Goal: Information Seeking & Learning: Learn about a topic

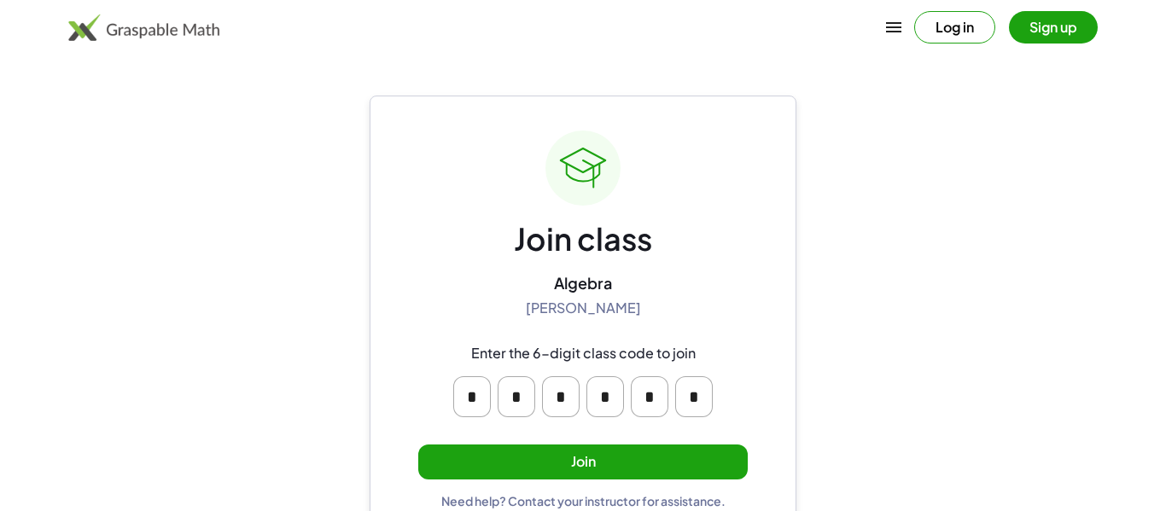
click at [634, 467] on button "Join" at bounding box center [583, 462] width 330 height 35
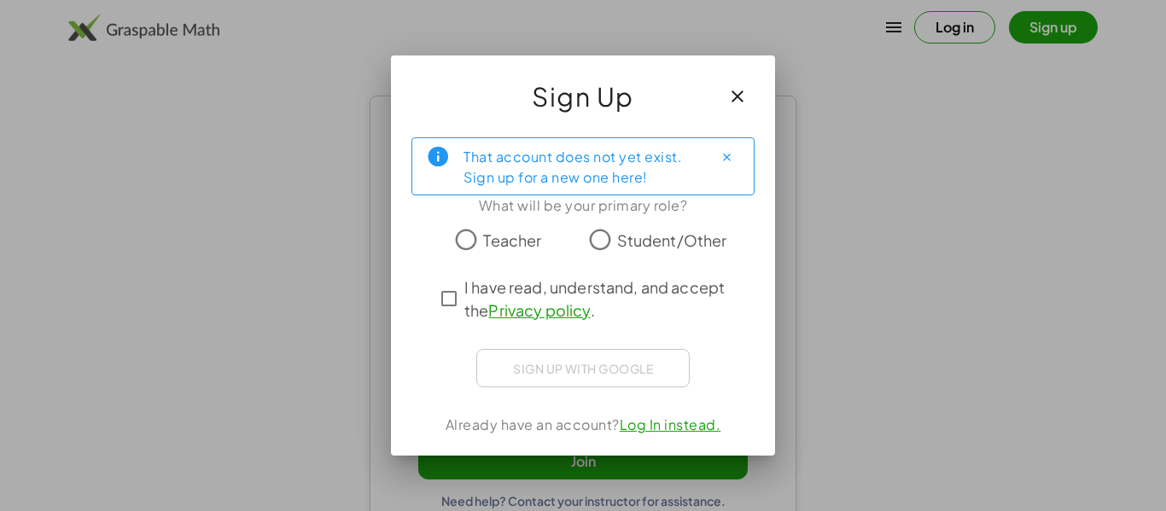
click at [643, 250] on span "Student/Other" at bounding box center [672, 240] width 110 height 23
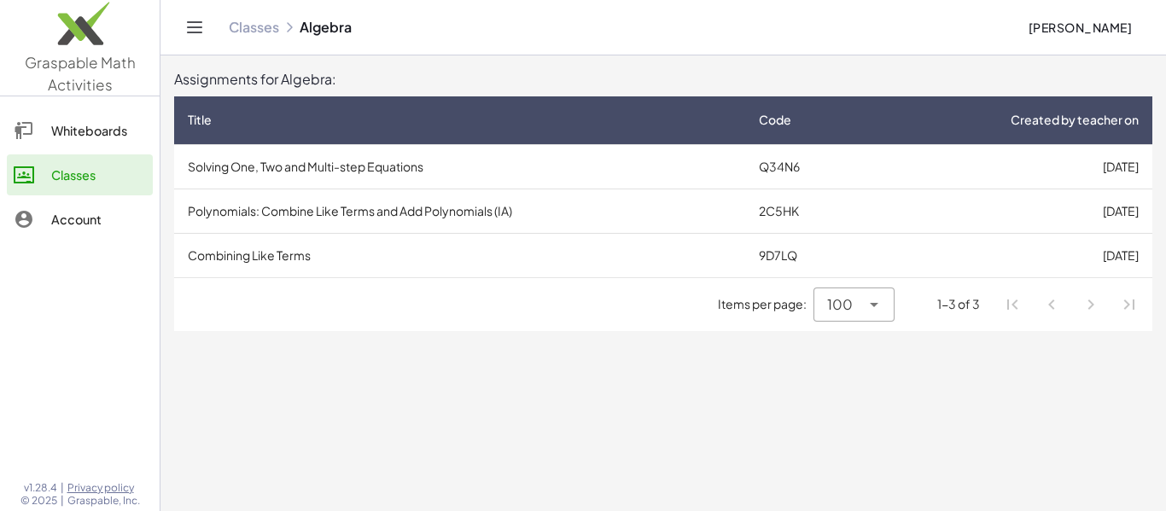
click at [678, 165] on td "Solving One, Two and Multi-step Equations" at bounding box center [459, 166] width 571 height 44
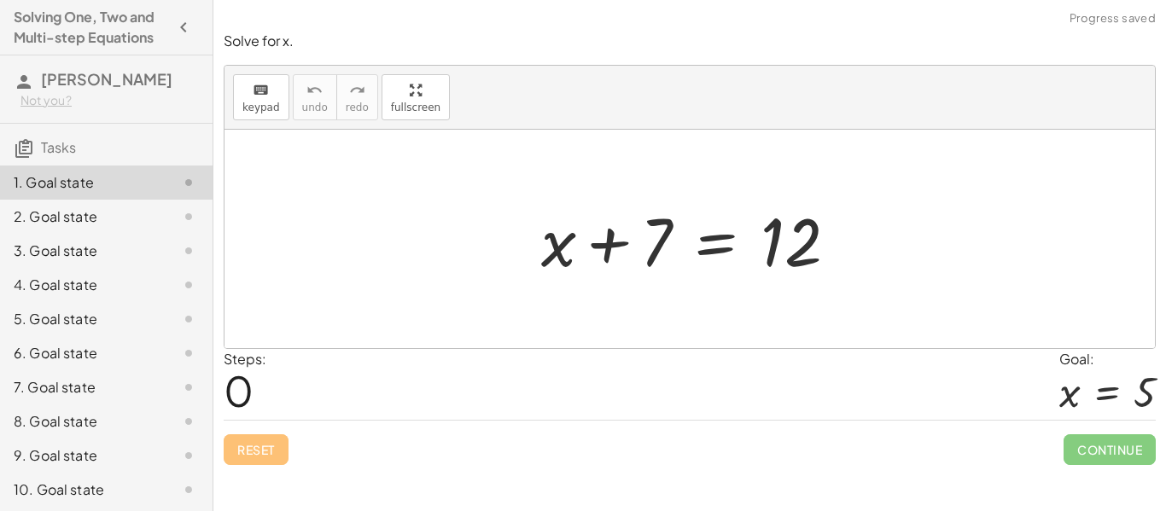
click at [668, 284] on div "+ x + 7 = 12" at bounding box center [690, 239] width 348 height 96
click at [657, 248] on div at bounding box center [696, 240] width 327 height 88
click at [656, 255] on div at bounding box center [696, 240] width 327 height 88
drag, startPoint x: 656, startPoint y: 255, endPoint x: 651, endPoint y: 330, distance: 74.5
click at [651, 330] on div "+ 7 + x + 7 = 12" at bounding box center [690, 239] width 931 height 219
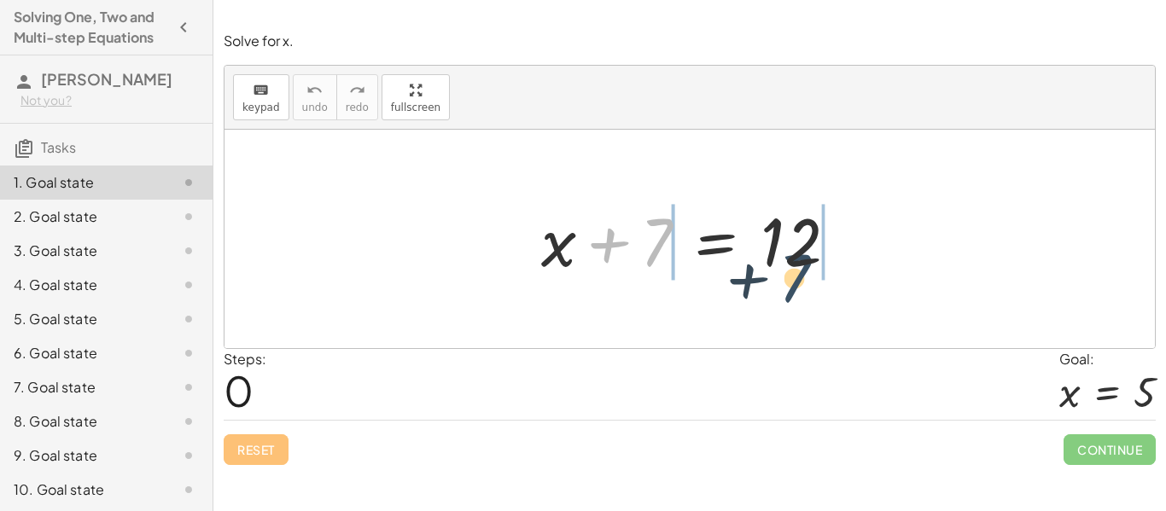
drag, startPoint x: 661, startPoint y: 221, endPoint x: 835, endPoint y: 254, distance: 177.3
click at [835, 254] on div at bounding box center [696, 240] width 327 height 88
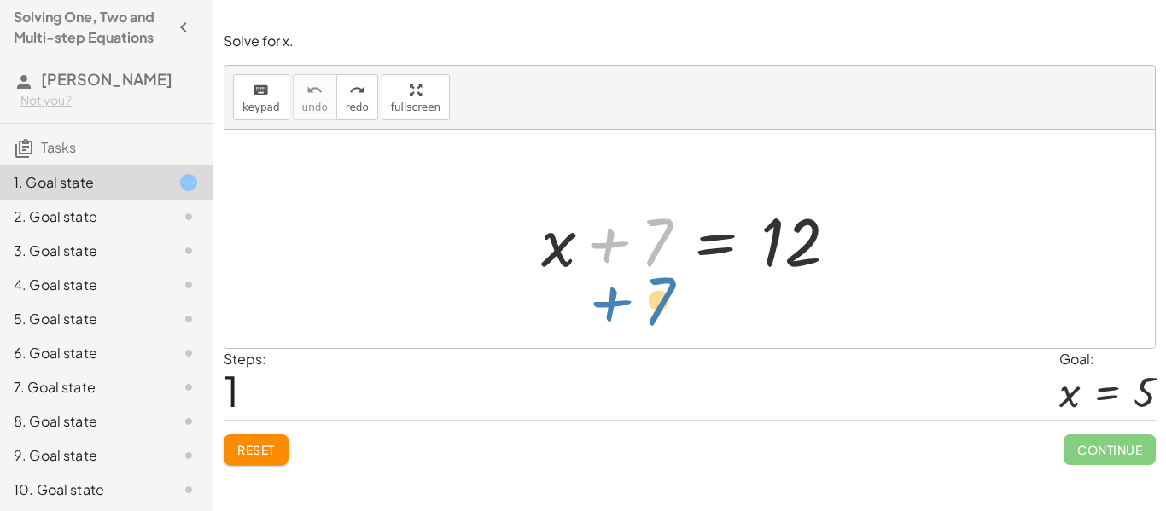
drag, startPoint x: 618, startPoint y: 239, endPoint x: 621, endPoint y: 301, distance: 62.4
click at [621, 301] on div "+ 7 + x + 7 = 12" at bounding box center [690, 239] width 931 height 219
drag, startPoint x: 641, startPoint y: 240, endPoint x: 647, endPoint y: 264, distance: 24.6
click at [647, 264] on div at bounding box center [696, 240] width 327 height 88
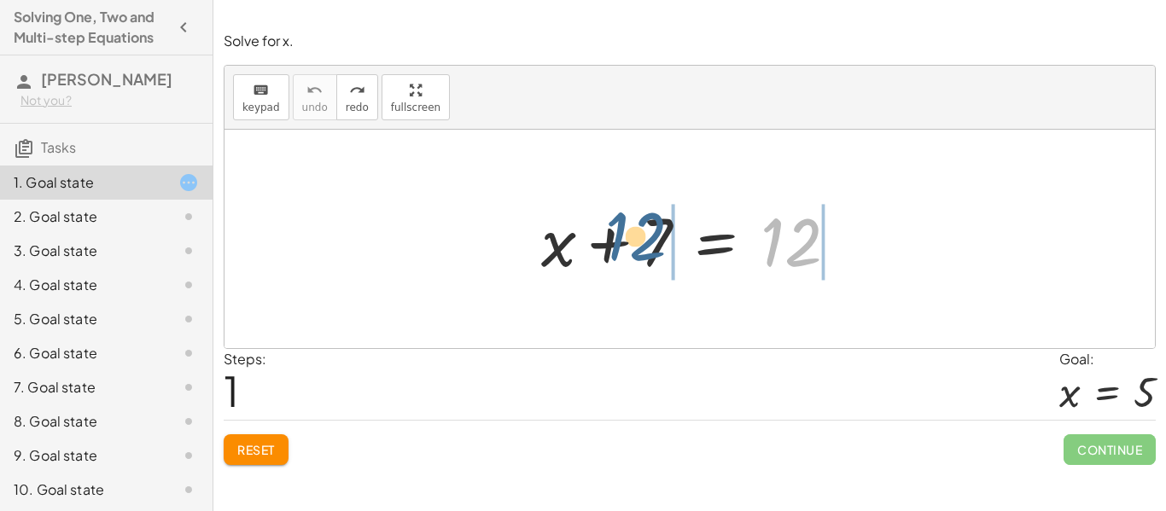
drag, startPoint x: 803, startPoint y: 241, endPoint x: 619, endPoint y: 236, distance: 184.5
click at [619, 236] on div at bounding box center [696, 240] width 327 height 88
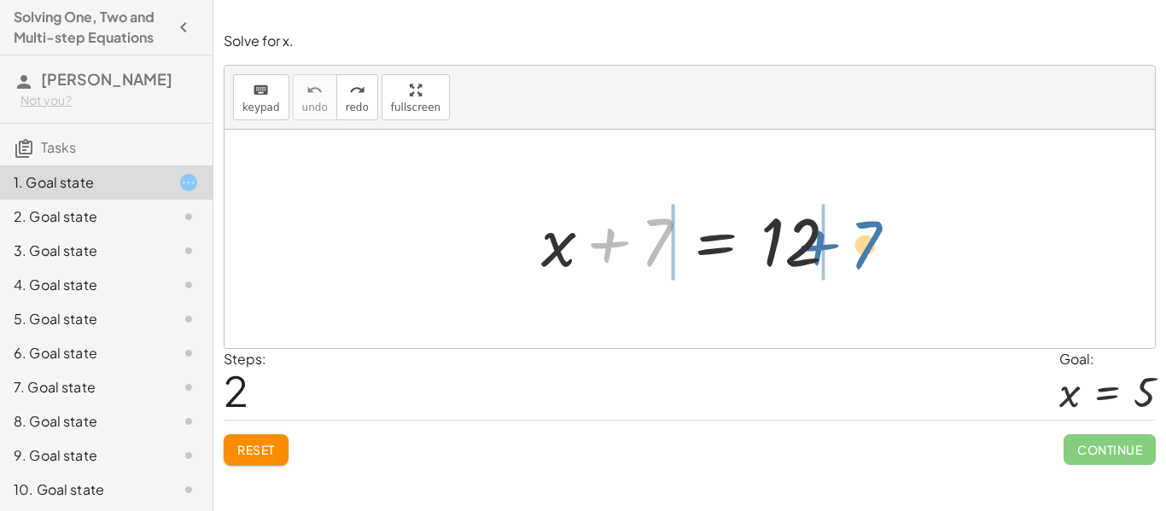
drag, startPoint x: 651, startPoint y: 235, endPoint x: 862, endPoint y: 237, distance: 210.9
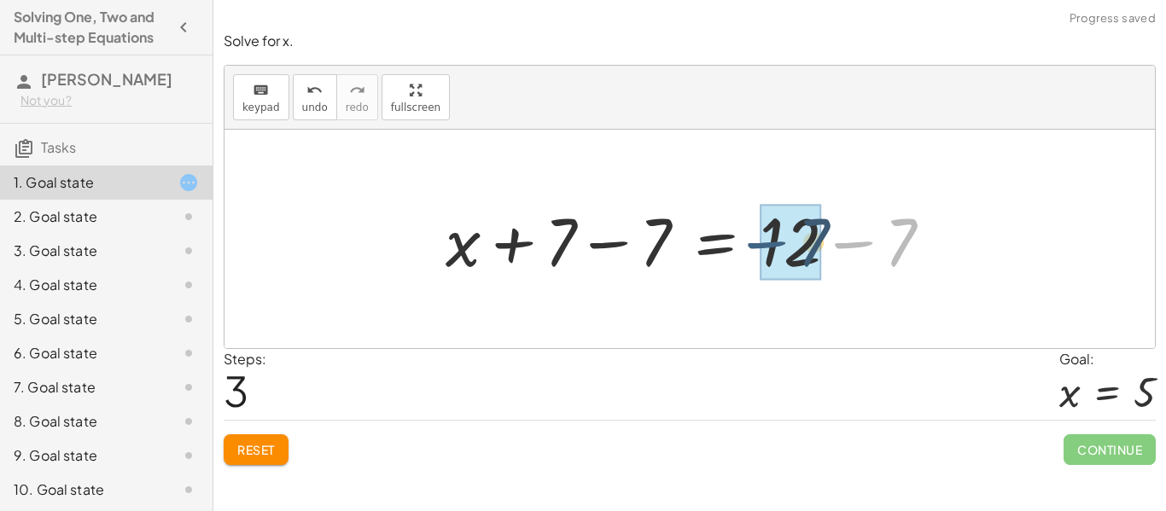
drag, startPoint x: 878, startPoint y: 244, endPoint x: 783, endPoint y: 244, distance: 94.8
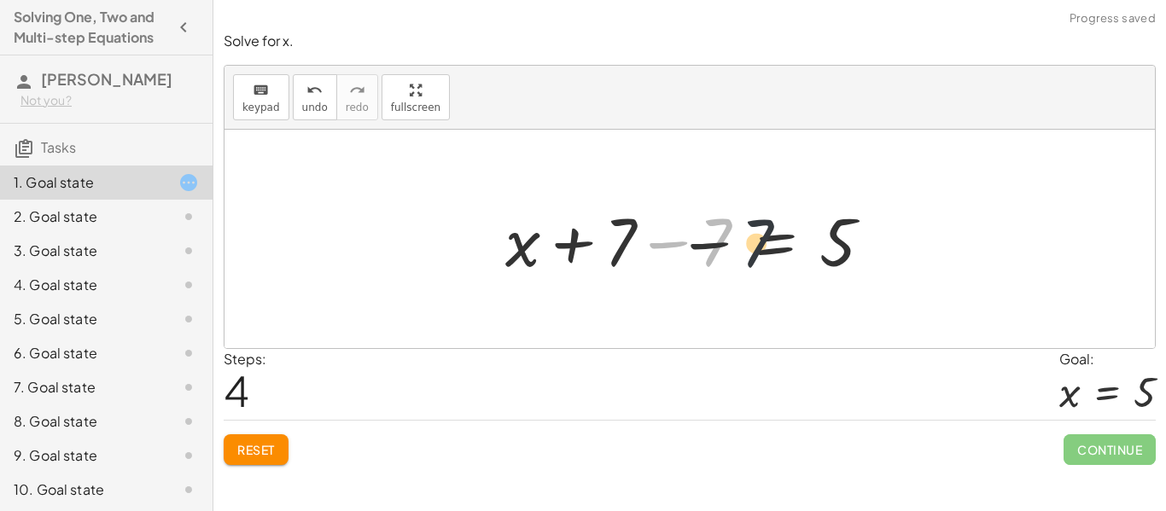
drag, startPoint x: 663, startPoint y: 242, endPoint x: 744, endPoint y: 247, distance: 81.2
click at [744, 247] on div at bounding box center [696, 240] width 398 height 88
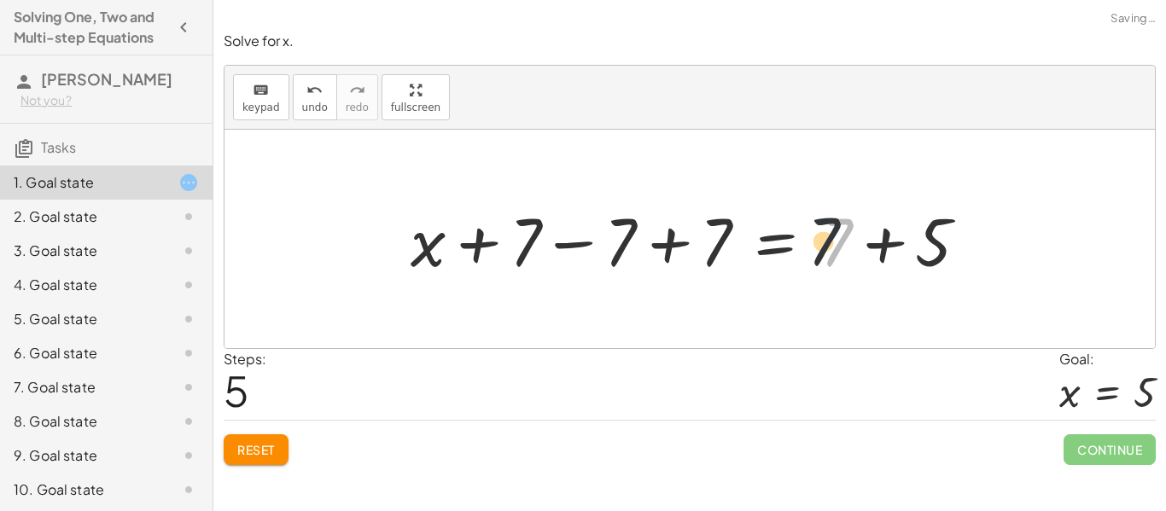
drag, startPoint x: 841, startPoint y: 230, endPoint x: 754, endPoint y: 227, distance: 87.1
click at [754, 227] on div at bounding box center [696, 240] width 588 height 88
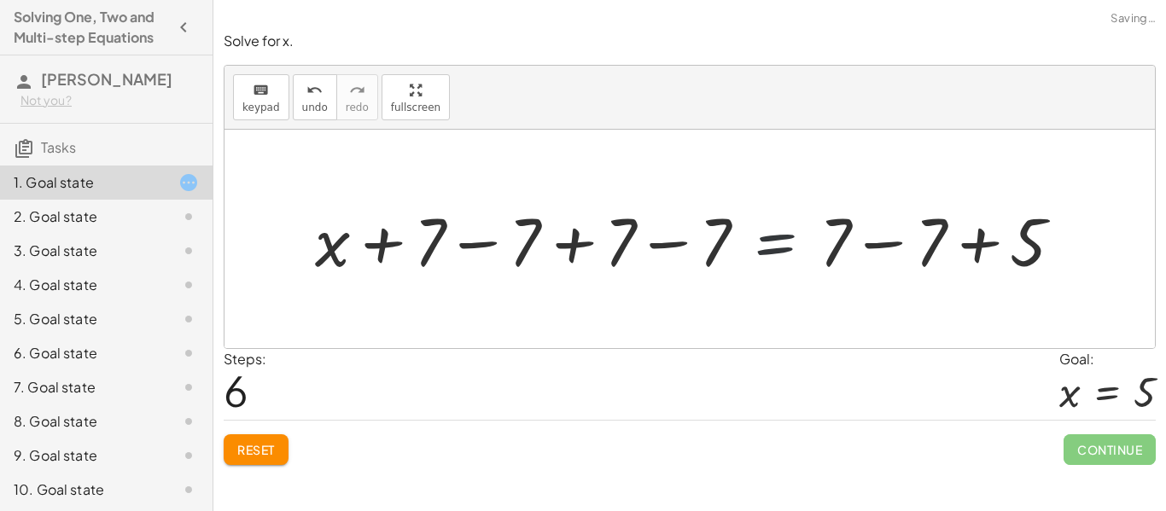
drag, startPoint x: 757, startPoint y: 229, endPoint x: 775, endPoint y: 233, distance: 19.3
click at [775, 233] on div at bounding box center [696, 240] width 779 height 88
click at [860, 242] on div at bounding box center [696, 240] width 779 height 88
drag, startPoint x: 855, startPoint y: 242, endPoint x: 802, endPoint y: 241, distance: 53.0
click at [802, 241] on div at bounding box center [696, 240] width 779 height 88
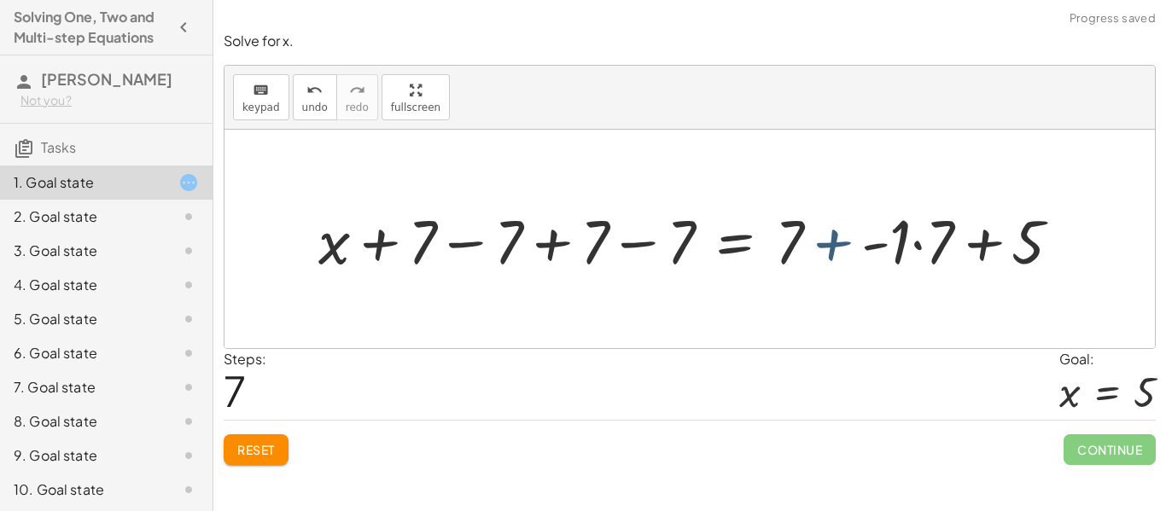
click at [813, 241] on div at bounding box center [697, 239] width 774 height 80
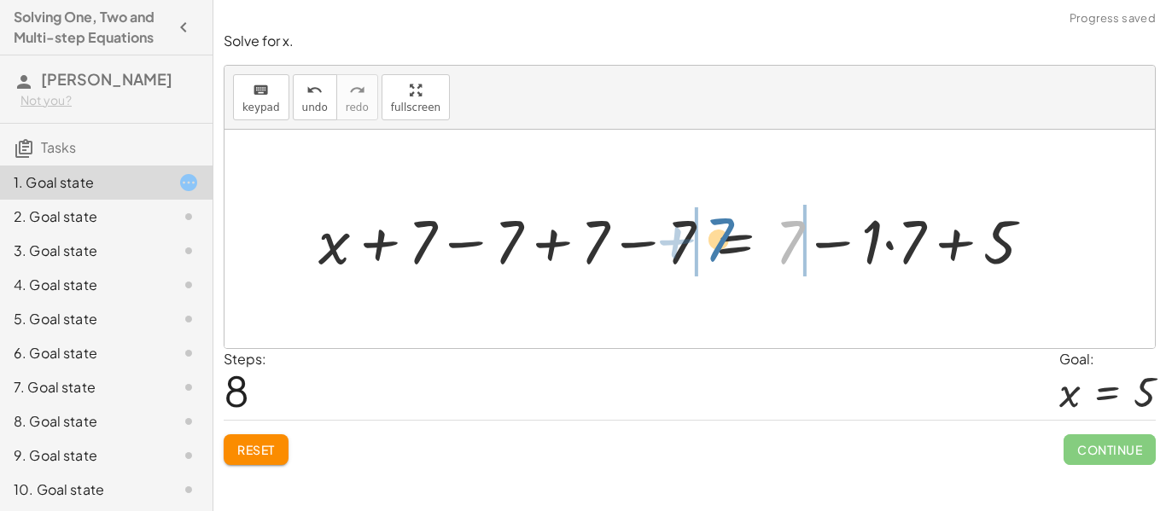
drag, startPoint x: 780, startPoint y: 236, endPoint x: 700, endPoint y: 233, distance: 80.3
click at [700, 233] on div at bounding box center [682, 239] width 745 height 80
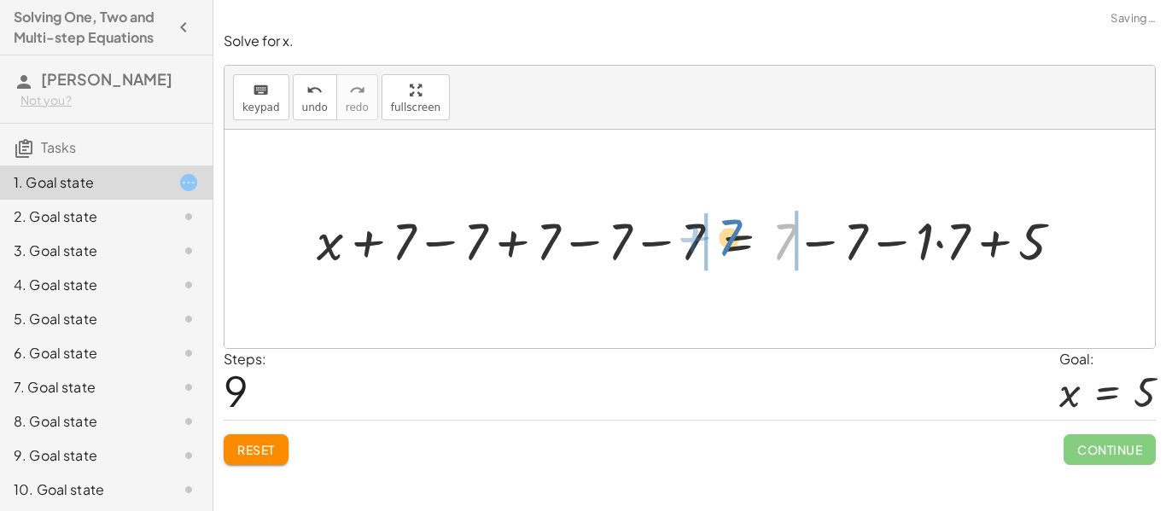
drag, startPoint x: 793, startPoint y: 239, endPoint x: 737, endPoint y: 235, distance: 56.5
click at [737, 235] on div at bounding box center [696, 239] width 776 height 68
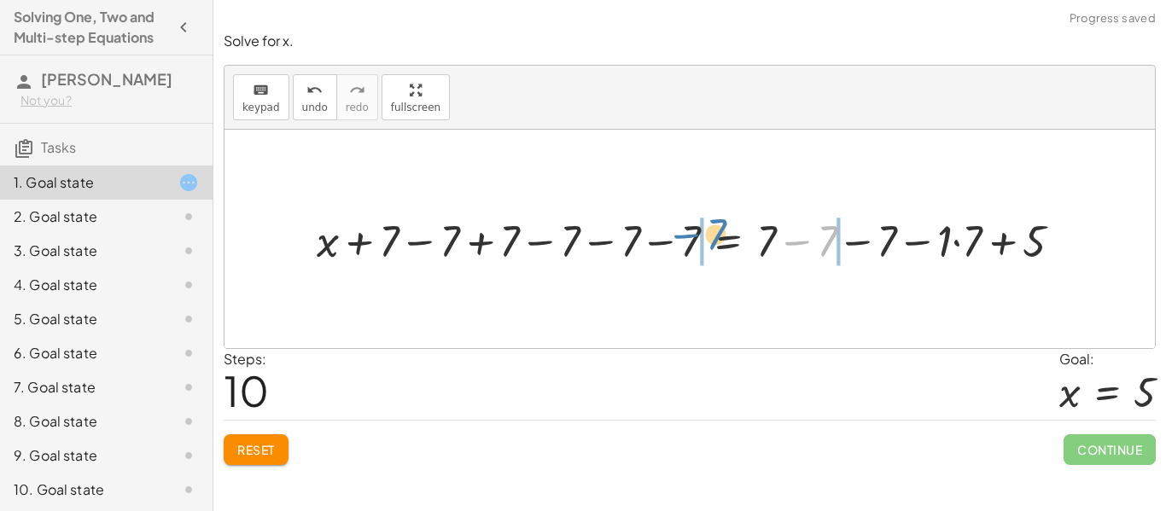
drag, startPoint x: 796, startPoint y: 240, endPoint x: 682, endPoint y: 233, distance: 113.8
click at [682, 233] on div at bounding box center [696, 239] width 776 height 59
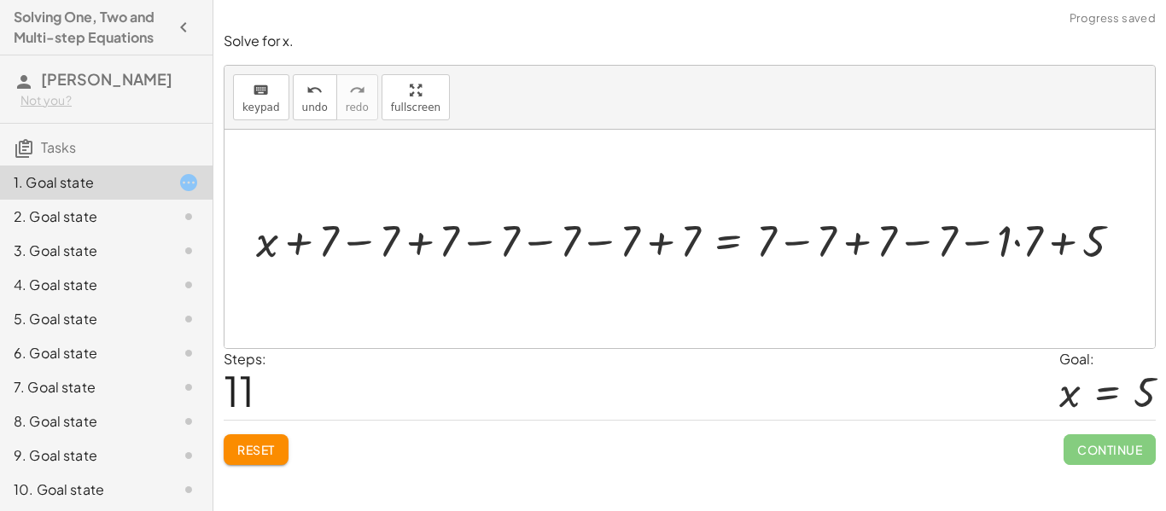
click at [825, 237] on div at bounding box center [696, 239] width 897 height 59
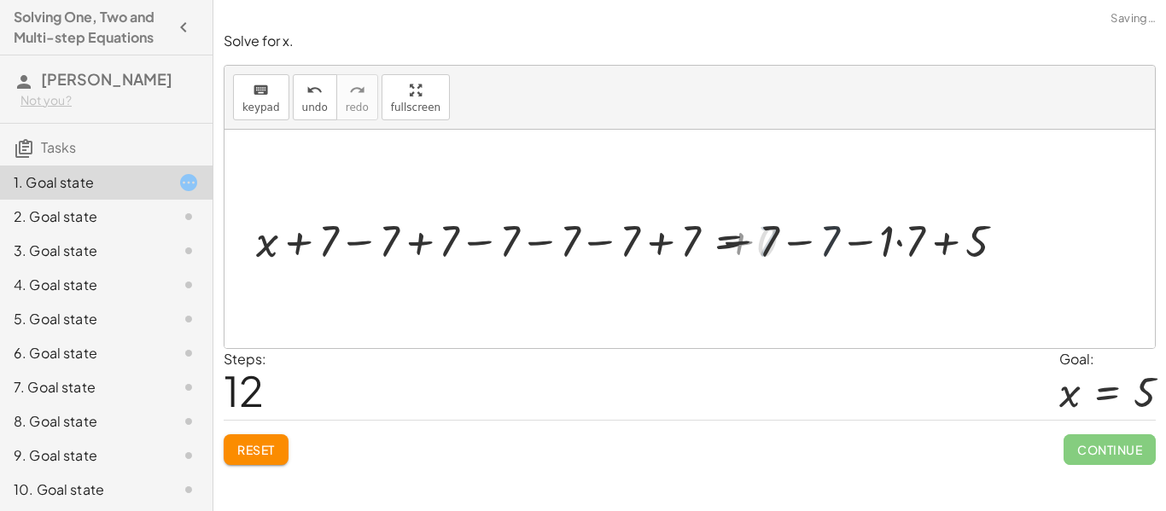
click at [825, 237] on div at bounding box center [636, 239] width 776 height 59
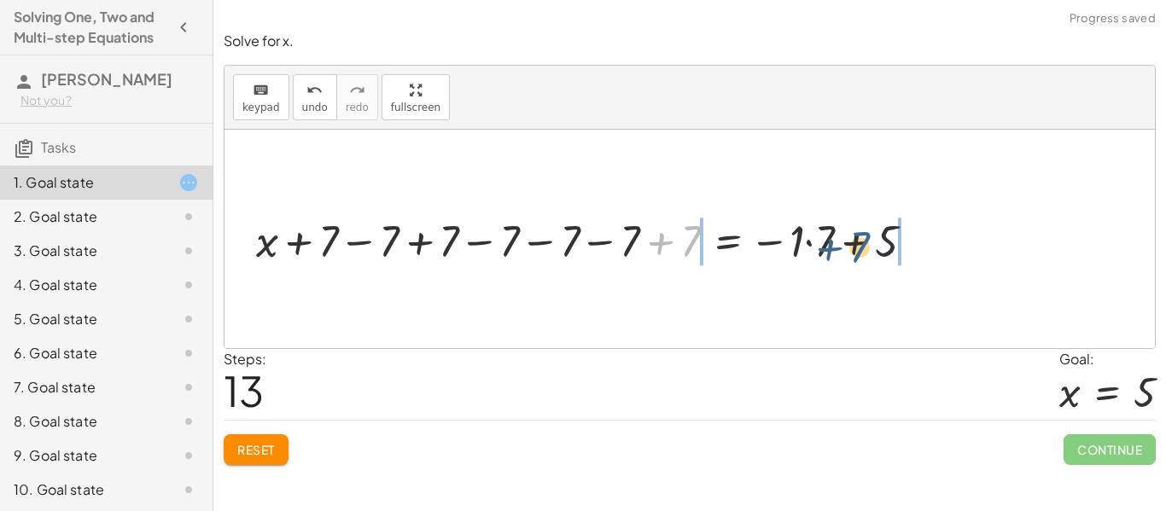
drag, startPoint x: 691, startPoint y: 240, endPoint x: 978, endPoint y: 225, distance: 287.3
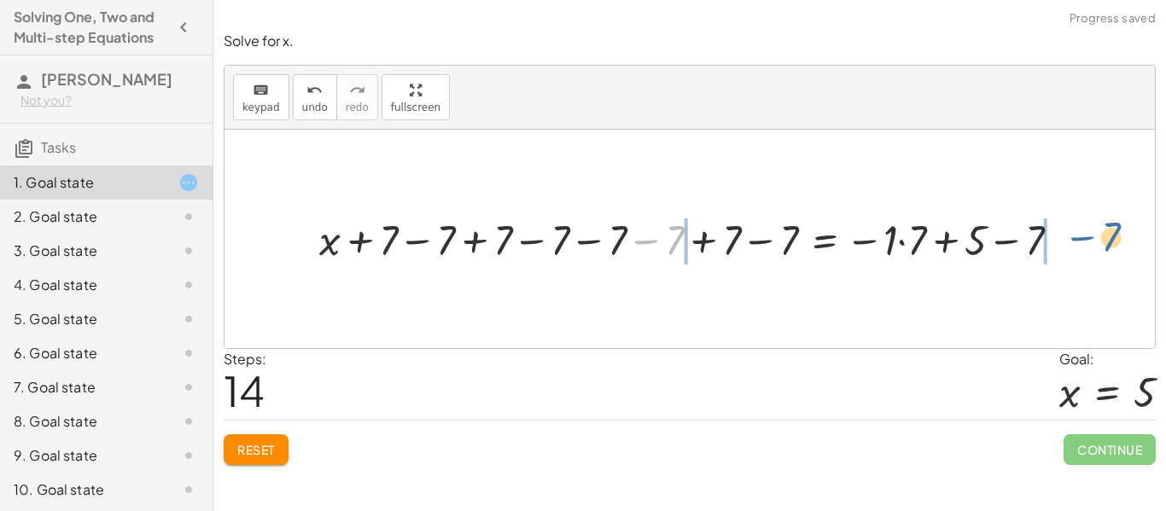
drag, startPoint x: 628, startPoint y: 237, endPoint x: 1072, endPoint y: 231, distance: 444.9
click at [1072, 231] on div at bounding box center [697, 239] width 772 height 56
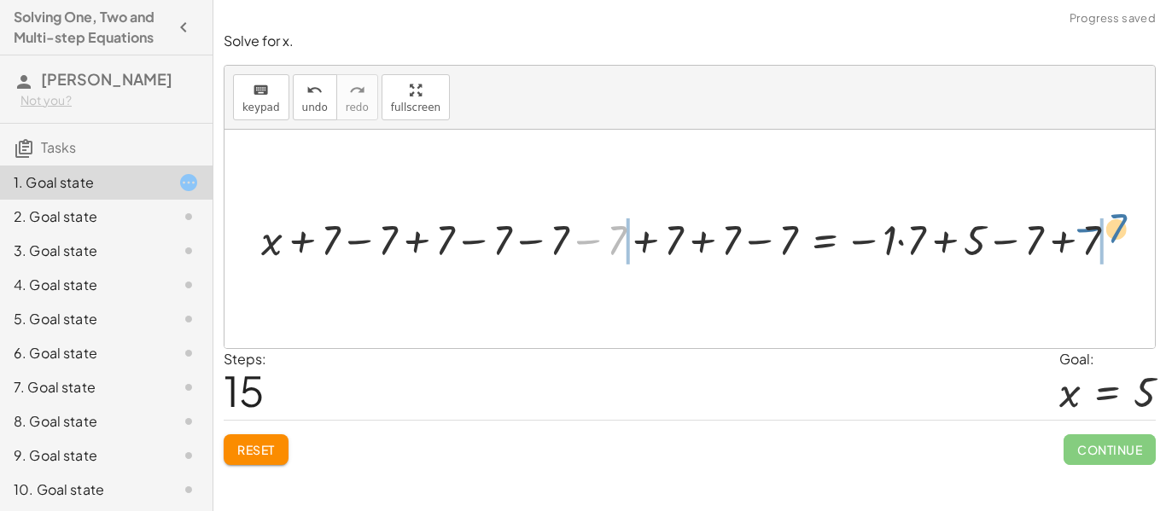
drag, startPoint x: 620, startPoint y: 241, endPoint x: 1142, endPoint y: 231, distance: 521.8
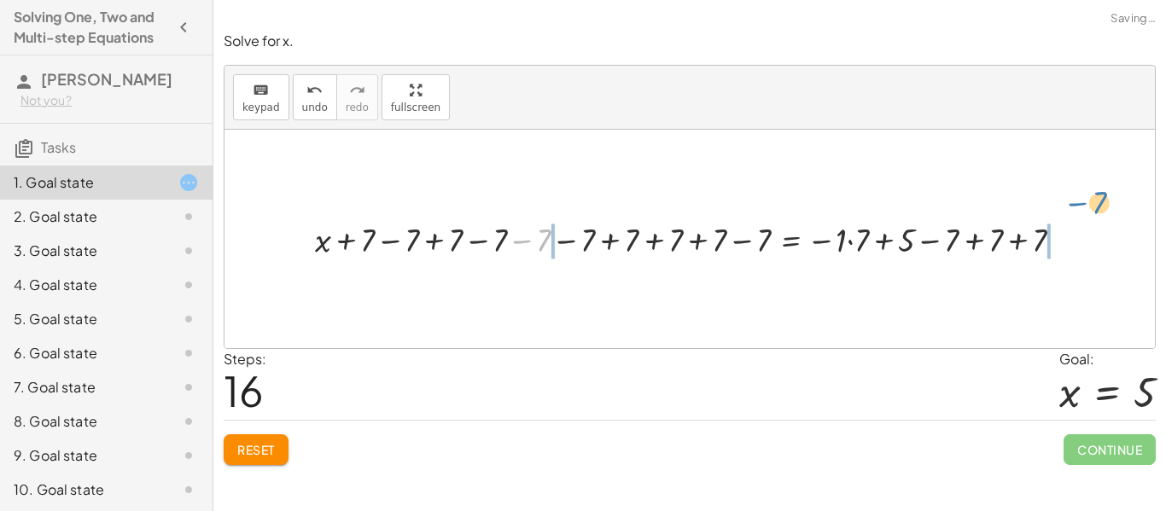
drag, startPoint x: 514, startPoint y: 232, endPoint x: 1074, endPoint y: 202, distance: 561.0
click at [1074, 202] on div "+ x + 7 = 12 + x + 7 − 7 = + 12 − 7 + x + 7 − 7 = 5 + x + 7 − 7 + 7 = + 7 + 5 +…" at bounding box center [690, 239] width 931 height 219
drag, startPoint x: 532, startPoint y: 254, endPoint x: 1112, endPoint y: 254, distance: 579.8
click at [1112, 254] on div at bounding box center [696, 239] width 867 height 45
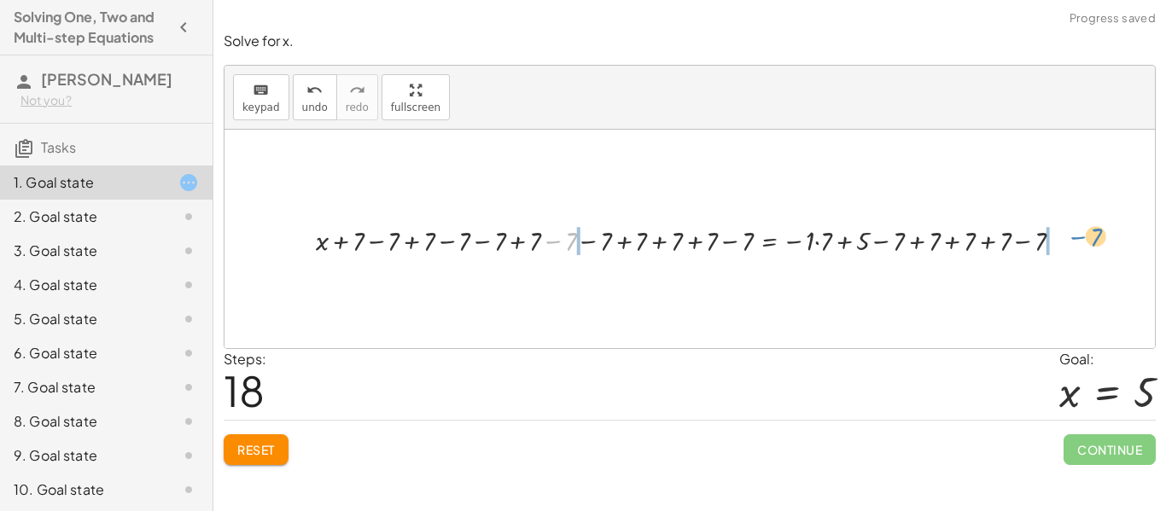
drag, startPoint x: 559, startPoint y: 231, endPoint x: 1072, endPoint y: 228, distance: 513.2
click at [1072, 228] on div at bounding box center [696, 239] width 778 height 38
drag, startPoint x: 610, startPoint y: 242, endPoint x: 1119, endPoint y: 238, distance: 508.9
click at [1119, 238] on div at bounding box center [696, 239] width 849 height 38
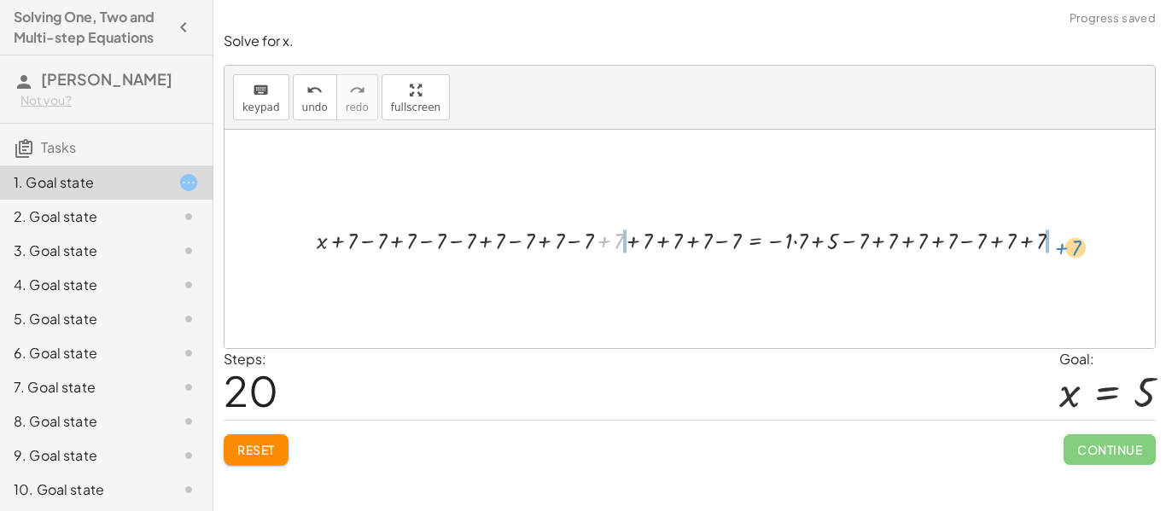
drag, startPoint x: 615, startPoint y: 239, endPoint x: 1072, endPoint y: 246, distance: 457.7
click at [1072, 246] on div at bounding box center [696, 239] width 776 height 33
click at [231, 458] on button "Reset" at bounding box center [256, 450] width 65 height 31
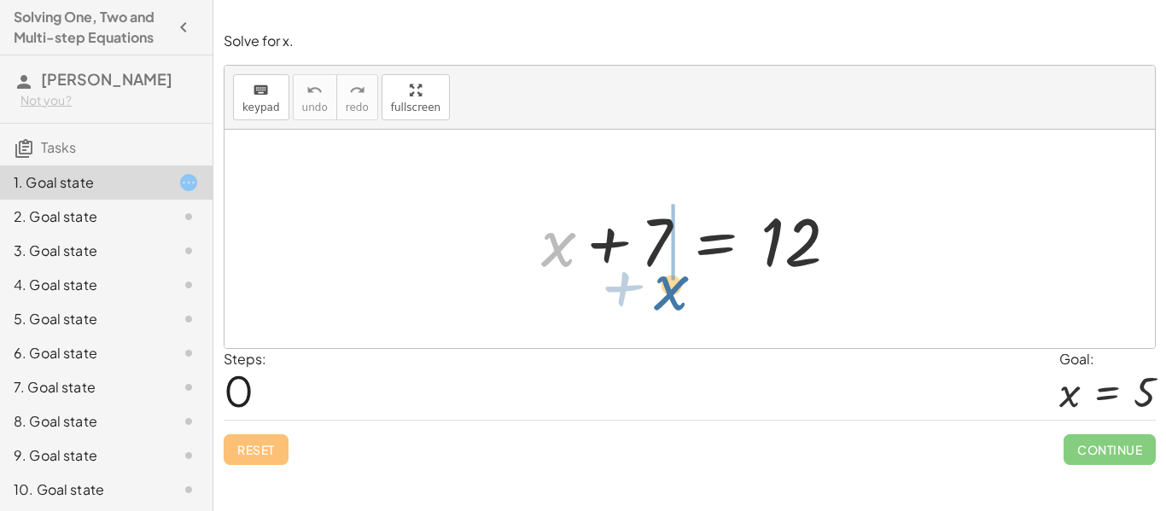
drag, startPoint x: 562, startPoint y: 248, endPoint x: 676, endPoint y: 291, distance: 122.4
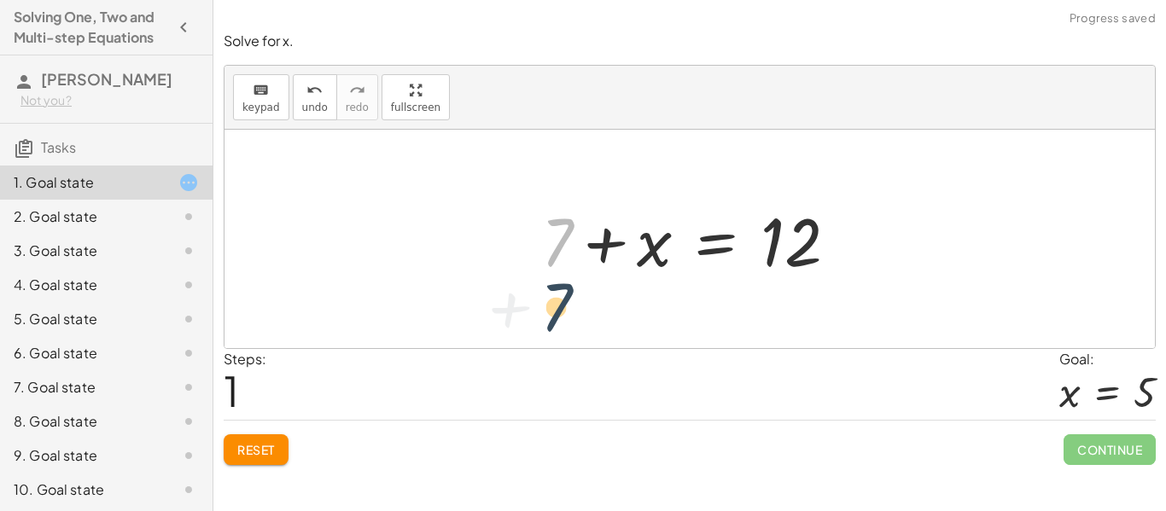
drag, startPoint x: 557, startPoint y: 252, endPoint x: 555, endPoint y: 333, distance: 81.1
click at [555, 333] on div "+ x + 7 = 12 + 7 + x + 7 = 12" at bounding box center [690, 239] width 931 height 219
click at [259, 455] on span "Reset" at bounding box center [256, 449] width 38 height 15
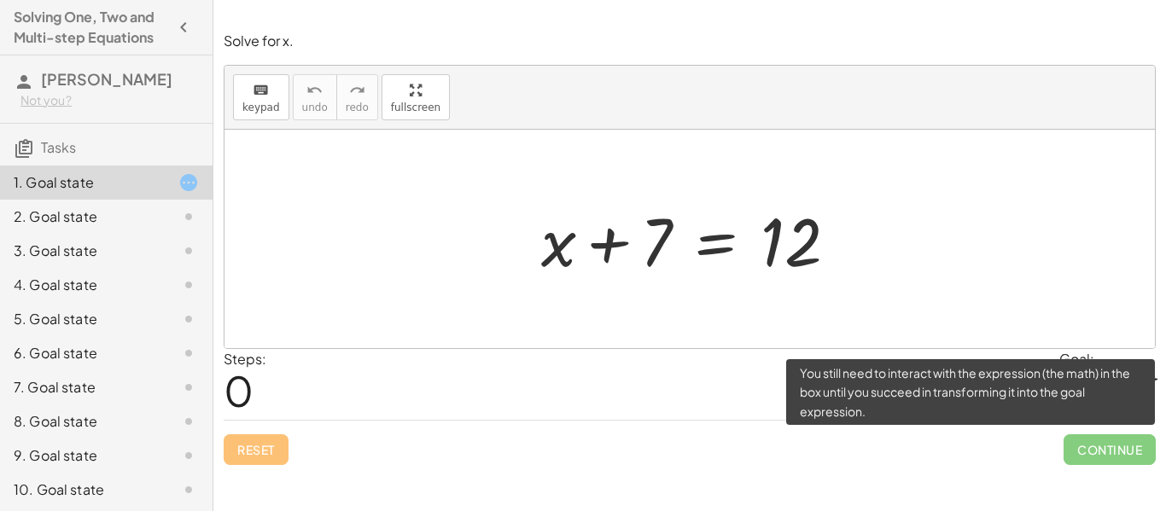
click at [1096, 448] on span "Continue" at bounding box center [1110, 450] width 92 height 31
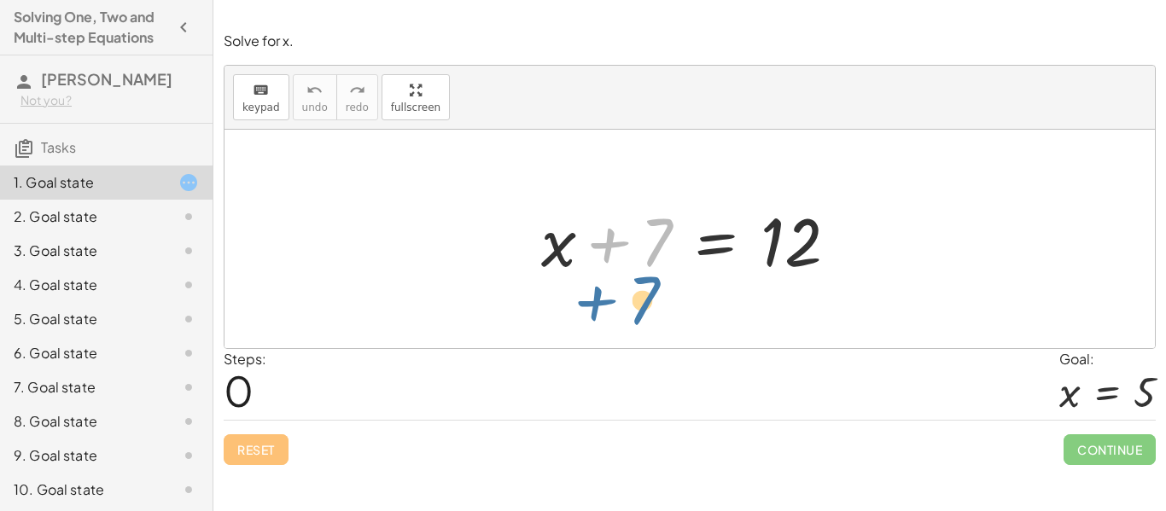
drag, startPoint x: 659, startPoint y: 239, endPoint x: 646, endPoint y: 308, distance: 70.3
drag, startPoint x: 653, startPoint y: 236, endPoint x: 721, endPoint y: 240, distance: 68.4
click at [721, 240] on div at bounding box center [696, 240] width 327 height 88
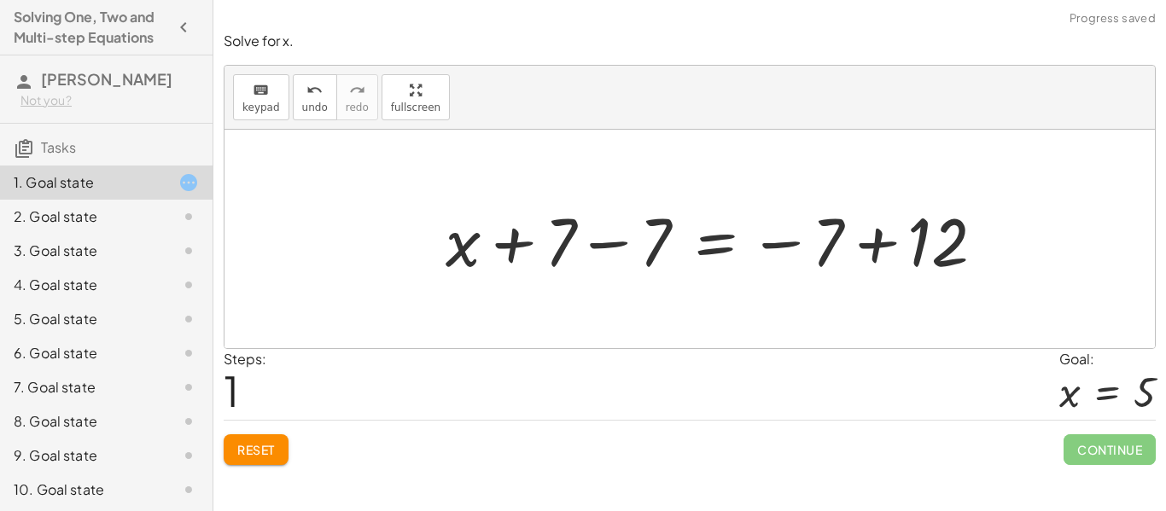
click at [250, 452] on span "Reset" at bounding box center [256, 449] width 38 height 15
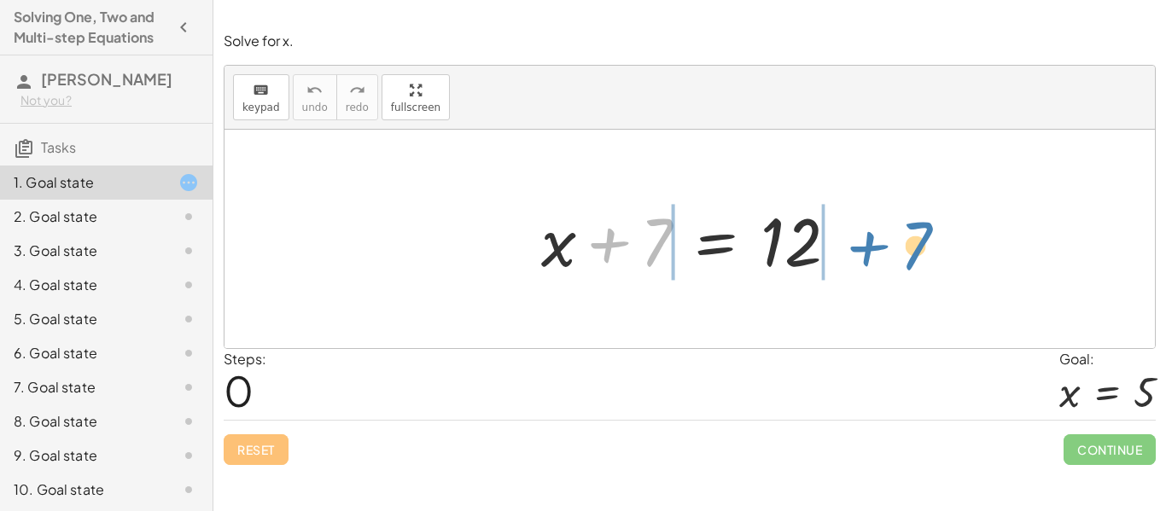
drag, startPoint x: 625, startPoint y: 235, endPoint x: 885, endPoint y: 238, distance: 259.6
click at [885, 238] on div "+ 7 + x + 7 = 12" at bounding box center [690, 239] width 931 height 219
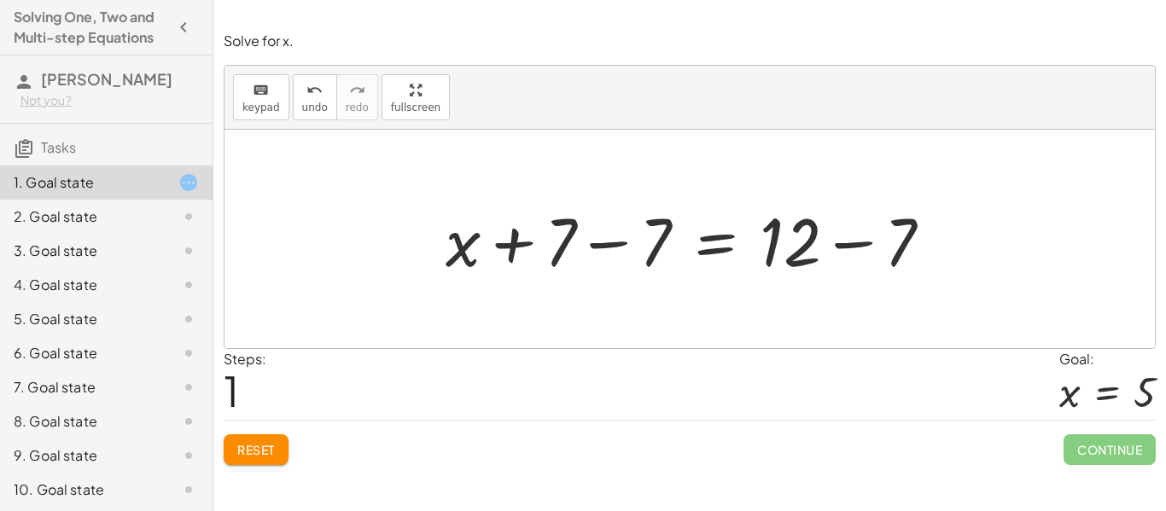
click at [793, 235] on div at bounding box center [695, 240] width 517 height 88
click at [597, 235] on div at bounding box center [695, 240] width 517 height 88
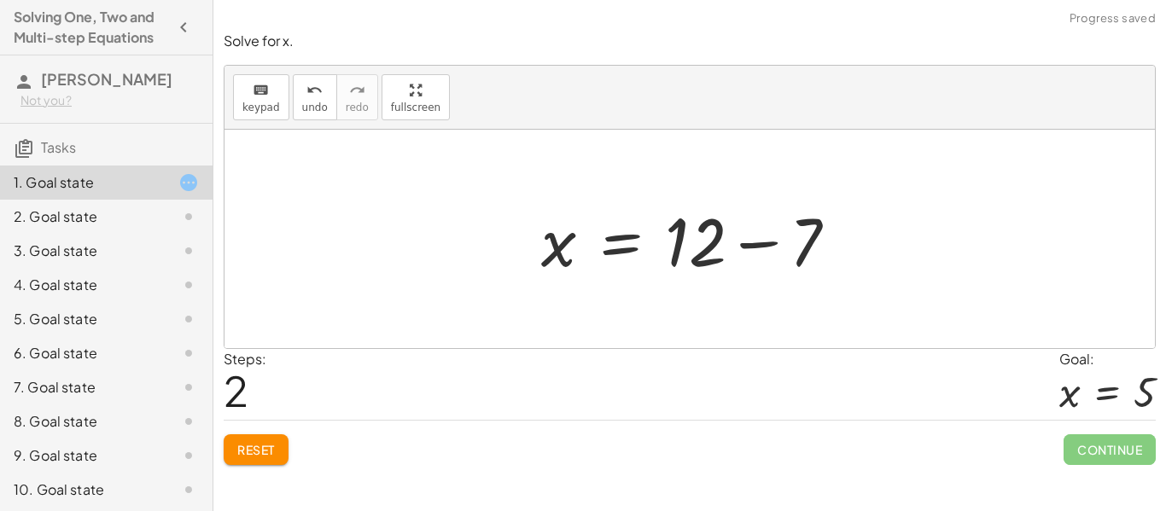
click at [757, 243] on div at bounding box center [696, 240] width 327 height 88
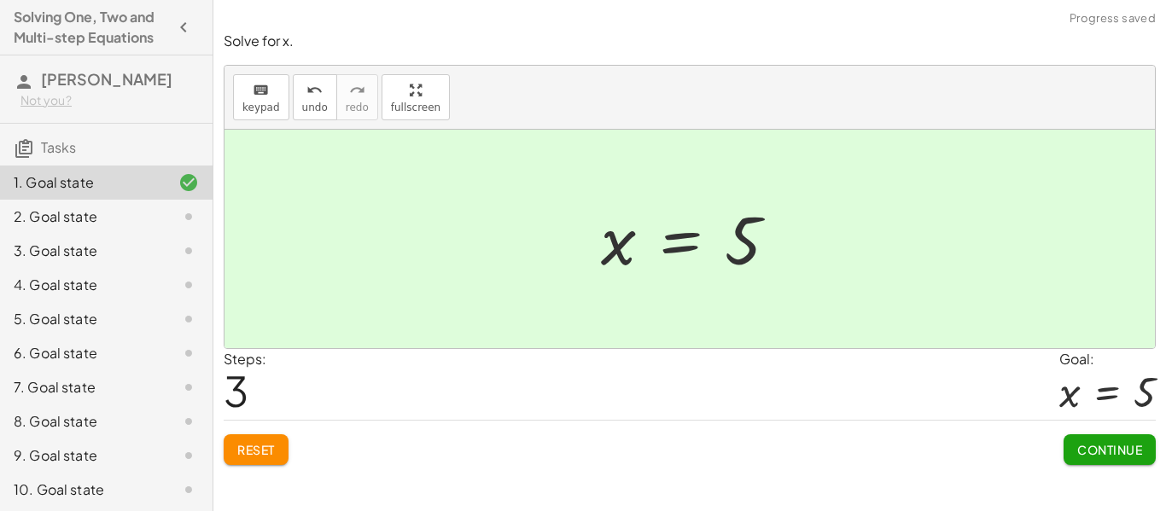
click at [1088, 447] on span "Continue" at bounding box center [1110, 449] width 65 height 15
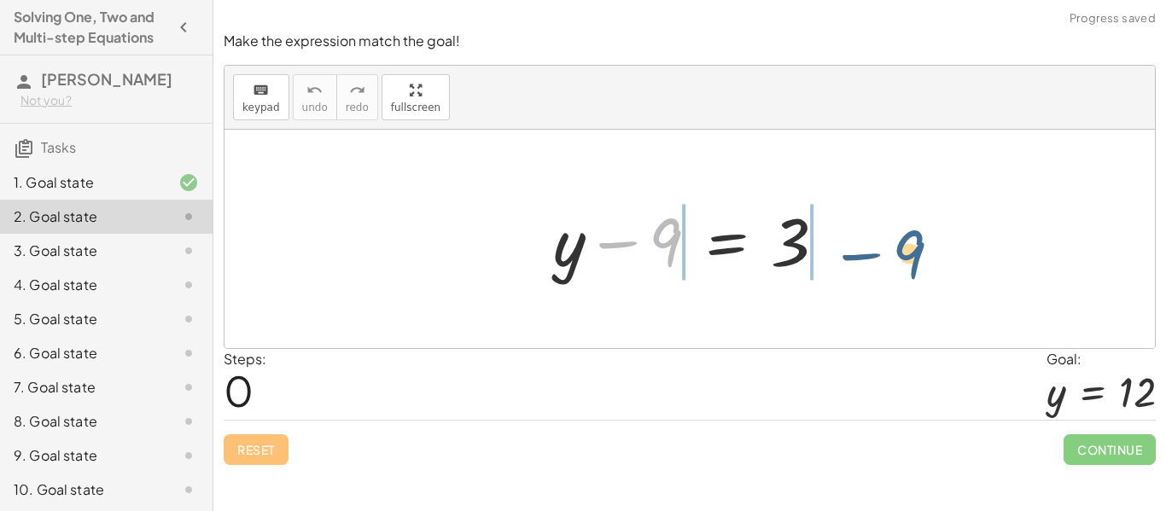
drag, startPoint x: 666, startPoint y: 244, endPoint x: 923, endPoint y: 254, distance: 257.2
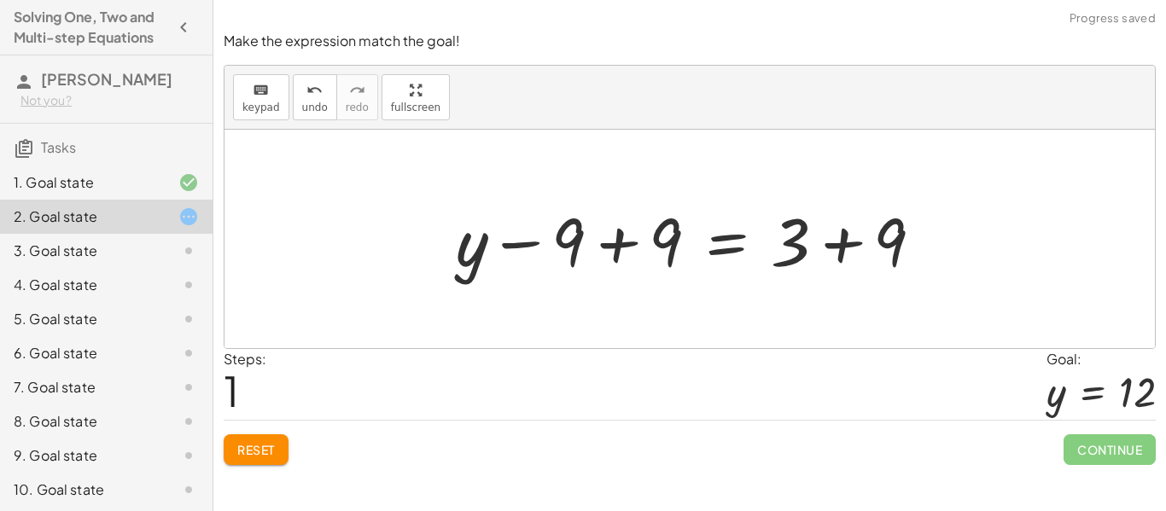
click at [640, 225] on div at bounding box center [696, 240] width 498 height 88
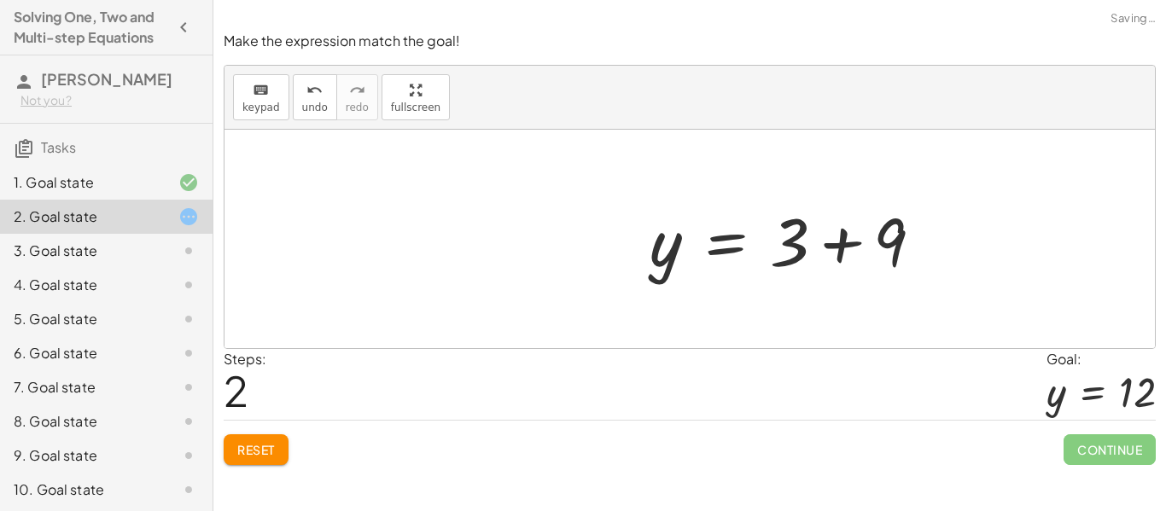
click at [827, 237] on div at bounding box center [793, 240] width 304 height 88
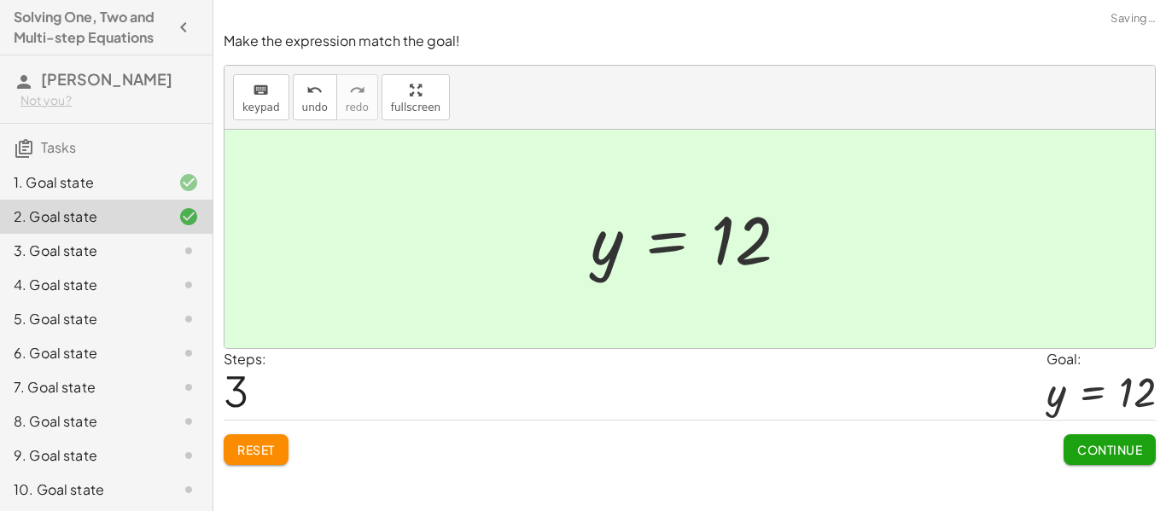
click at [1106, 460] on button "Continue" at bounding box center [1110, 450] width 92 height 31
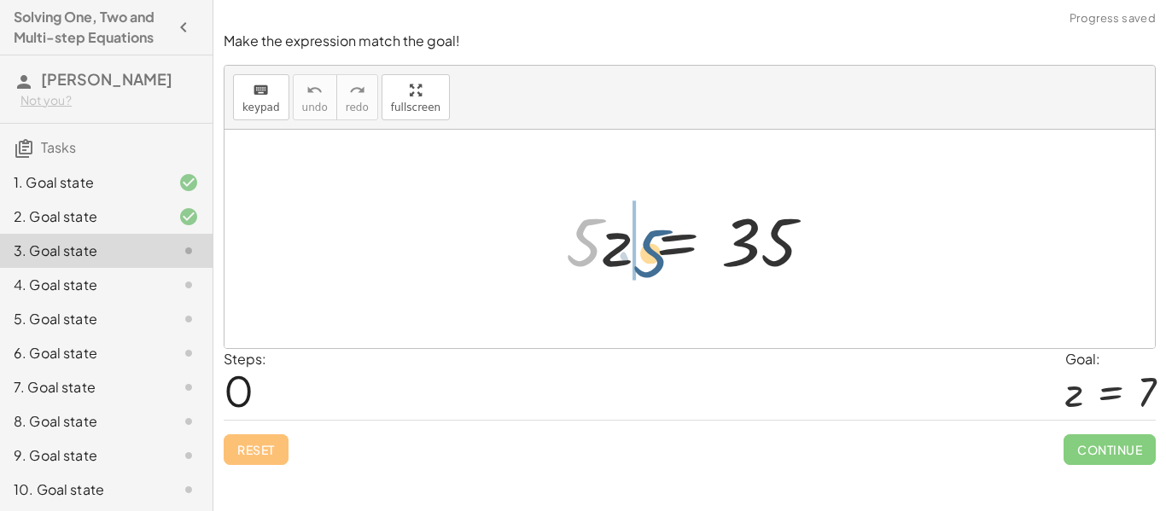
drag, startPoint x: 589, startPoint y: 247, endPoint x: 656, endPoint y: 259, distance: 67.7
click at [656, 259] on div at bounding box center [697, 240] width 278 height 88
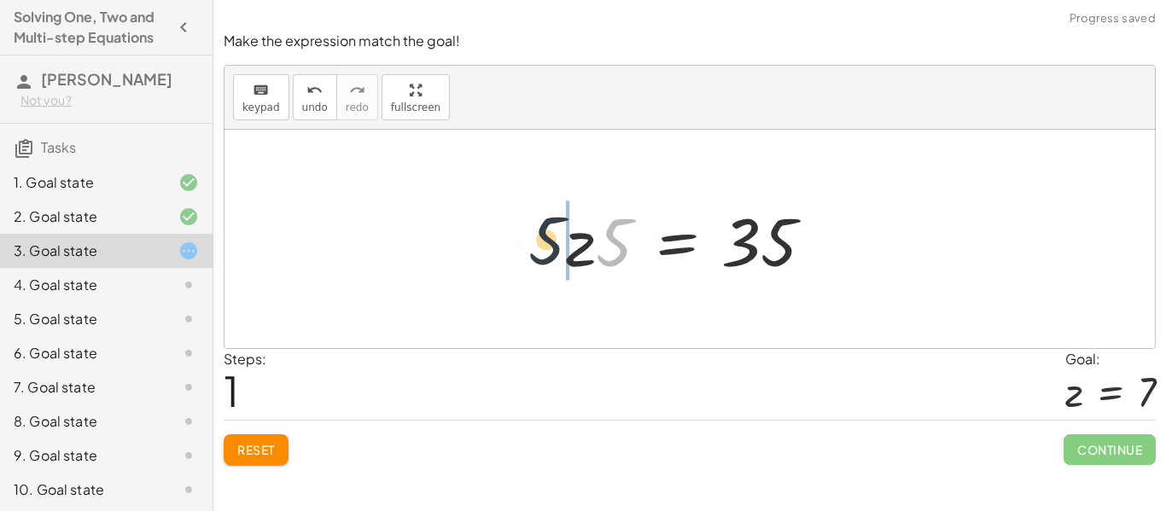
drag, startPoint x: 614, startPoint y: 245, endPoint x: 534, endPoint y: 242, distance: 80.3
click at [242, 449] on span "Reset" at bounding box center [256, 449] width 38 height 15
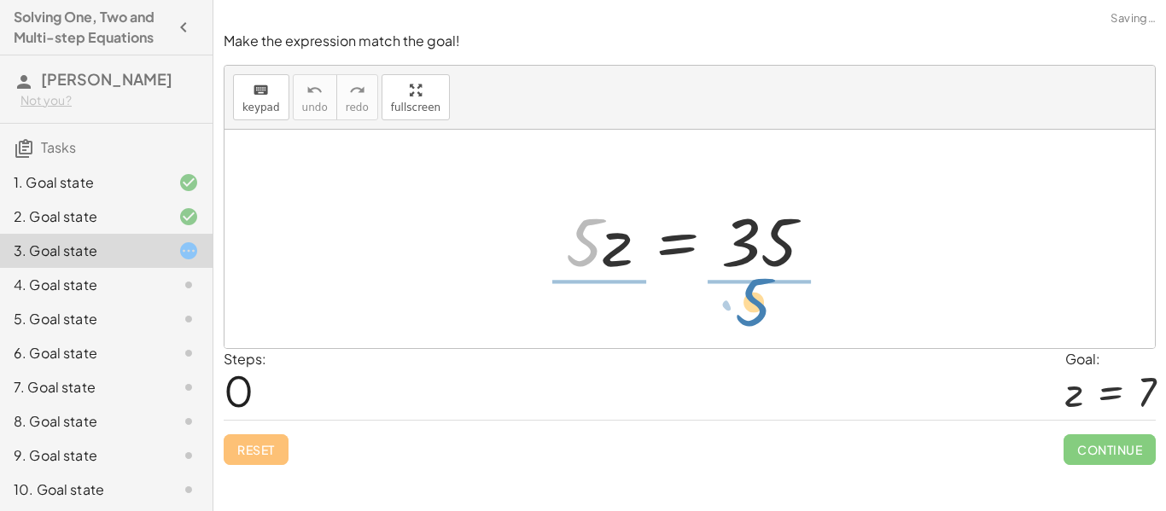
drag, startPoint x: 570, startPoint y: 232, endPoint x: 729, endPoint y: 300, distance: 172.5
click at [729, 300] on div "· 5 · z · 5 · z = 35" at bounding box center [690, 239] width 931 height 219
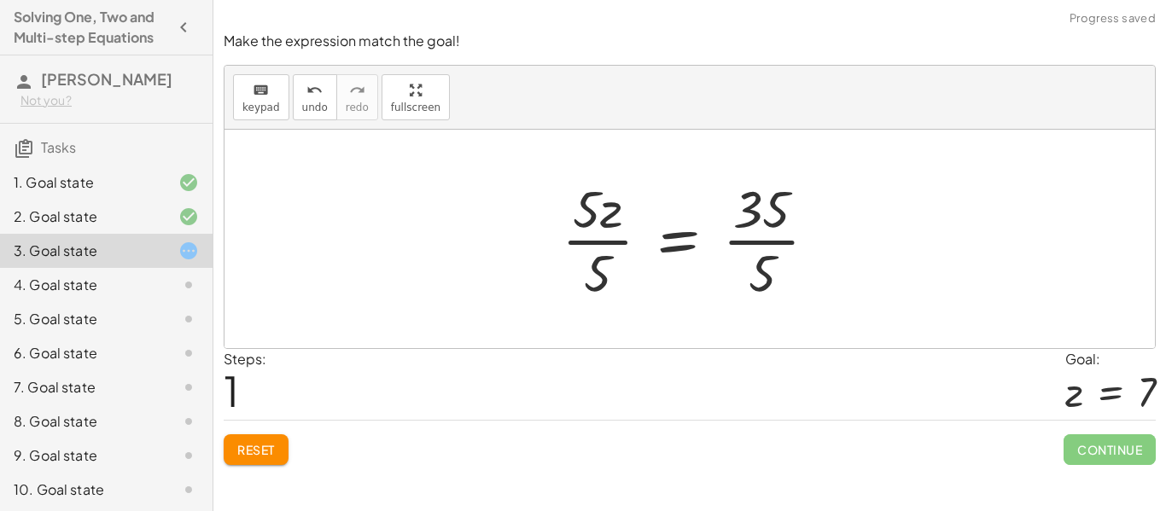
click at [785, 213] on div at bounding box center [696, 238] width 287 height 131
click at [599, 235] on div at bounding box center [696, 238] width 287 height 131
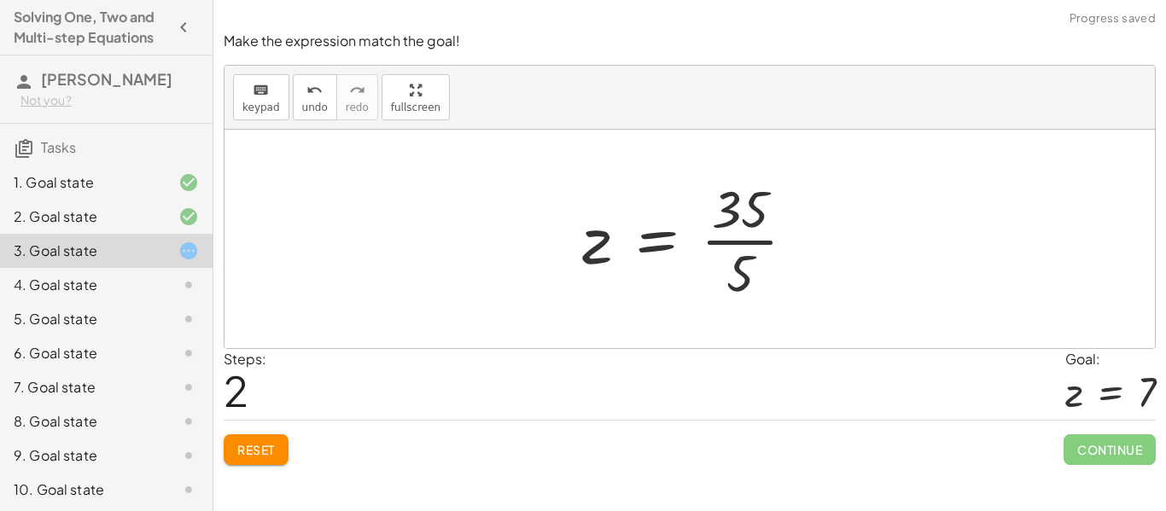
click at [740, 238] on div at bounding box center [696, 238] width 245 height 131
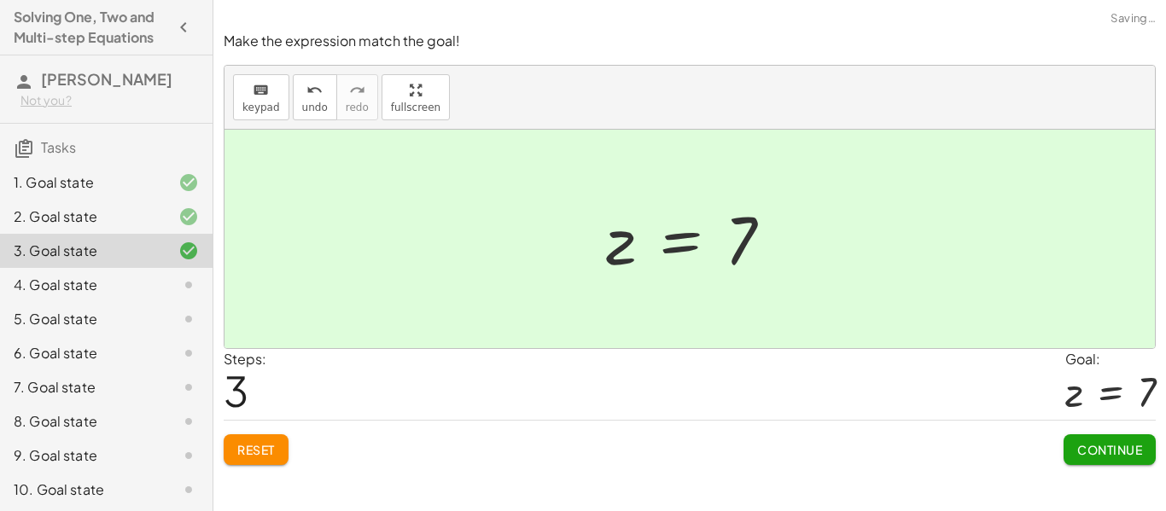
click at [1104, 443] on span "Continue" at bounding box center [1110, 449] width 65 height 15
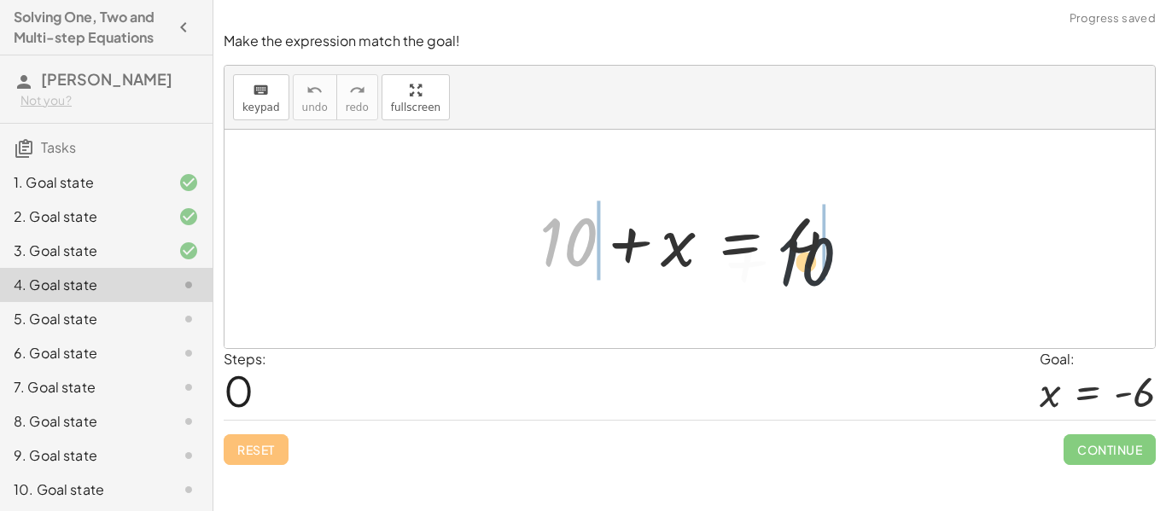
drag, startPoint x: 559, startPoint y: 239, endPoint x: 923, endPoint y: 261, distance: 364.4
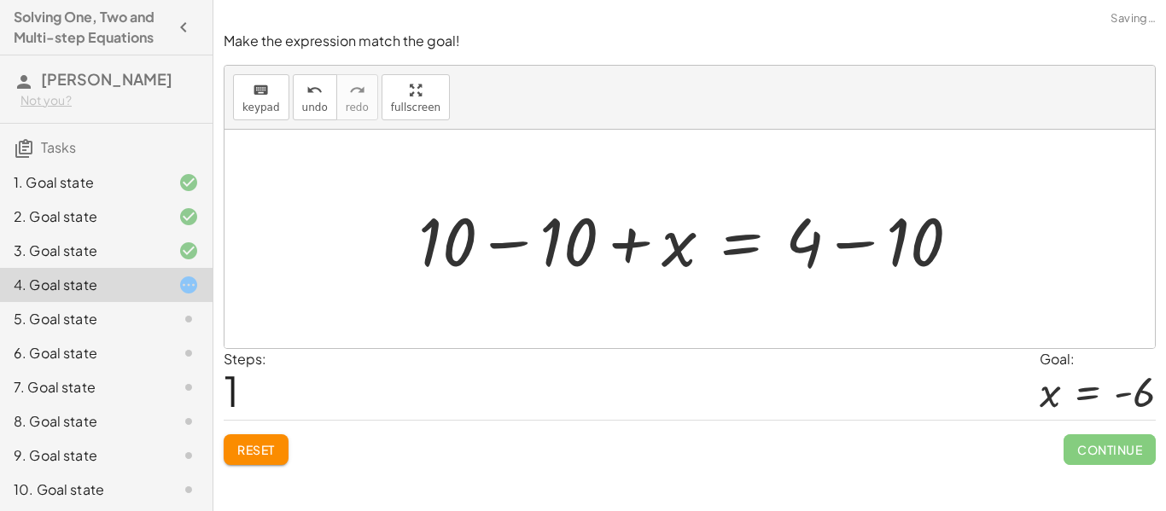
click at [548, 229] on div at bounding box center [696, 240] width 573 height 88
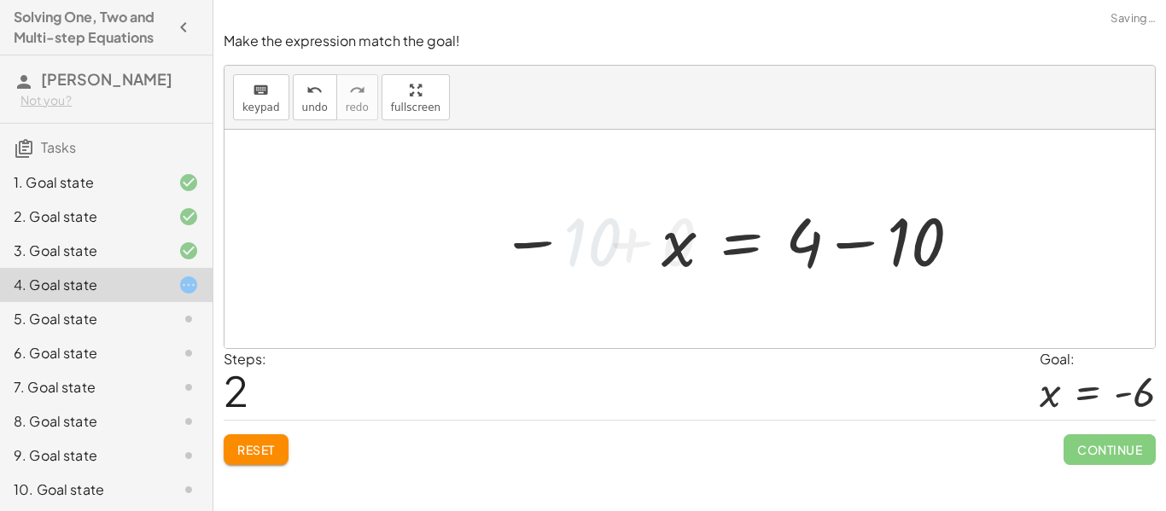
click at [827, 248] on div at bounding box center [818, 240] width 330 height 88
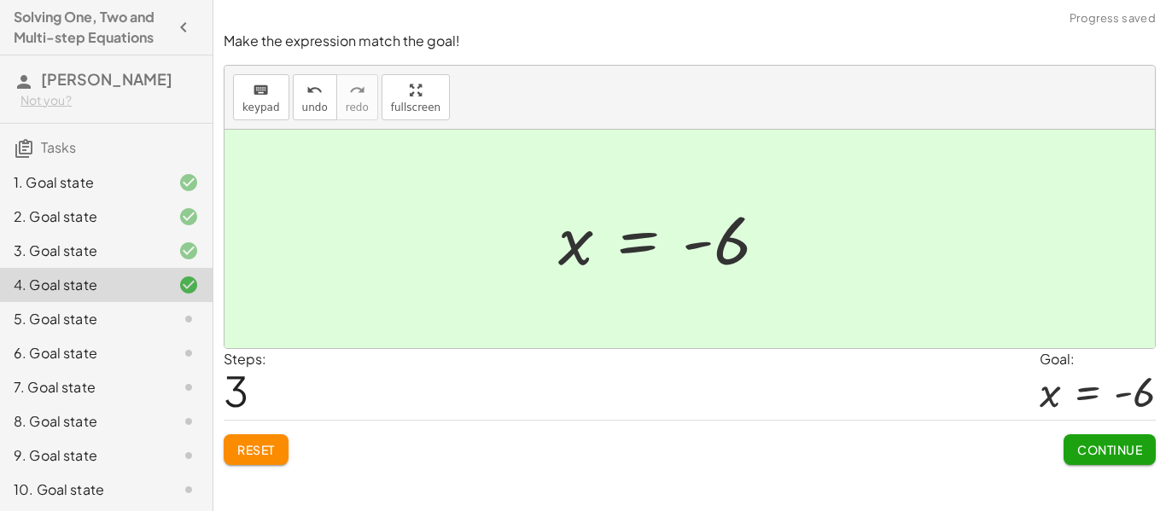
click at [1096, 457] on span "Continue" at bounding box center [1110, 449] width 65 height 15
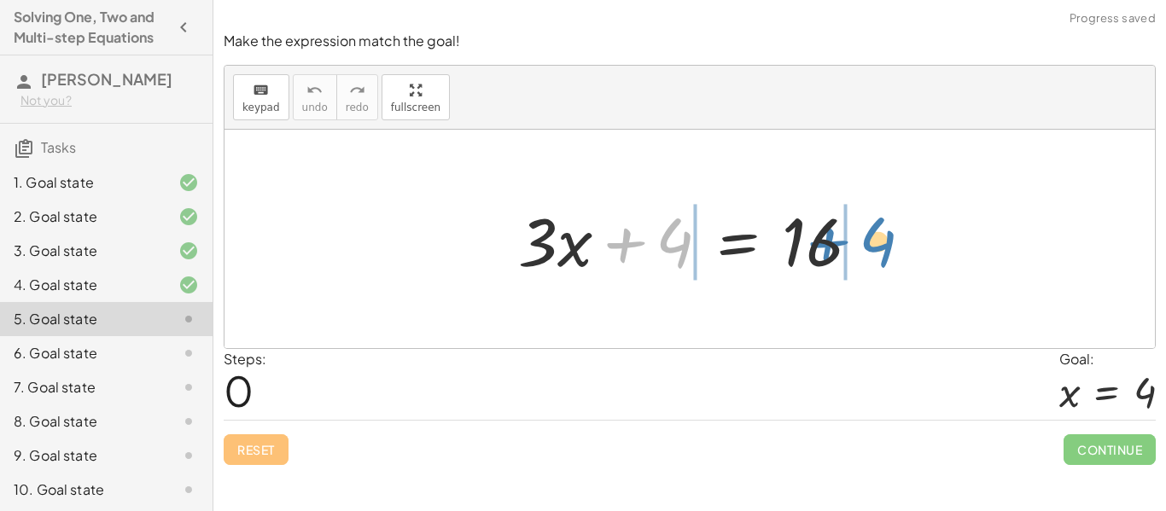
drag, startPoint x: 662, startPoint y: 246, endPoint x: 883, endPoint y: 247, distance: 221.1
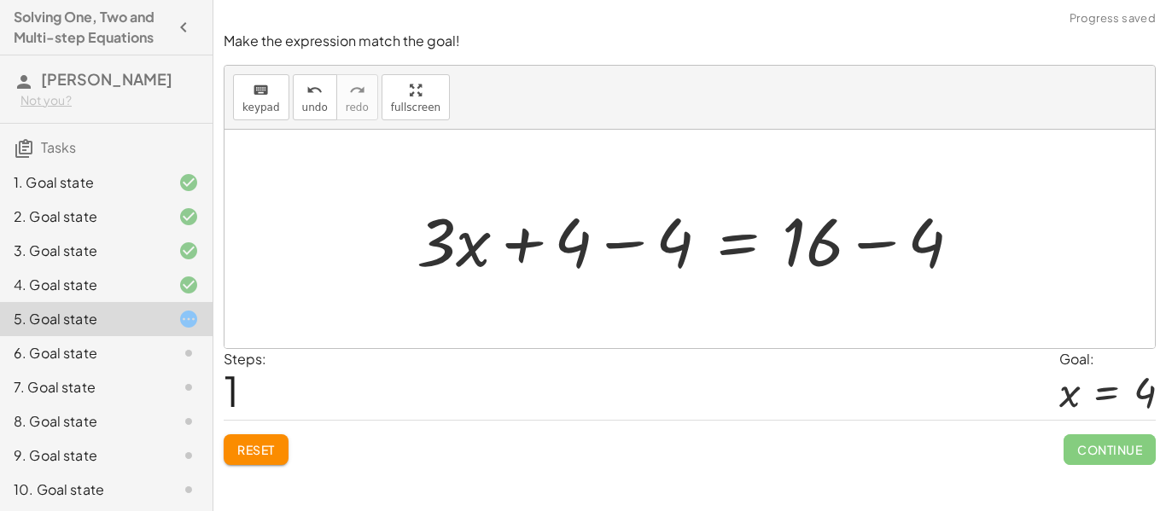
click at [686, 238] on div at bounding box center [695, 240] width 575 height 88
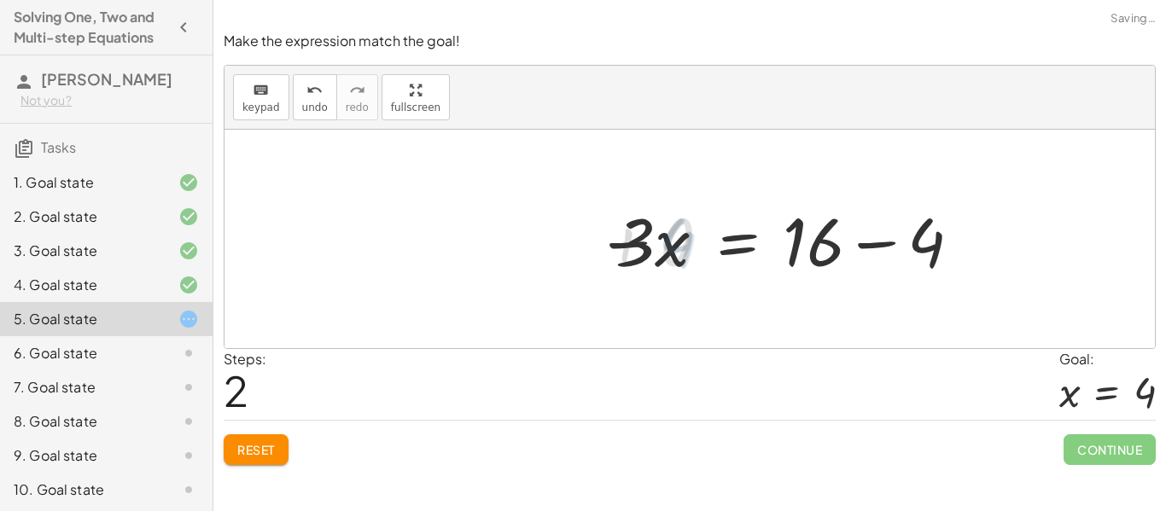
click at [823, 242] on div at bounding box center [797, 240] width 373 height 88
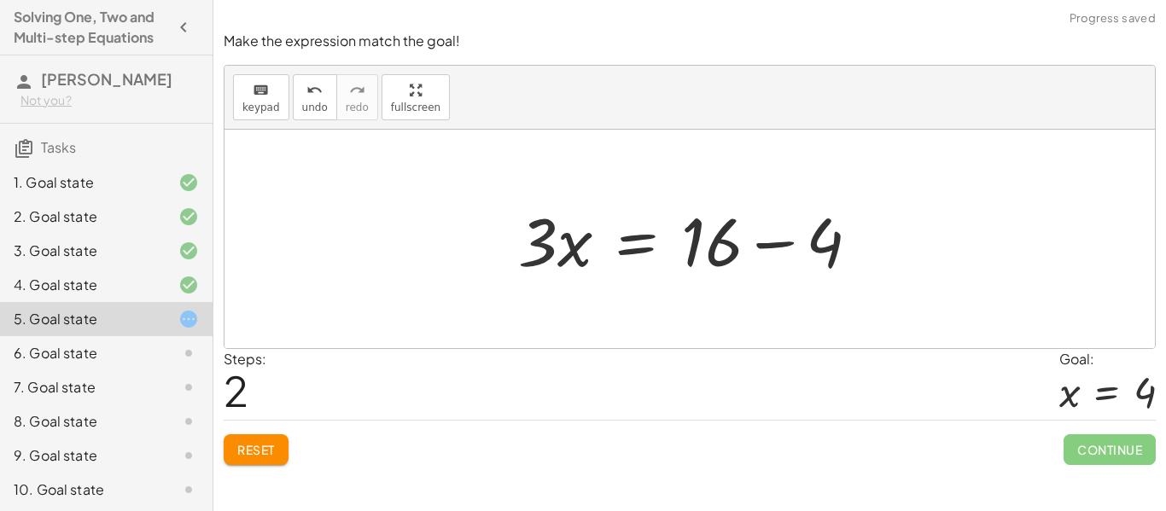
click at [535, 244] on div at bounding box center [696, 240] width 373 height 88
click at [774, 244] on div at bounding box center [696, 240] width 373 height 88
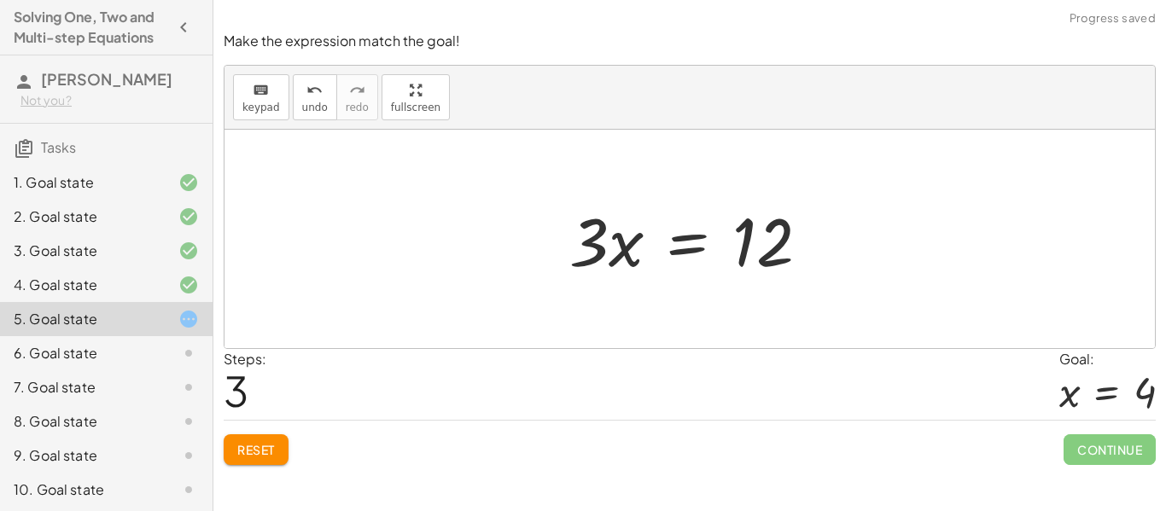
drag, startPoint x: 544, startPoint y: 237, endPoint x: 566, endPoint y: 251, distance: 26.1
click at [566, 251] on div "+ · 3 · x + 4 = 16 + · 3 · x + 4 − 4 = + 16 − 4 + · 3 · x + 0 = + 16 − 4 · 3 · …" at bounding box center [690, 239] width 292 height 96
drag, startPoint x: 587, startPoint y: 246, endPoint x: 780, endPoint y: 331, distance: 211.0
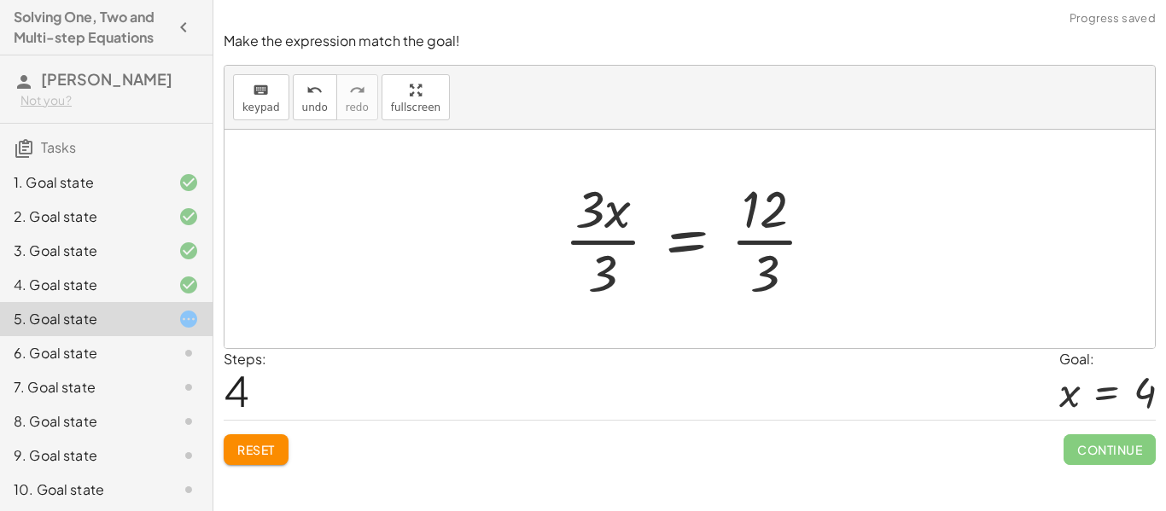
click at [632, 252] on div at bounding box center [697, 238] width 282 height 131
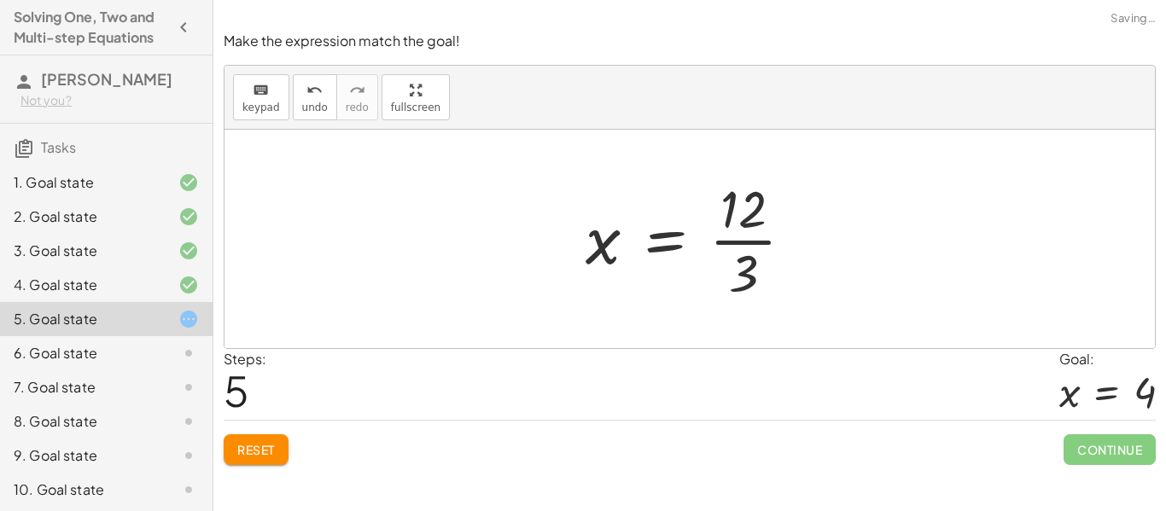
click at [741, 237] on div at bounding box center [696, 238] width 239 height 131
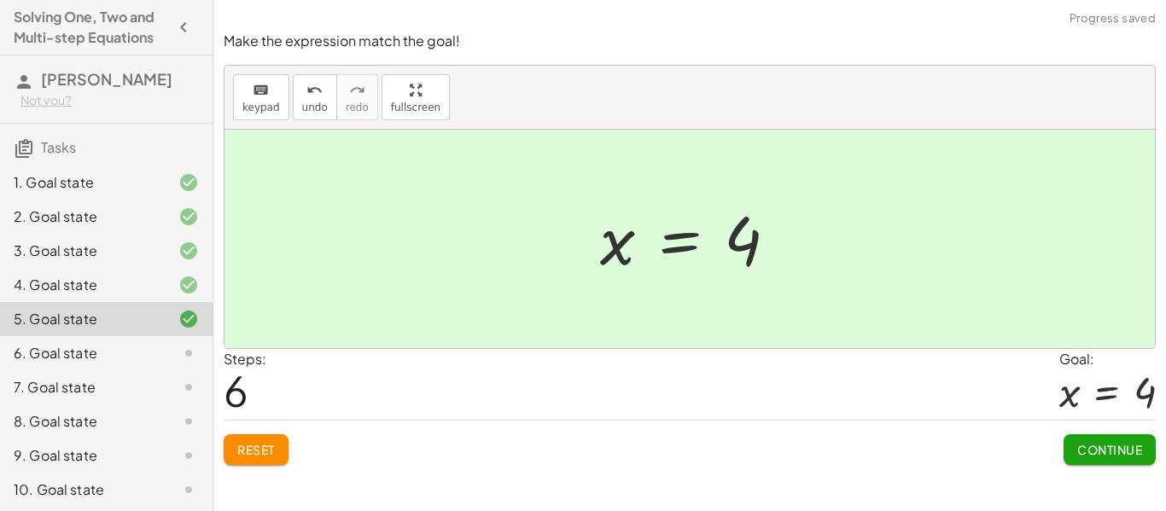
click at [1103, 451] on span "Continue" at bounding box center [1110, 449] width 65 height 15
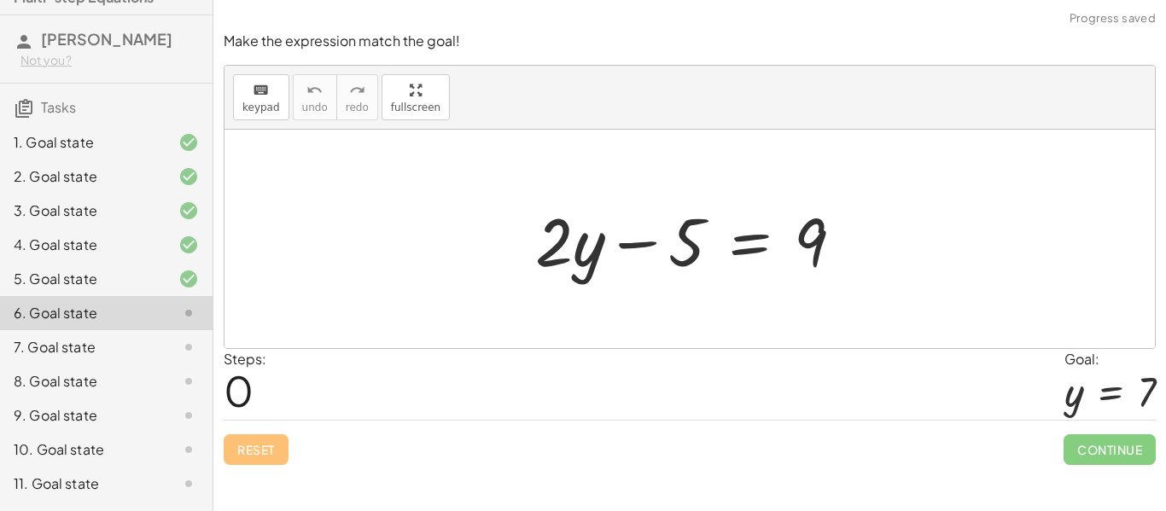
scroll to position [105, 0]
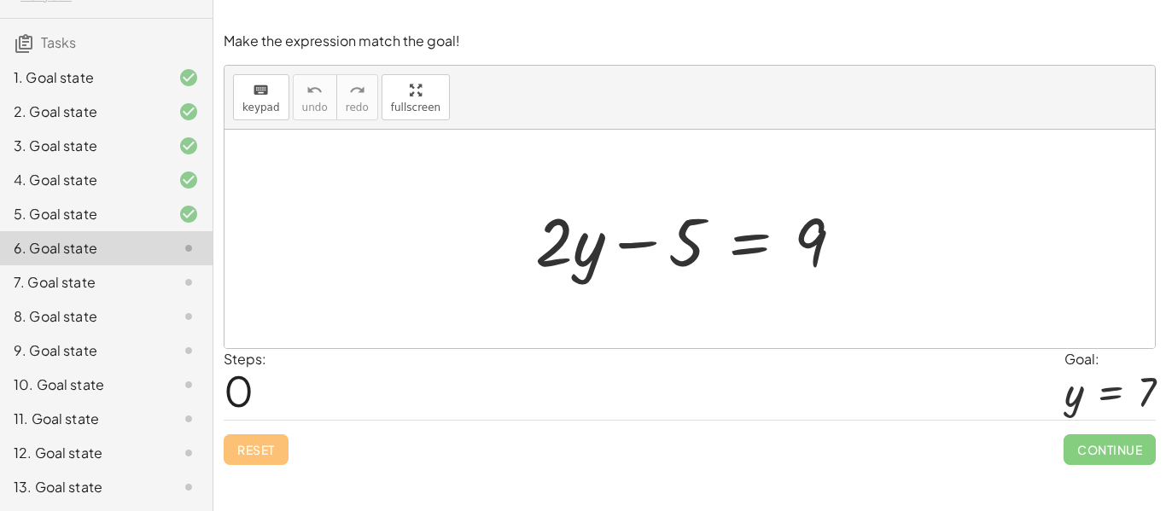
click at [54, 460] on div "12. Goal state" at bounding box center [82, 453] width 137 height 20
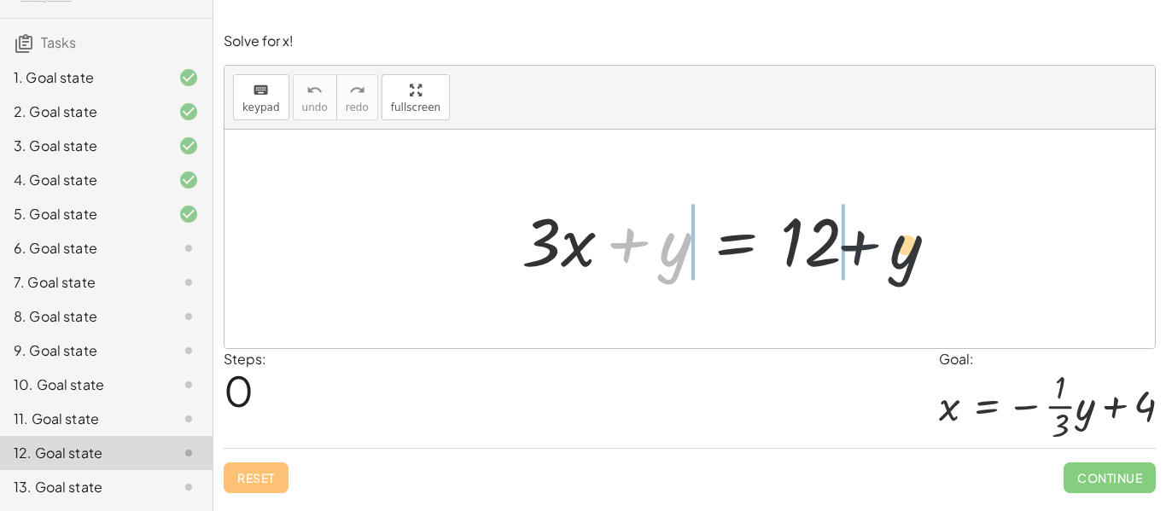
drag, startPoint x: 655, startPoint y: 256, endPoint x: 998, endPoint y: 248, distance: 343.3
click at [998, 248] on div "+ y + · 3 · x + y = 12" at bounding box center [690, 239] width 931 height 219
drag, startPoint x: 685, startPoint y: 251, endPoint x: 932, endPoint y: 245, distance: 246.8
click at [932, 245] on div "+ y + · 3 · x + y = 12" at bounding box center [690, 239] width 931 height 219
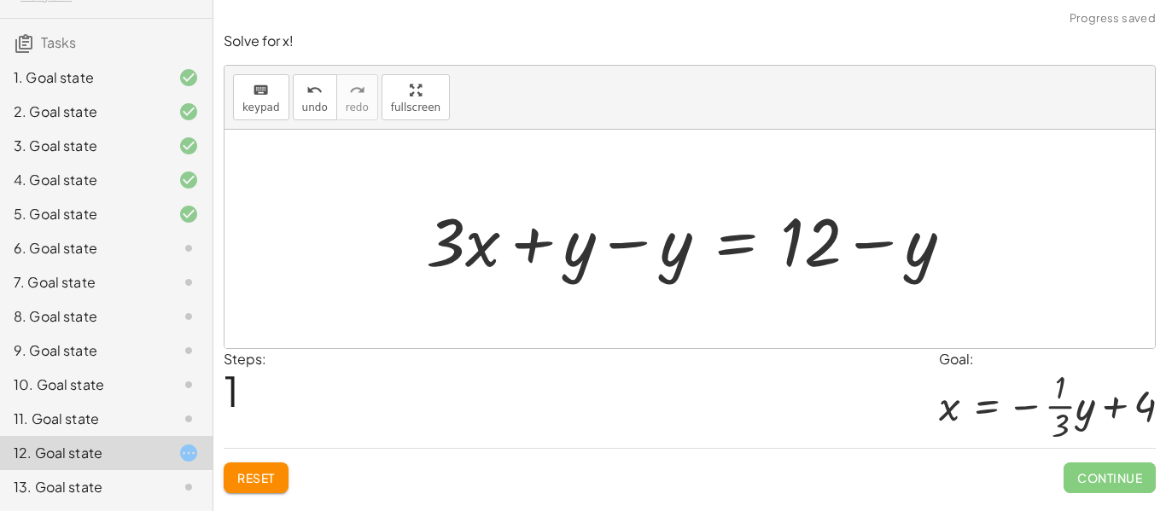
click at [628, 260] on div at bounding box center [697, 240] width 558 height 88
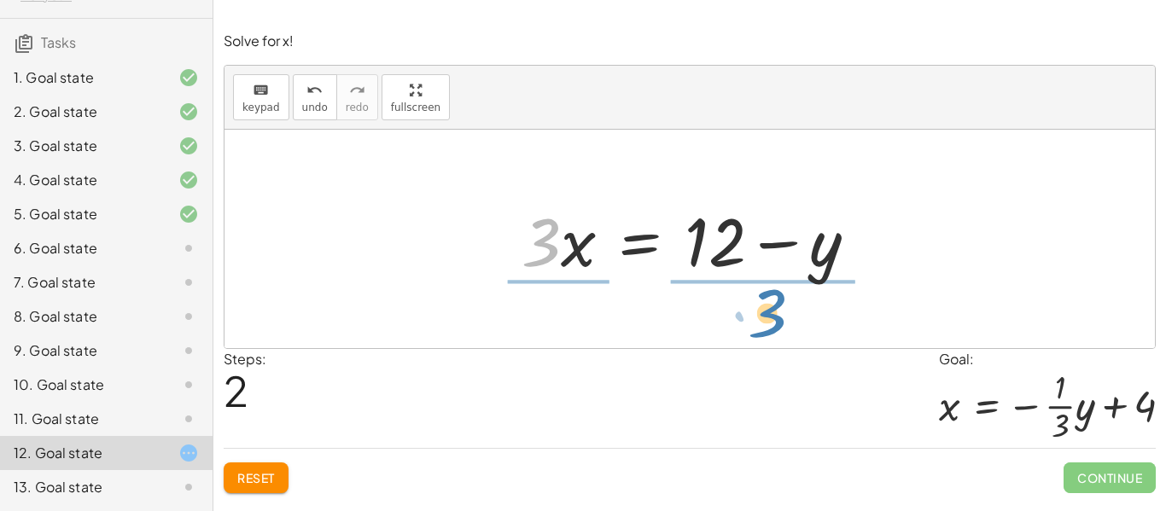
drag, startPoint x: 555, startPoint y: 231, endPoint x: 784, endPoint y: 301, distance: 239.3
click at [784, 301] on div "+ · 3 · x + y = 12 + · 3 · x + y − y = + 12 − y + · 3 · x + 0 = + 12 − y · 3 · …" at bounding box center [690, 239] width 931 height 219
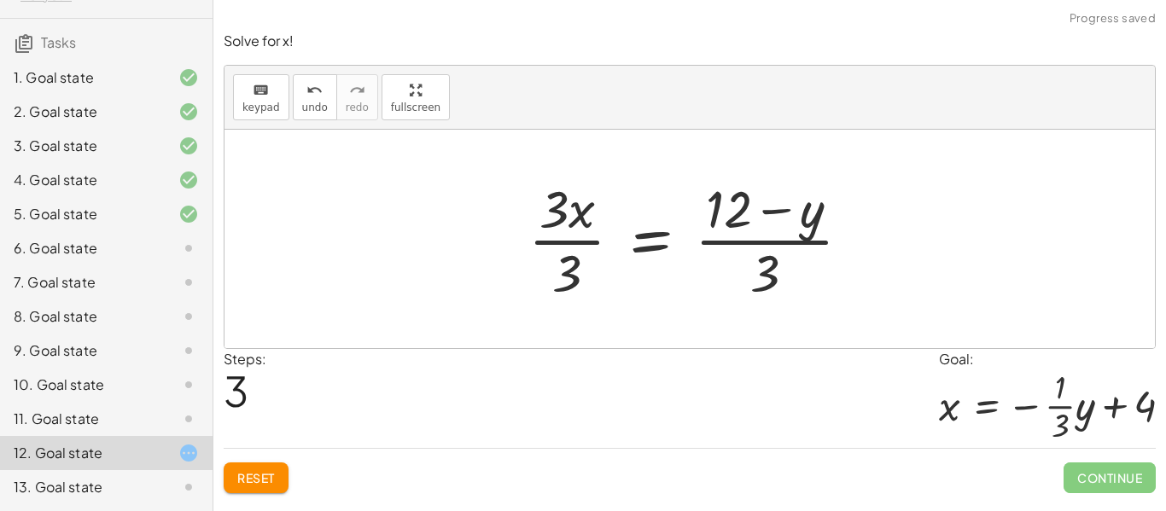
click at [558, 214] on div at bounding box center [696, 238] width 353 height 131
click at [541, 234] on div at bounding box center [696, 238] width 353 height 131
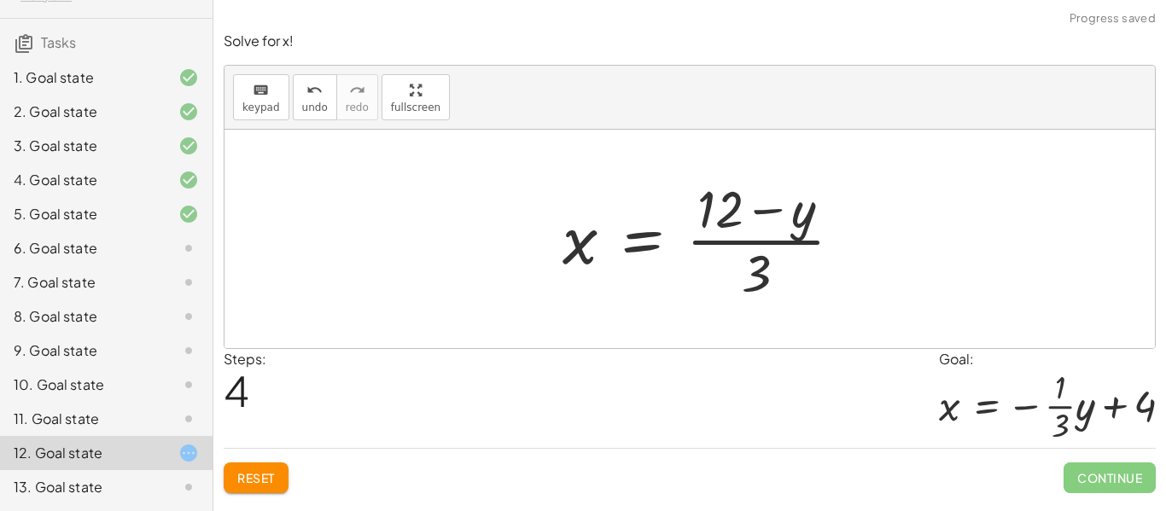
click at [747, 219] on div at bounding box center [709, 238] width 311 height 131
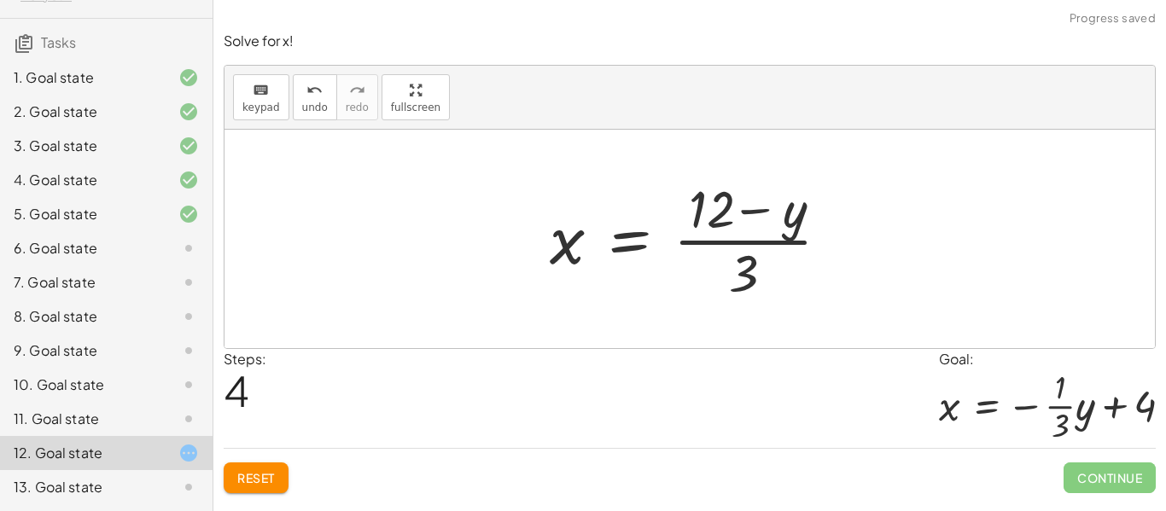
click at [710, 207] on div at bounding box center [696, 238] width 311 height 131
click at [745, 251] on div at bounding box center [696, 238] width 311 height 131
click at [693, 200] on div at bounding box center [696, 238] width 311 height 131
click at [224, 482] on button "Reset" at bounding box center [256, 478] width 65 height 31
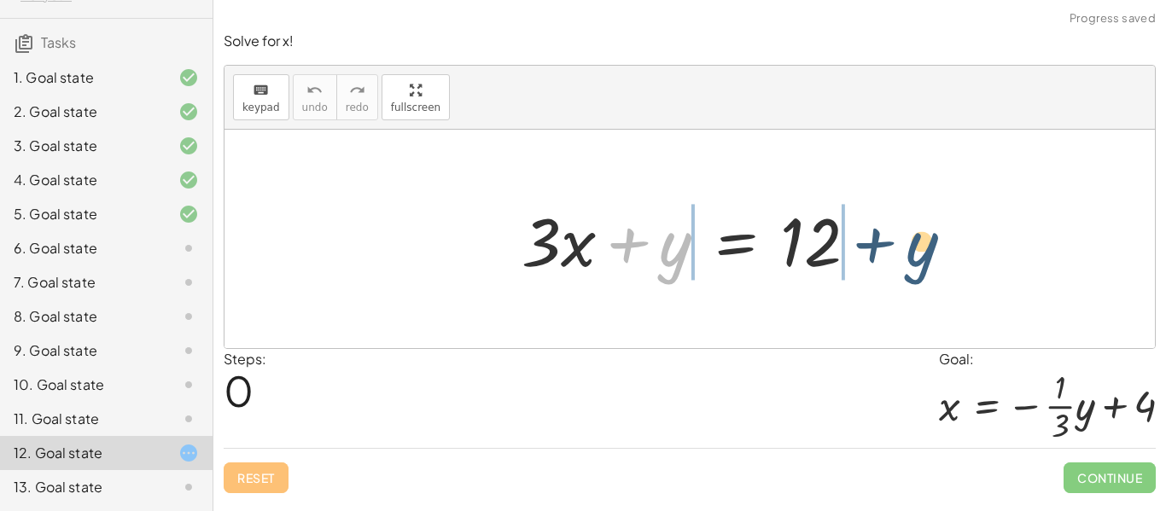
drag, startPoint x: 669, startPoint y: 254, endPoint x: 938, endPoint y: 248, distance: 269.0
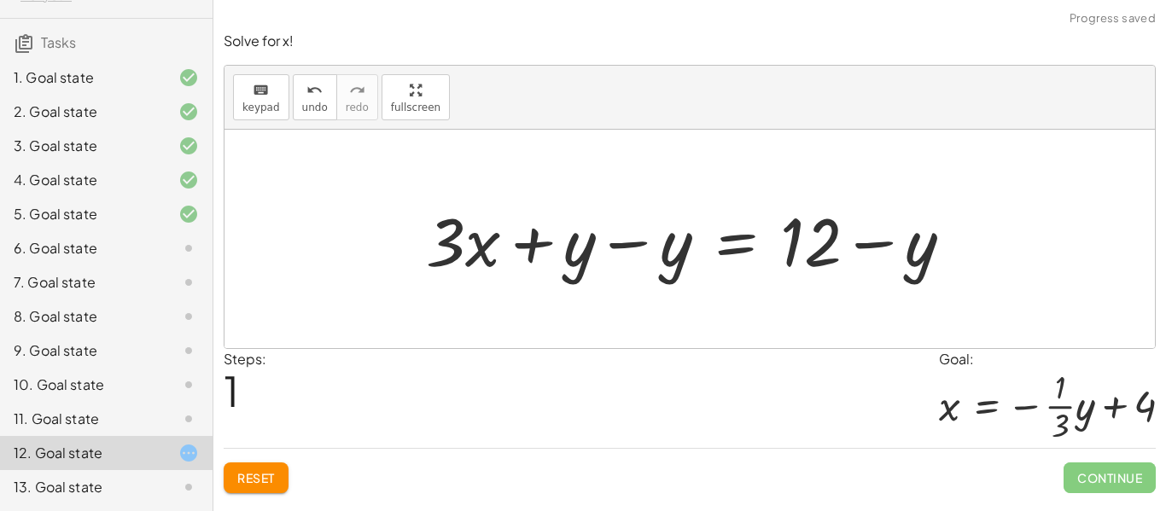
click at [659, 253] on div at bounding box center [697, 240] width 558 height 88
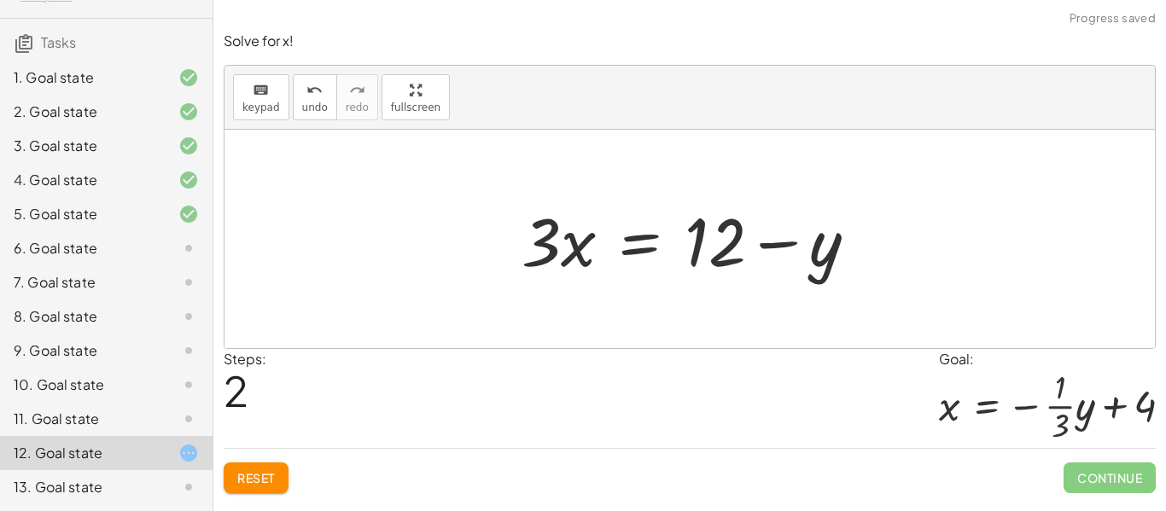
click at [821, 253] on div at bounding box center [696, 240] width 366 height 88
click at [802, 250] on div at bounding box center [696, 240] width 366 height 88
click at [723, 239] on div at bounding box center [696, 240] width 366 height 88
click at [736, 245] on div at bounding box center [696, 240] width 366 height 88
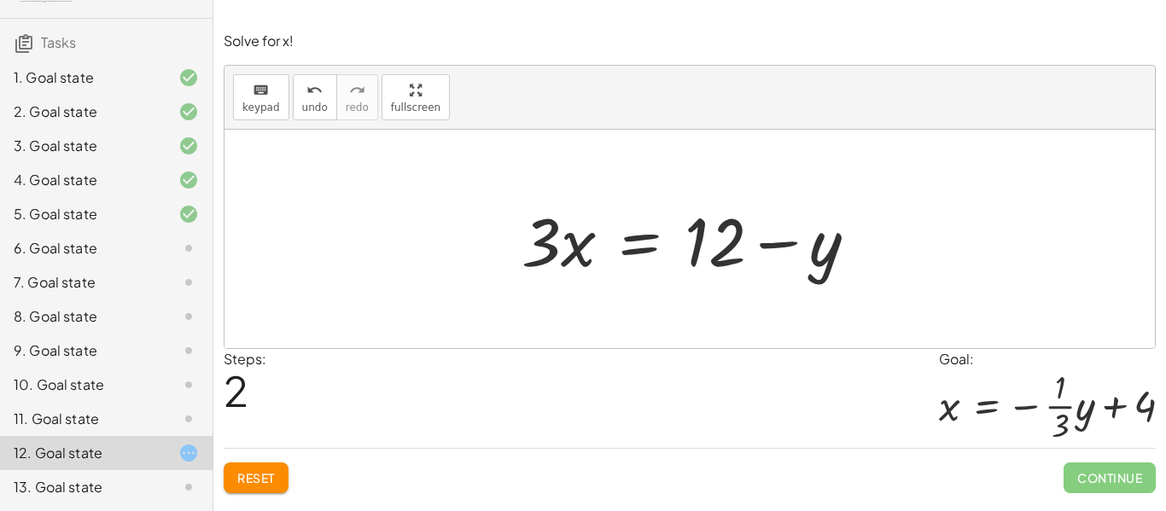
click at [736, 245] on div at bounding box center [696, 240] width 366 height 88
click at [753, 253] on div at bounding box center [696, 240] width 366 height 88
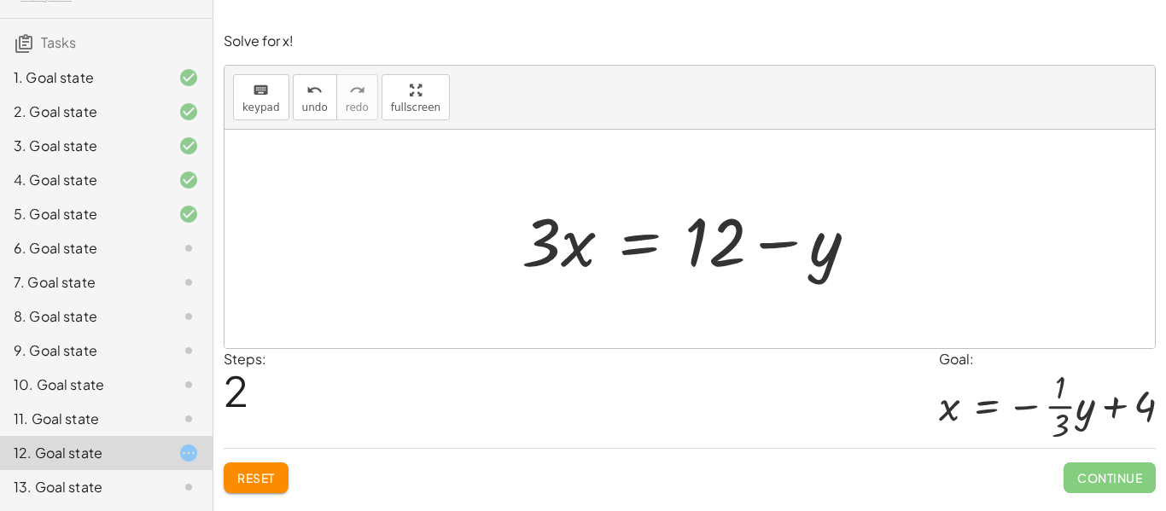
click at [753, 253] on div at bounding box center [696, 240] width 366 height 88
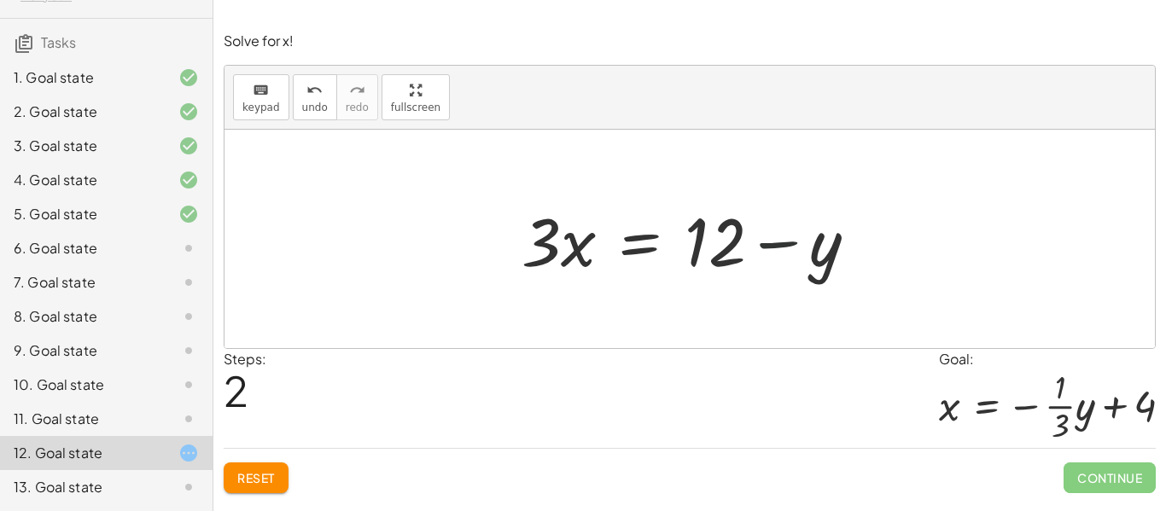
click at [753, 253] on div at bounding box center [696, 240] width 366 height 88
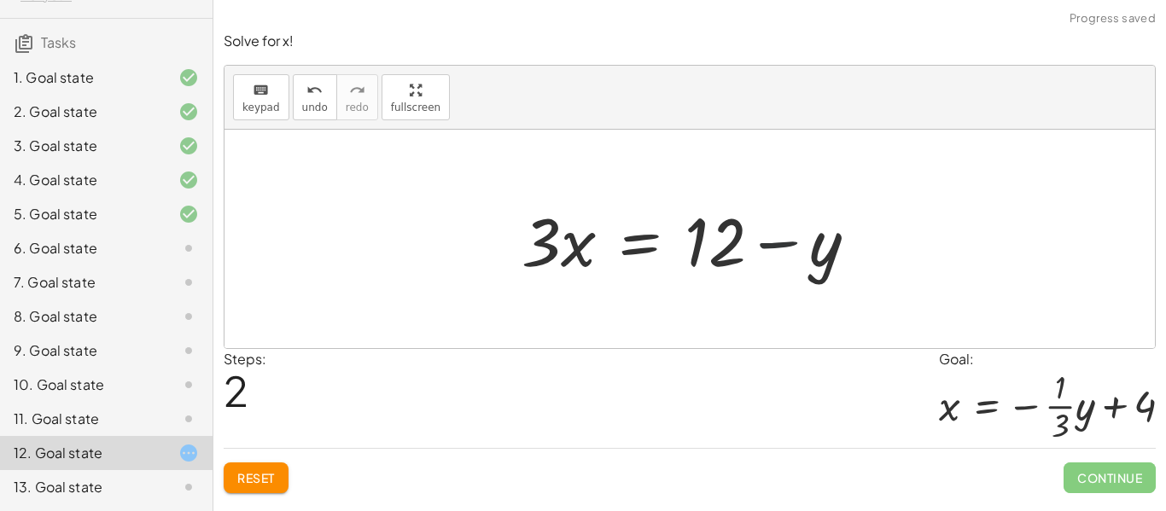
click at [753, 253] on div at bounding box center [696, 240] width 366 height 88
drag, startPoint x: 552, startPoint y: 243, endPoint x: 839, endPoint y: 343, distance: 304.6
click at [839, 343] on div "+ · 3 · x + y = 12 + · 3 · x + y − y = + 12 − y + · 3 · x + 0 = + 12 − y · 3 · …" at bounding box center [690, 239] width 931 height 219
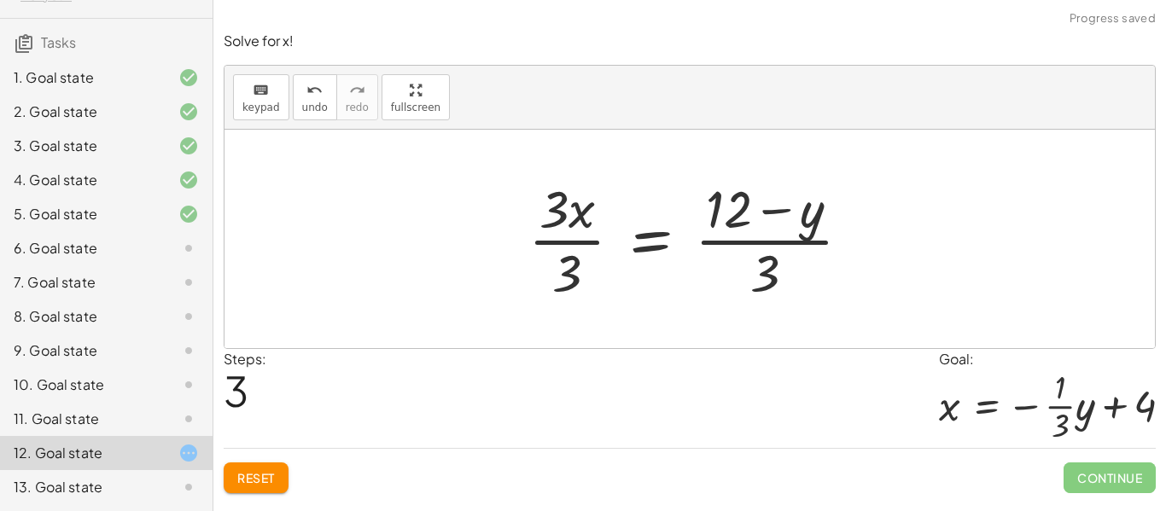
click at [789, 225] on div at bounding box center [696, 238] width 353 height 131
click at [762, 277] on div at bounding box center [696, 238] width 353 height 131
click at [767, 277] on div at bounding box center [696, 238] width 353 height 131
click at [557, 222] on div at bounding box center [696, 238] width 353 height 131
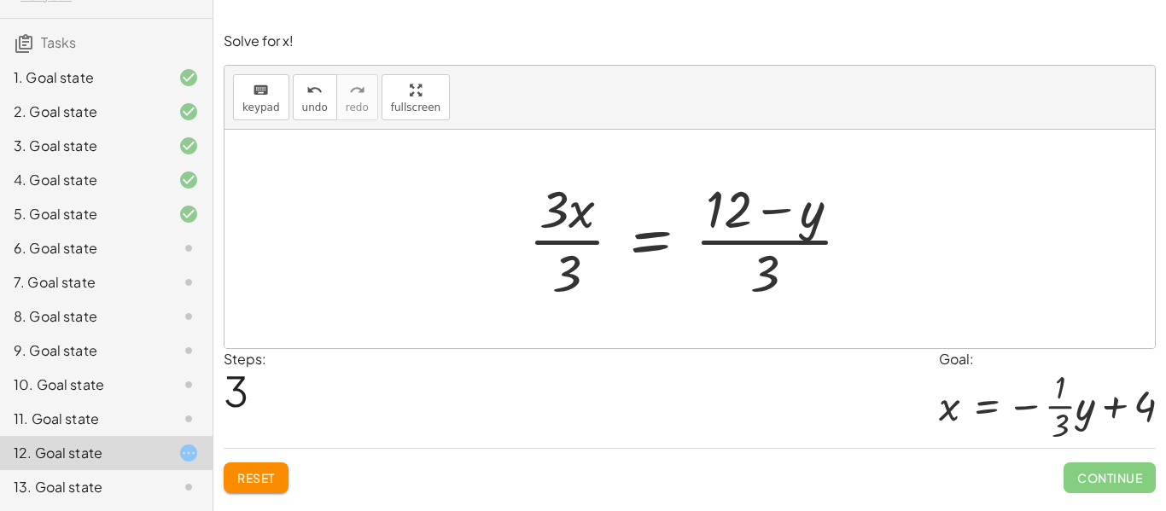
click at [571, 246] on div at bounding box center [696, 238] width 353 height 131
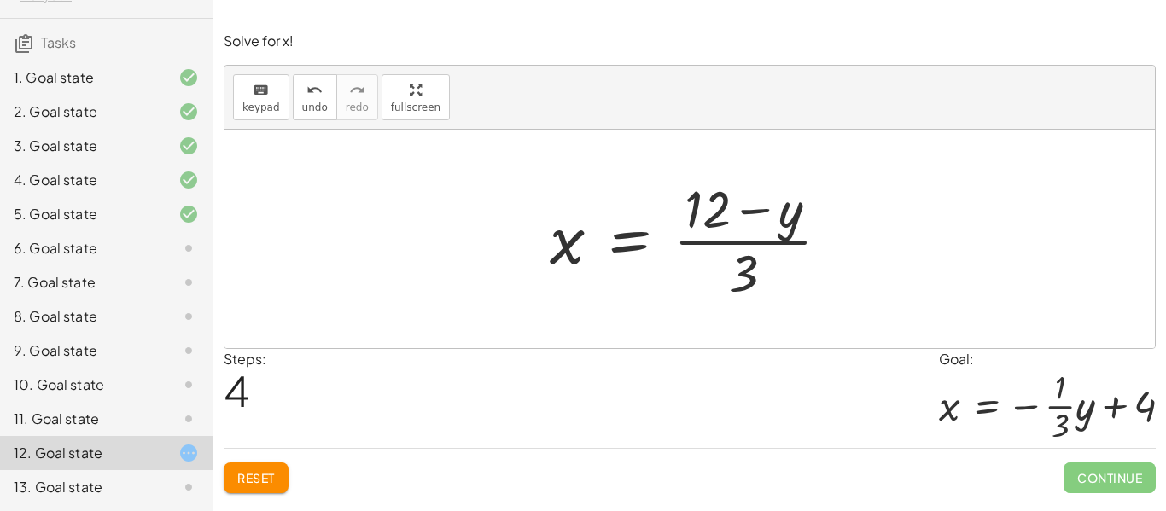
click at [751, 240] on div at bounding box center [696, 238] width 311 height 131
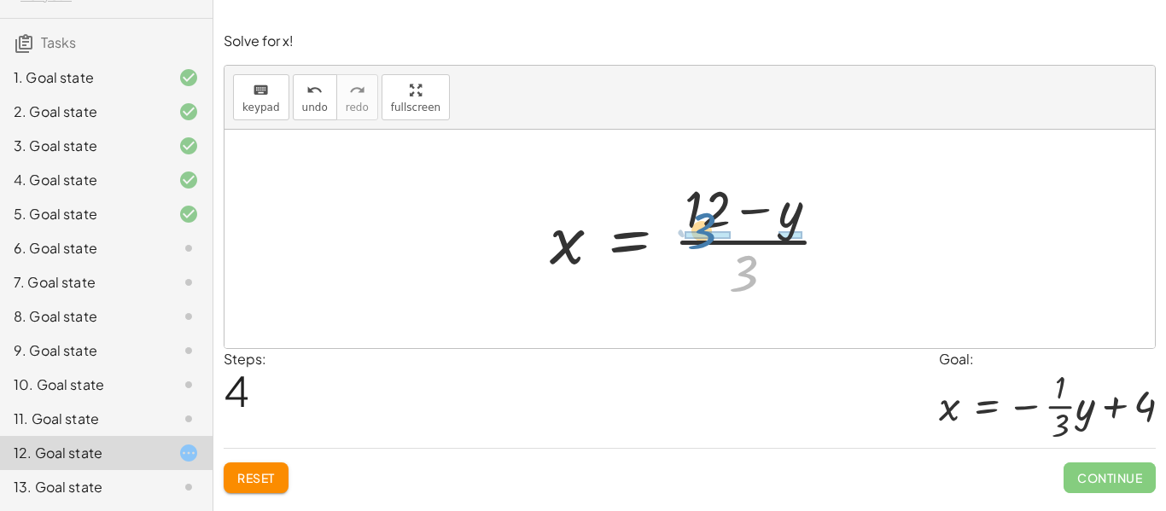
drag, startPoint x: 732, startPoint y: 280, endPoint x: 687, endPoint y: 237, distance: 61.6
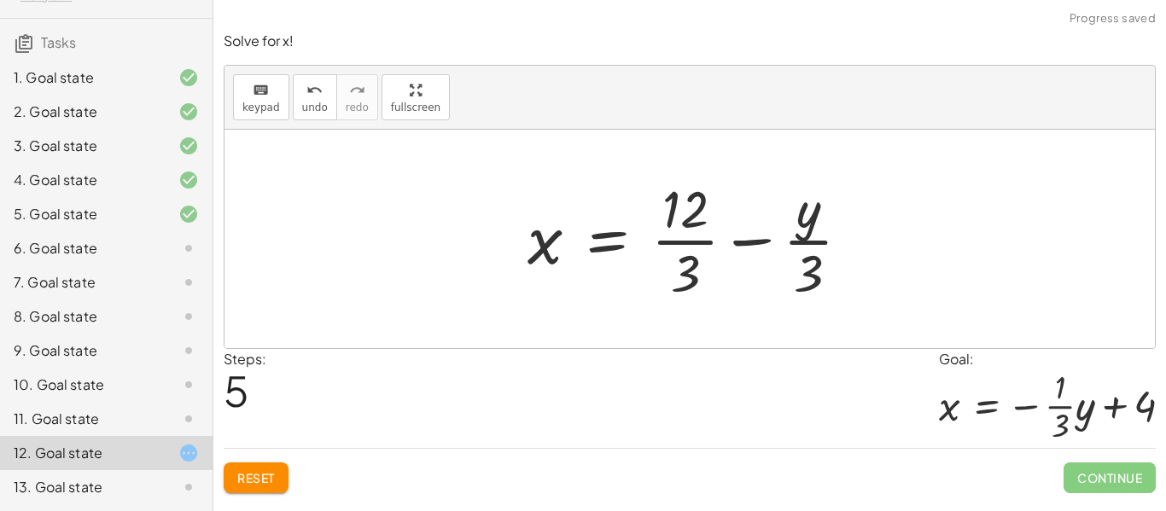
click at [686, 254] on div at bounding box center [696, 238] width 354 height 131
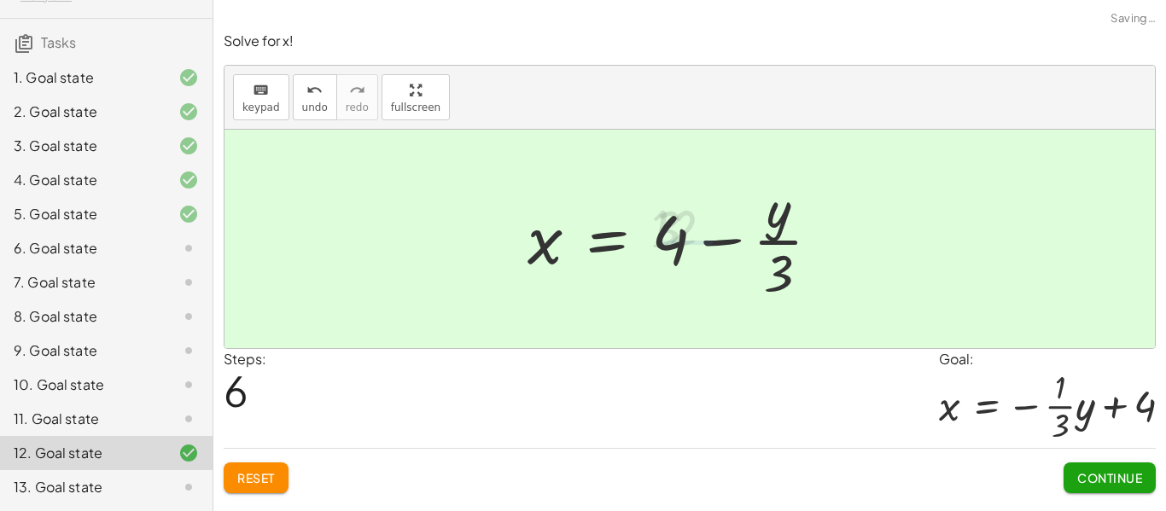
click at [762, 271] on div at bounding box center [681, 238] width 324 height 131
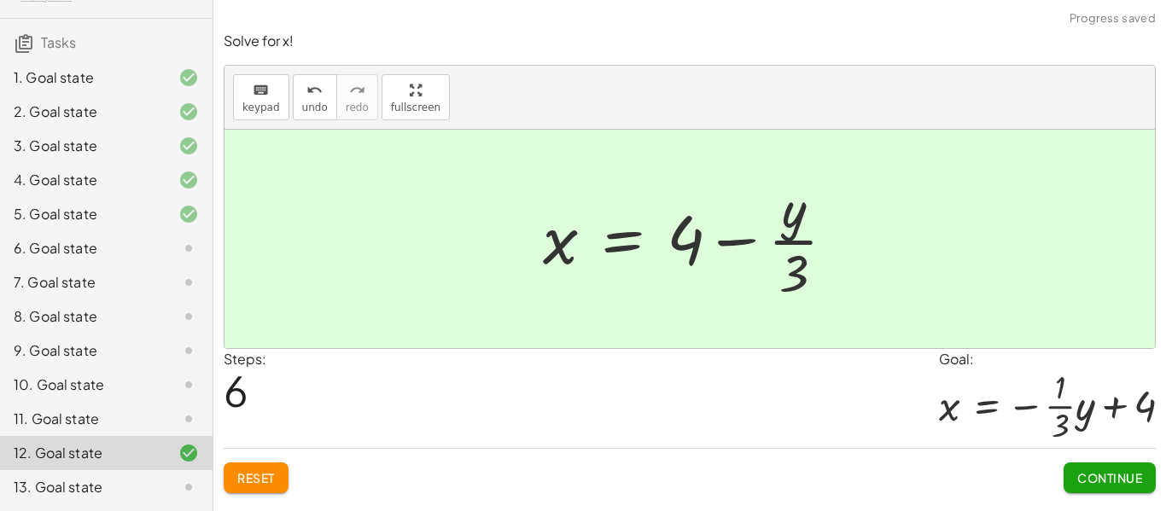
click at [1125, 467] on button "Continue" at bounding box center [1110, 478] width 92 height 31
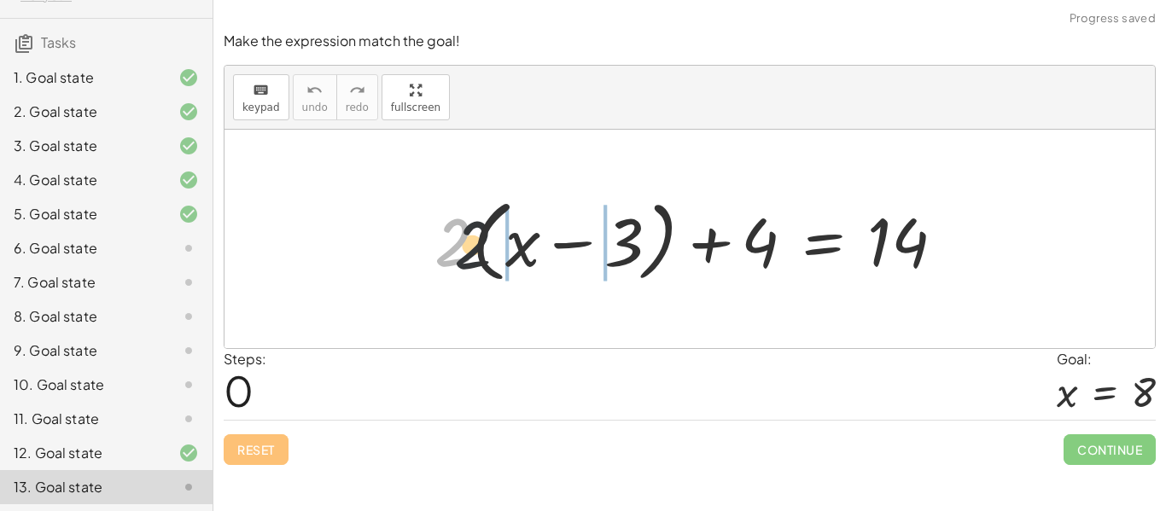
drag, startPoint x: 465, startPoint y: 242, endPoint x: 540, endPoint y: 252, distance: 74.9
click at [540, 252] on div at bounding box center [696, 239] width 541 height 98
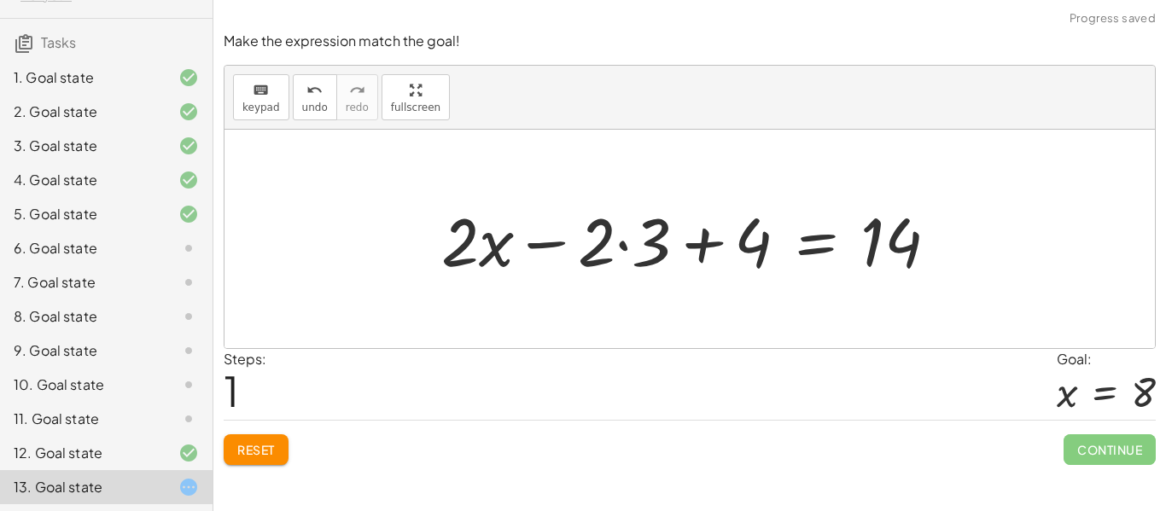
click at [625, 248] on div at bounding box center [697, 240] width 528 height 88
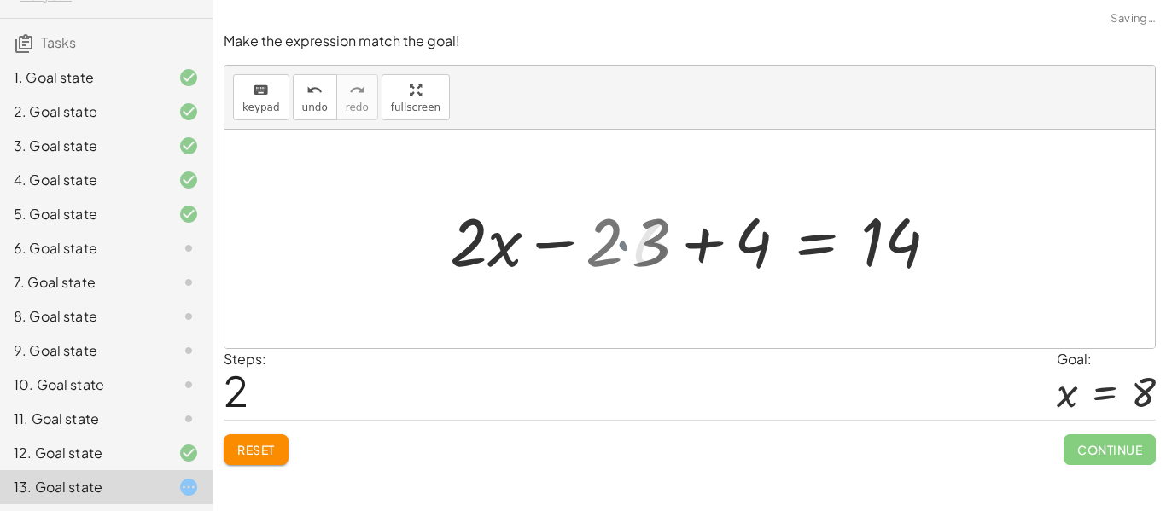
click at [625, 248] on div at bounding box center [724, 240] width 473 height 88
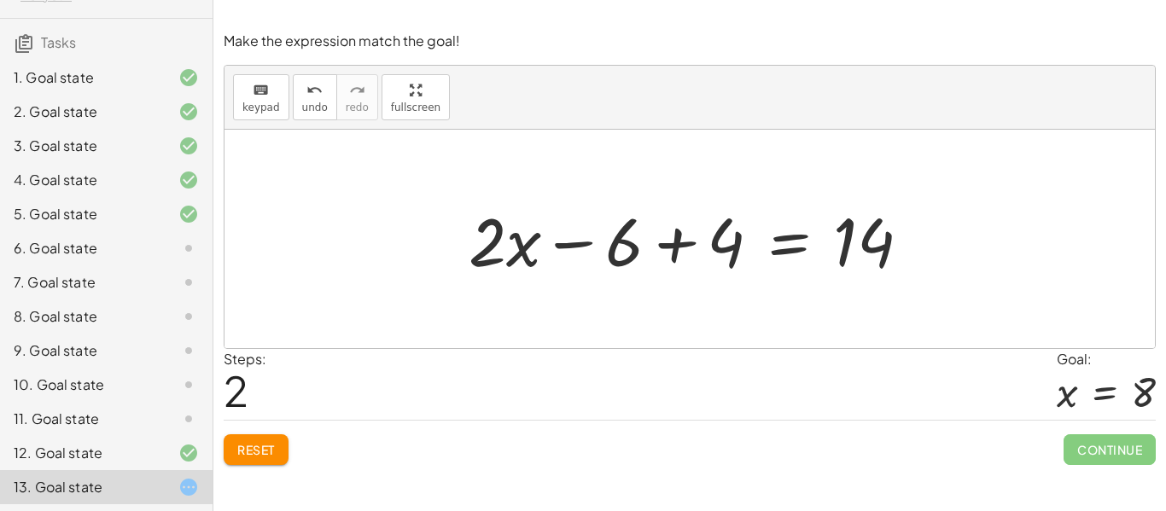
click at [671, 242] on div at bounding box center [696, 240] width 473 height 88
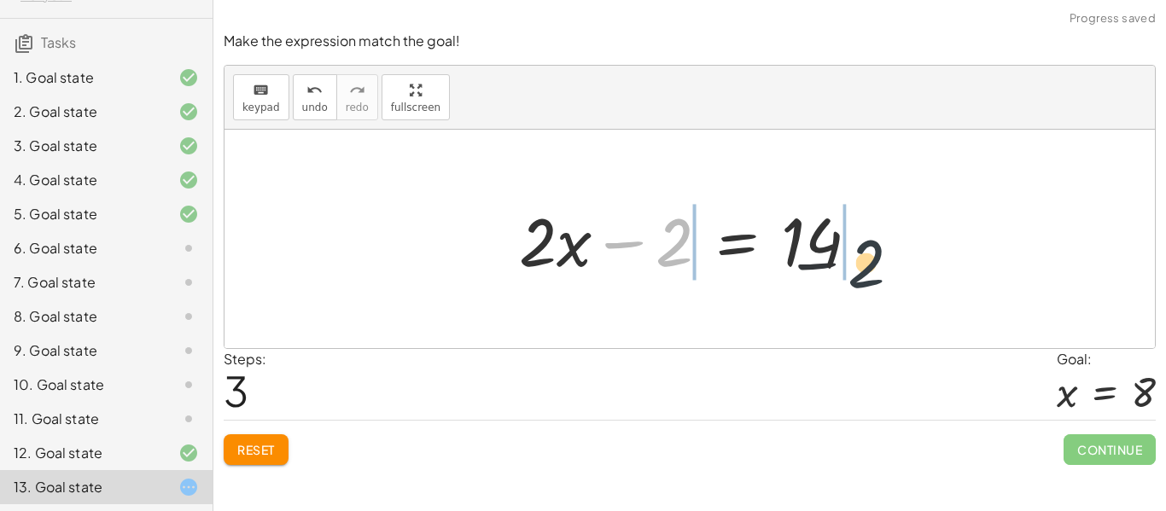
drag, startPoint x: 667, startPoint y: 251, endPoint x: 935, endPoint y: 274, distance: 269.1
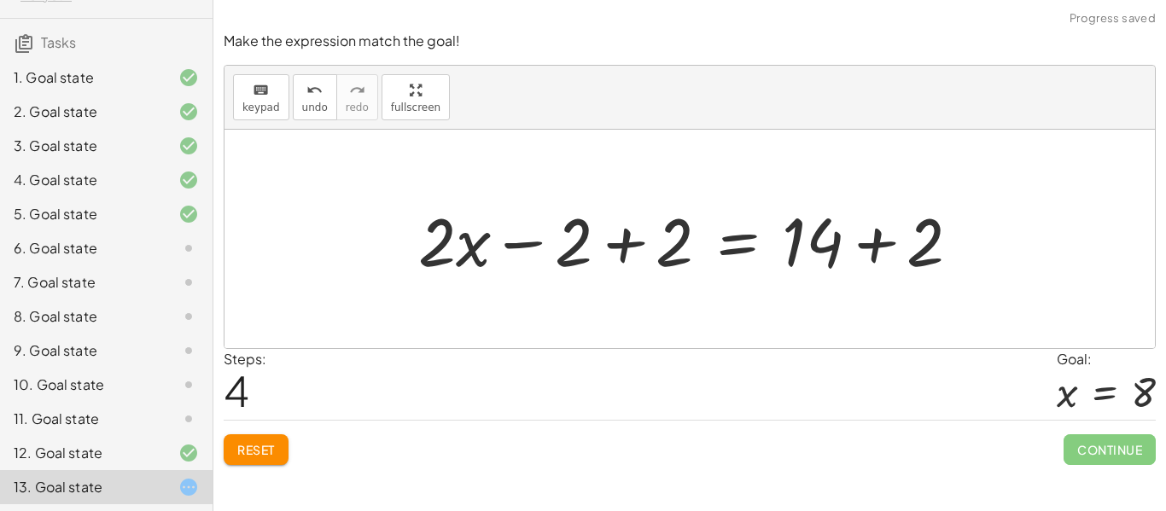
click at [586, 231] on div at bounding box center [696, 240] width 573 height 88
click at [606, 224] on div at bounding box center [696, 240] width 573 height 88
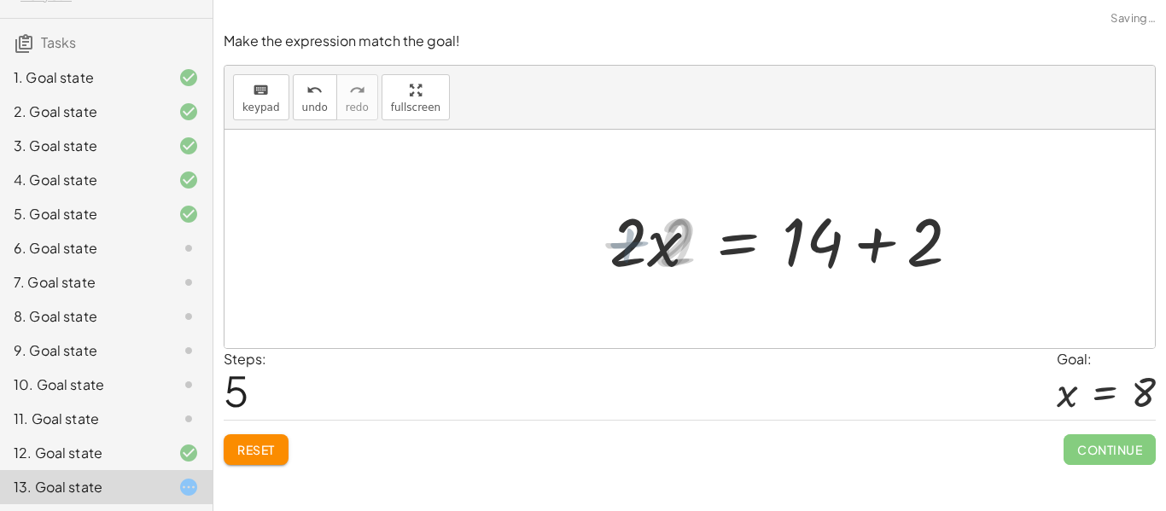
click at [919, 257] on div at bounding box center [797, 240] width 371 height 88
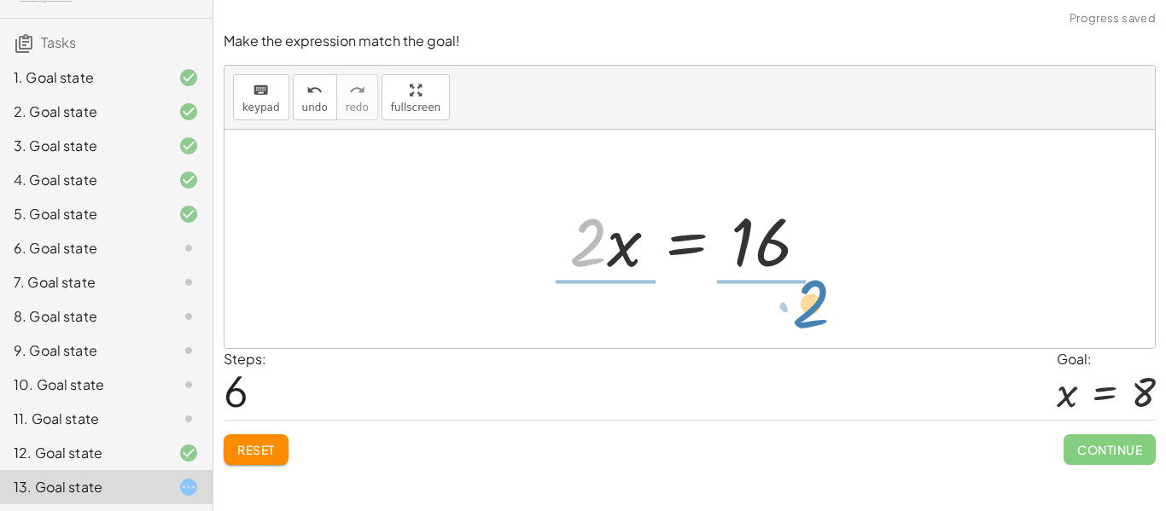
drag, startPoint x: 572, startPoint y: 252, endPoint x: 794, endPoint y: 316, distance: 231.0
click at [794, 316] on div "+ · 2 · ( + x − 3 ) + 4 = 14 + · 2 · x − · 2 · 3 + 4 = 14 + · 2 · x − 6 + 4 = 1…" at bounding box center [690, 239] width 931 height 219
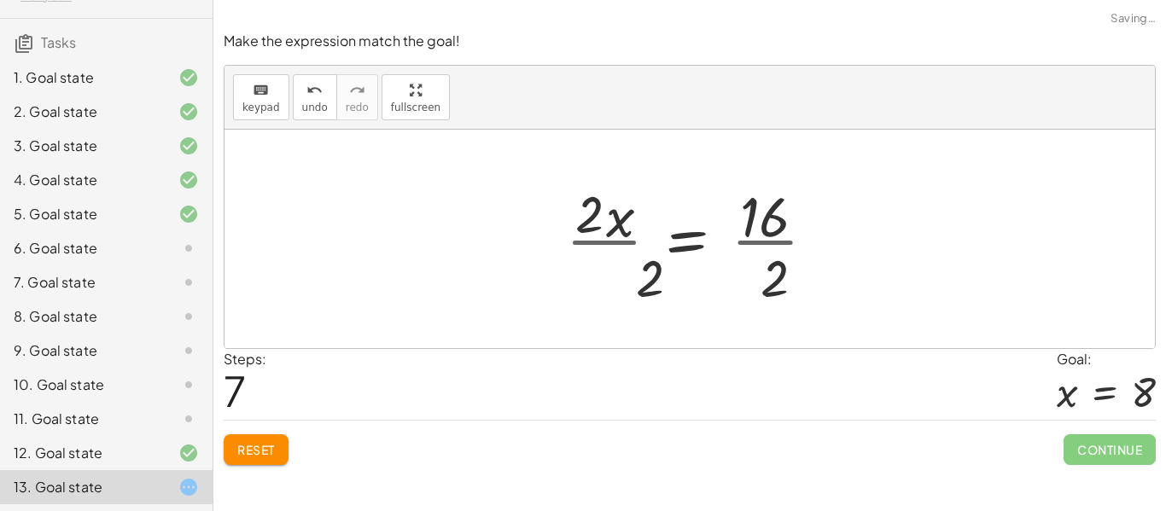
click at [774, 205] on div at bounding box center [698, 238] width 281 height 131
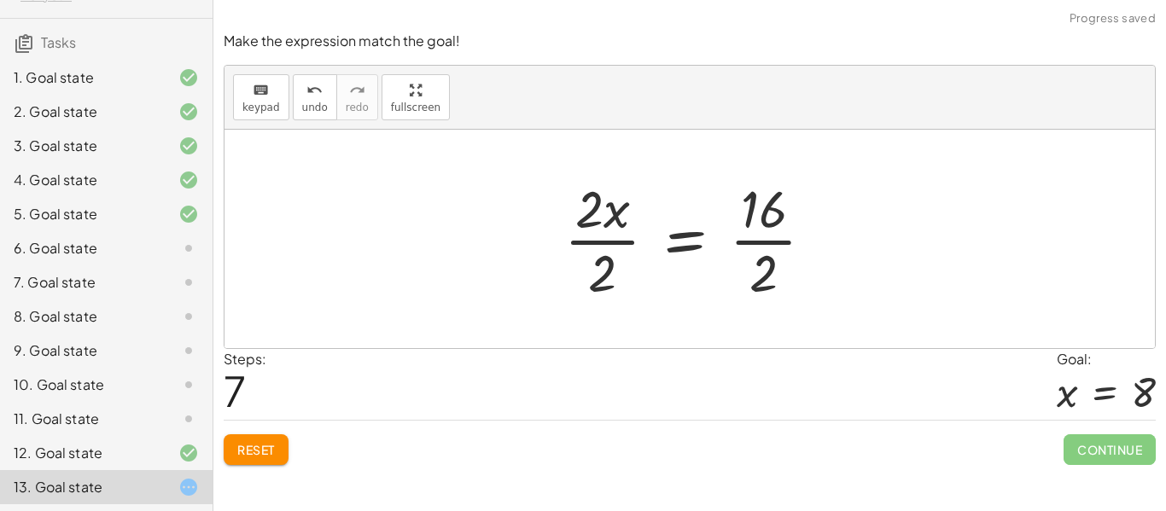
click at [618, 229] on div at bounding box center [696, 238] width 281 height 131
click at [583, 210] on div at bounding box center [696, 238] width 281 height 131
click at [591, 228] on div at bounding box center [696, 238] width 281 height 131
click at [739, 247] on div at bounding box center [717, 238] width 239 height 131
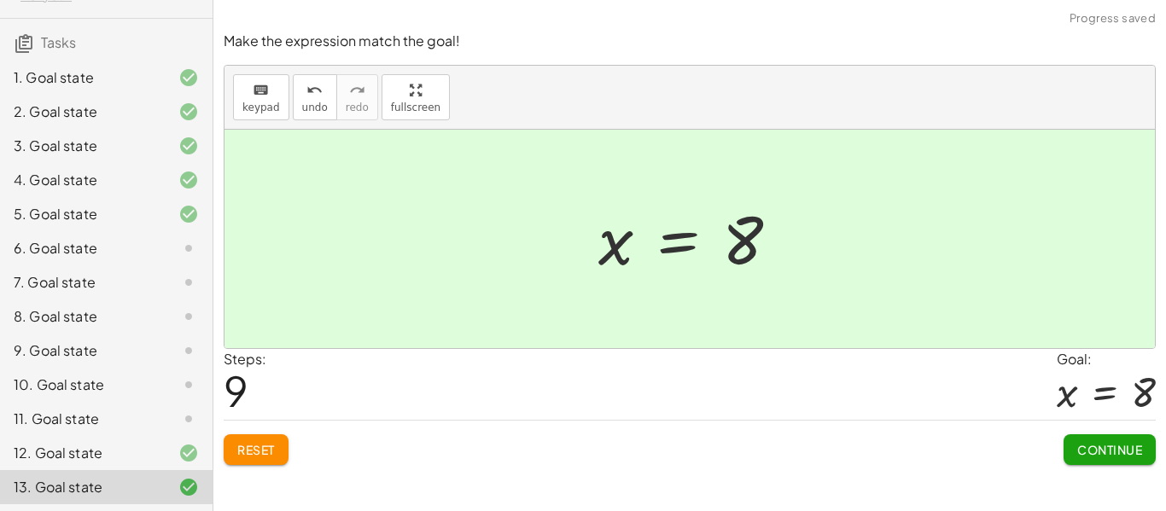
click at [1089, 447] on span "Continue" at bounding box center [1110, 449] width 65 height 15
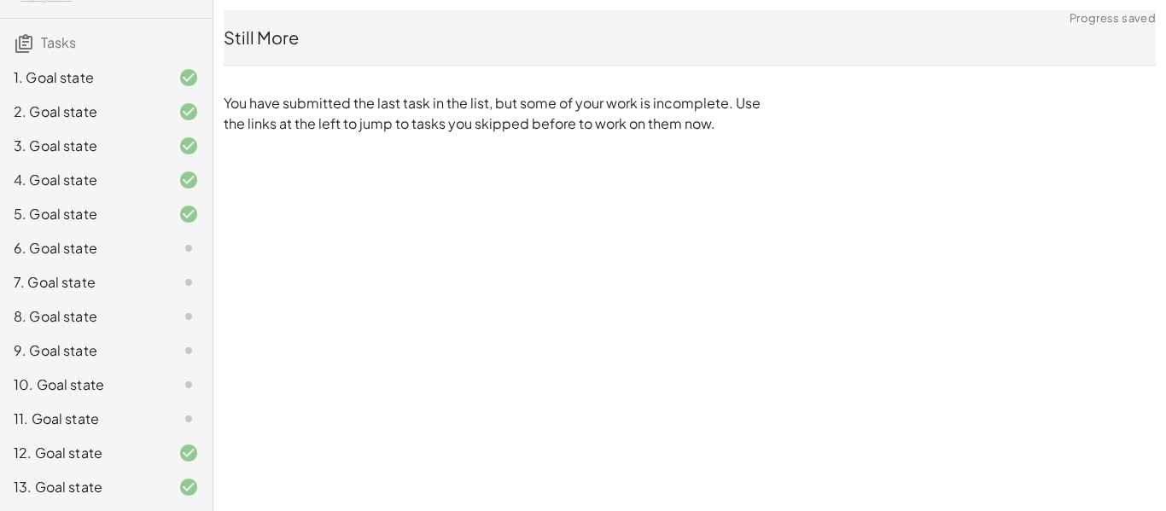
click at [115, 247] on div "6. Goal state" at bounding box center [82, 248] width 137 height 20
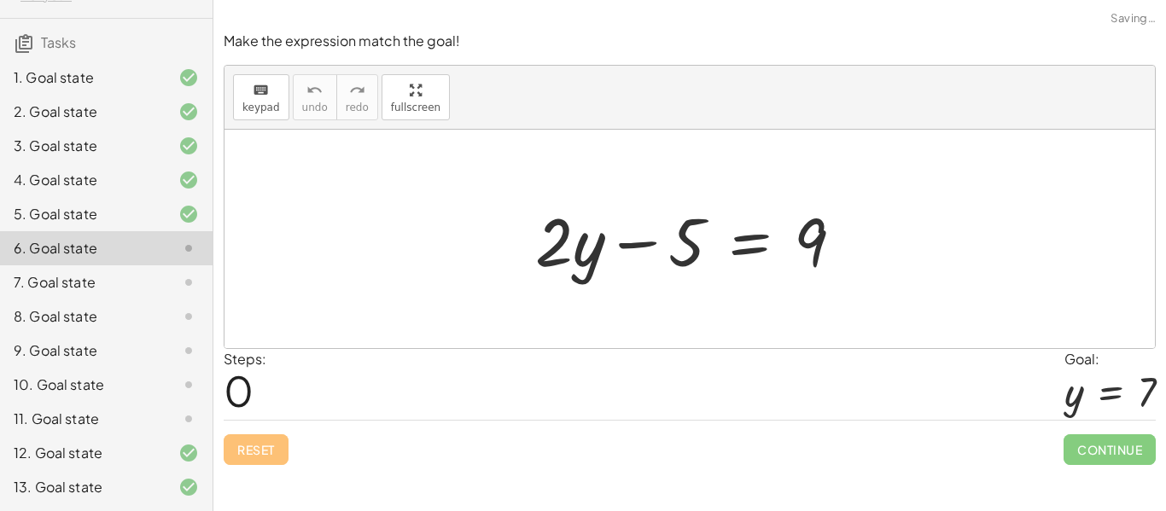
click at [115, 247] on div "6. Goal state" at bounding box center [82, 248] width 137 height 20
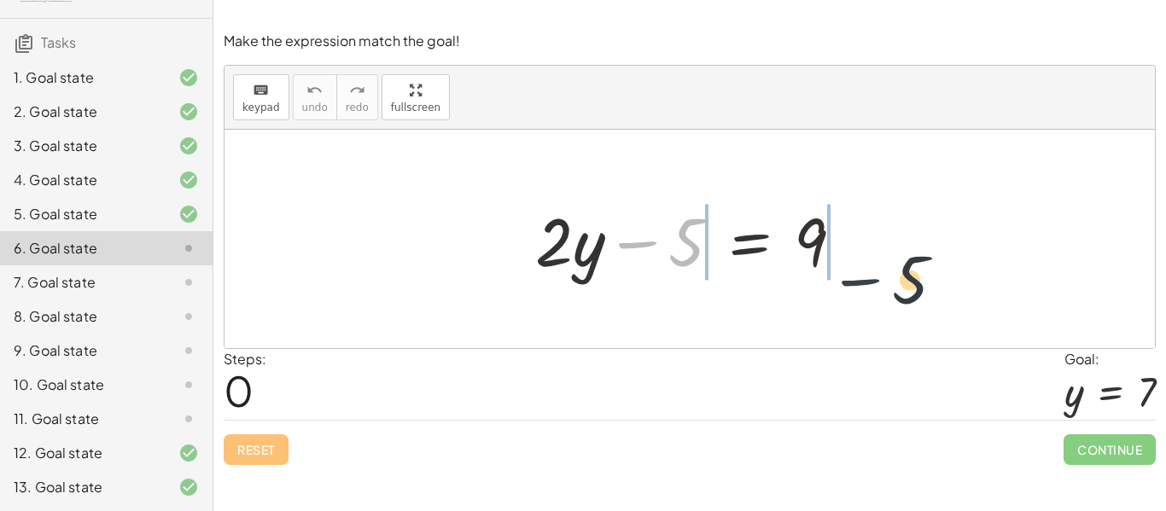
drag, startPoint x: 654, startPoint y: 242, endPoint x: 914, endPoint y: 270, distance: 261.9
click at [914, 270] on div "− 5 + · 2 · y − 5 = 9" at bounding box center [690, 239] width 931 height 219
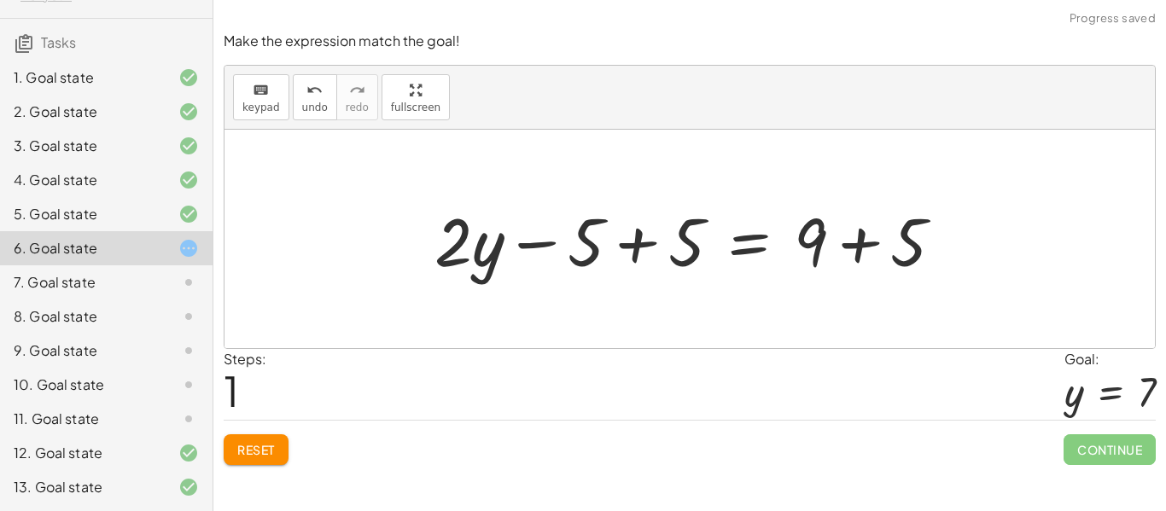
click at [644, 248] on div at bounding box center [696, 240] width 540 height 88
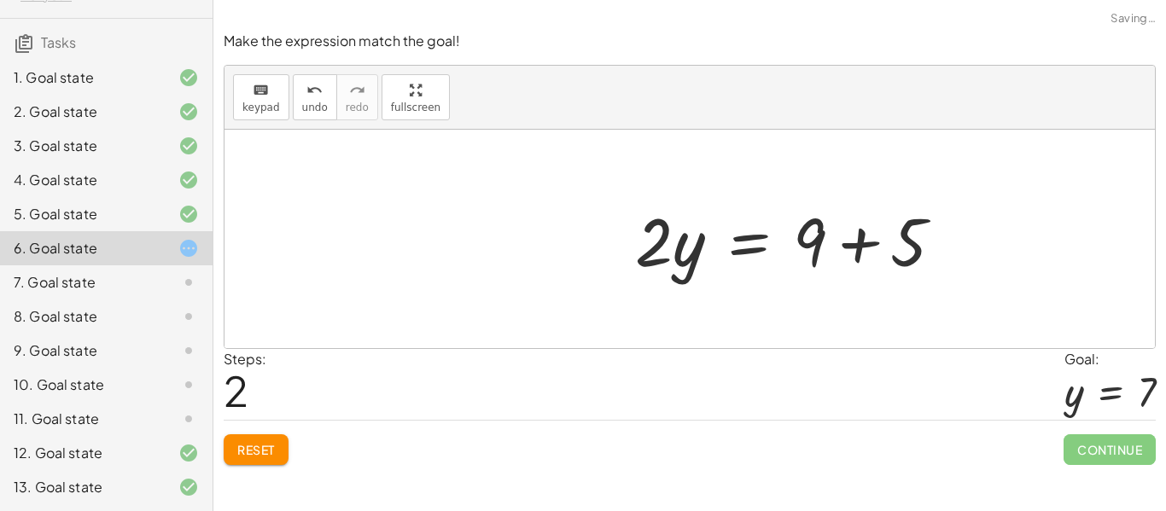
click at [878, 245] on div at bounding box center [796, 240] width 339 height 88
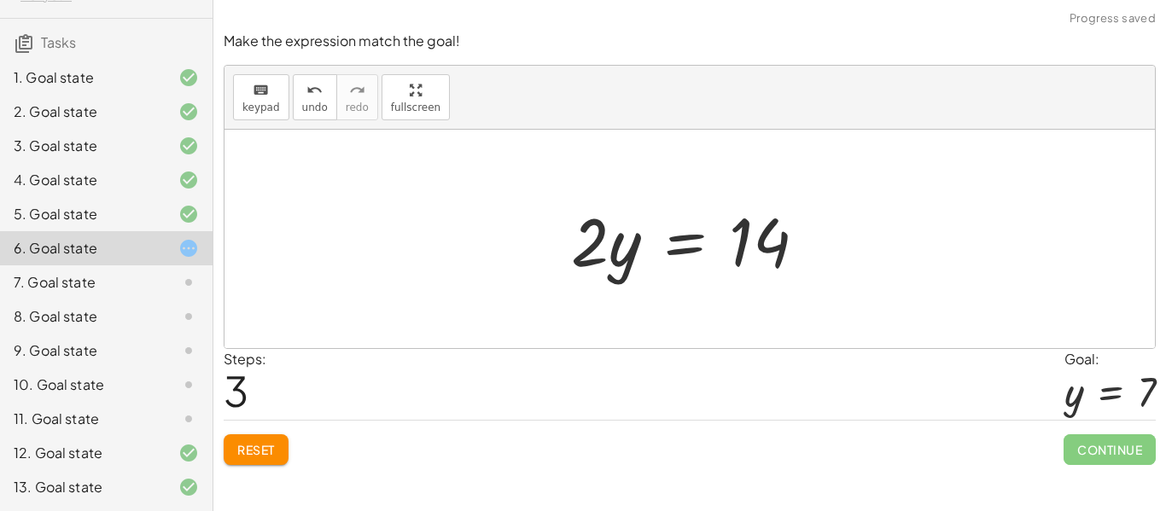
drag, startPoint x: 560, startPoint y: 256, endPoint x: 732, endPoint y: 313, distance: 180.9
click at [732, 313] on div "+ · 2 · y − 5 = 9 + · 2 · y − 5 + 5 = + 9 + 5 + · 2 · y + 0 = + 9 + 5 · 2 · y =…" at bounding box center [690, 239] width 931 height 219
drag, startPoint x: 584, startPoint y: 254, endPoint x: 790, endPoint y: 318, distance: 215.3
click at [790, 318] on div "+ · 2 · y − 5 = 9 + · 2 · y − 5 + 5 = + 9 + 5 + · 2 · y + 0 = + 9 + 5 · 2 · y =…" at bounding box center [690, 239] width 931 height 219
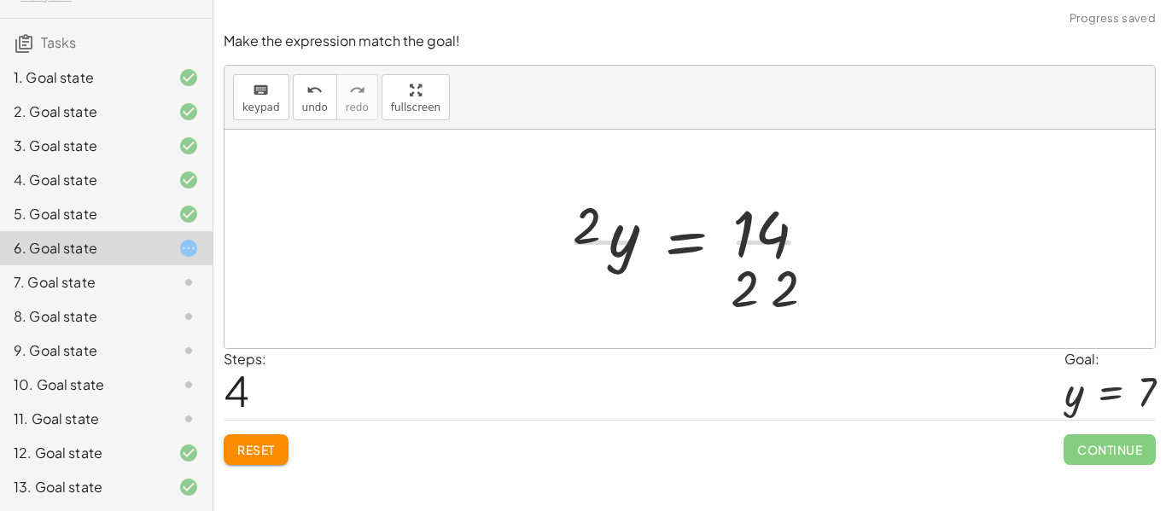
click at [789, 318] on div at bounding box center [690, 239] width 931 height 219
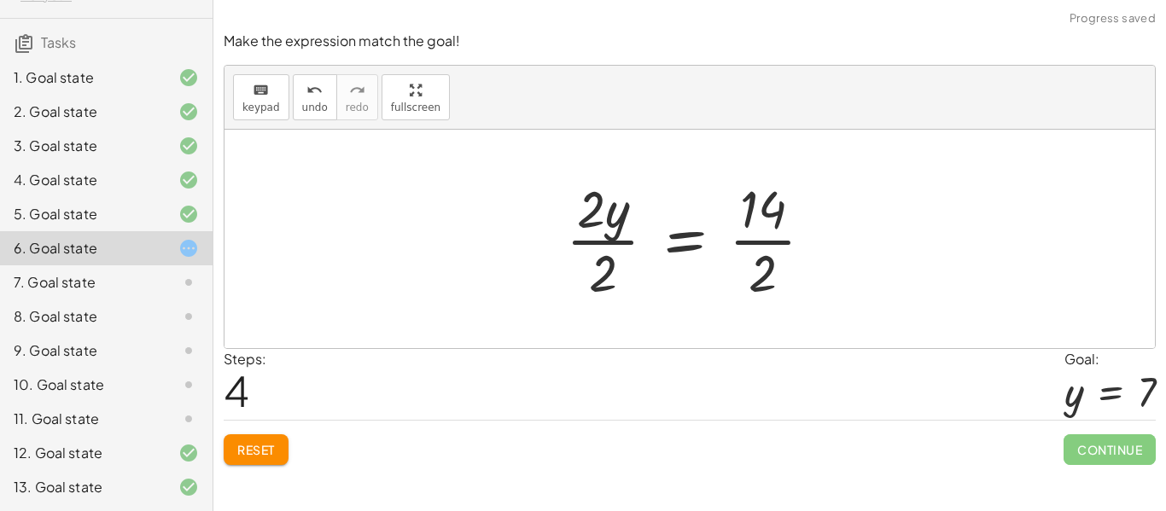
click at [768, 206] on div at bounding box center [697, 238] width 278 height 131
click at [605, 213] on div at bounding box center [697, 238] width 278 height 131
click at [603, 243] on div at bounding box center [697, 238] width 278 height 131
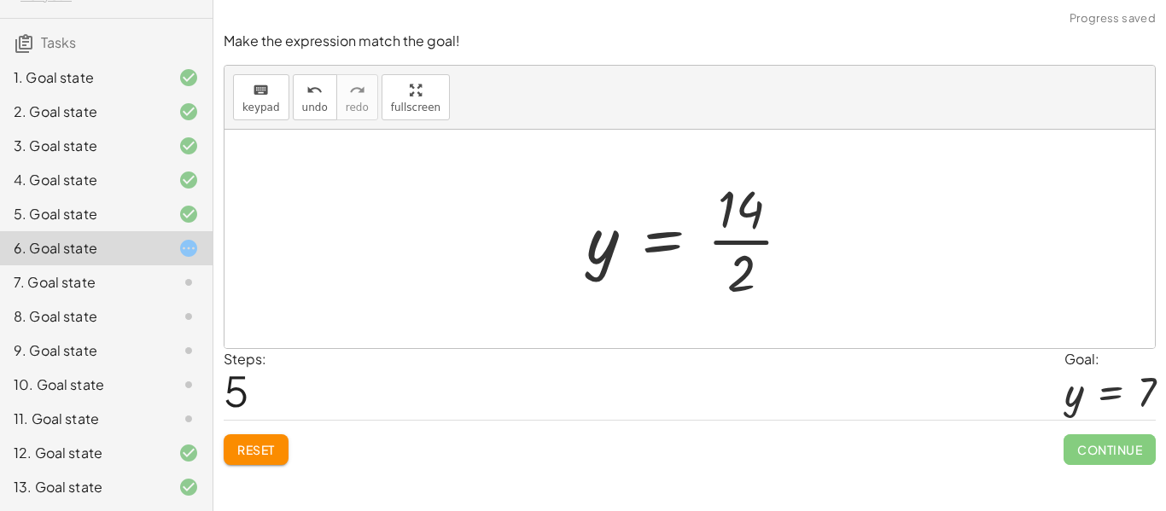
click at [757, 242] on div at bounding box center [696, 238] width 236 height 131
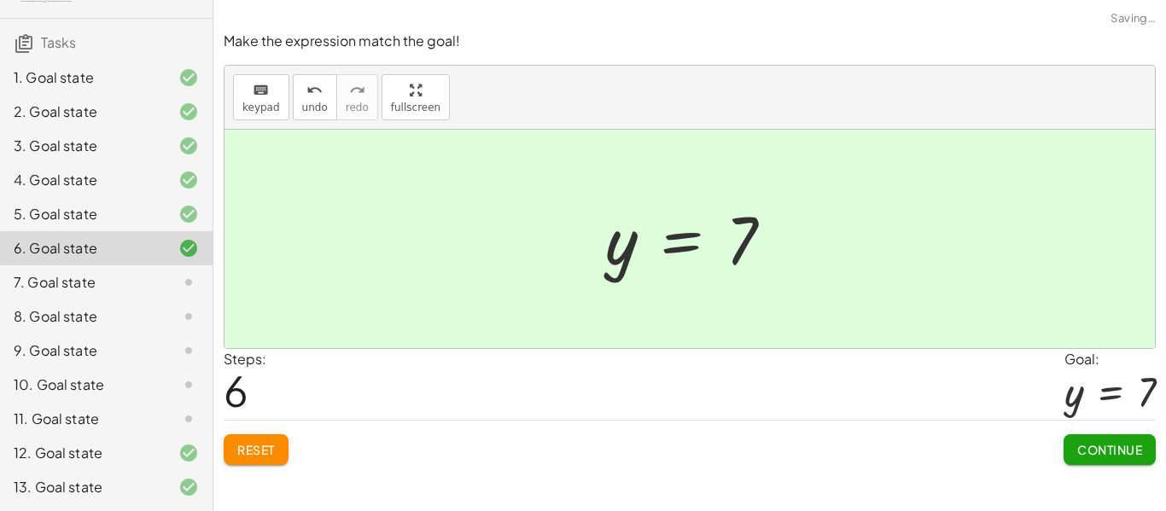
click at [1091, 453] on span "Continue" at bounding box center [1110, 449] width 65 height 15
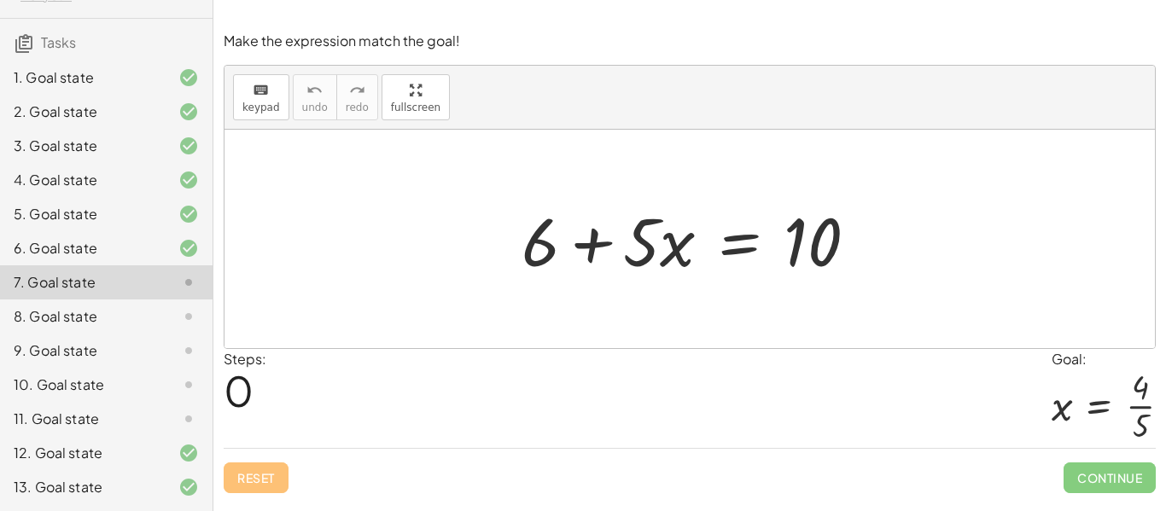
click at [543, 254] on div at bounding box center [696, 240] width 367 height 88
drag, startPoint x: 540, startPoint y: 251, endPoint x: 929, endPoint y: 250, distance: 389.4
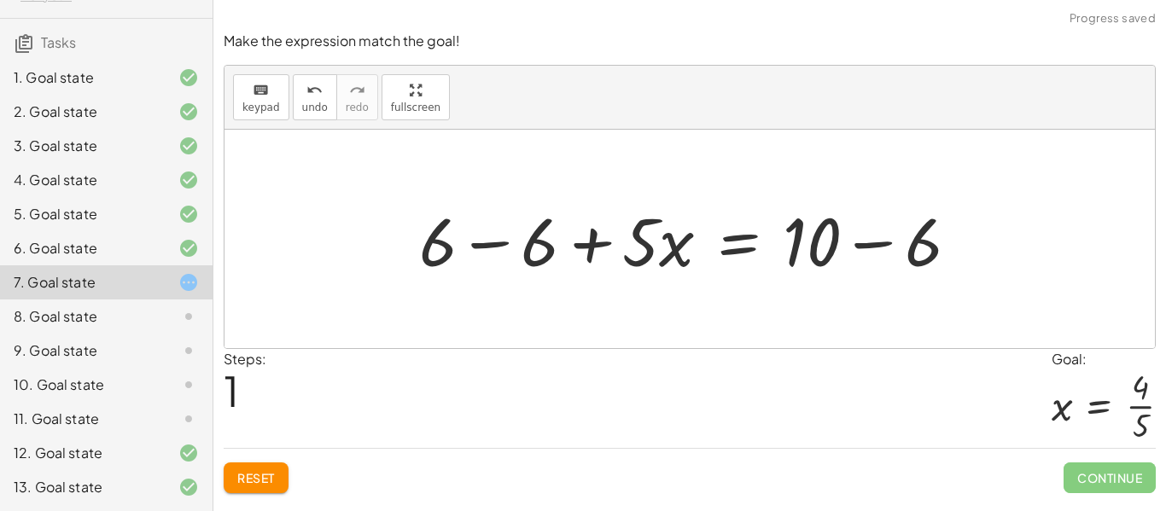
click at [489, 255] on div at bounding box center [696, 240] width 570 height 88
click at [848, 251] on div at bounding box center [798, 240] width 367 height 88
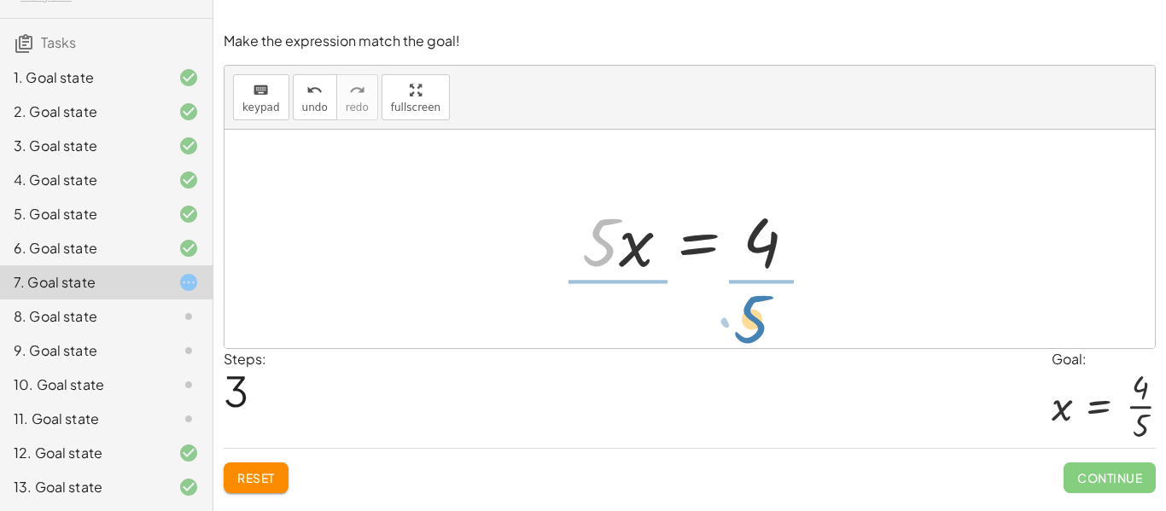
drag, startPoint x: 600, startPoint y: 247, endPoint x: 766, endPoint y: 324, distance: 182.6
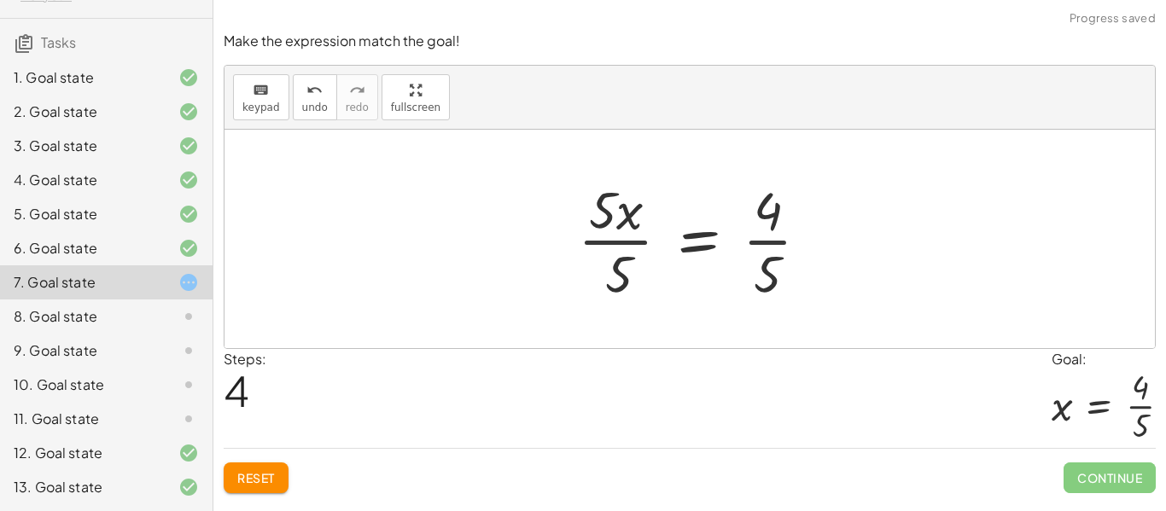
click at [772, 231] on div at bounding box center [701, 238] width 262 height 131
click at [759, 246] on div at bounding box center [696, 238] width 262 height 131
click at [606, 231] on div at bounding box center [696, 238] width 262 height 131
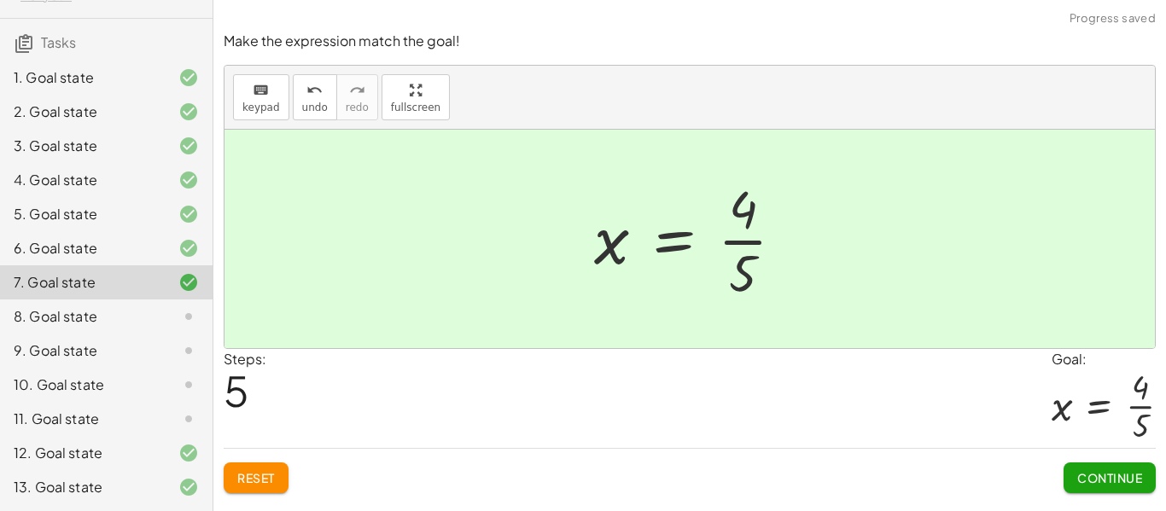
click at [0, 0] on div "Make the expression match the goal! keyboard keypad undo undo redo redo fullscr…" at bounding box center [0, 0] width 0 height 0
click at [1096, 491] on button "Continue" at bounding box center [1110, 478] width 92 height 31
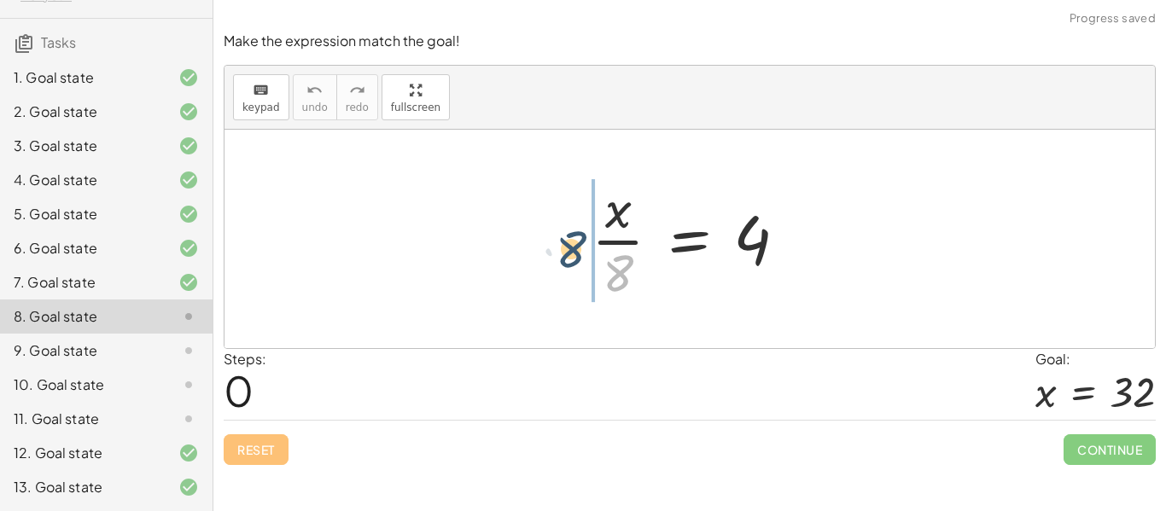
drag, startPoint x: 614, startPoint y: 268, endPoint x: 562, endPoint y: 240, distance: 59.2
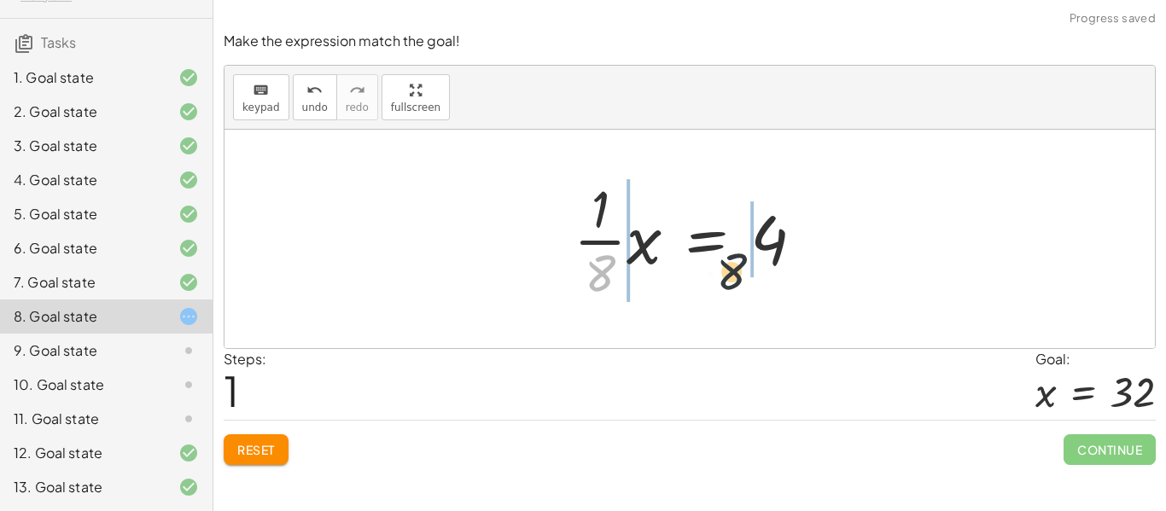
drag, startPoint x: 608, startPoint y: 272, endPoint x: 866, endPoint y: 254, distance: 258.4
click at [866, 254] on div "· x · 8 = 4 · 8 x 8 = 4 · · 1 · ·" at bounding box center [690, 239] width 931 height 219
click at [265, 436] on button "Reset" at bounding box center [256, 450] width 65 height 31
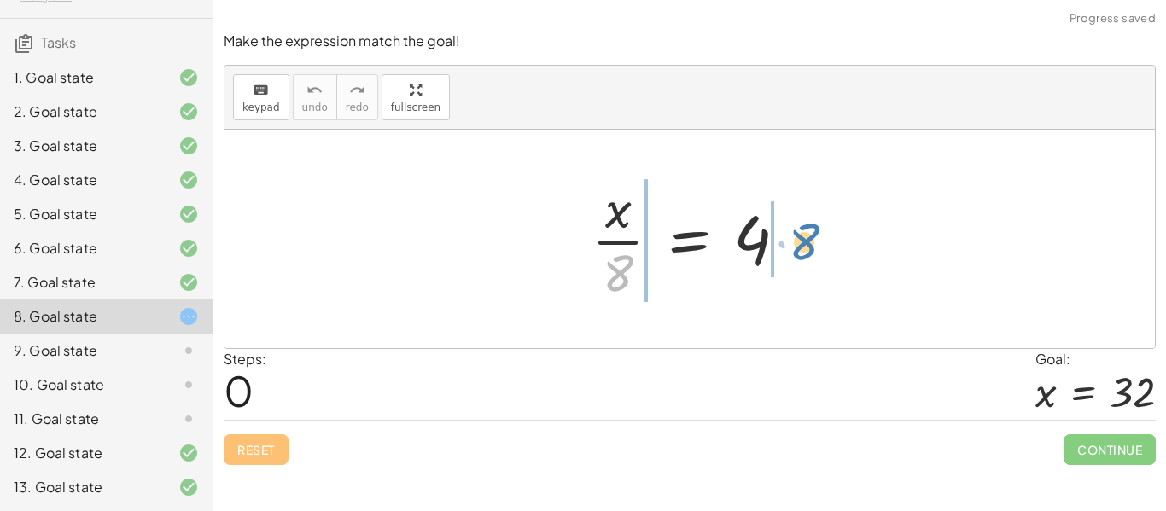
drag, startPoint x: 614, startPoint y: 284, endPoint x: 787, endPoint y: 253, distance: 176.2
click at [787, 253] on div at bounding box center [696, 238] width 226 height 131
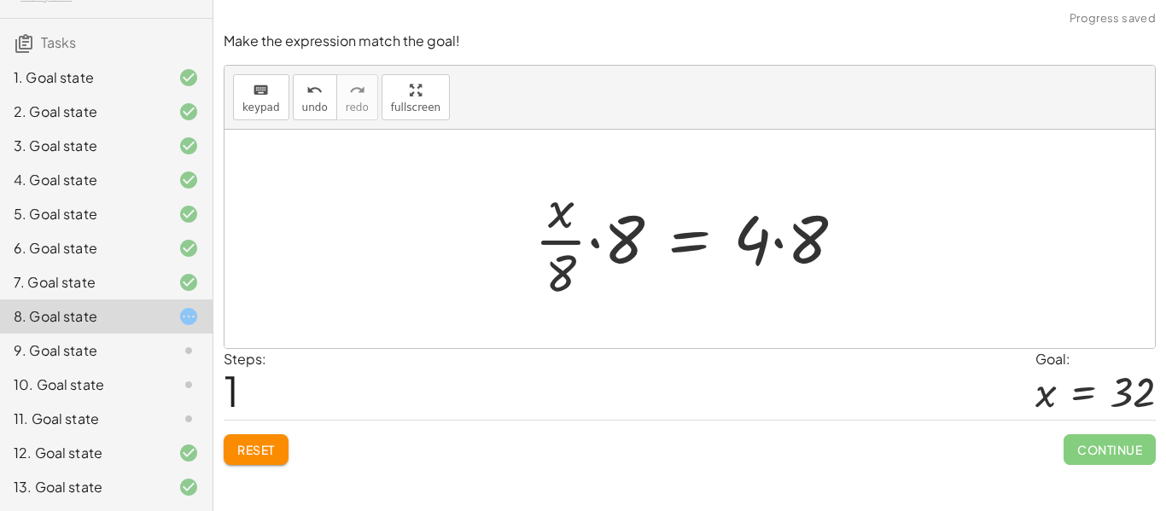
click at [607, 246] on div at bounding box center [696, 238] width 341 height 131
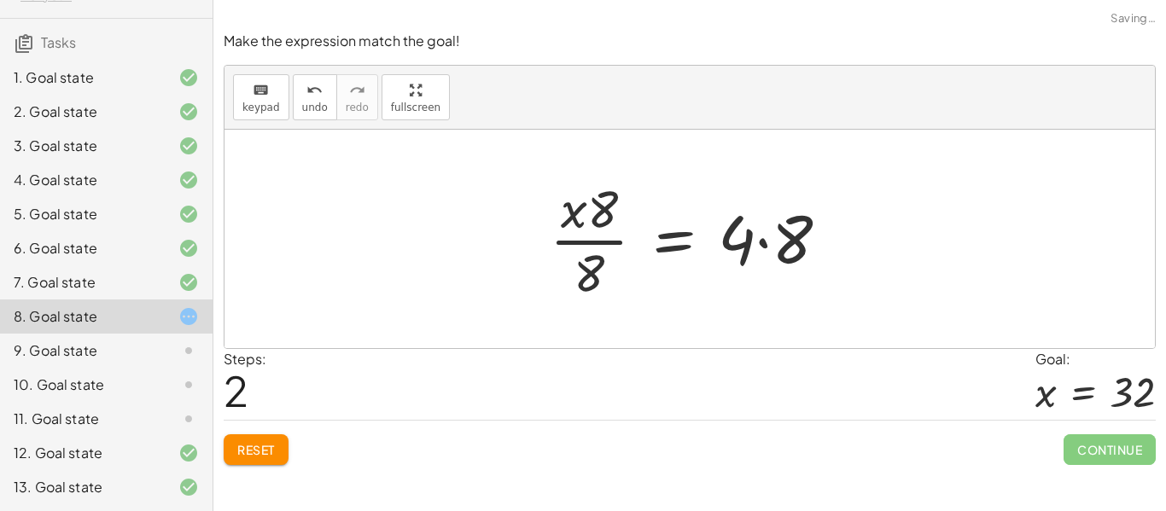
click at [608, 214] on div at bounding box center [696, 238] width 310 height 131
click at [589, 275] on div at bounding box center [696, 238] width 310 height 131
click at [773, 253] on div at bounding box center [696, 238] width 310 height 131
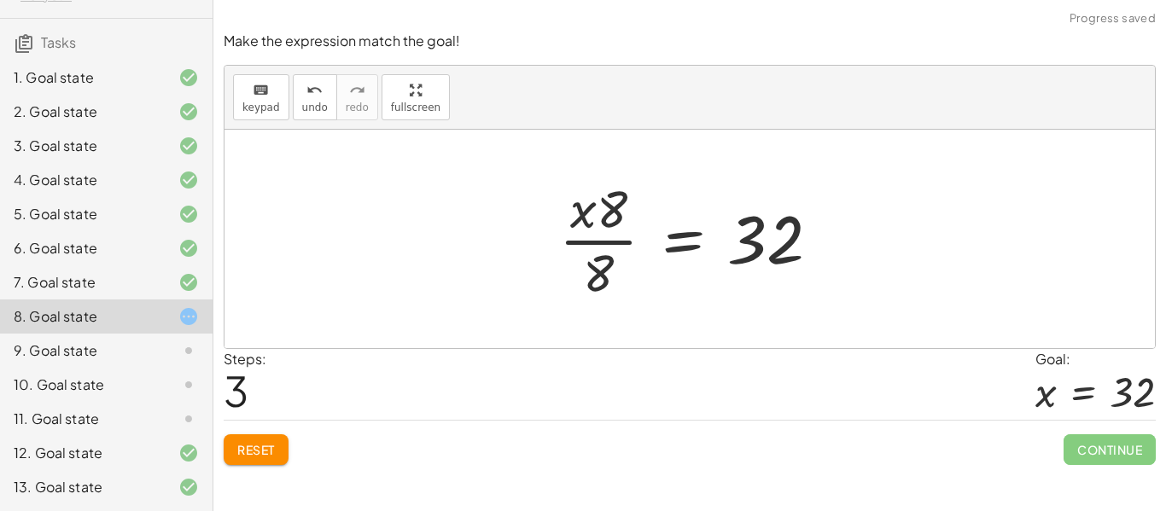
click at [625, 211] on div at bounding box center [696, 238] width 291 height 131
drag, startPoint x: 621, startPoint y: 215, endPoint x: 651, endPoint y: 263, distance: 56.8
click at [651, 263] on div at bounding box center [696, 238] width 291 height 131
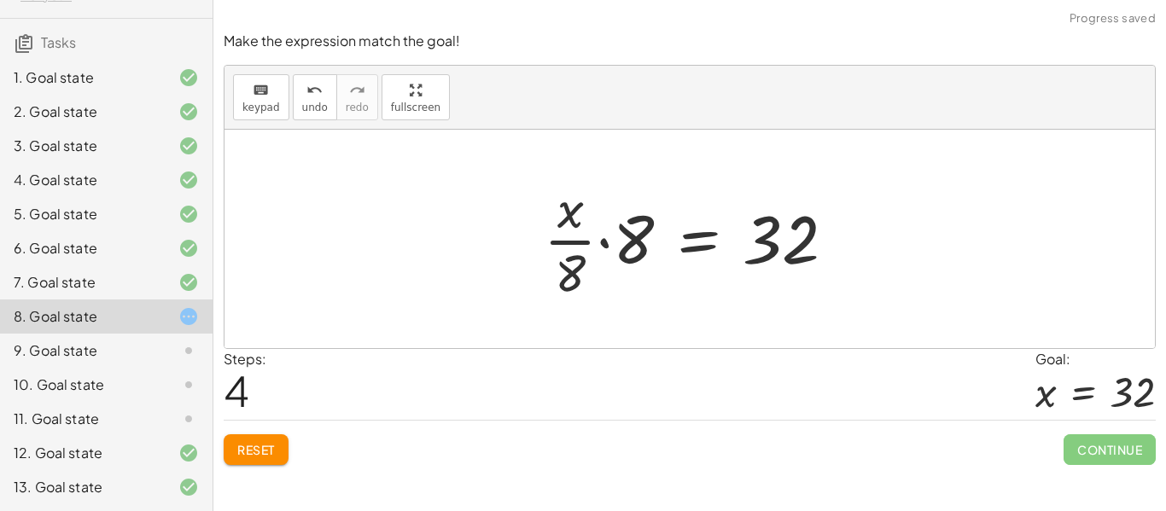
click at [574, 266] on div at bounding box center [696, 238] width 323 height 131
click at [581, 267] on div at bounding box center [696, 238] width 323 height 131
drag, startPoint x: 604, startPoint y: 248, endPoint x: 535, endPoint y: 288, distance: 79.2
click at [535, 288] on div at bounding box center [696, 238] width 323 height 131
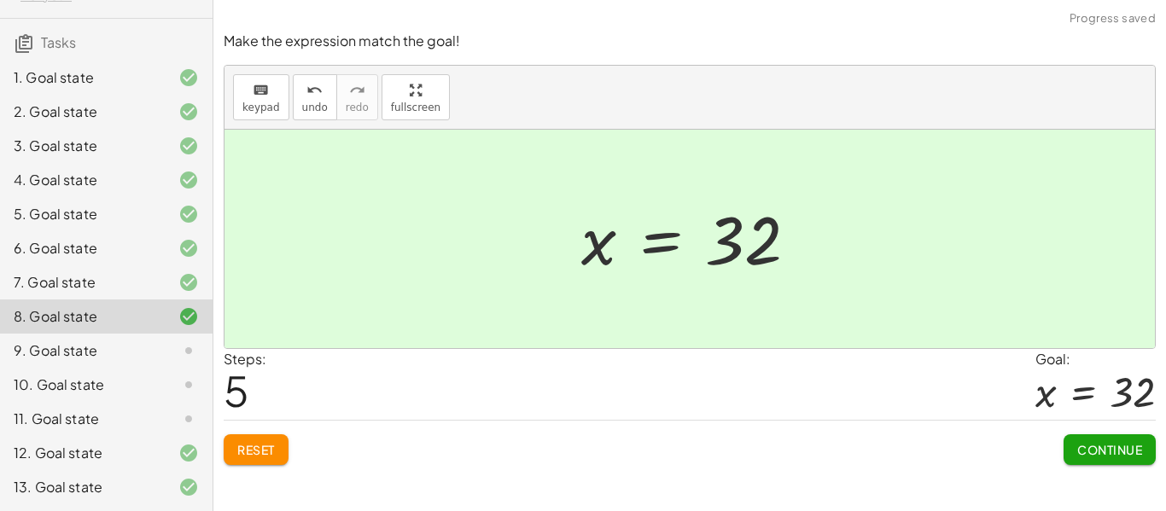
click at [1091, 444] on span "Continue" at bounding box center [1110, 449] width 65 height 15
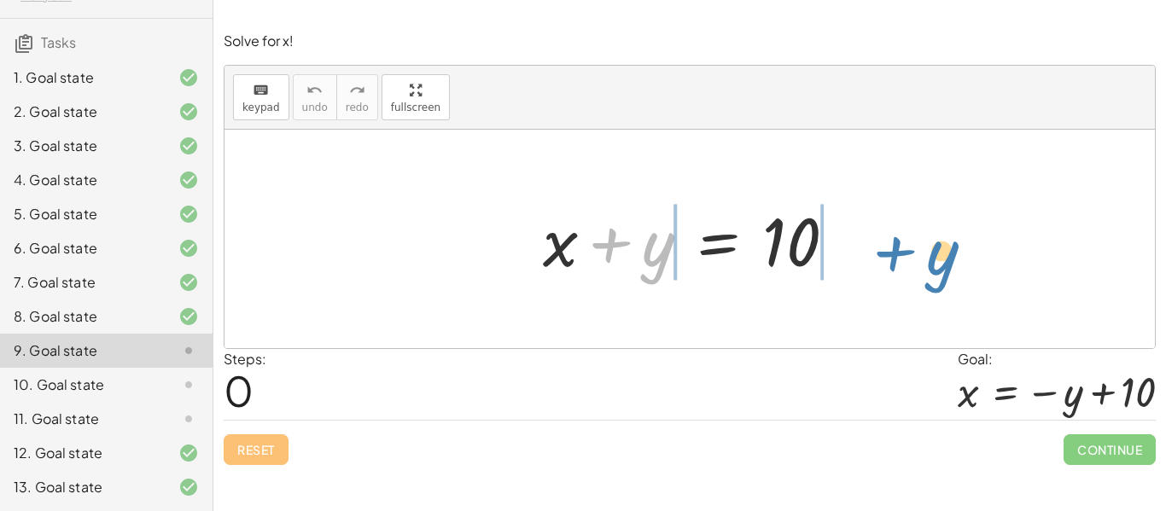
drag, startPoint x: 659, startPoint y: 266, endPoint x: 945, endPoint y: 274, distance: 286.2
click at [945, 274] on div "+ y + x + y = 10" at bounding box center [690, 239] width 931 height 219
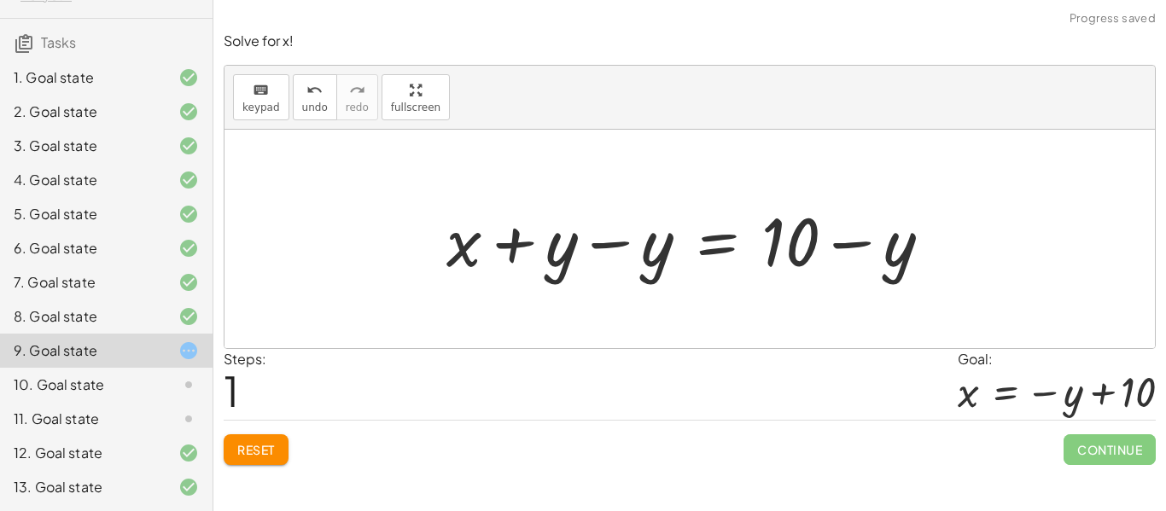
click at [594, 256] on div at bounding box center [696, 240] width 516 height 88
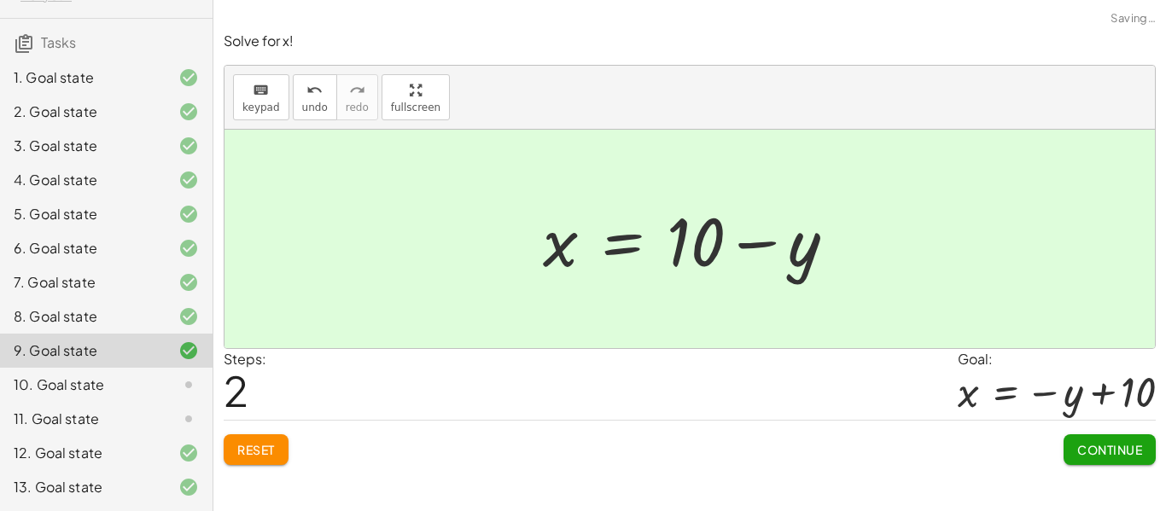
click at [1089, 464] on button "Continue" at bounding box center [1110, 450] width 92 height 31
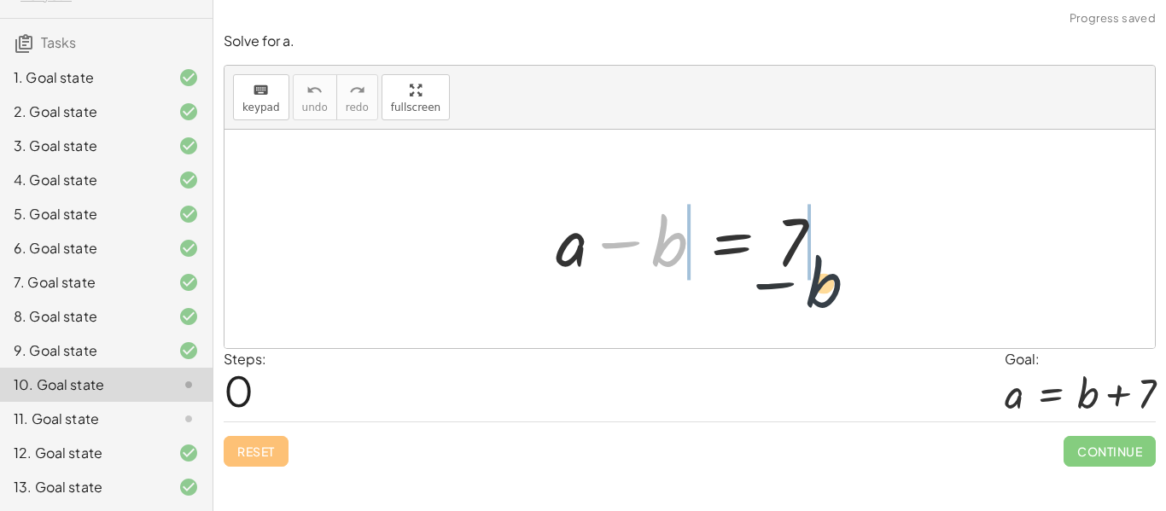
drag, startPoint x: 652, startPoint y: 250, endPoint x: 903, endPoint y: 282, distance: 252.2
click at [903, 282] on div "− b + a − b = 7" at bounding box center [690, 239] width 931 height 219
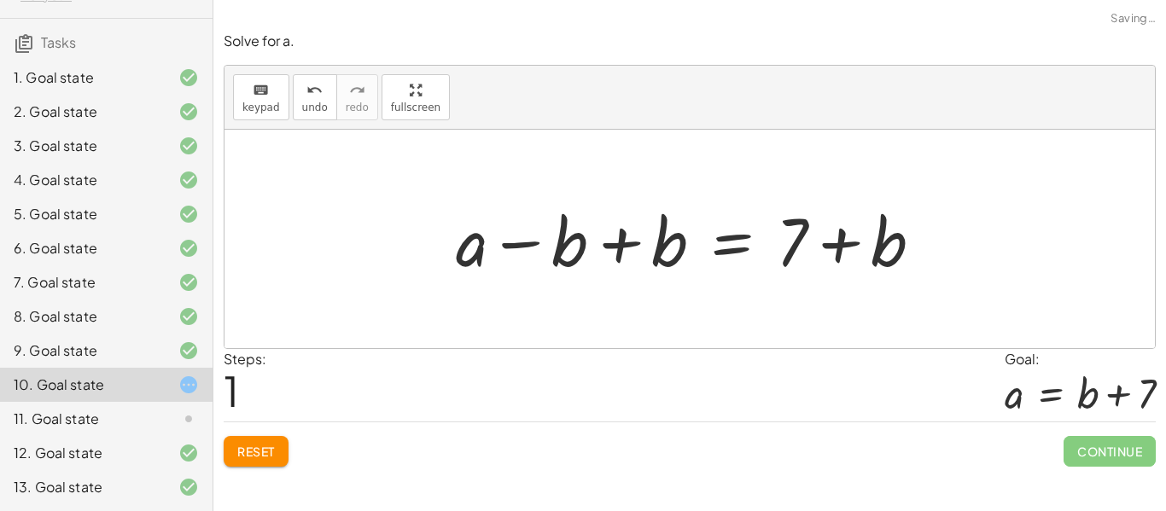
click at [620, 255] on div at bounding box center [696, 240] width 498 height 88
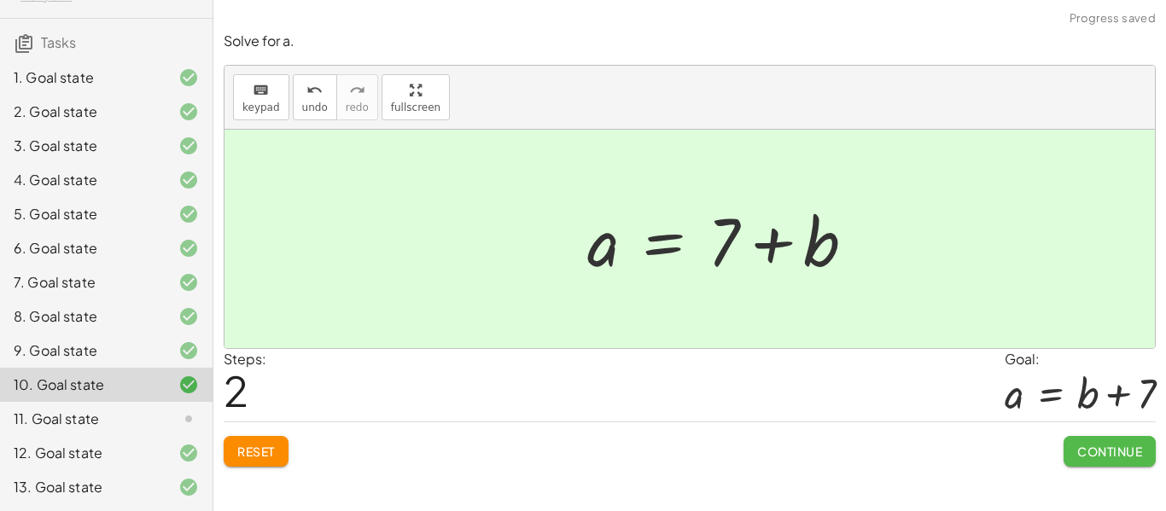
click at [1117, 449] on span "Continue" at bounding box center [1110, 451] width 65 height 15
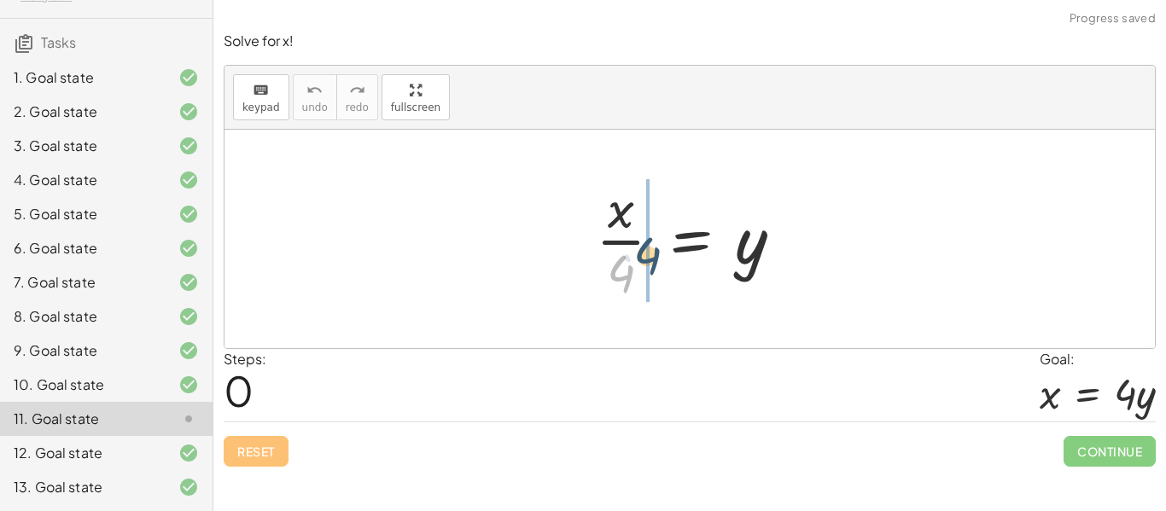
drag, startPoint x: 624, startPoint y: 266, endPoint x: 655, endPoint y: 243, distance: 37.9
click at [655, 243] on div at bounding box center [696, 238] width 218 height 131
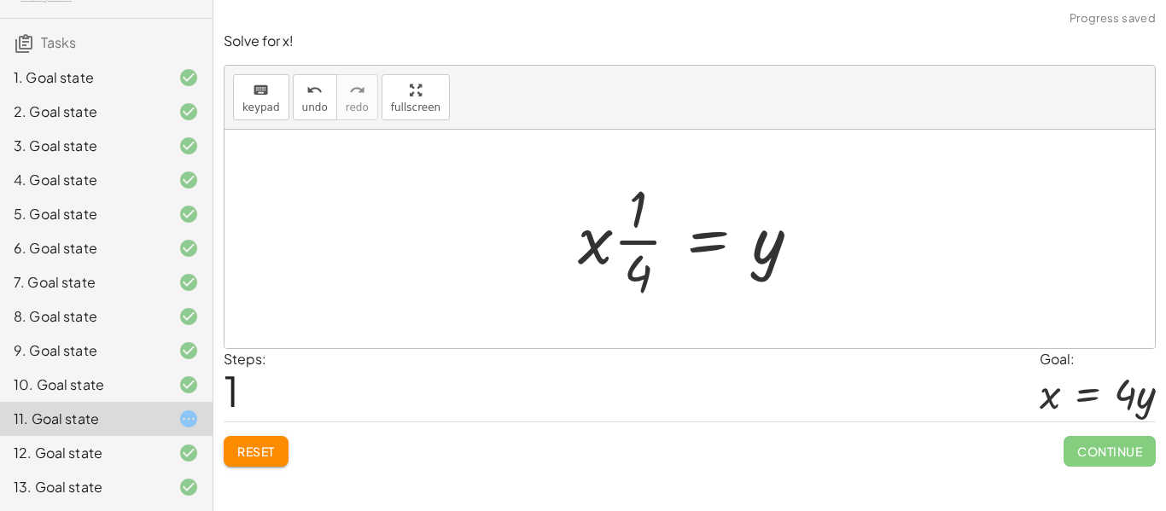
click at [248, 444] on span "Reset" at bounding box center [256, 451] width 38 height 15
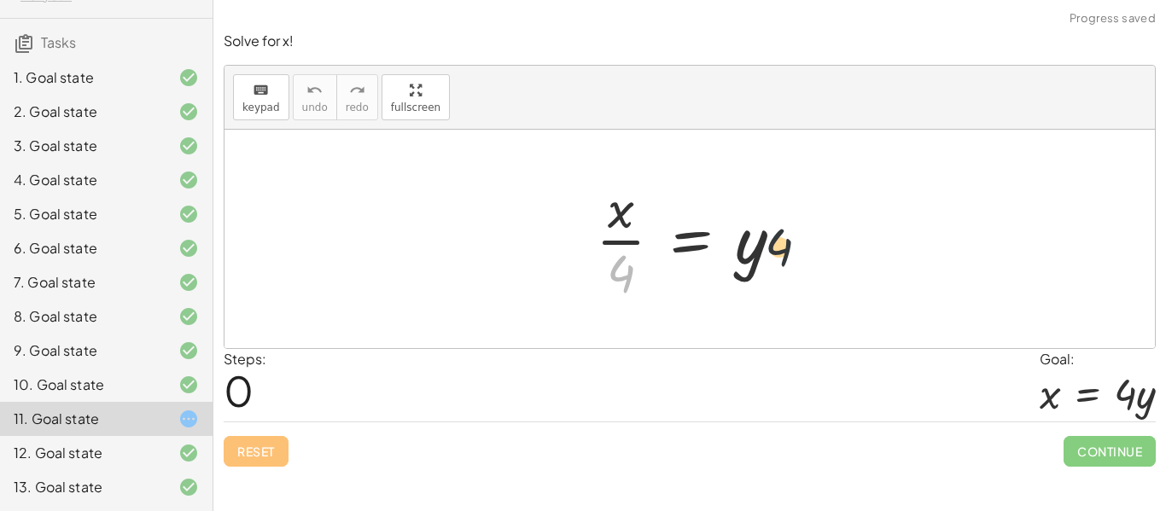
drag, startPoint x: 623, startPoint y: 279, endPoint x: 901, endPoint y: 236, distance: 280.9
drag, startPoint x: 613, startPoint y: 277, endPoint x: 786, endPoint y: 258, distance: 173.6
click at [786, 258] on div at bounding box center [696, 238] width 218 height 131
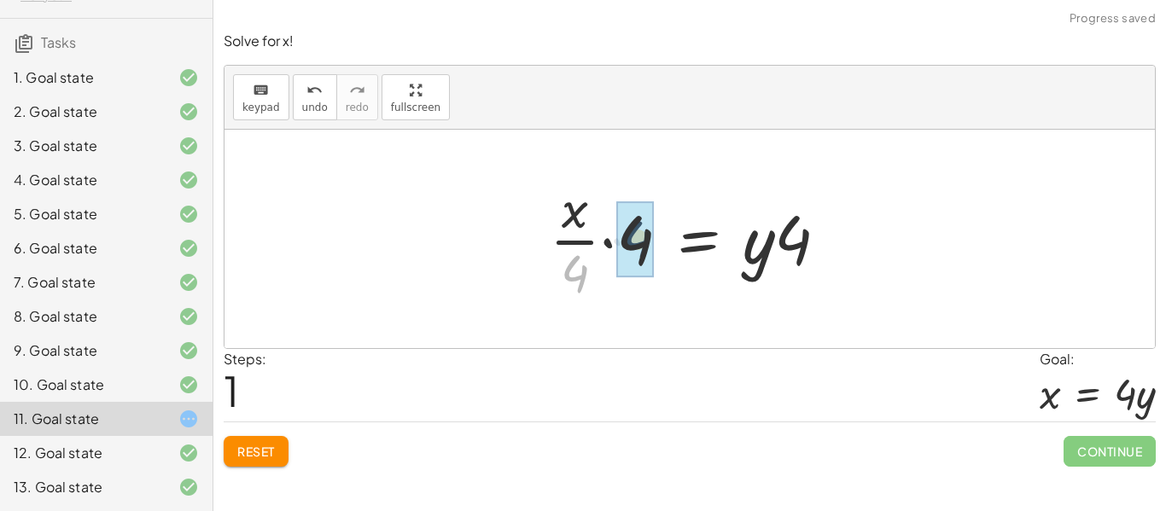
drag, startPoint x: 575, startPoint y: 270, endPoint x: 651, endPoint y: 225, distance: 88.0
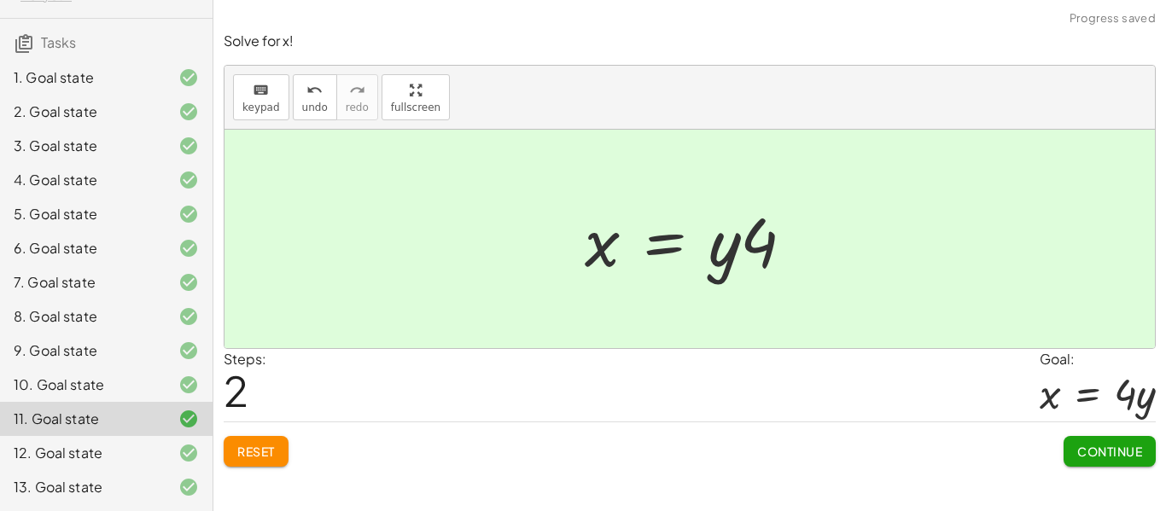
click at [1095, 459] on span "Continue" at bounding box center [1110, 451] width 65 height 15
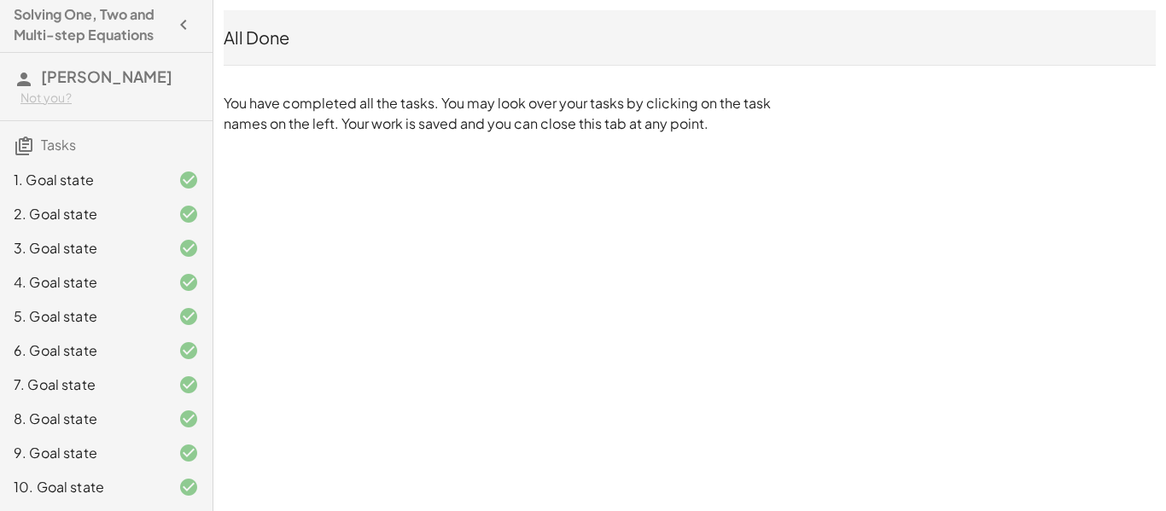
scroll to position [0, 0]
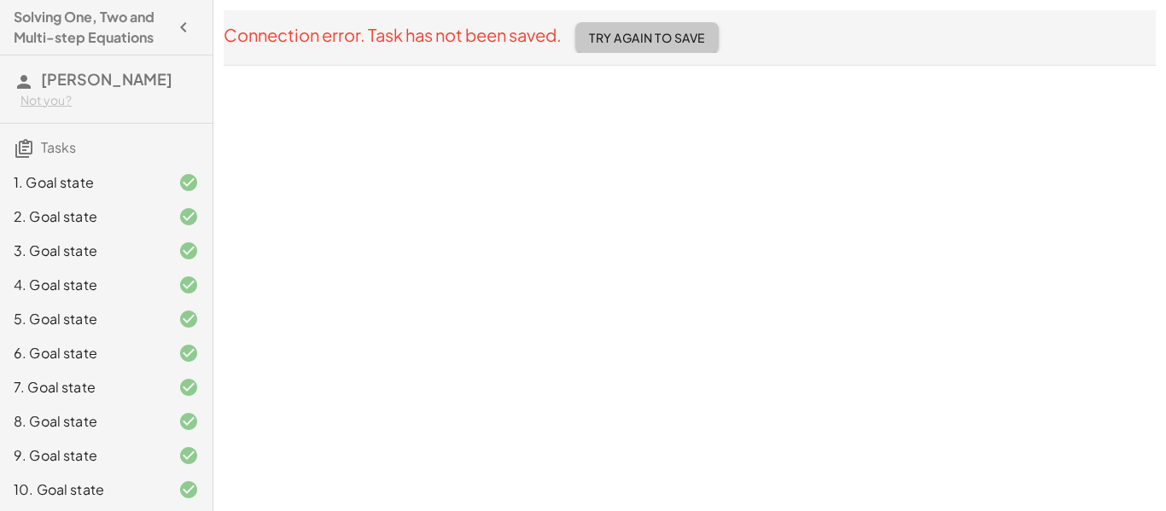
click at [646, 34] on span "Try Again To Save" at bounding box center [647, 37] width 116 height 15
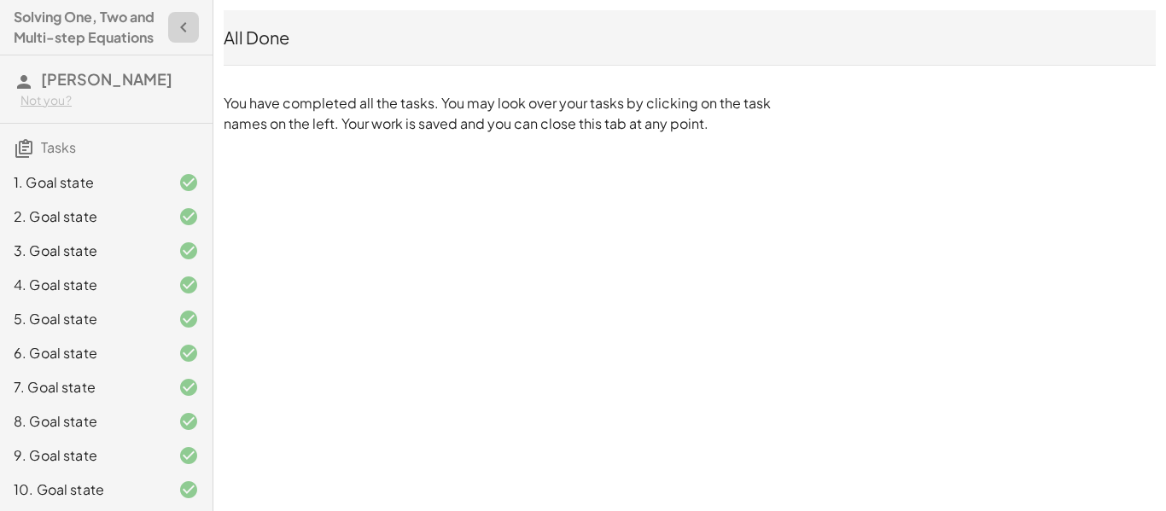
click at [178, 26] on icon "button" at bounding box center [183, 27] width 20 height 20
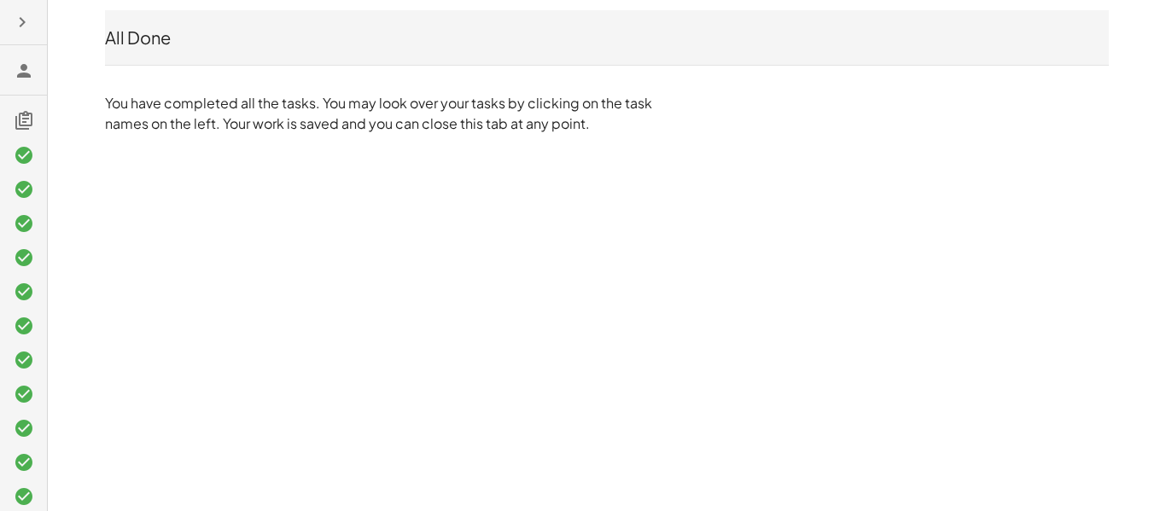
click at [2, 1] on div at bounding box center [23, 255] width 47 height 511
click at [14, 17] on icon "button" at bounding box center [22, 22] width 20 height 20
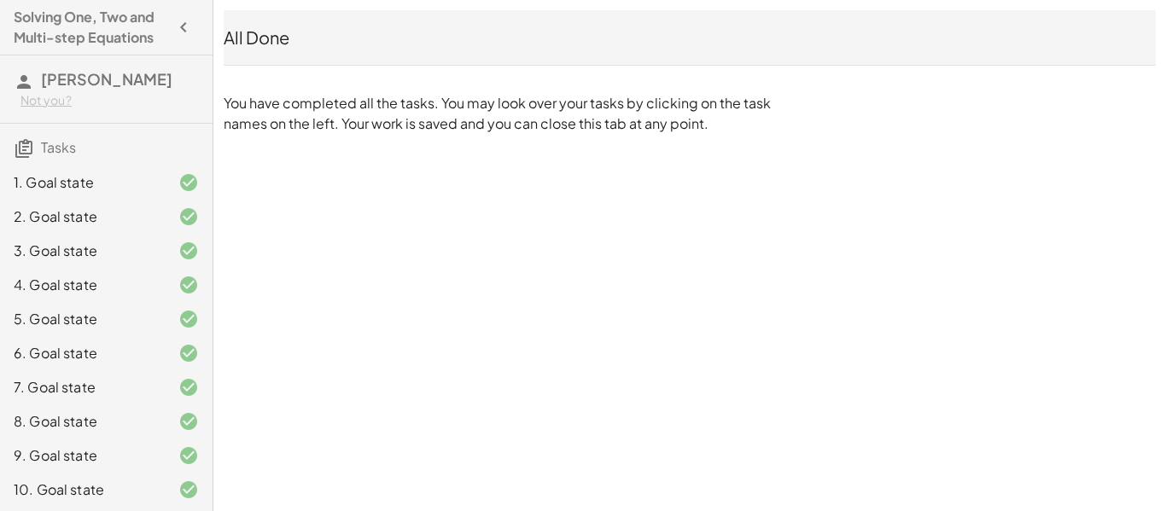
scroll to position [105, 0]
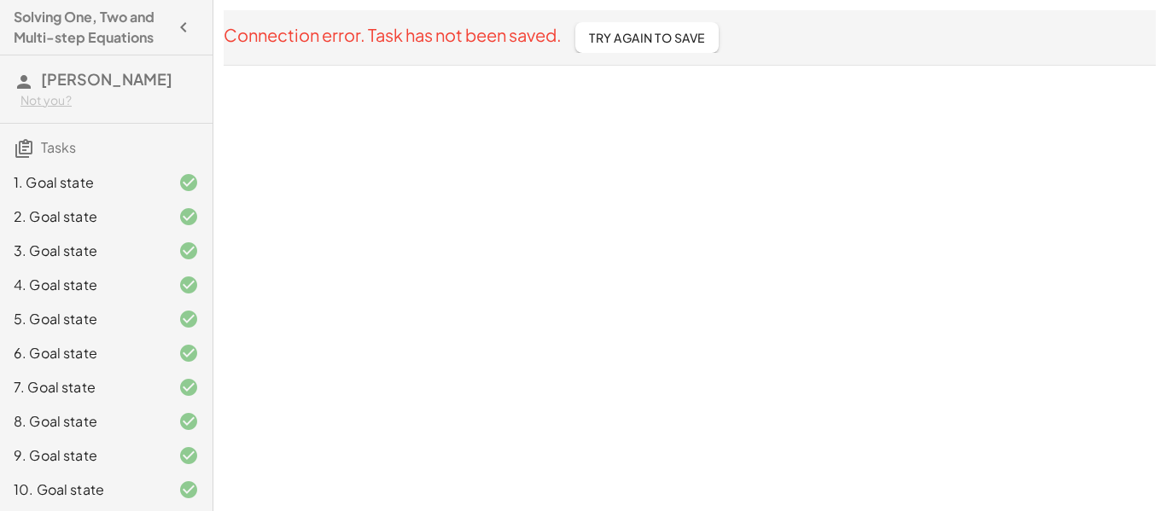
click at [686, 38] on span "Try Again To Save" at bounding box center [647, 37] width 116 height 15
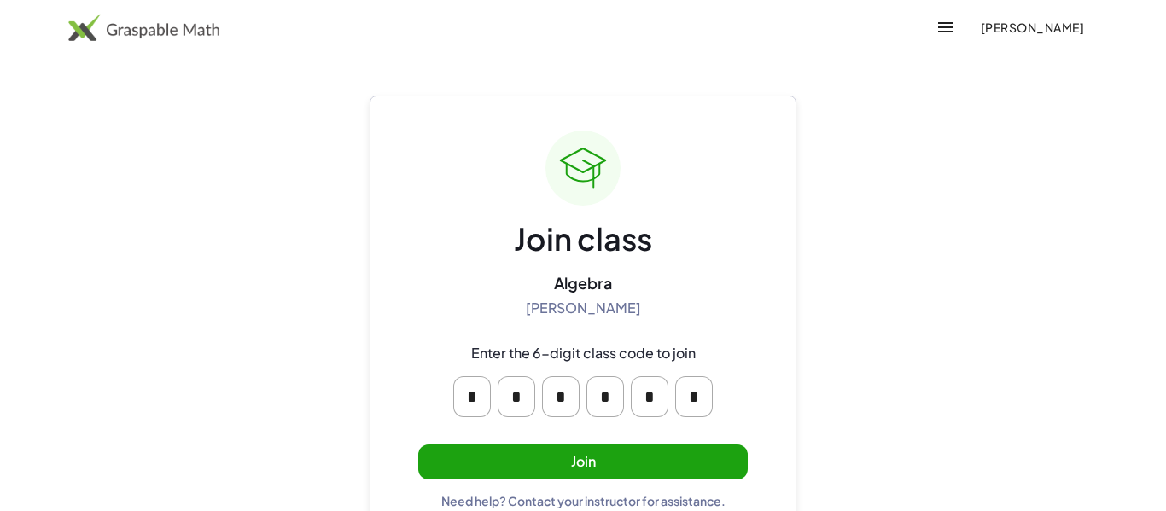
click at [546, 459] on button "Join" at bounding box center [583, 462] width 330 height 35
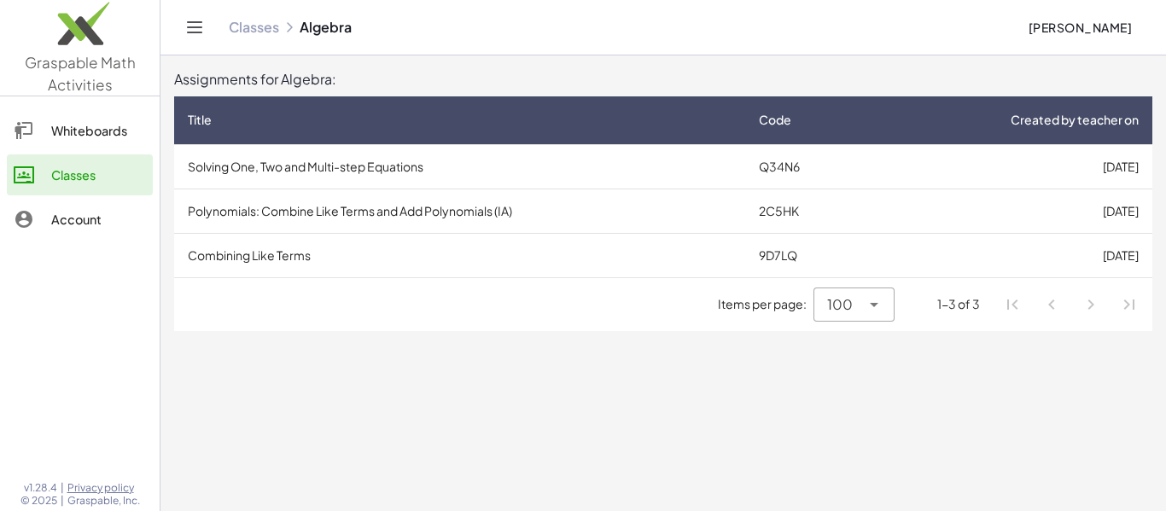
click at [577, 178] on td "Solving One, Two and Multi-step Equations" at bounding box center [459, 166] width 571 height 44
click at [291, 212] on td "Polynomials: Combine Like Terms and Add Polynomials (IA)" at bounding box center [459, 211] width 571 height 44
click at [261, 254] on td "Combining Like Terms" at bounding box center [459, 255] width 571 height 44
click at [978, 219] on td "[DATE]" at bounding box center [1012, 211] width 282 height 44
click at [625, 170] on td "Solving One, Two and Multi-step Equations" at bounding box center [459, 166] width 571 height 44
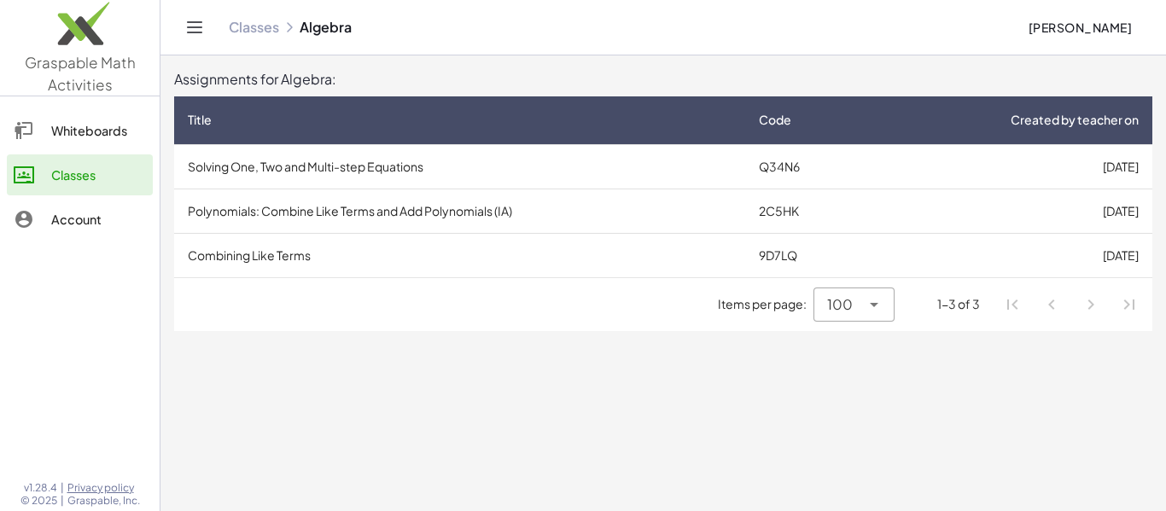
click at [201, 208] on td "Polynomials: Combine Like Terms and Add Polynomials (IA)" at bounding box center [459, 211] width 571 height 44
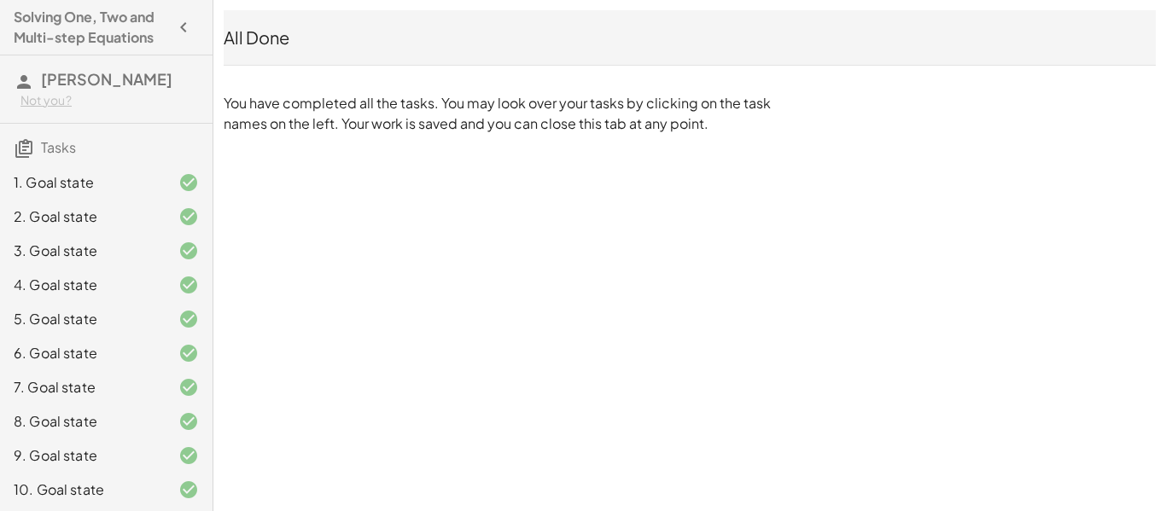
click at [187, 34] on icon "button" at bounding box center [183, 27] width 20 height 20
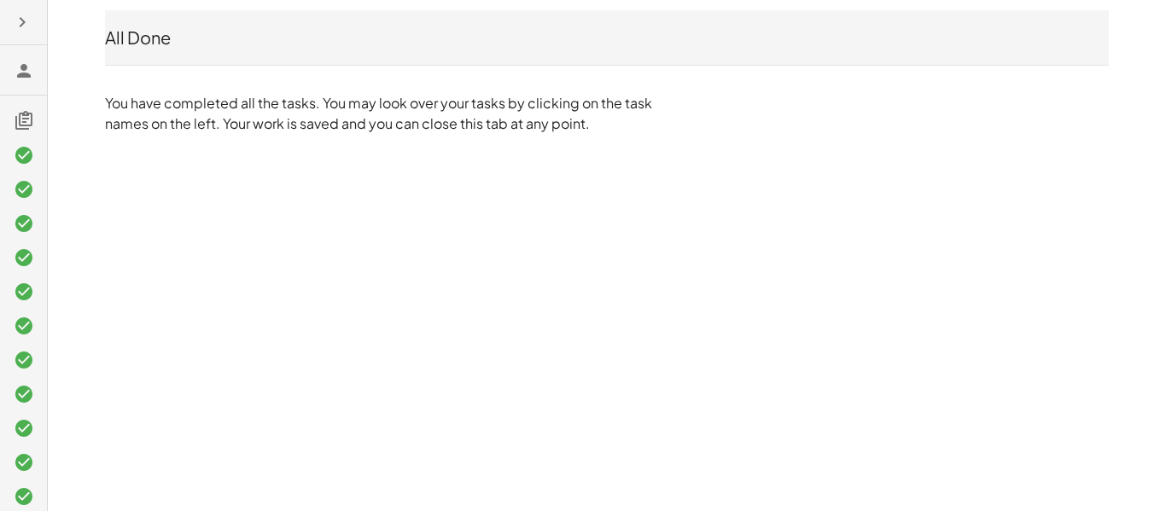
click at [7, 20] on button "button" at bounding box center [22, 22] width 31 height 31
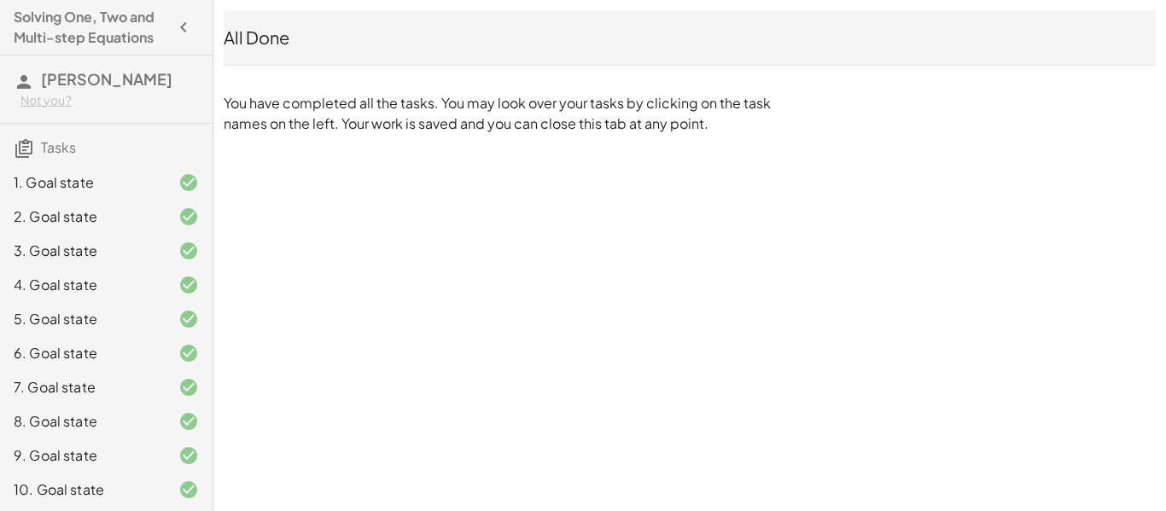
click at [22, 20] on h4 "Solving One, Two and Multi-step Equations" at bounding box center [91, 27] width 155 height 41
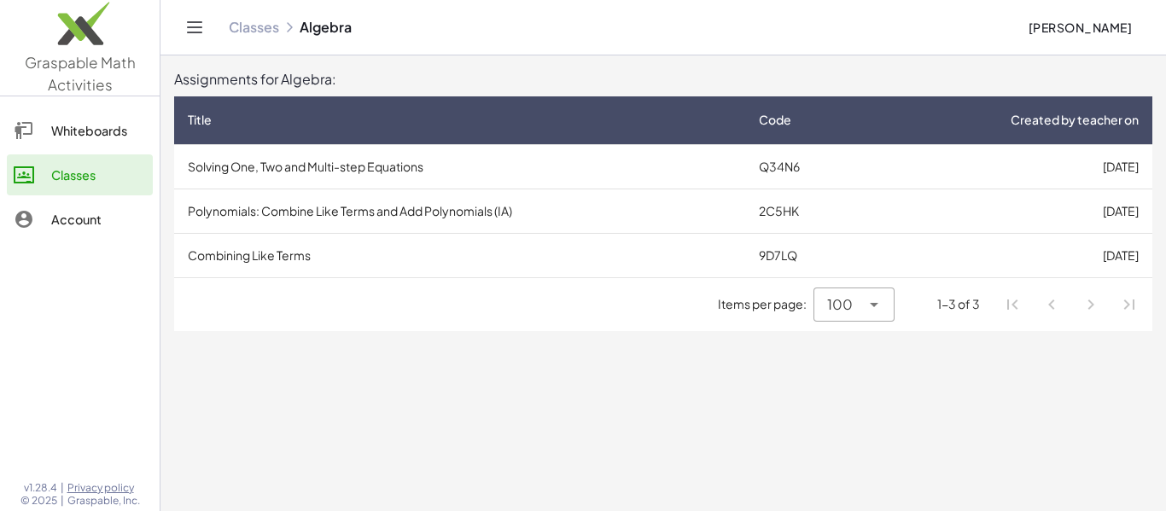
click at [394, 207] on td "Polynomials: Combine Like Terms and Add Polynomials (IA)" at bounding box center [459, 211] width 571 height 44
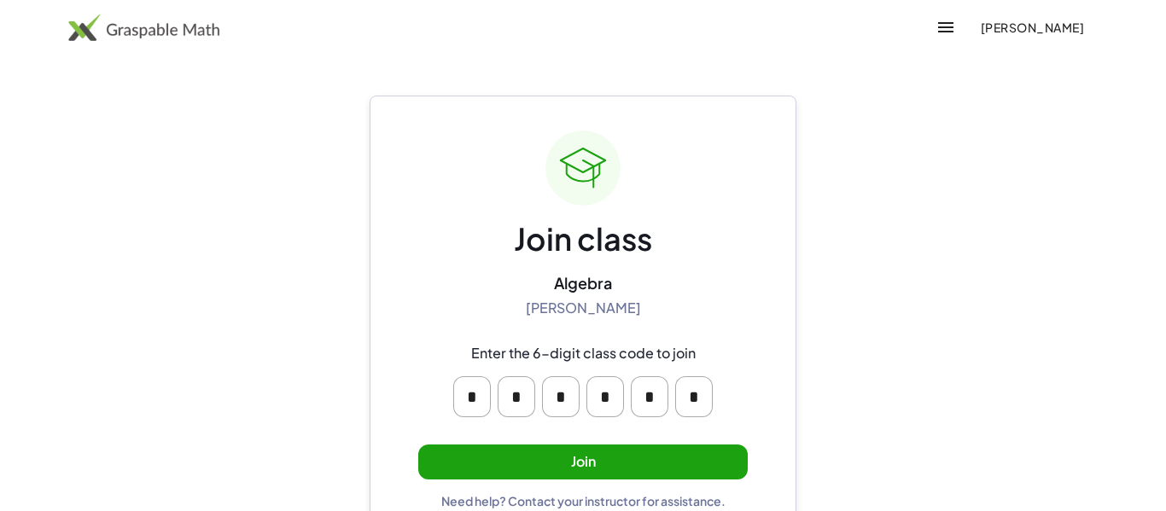
click at [634, 470] on button "Join" at bounding box center [583, 462] width 330 height 35
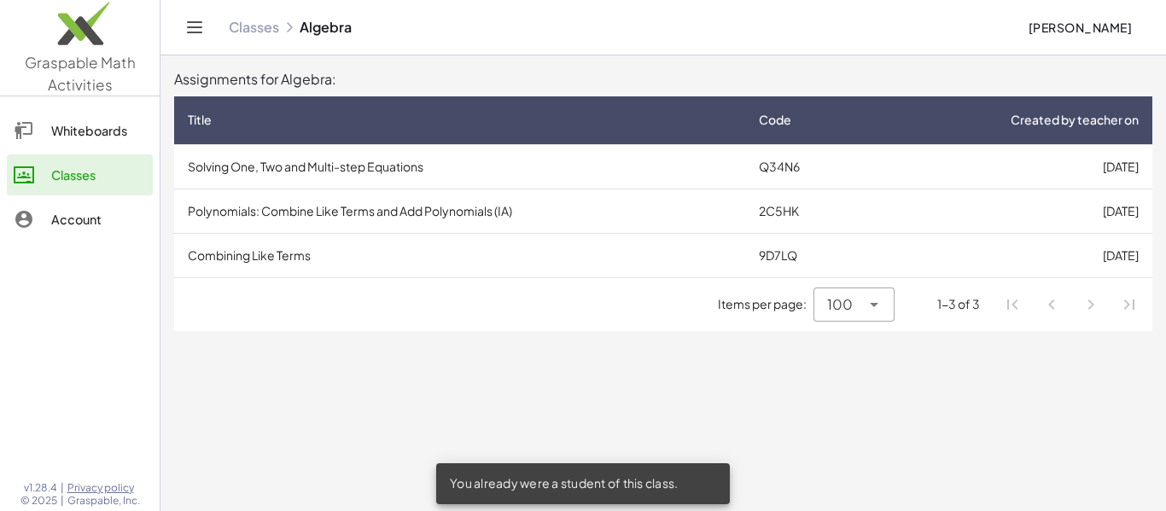
click at [285, 266] on td "Combining Like Terms" at bounding box center [459, 255] width 571 height 44
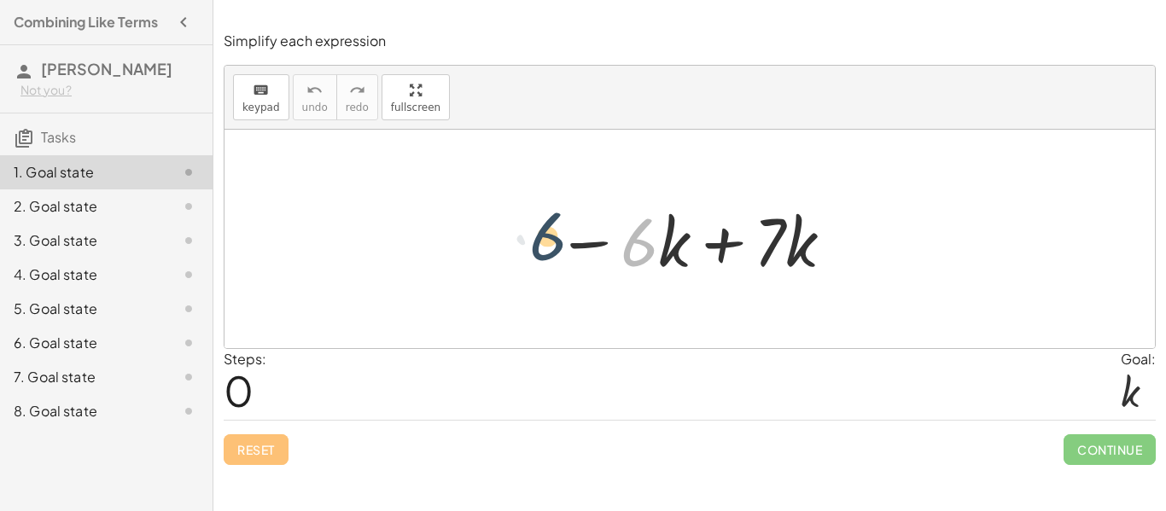
drag, startPoint x: 640, startPoint y: 259, endPoint x: 540, endPoint y: 254, distance: 100.0
click at [540, 254] on div "· 6 − · 6 · k + · 7 · k" at bounding box center [690, 239] width 318 height 96
click at [643, 246] on div at bounding box center [696, 240] width 296 height 88
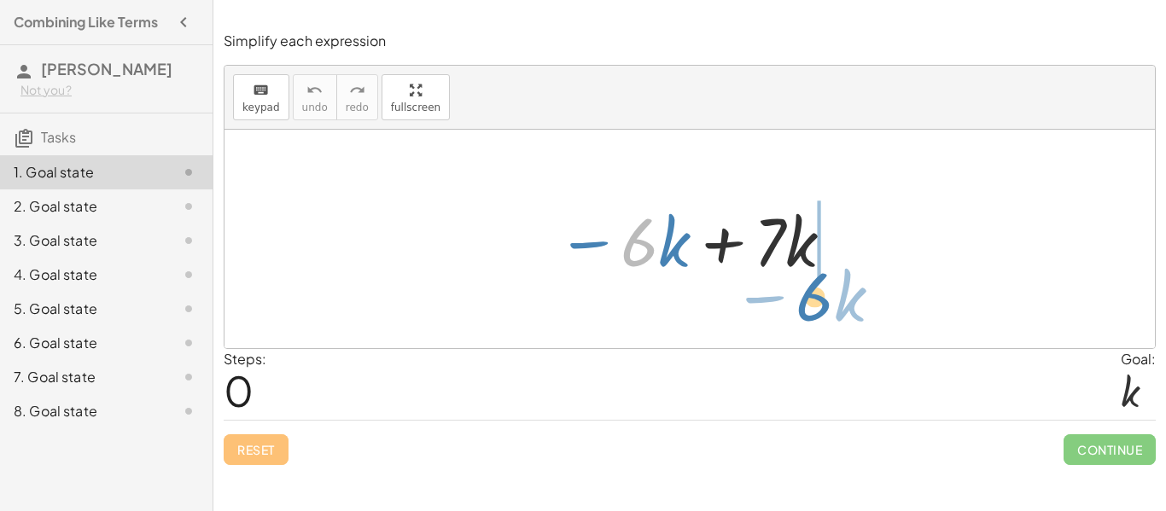
drag, startPoint x: 643, startPoint y: 261, endPoint x: 870, endPoint y: 287, distance: 228.6
click at [870, 287] on div "· 6 − · k − · 6 · k + · 7 · k" at bounding box center [690, 239] width 931 height 219
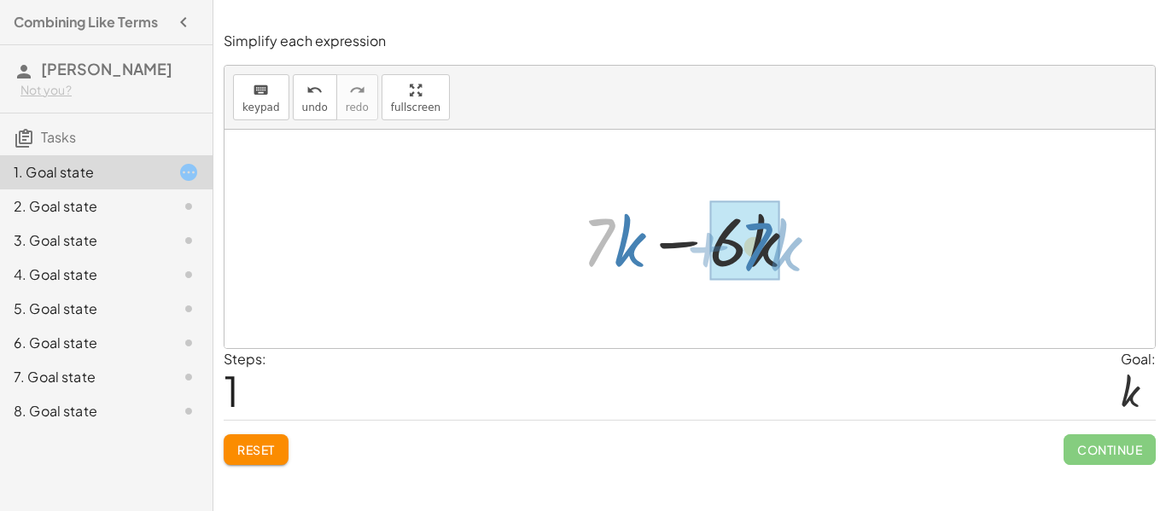
drag, startPoint x: 597, startPoint y: 240, endPoint x: 752, endPoint y: 244, distance: 155.5
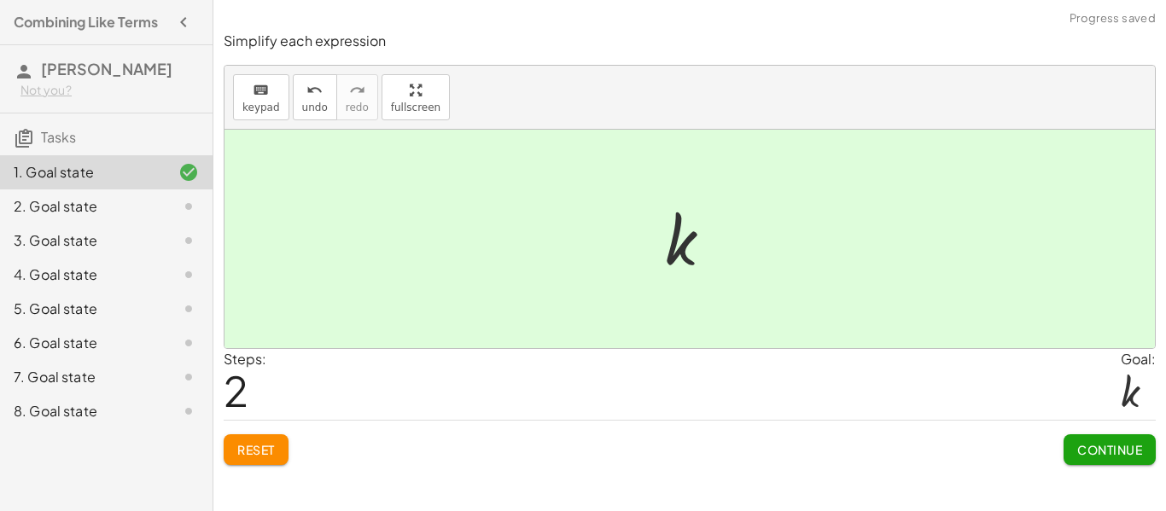
click at [0, 0] on div "Simplify each expression keyboard keypad undo undo redo redo fullscreen − · 6 ·…" at bounding box center [0, 0] width 0 height 0
click at [1086, 453] on span "Continue" at bounding box center [1110, 449] width 65 height 15
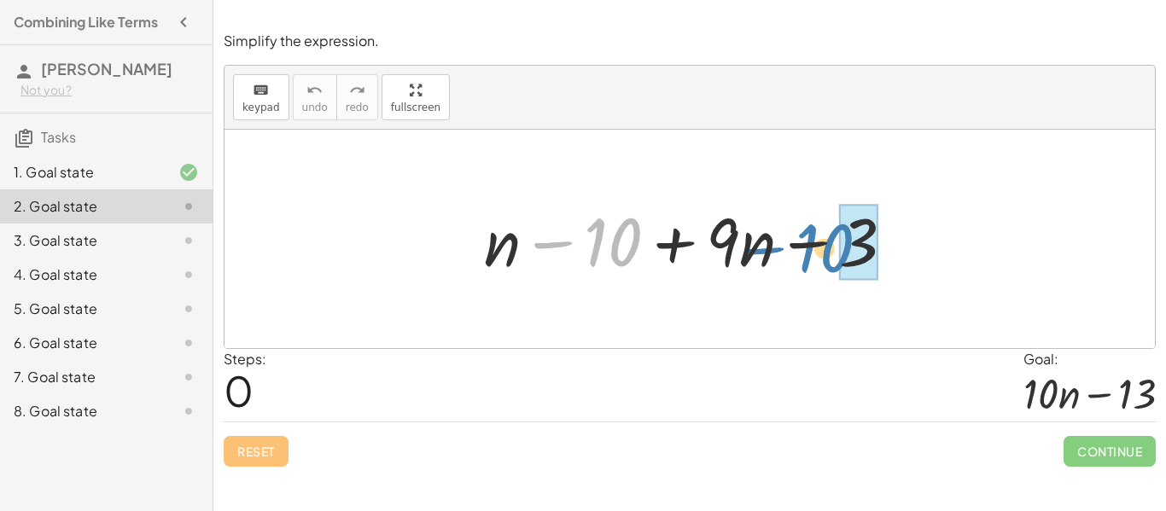
drag, startPoint x: 523, startPoint y: 248, endPoint x: 804, endPoint y: 252, distance: 280.9
click at [804, 252] on div at bounding box center [696, 240] width 441 height 88
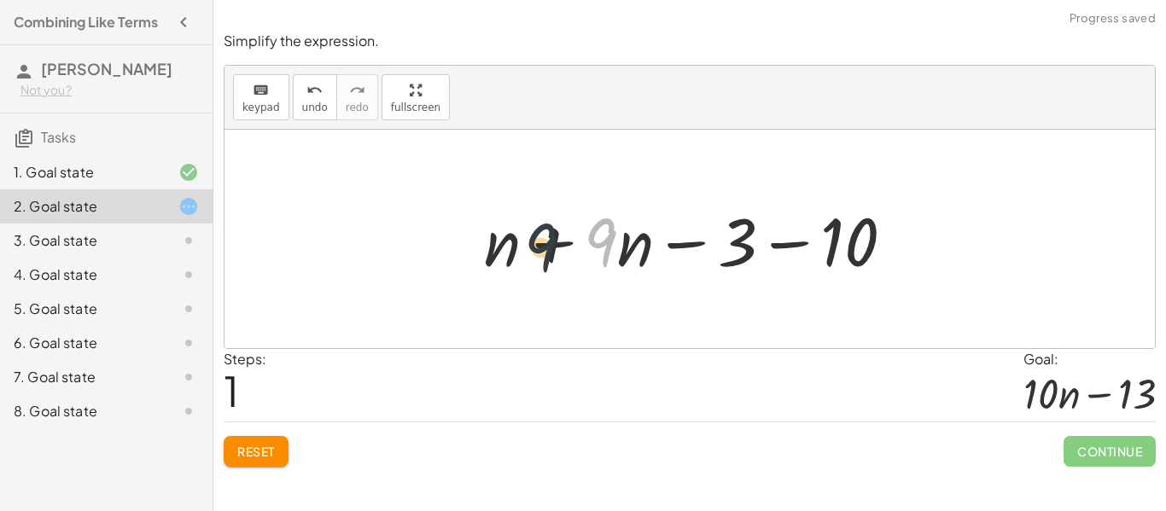
drag, startPoint x: 599, startPoint y: 243, endPoint x: 522, endPoint y: 250, distance: 77.1
click at [522, 250] on div at bounding box center [696, 240] width 441 height 88
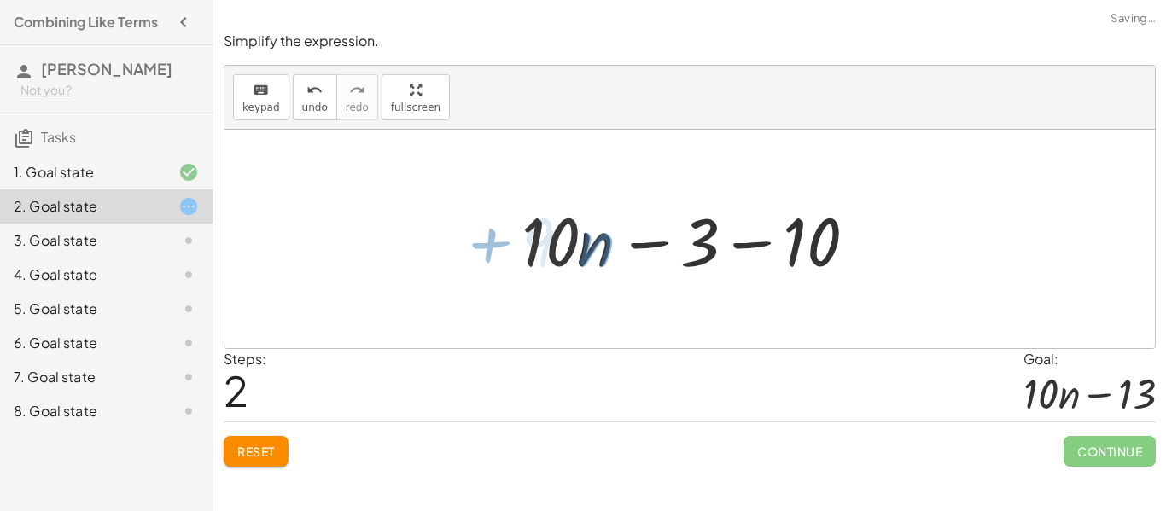
click at [774, 239] on div at bounding box center [695, 240] width 365 height 88
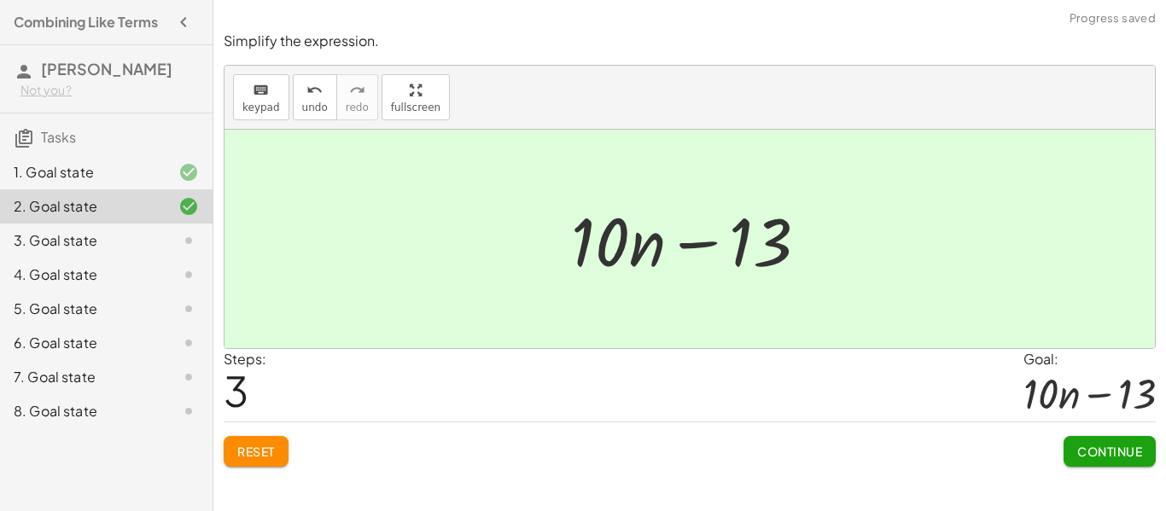
click at [1112, 454] on span "Continue" at bounding box center [1110, 451] width 65 height 15
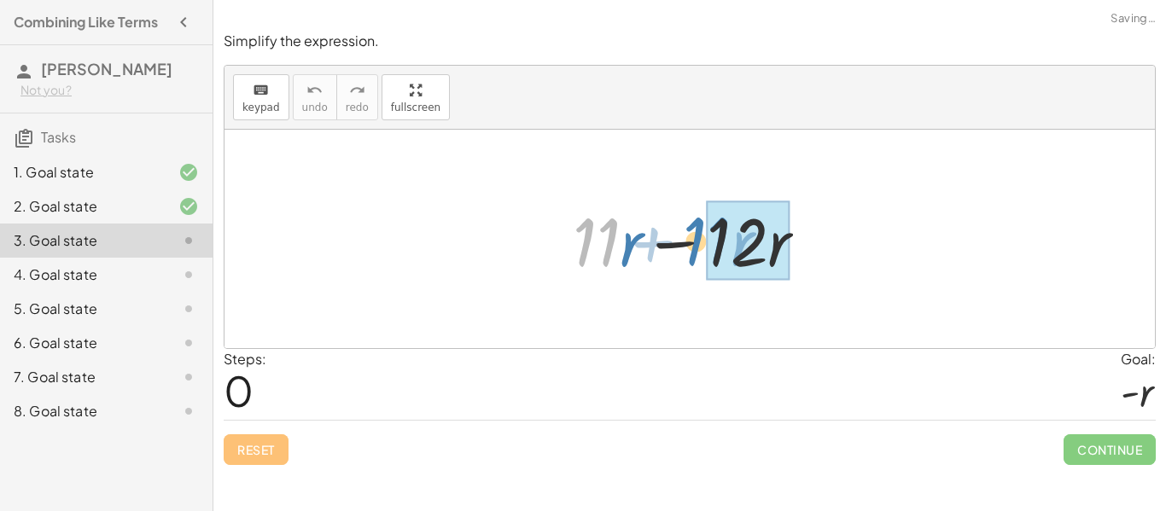
drag, startPoint x: 589, startPoint y: 251, endPoint x: 727, endPoint y: 254, distance: 137.5
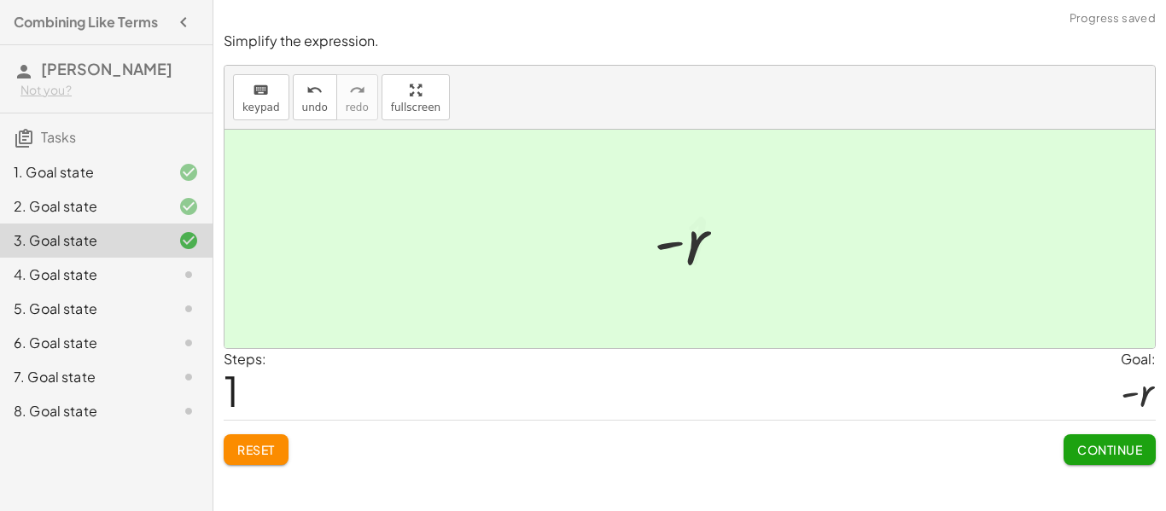
click at [1126, 456] on span "Continue" at bounding box center [1110, 449] width 65 height 15
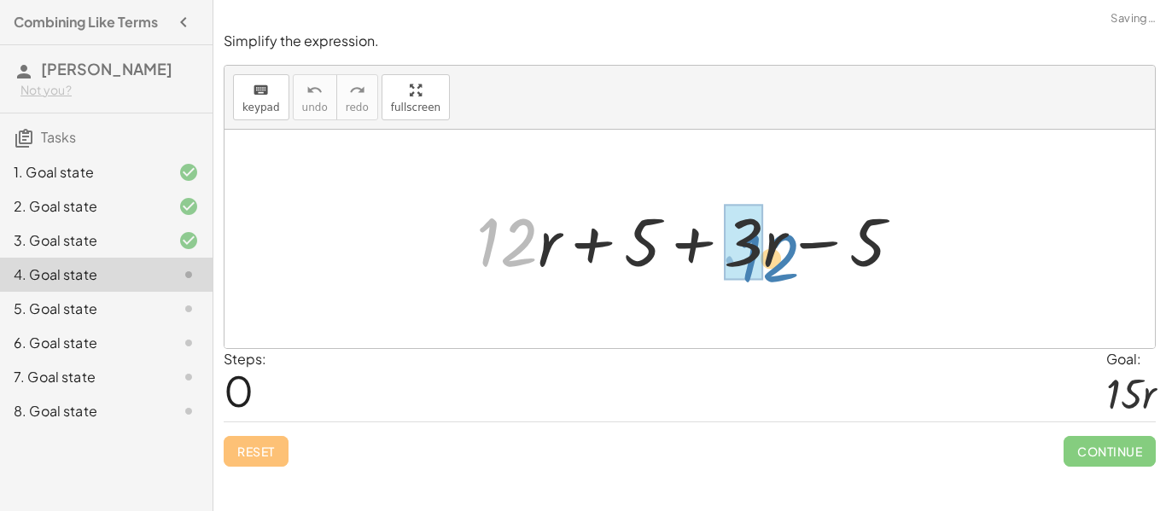
drag, startPoint x: 526, startPoint y: 249, endPoint x: 786, endPoint y: 265, distance: 260.0
click at [786, 265] on div at bounding box center [696, 240] width 457 height 88
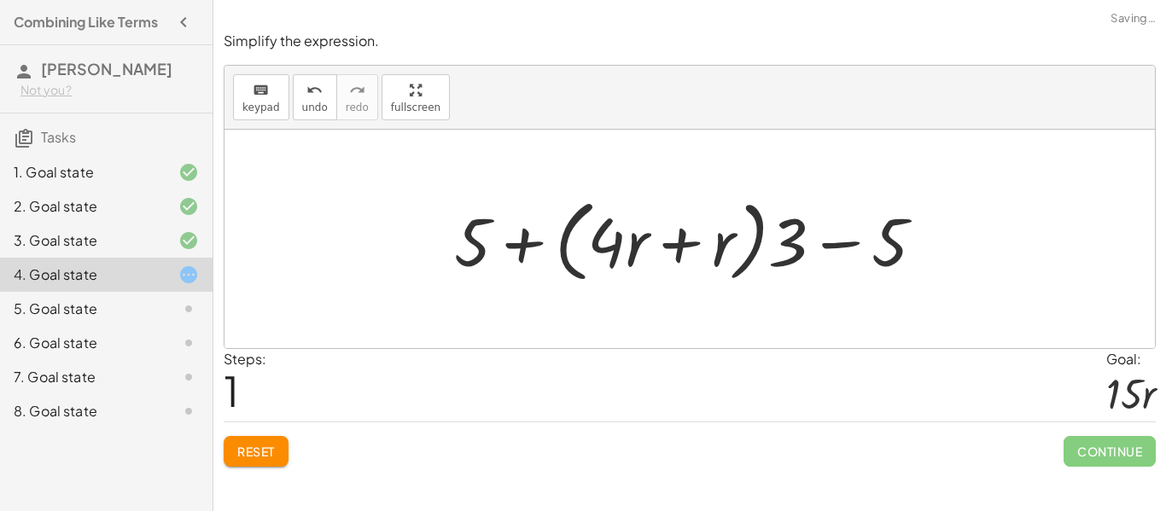
click at [260, 449] on span "Reset" at bounding box center [256, 451] width 38 height 15
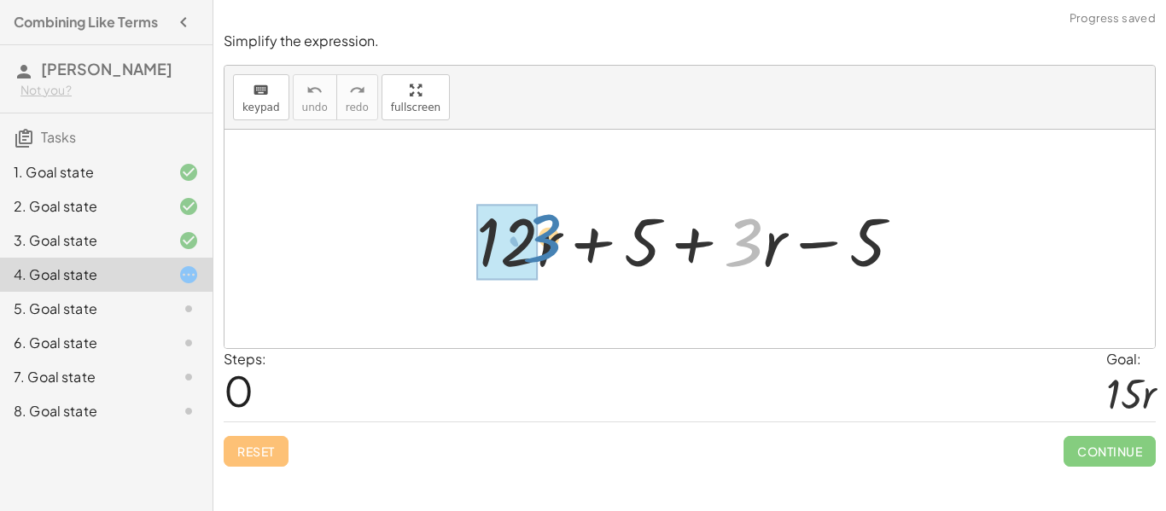
drag, startPoint x: 738, startPoint y: 246, endPoint x: 513, endPoint y: 244, distance: 224.6
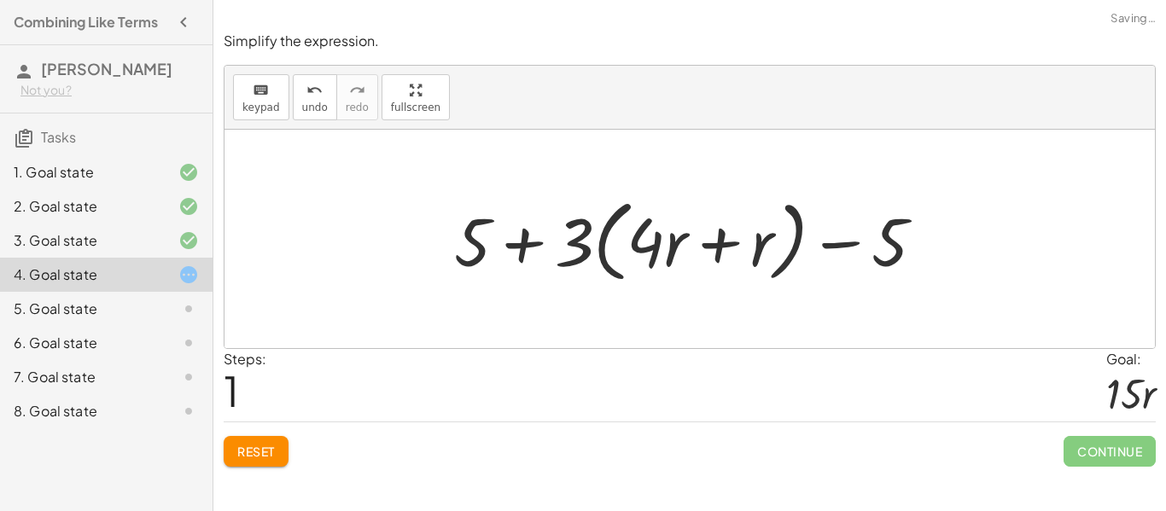
click at [254, 460] on button "Reset" at bounding box center [256, 451] width 65 height 31
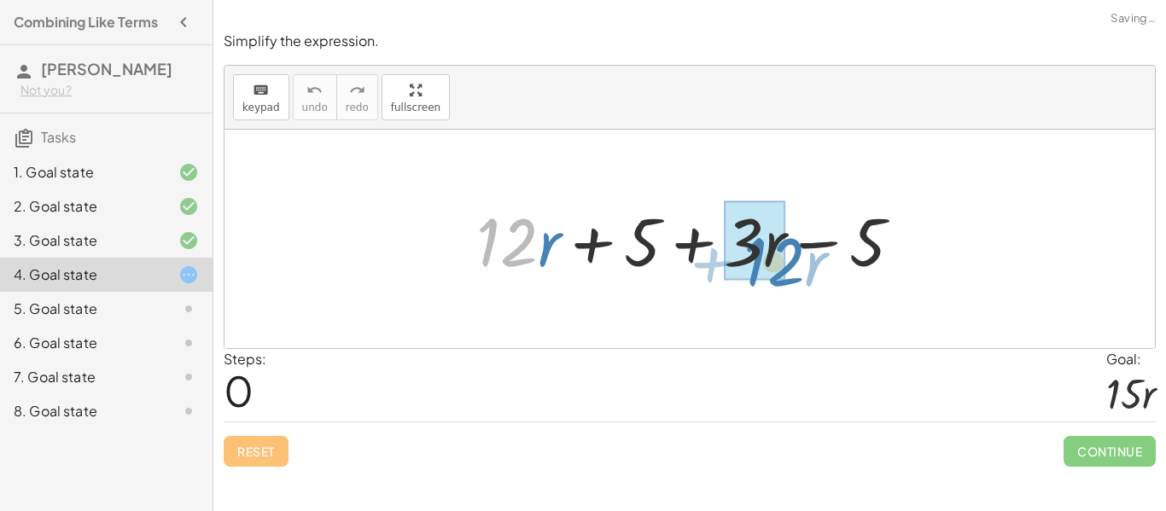
drag, startPoint x: 501, startPoint y: 253, endPoint x: 767, endPoint y: 272, distance: 266.3
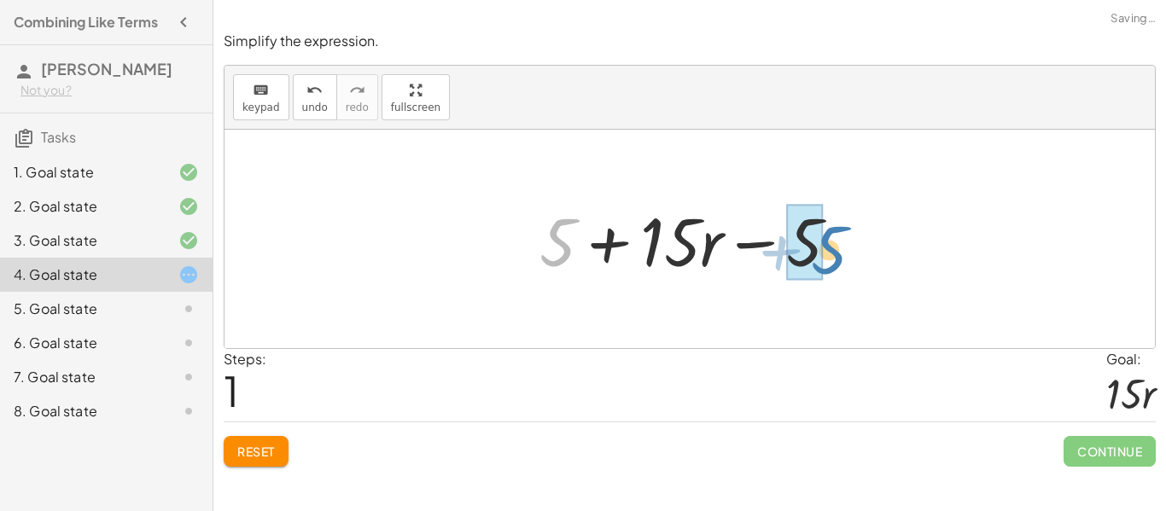
drag, startPoint x: 566, startPoint y: 242, endPoint x: 834, endPoint y: 250, distance: 268.2
click at [834, 250] on div at bounding box center [696, 240] width 330 height 88
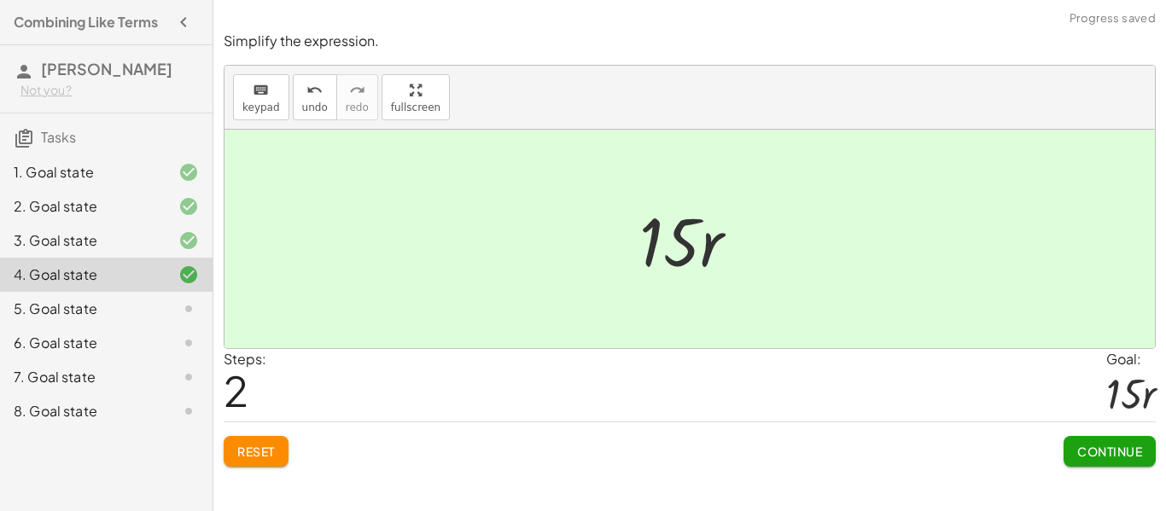
click at [1084, 440] on button "Continue" at bounding box center [1110, 451] width 92 height 31
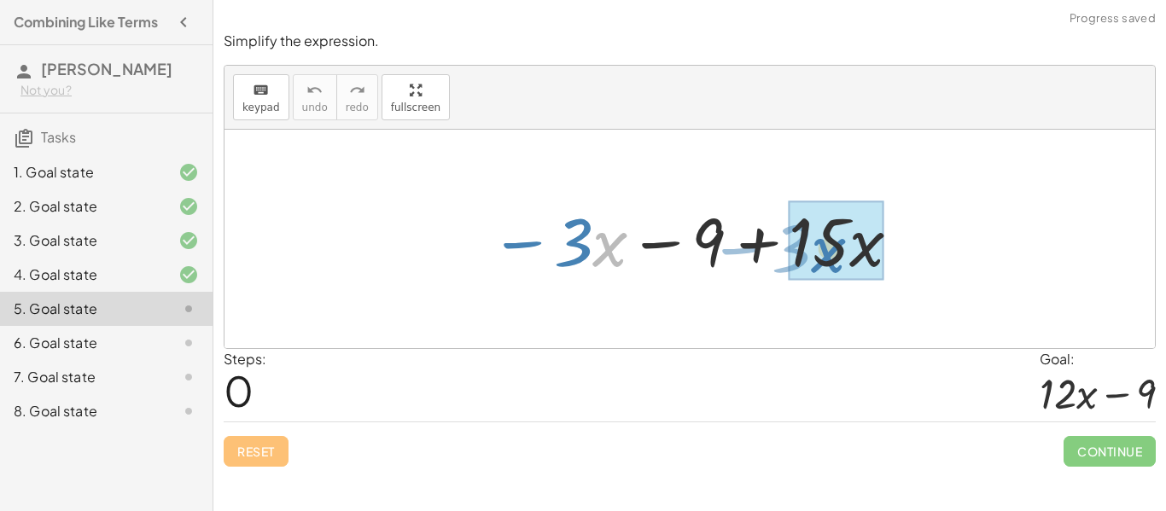
drag, startPoint x: 599, startPoint y: 253, endPoint x: 816, endPoint y: 259, distance: 217.8
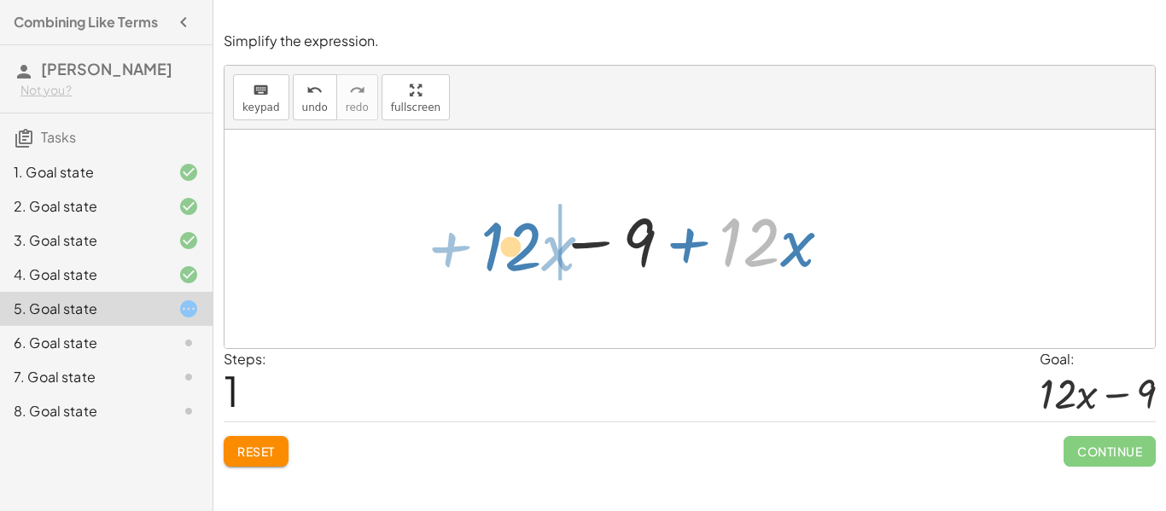
drag, startPoint x: 757, startPoint y: 257, endPoint x: 515, endPoint y: 261, distance: 242.5
click at [515, 261] on div "− · 3 · x − 9 + · 15 · x · 12 + · x · x − 9 + · 12" at bounding box center [690, 239] width 931 height 219
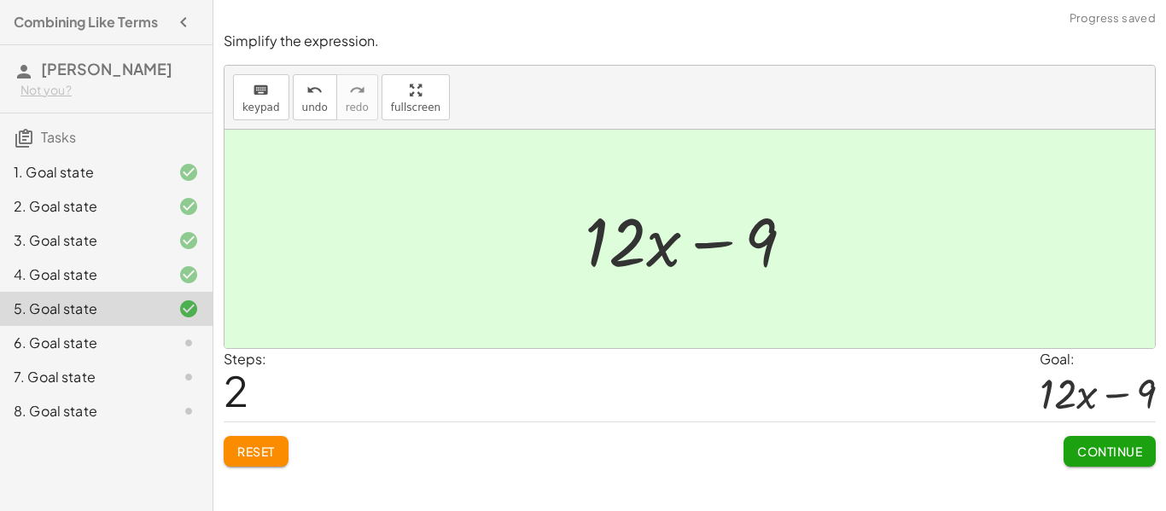
click at [1110, 451] on span "Continue" at bounding box center [1110, 451] width 65 height 15
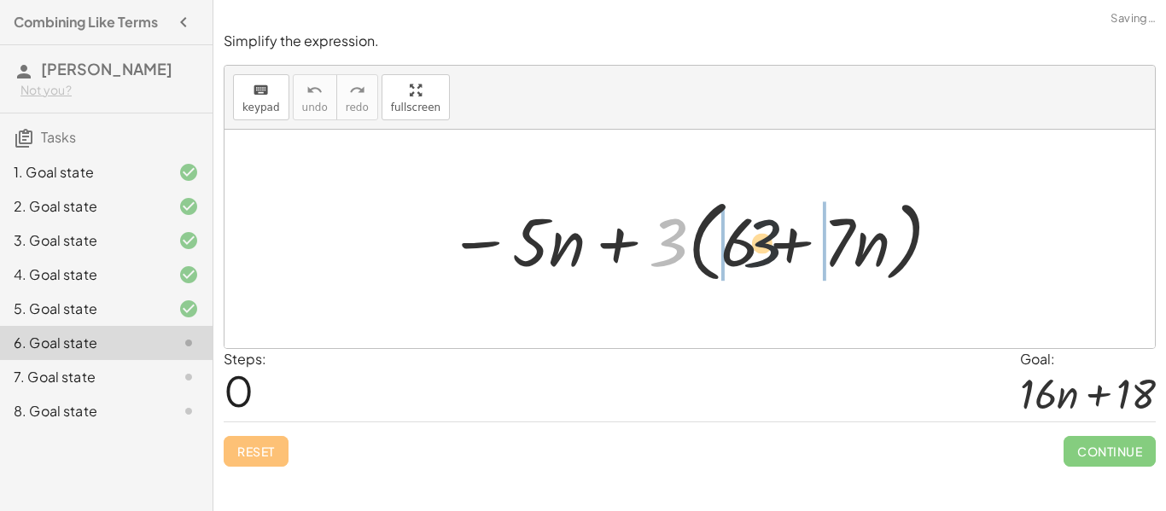
drag, startPoint x: 672, startPoint y: 235, endPoint x: 790, endPoint y: 240, distance: 117.9
click at [790, 240] on div at bounding box center [696, 239] width 512 height 98
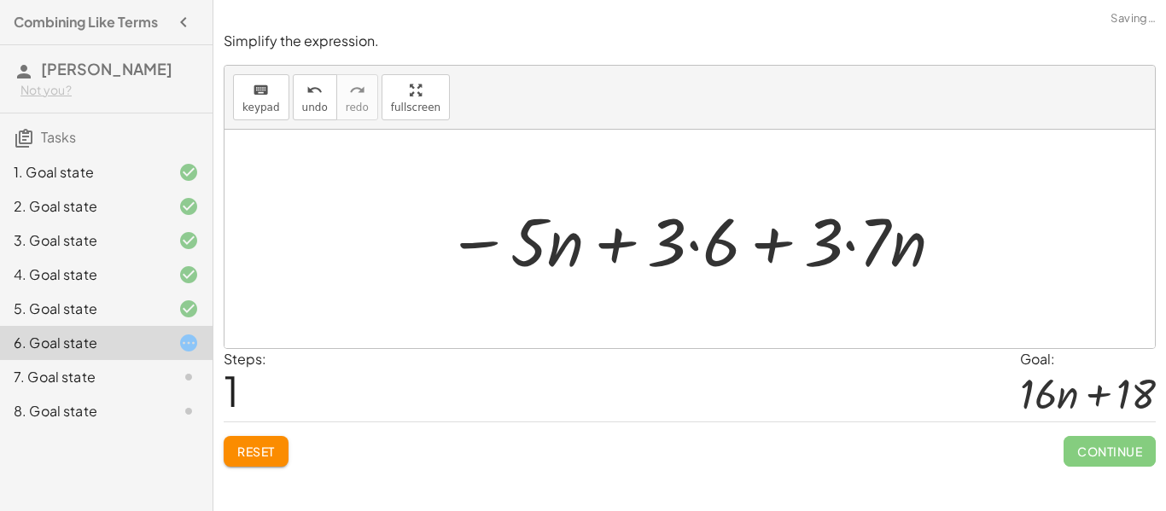
click at [721, 255] on div at bounding box center [696, 240] width 517 height 88
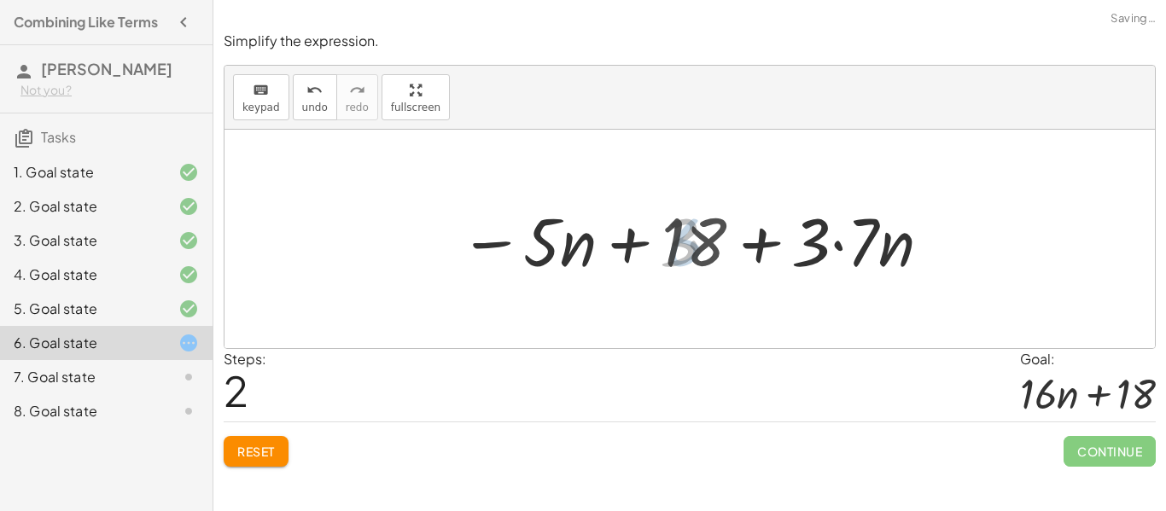
click at [835, 247] on div at bounding box center [697, 240] width 488 height 88
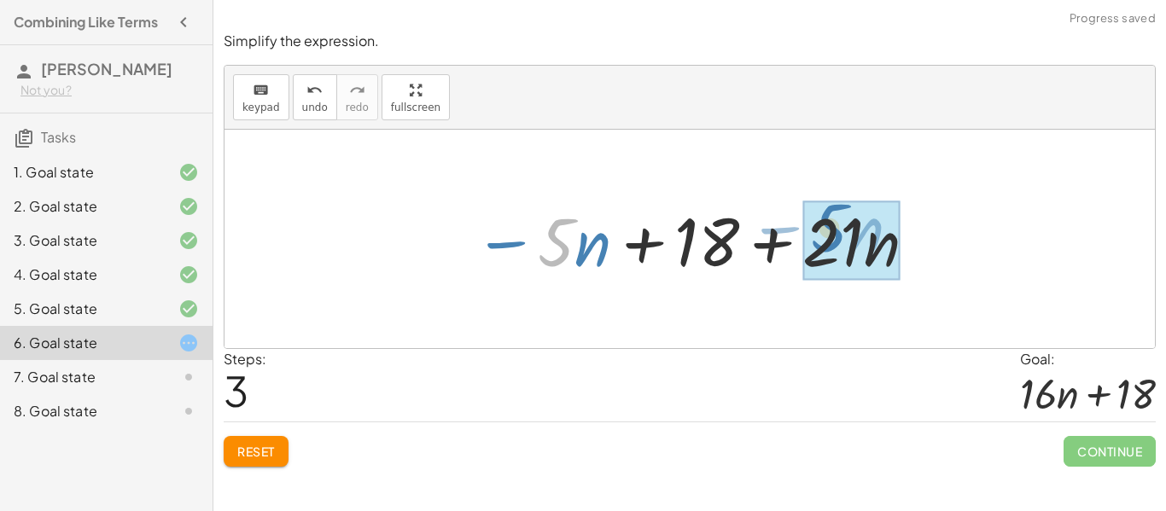
drag, startPoint x: 570, startPoint y: 253, endPoint x: 846, endPoint y: 241, distance: 276.9
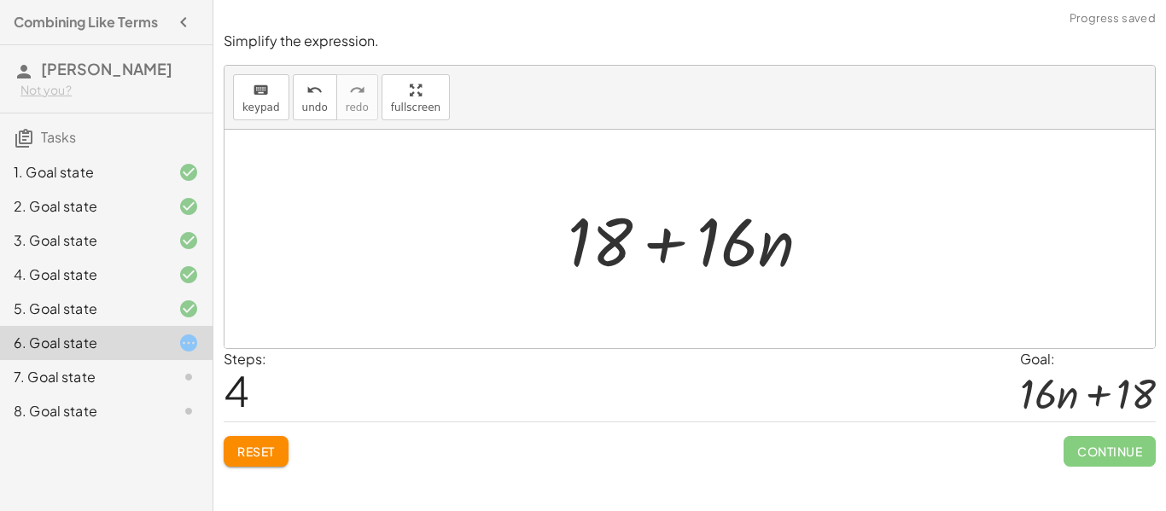
click at [608, 236] on div at bounding box center [695, 240] width 273 height 88
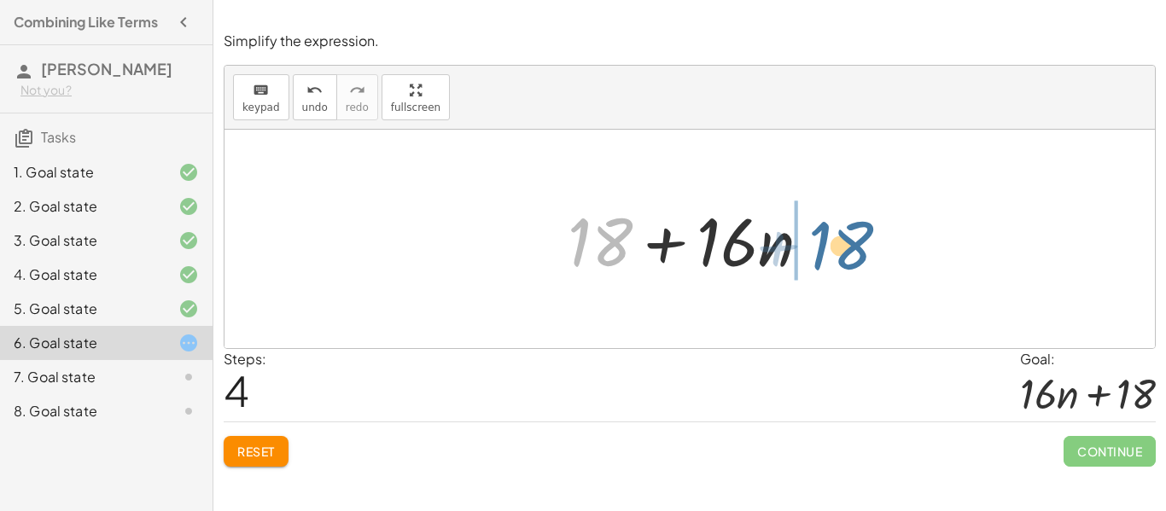
drag, startPoint x: 608, startPoint y: 237, endPoint x: 851, endPoint y: 241, distance: 243.4
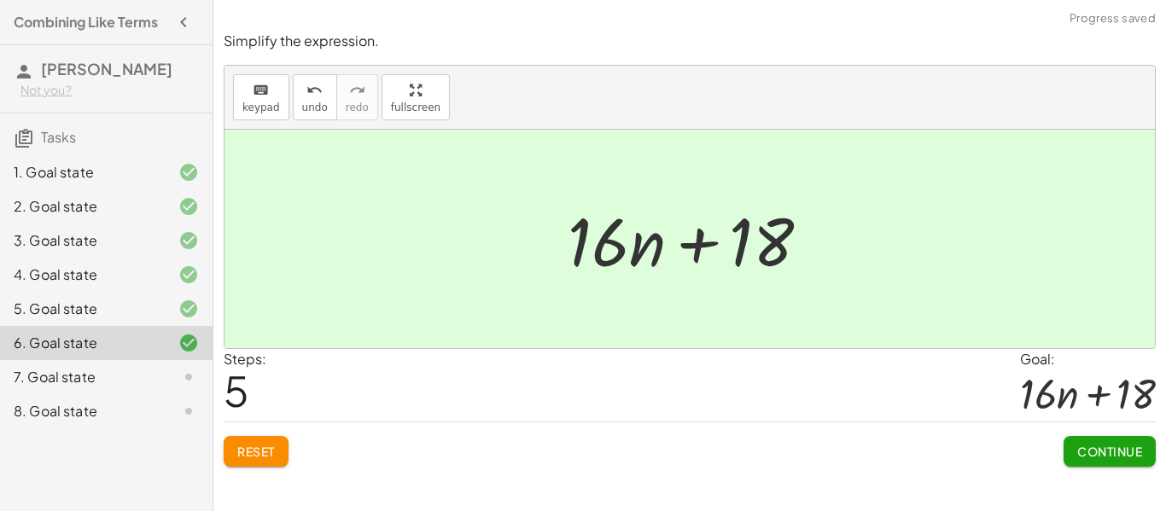
click at [1089, 448] on span "Continue" at bounding box center [1110, 451] width 65 height 15
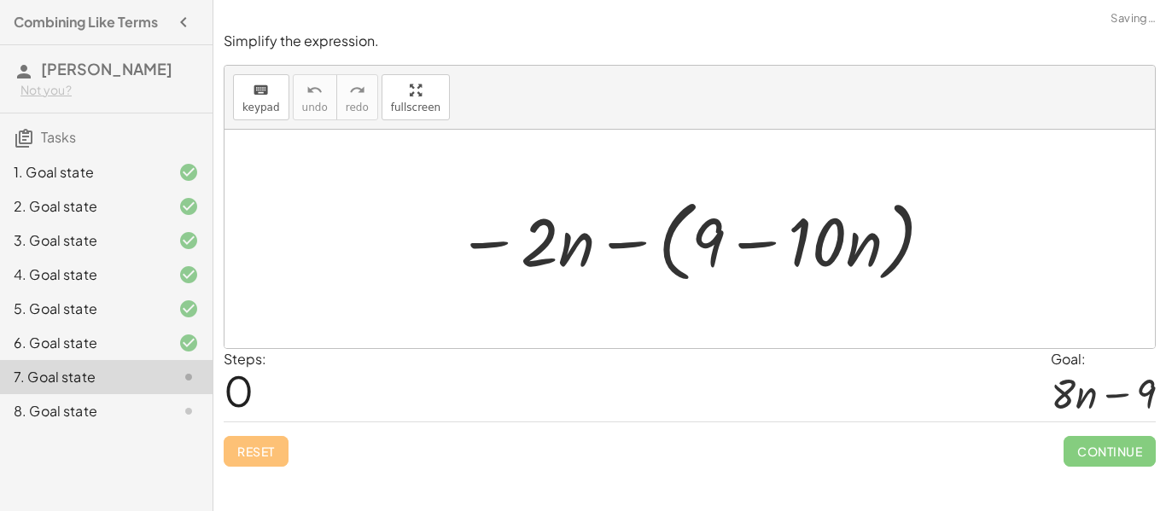
click at [627, 248] on div at bounding box center [696, 239] width 496 height 98
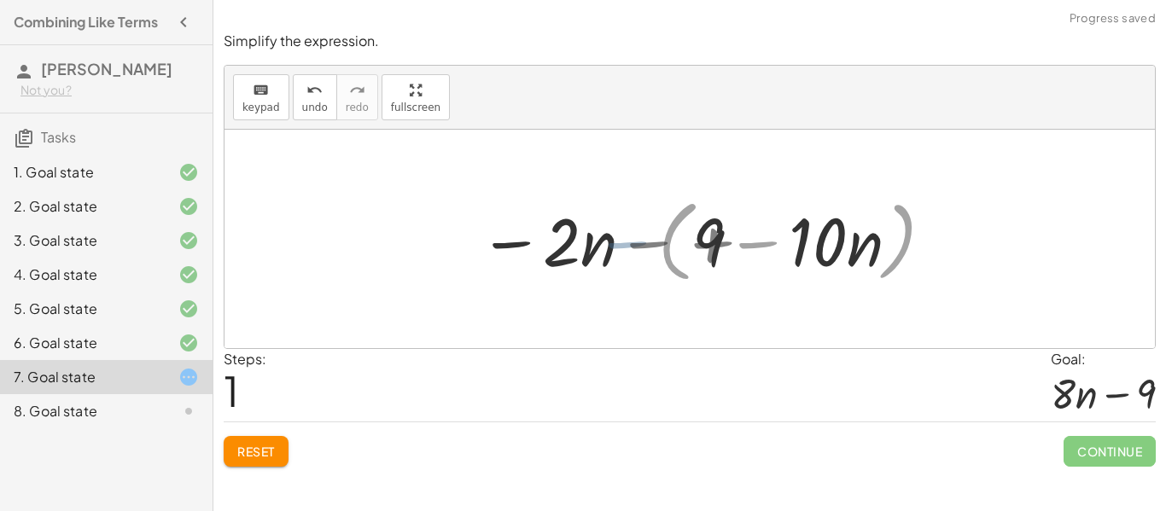
click at [627, 248] on div at bounding box center [696, 240] width 429 height 88
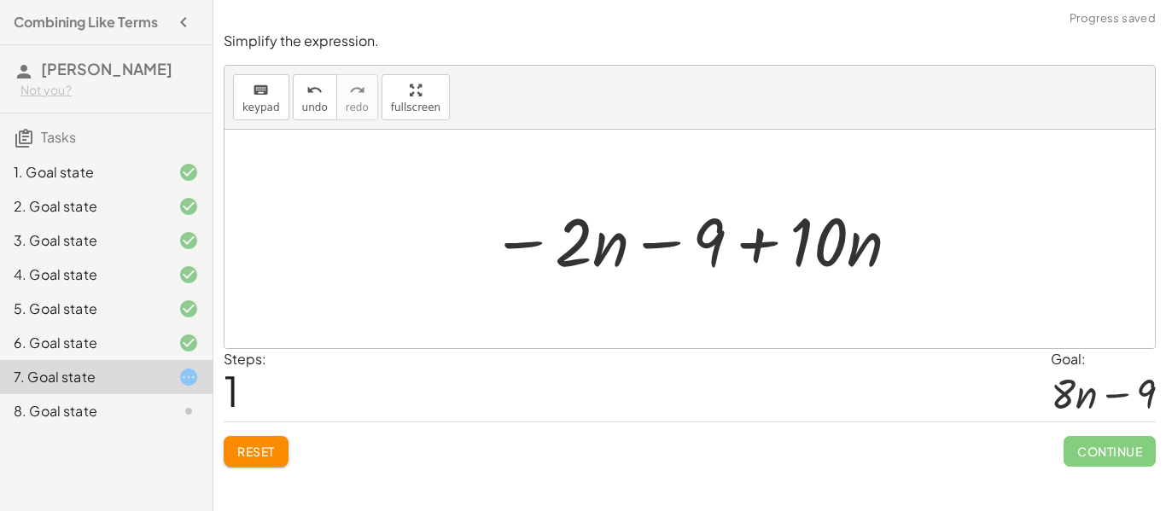
click at [805, 257] on div at bounding box center [696, 240] width 429 height 88
drag, startPoint x: 604, startPoint y: 245, endPoint x: 844, endPoint y: 246, distance: 239.9
click at [844, 246] on div at bounding box center [696, 240] width 429 height 88
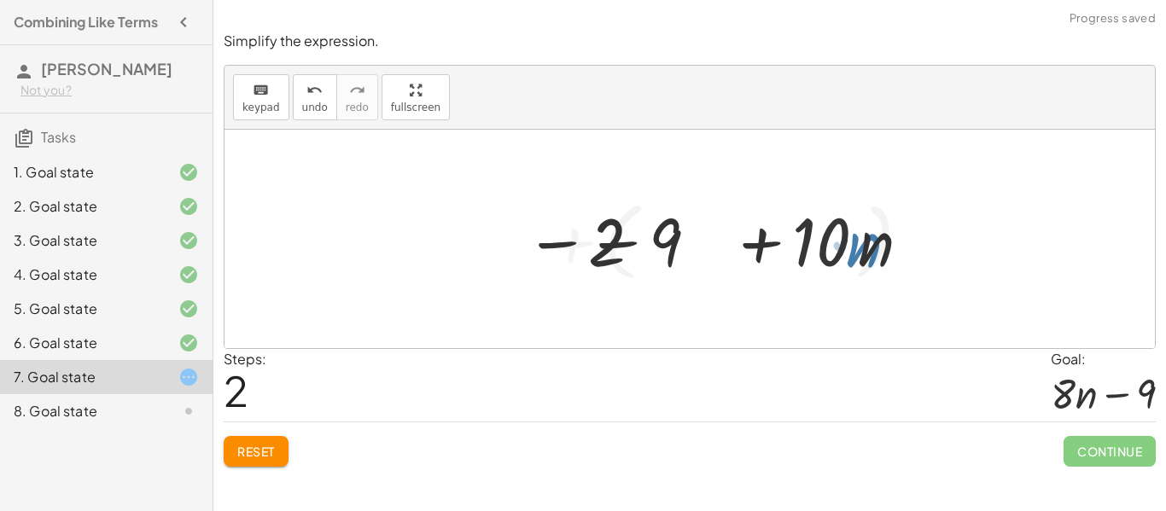
click at [844, 246] on div at bounding box center [696, 239] width 523 height 95
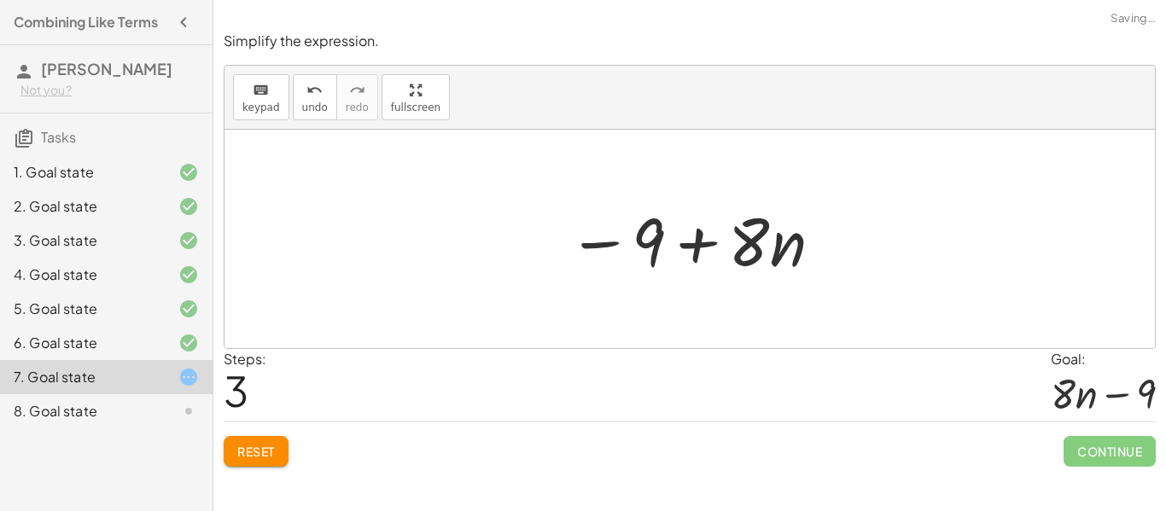
click at [0, 0] on div "Simplify the expression. keyboard keypad undo undo redo redo fullscreen − · 2 ·…" at bounding box center [0, 0] width 0 height 0
click at [238, 452] on span "Reset" at bounding box center [256, 451] width 38 height 15
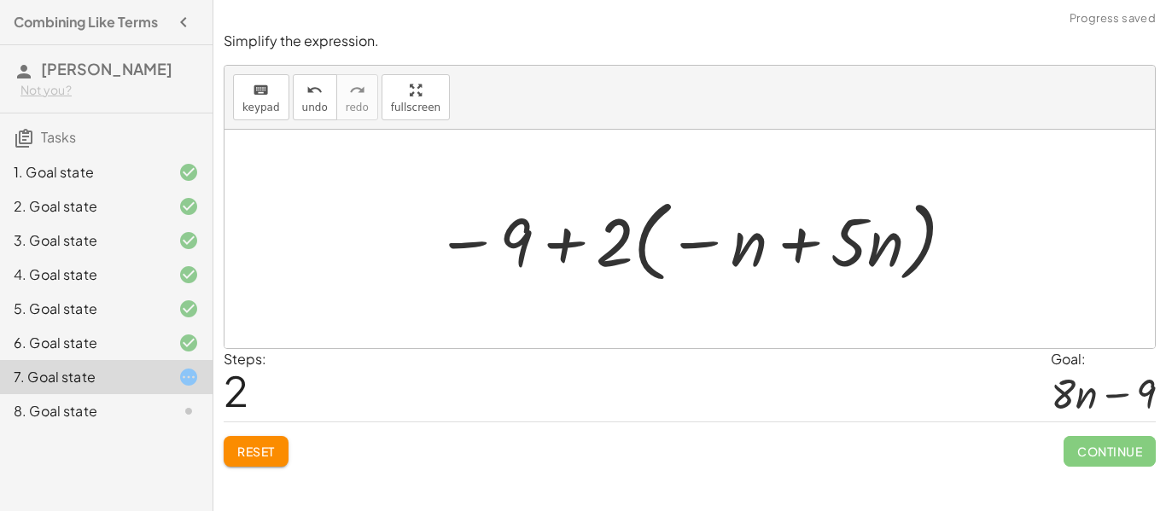
click at [231, 463] on button "Reset" at bounding box center [256, 451] width 65 height 31
click at [245, 455] on div "Reset Continue" at bounding box center [690, 444] width 932 height 45
click at [247, 463] on button "Reset" at bounding box center [256, 451] width 65 height 31
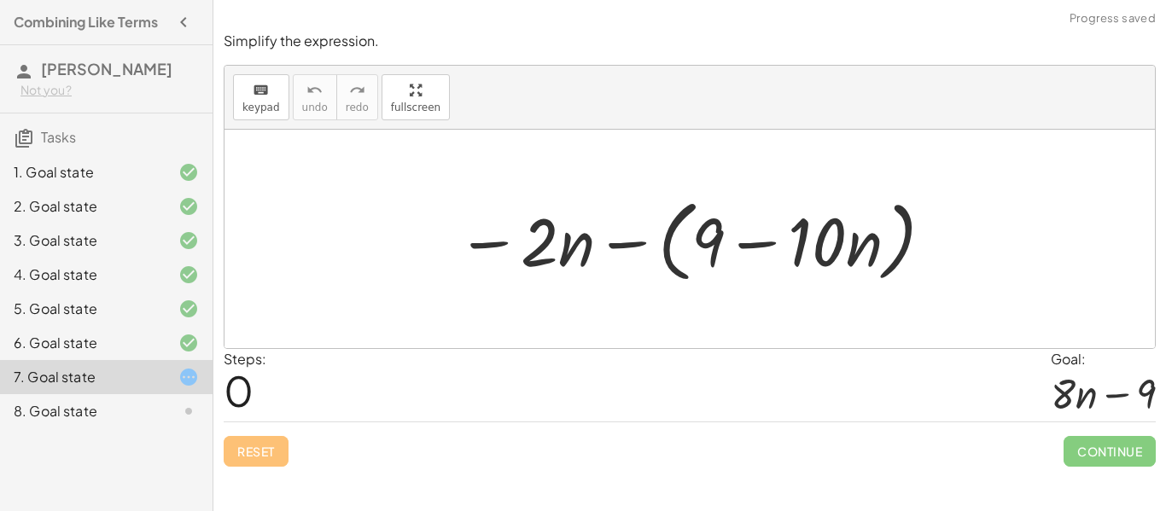
click at [616, 246] on div at bounding box center [696, 239] width 496 height 98
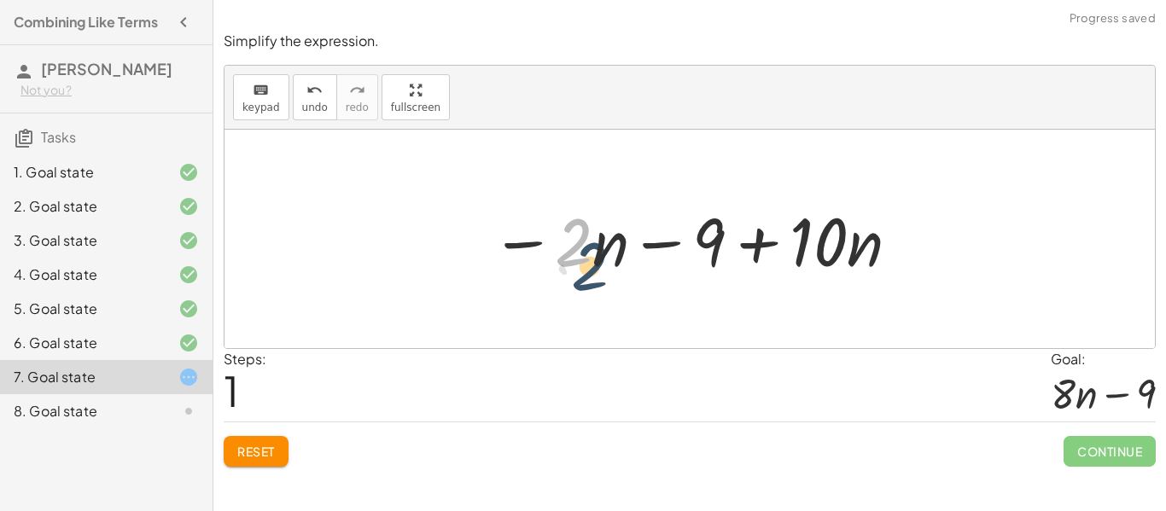
drag, startPoint x: 587, startPoint y: 250, endPoint x: 604, endPoint y: 276, distance: 30.8
click at [604, 276] on div at bounding box center [696, 240] width 429 height 88
drag, startPoint x: 602, startPoint y: 250, endPoint x: 603, endPoint y: 272, distance: 22.2
click at [603, 272] on div at bounding box center [696, 240] width 429 height 88
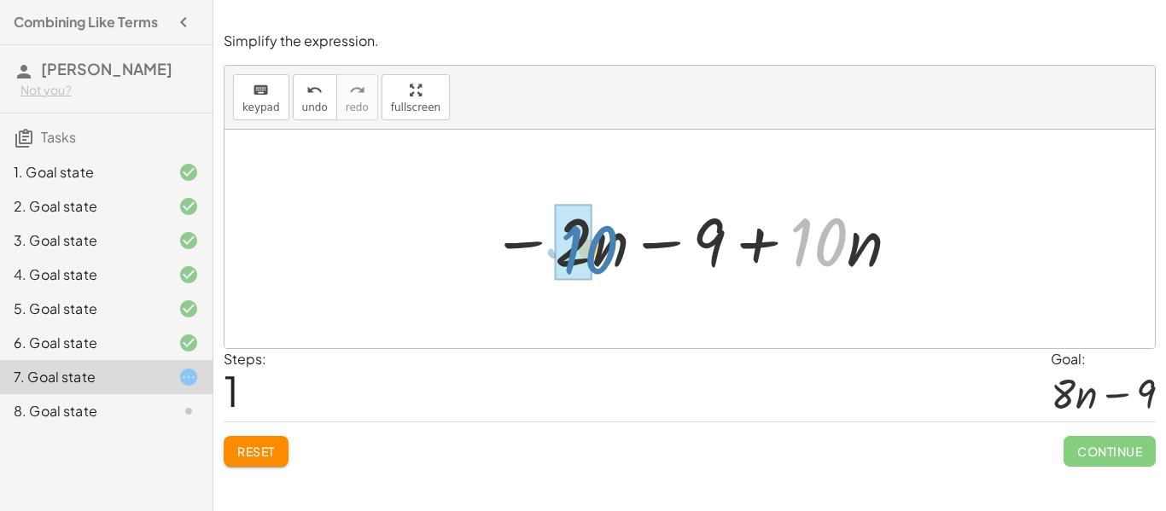
drag, startPoint x: 808, startPoint y: 245, endPoint x: 571, endPoint y: 250, distance: 236.6
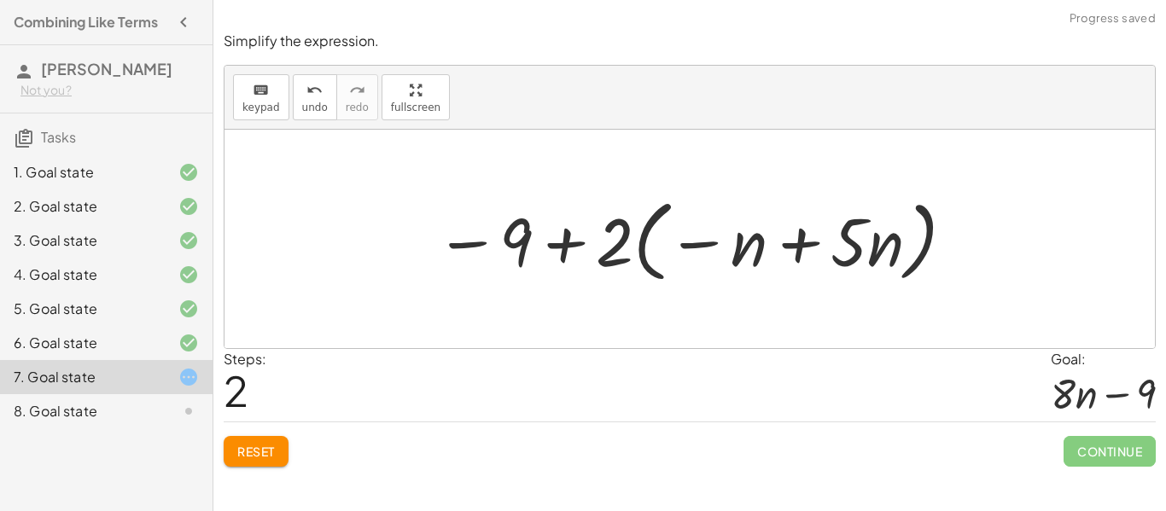
click at [272, 456] on span "Reset" at bounding box center [256, 451] width 38 height 15
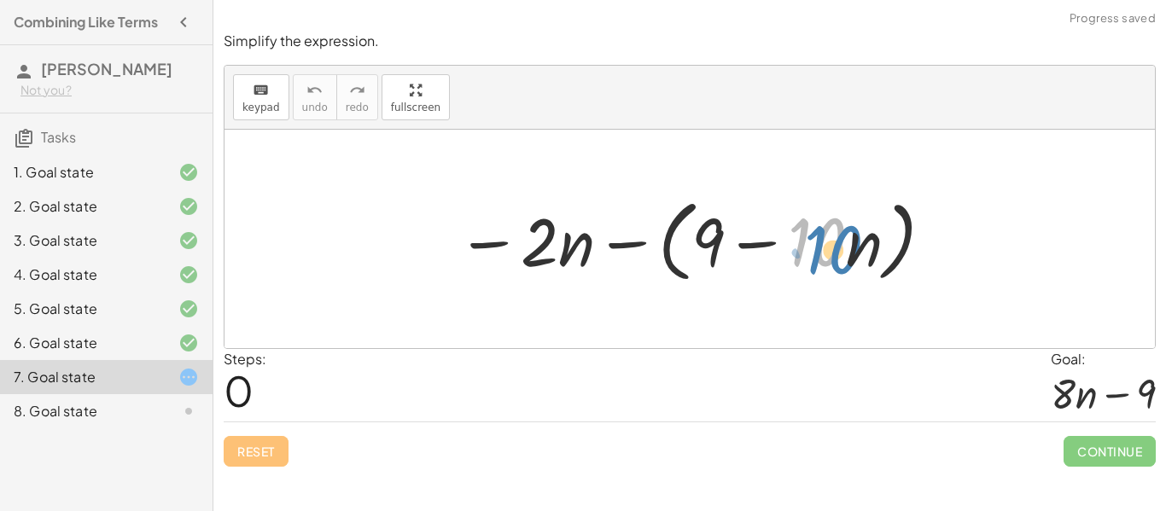
drag, startPoint x: 846, startPoint y: 247, endPoint x: 868, endPoint y: 250, distance: 21.6
click at [868, 250] on div at bounding box center [696, 239] width 496 height 98
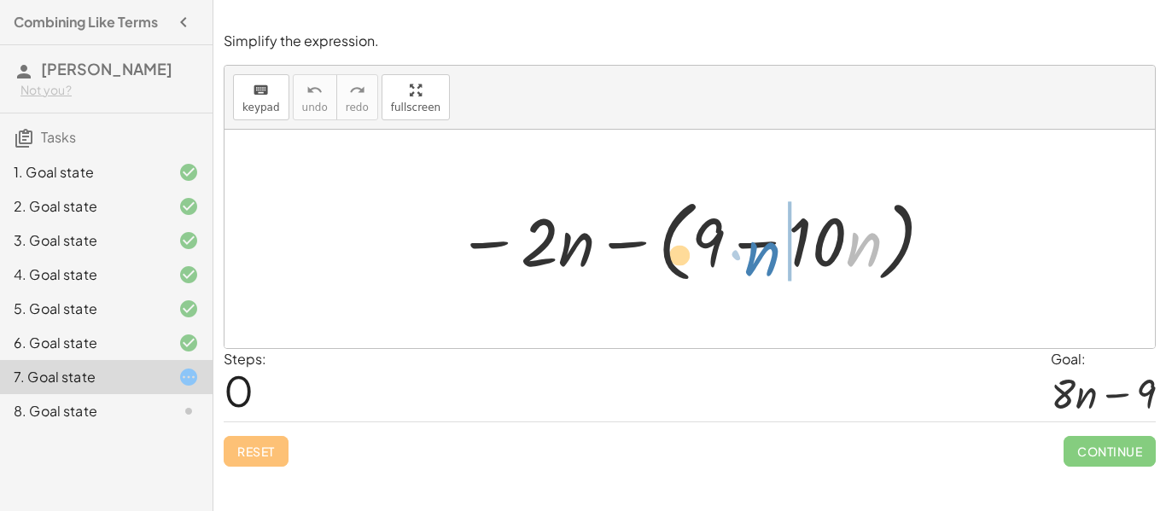
drag, startPoint x: 873, startPoint y: 245, endPoint x: 869, endPoint y: 259, distance: 14.1
click at [869, 259] on div at bounding box center [696, 239] width 496 height 98
click at [627, 247] on div at bounding box center [696, 239] width 496 height 98
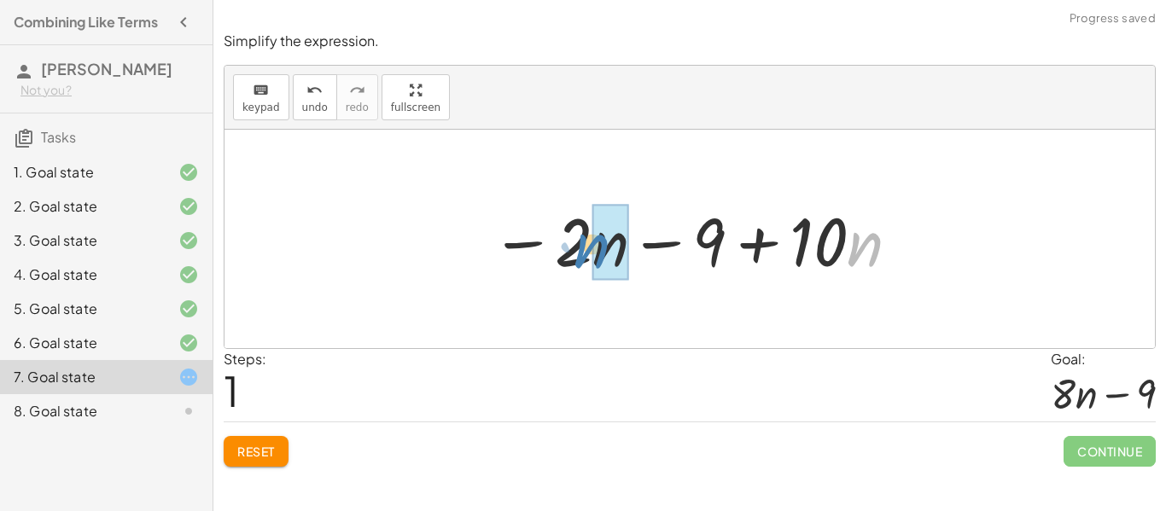
drag, startPoint x: 852, startPoint y: 253, endPoint x: 579, endPoint y: 254, distance: 273.2
click at [579, 254] on div at bounding box center [696, 240] width 429 height 88
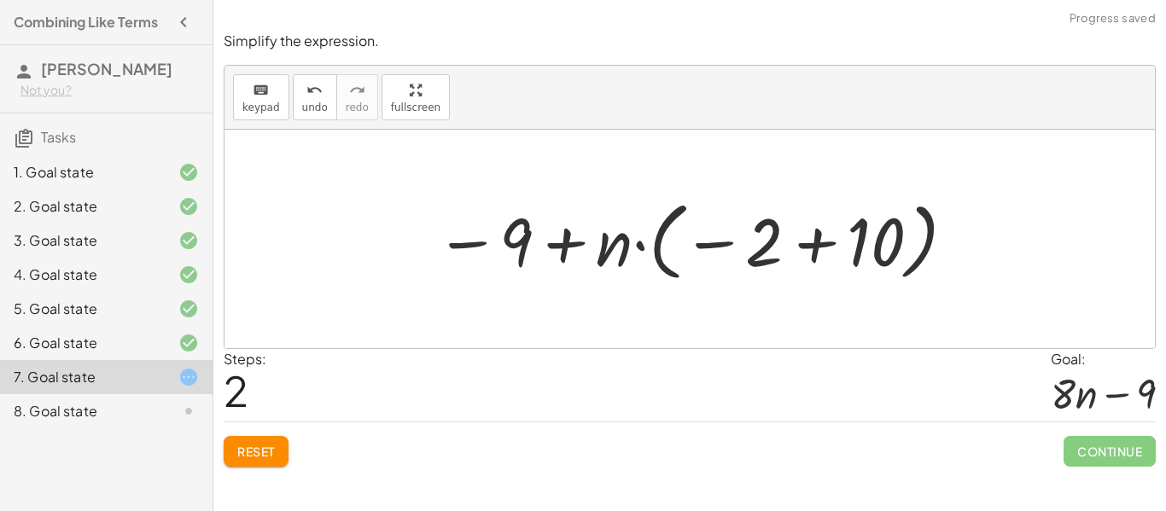
click at [254, 445] on span "Reset" at bounding box center [256, 451] width 38 height 15
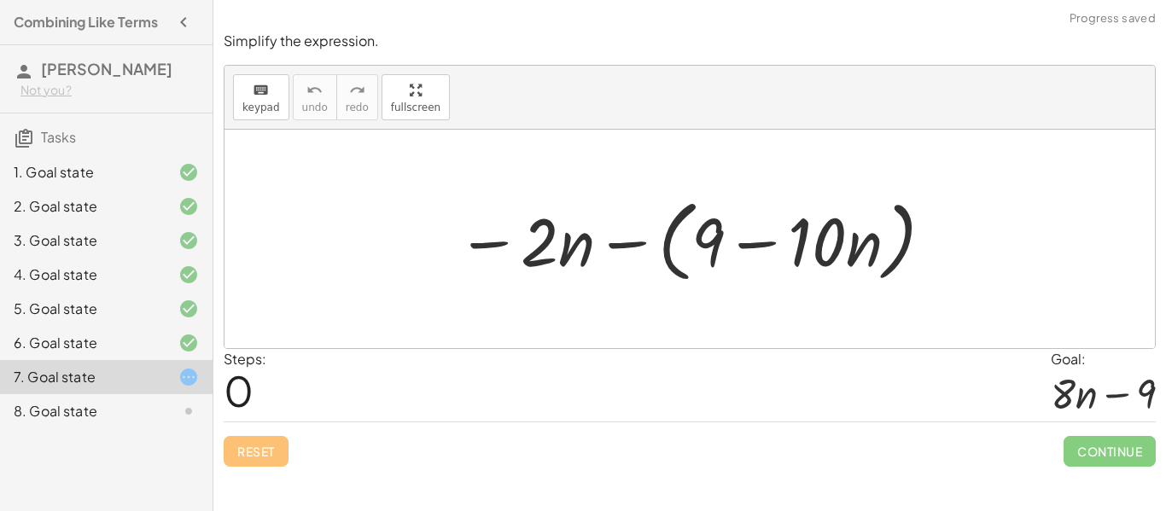
click at [622, 247] on div at bounding box center [696, 239] width 496 height 98
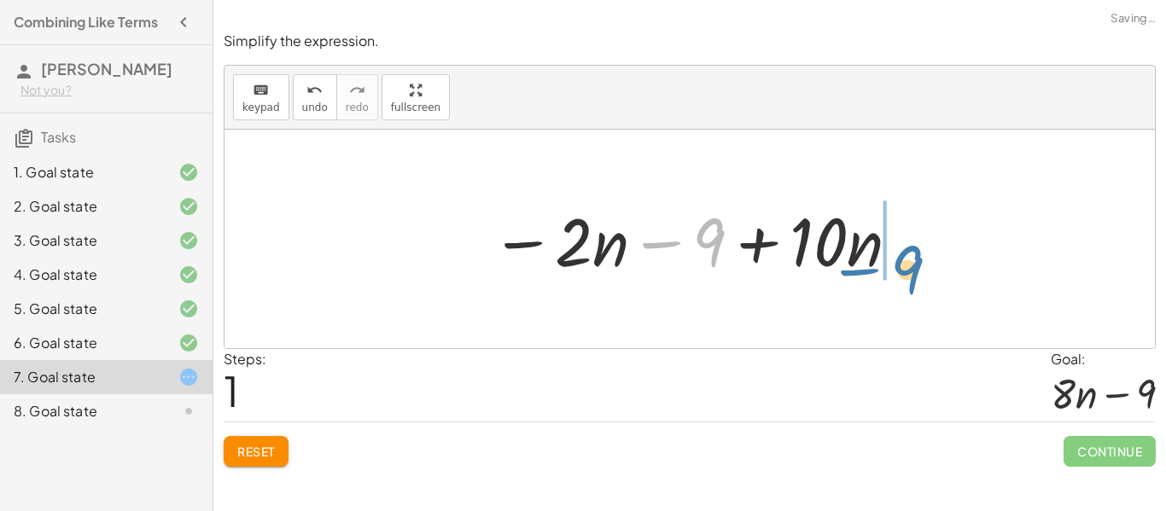
drag, startPoint x: 708, startPoint y: 246, endPoint x: 938, endPoint y: 265, distance: 230.4
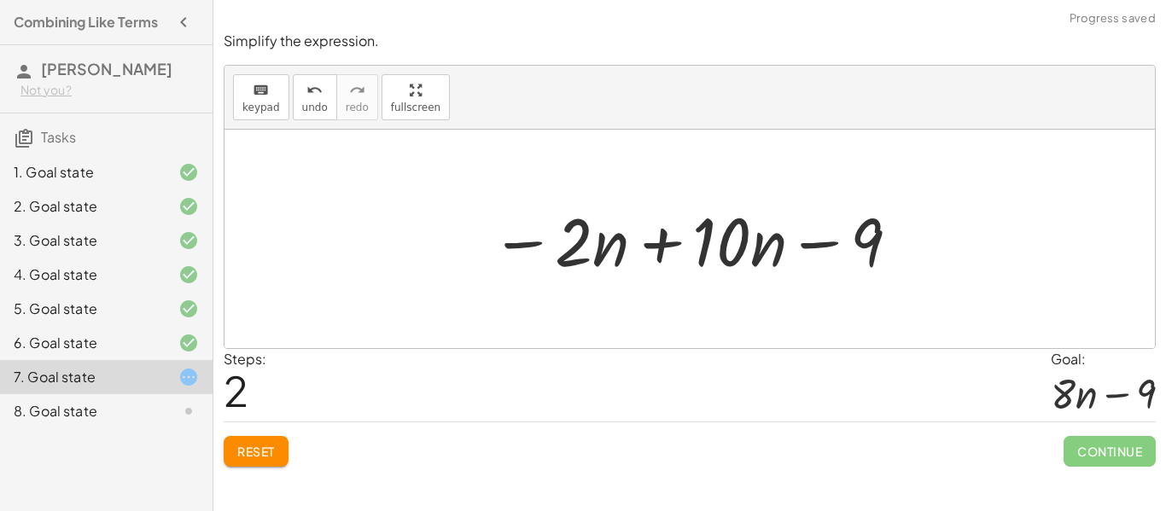
click at [675, 244] on div at bounding box center [696, 240] width 429 height 88
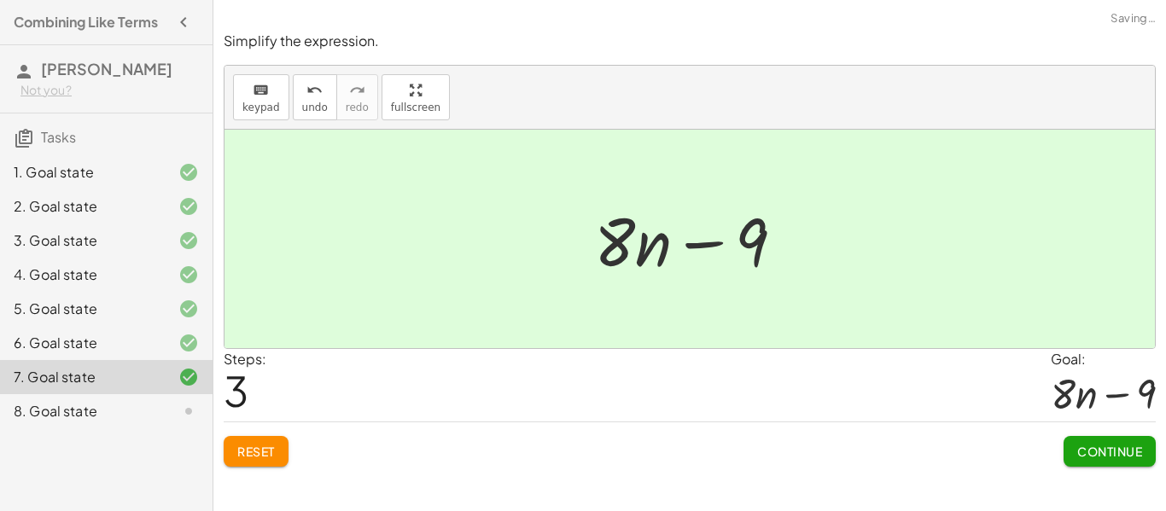
click at [1098, 455] on span "Continue" at bounding box center [1110, 451] width 65 height 15
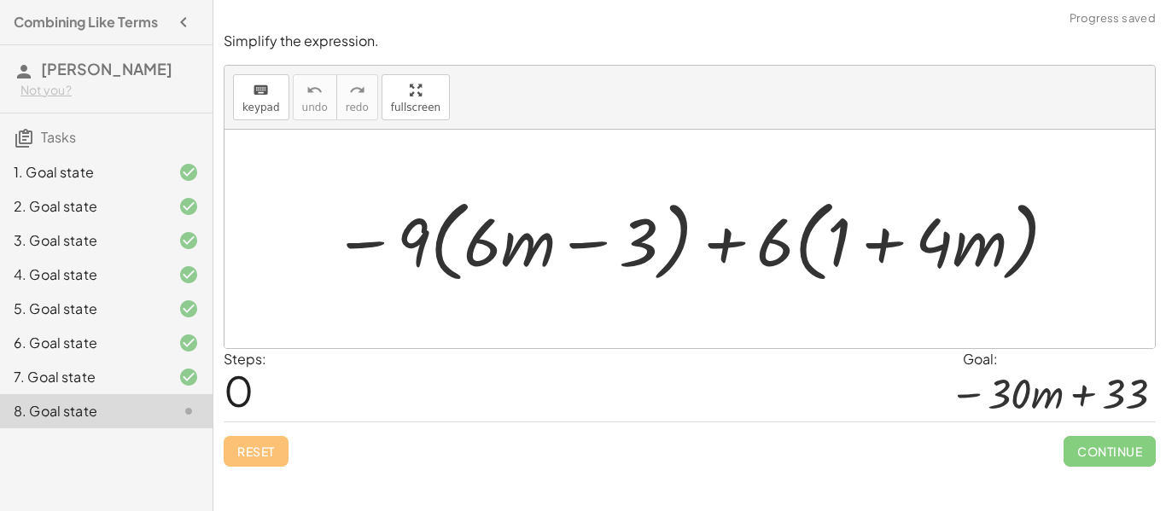
click at [388, 232] on div at bounding box center [696, 239] width 744 height 98
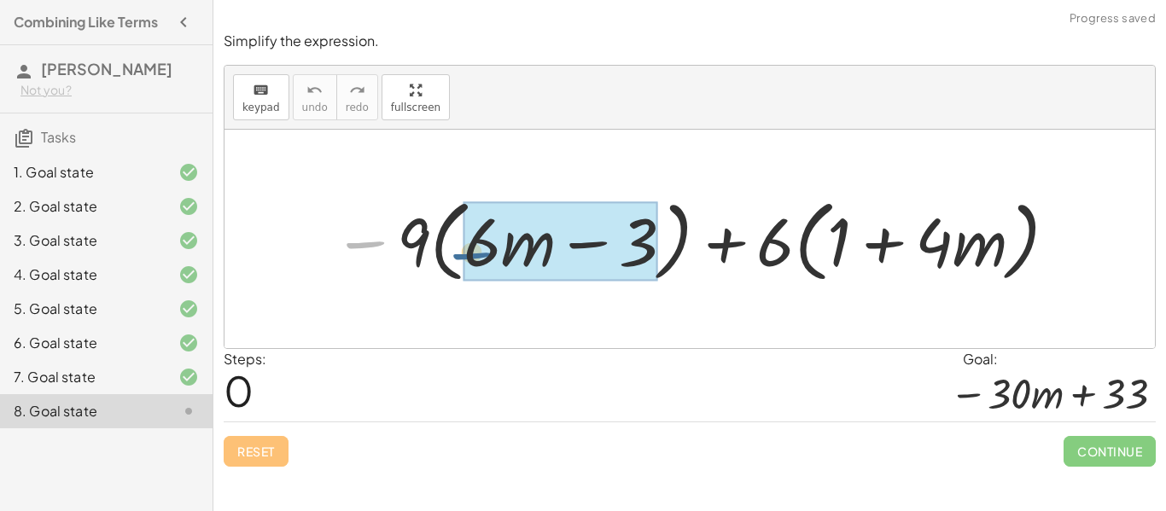
drag, startPoint x: 394, startPoint y: 234, endPoint x: 524, endPoint y: 247, distance: 131.3
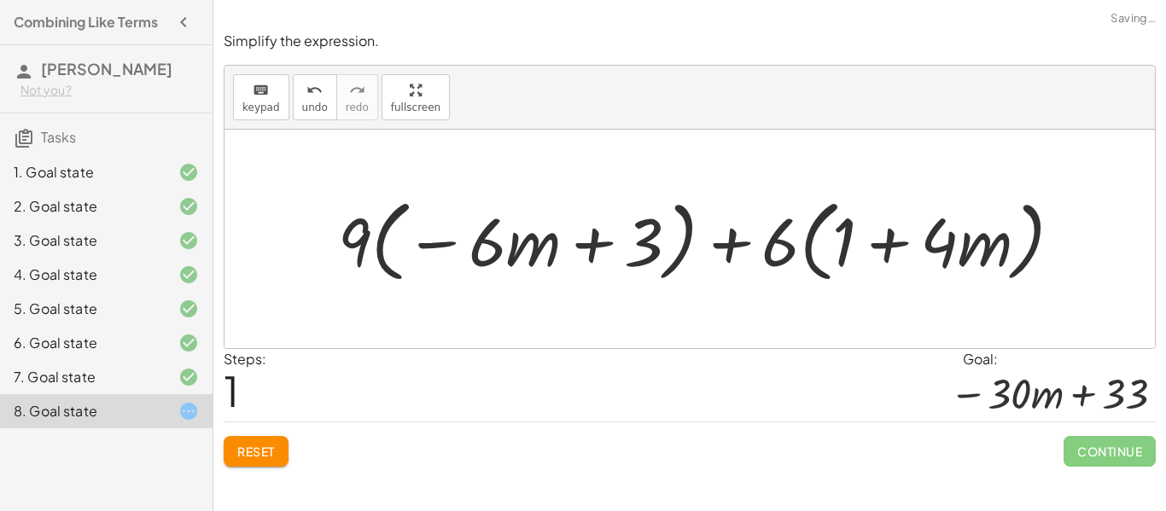
click at [249, 478] on div "Simplify each expression keyboard keypad undo undo redo redo fullscreen − · 6 ·…" at bounding box center [689, 255] width 953 height 511
click at [249, 451] on span "Reset" at bounding box center [256, 451] width 38 height 15
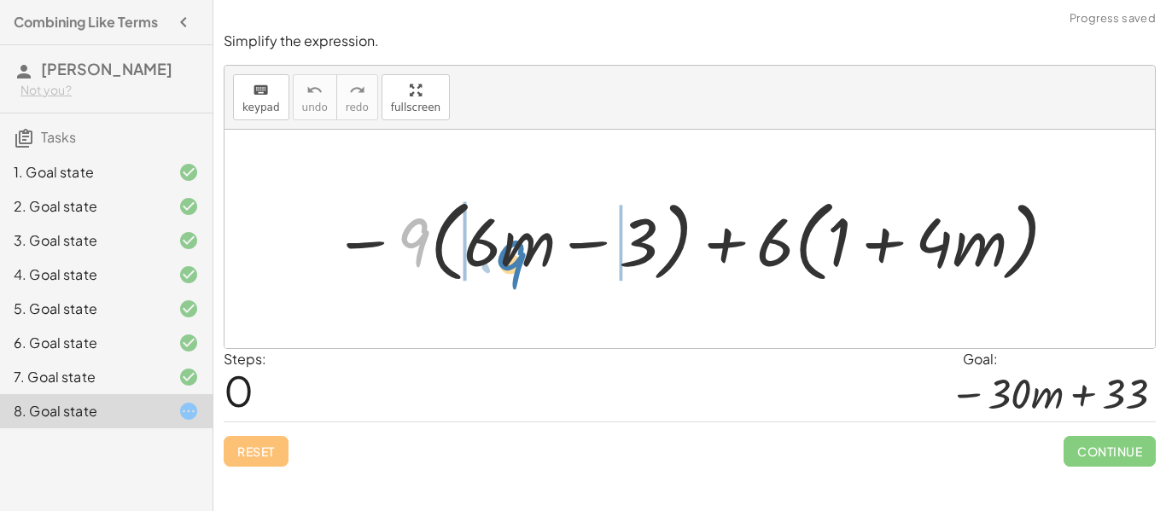
drag, startPoint x: 404, startPoint y: 243, endPoint x: 505, endPoint y: 265, distance: 103.8
click at [505, 265] on div at bounding box center [696, 239] width 744 height 98
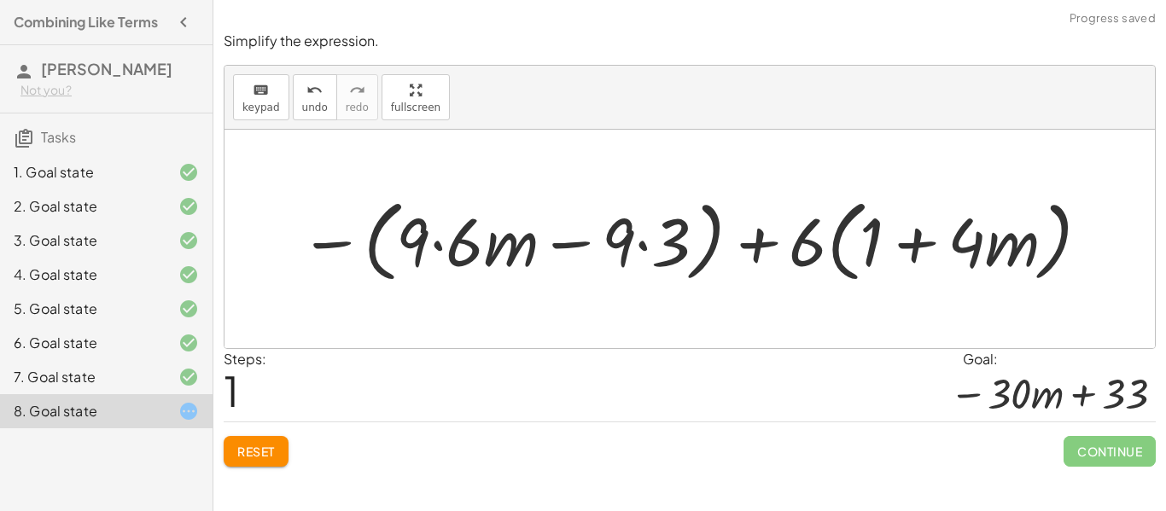
click at [335, 245] on div at bounding box center [695, 239] width 809 height 98
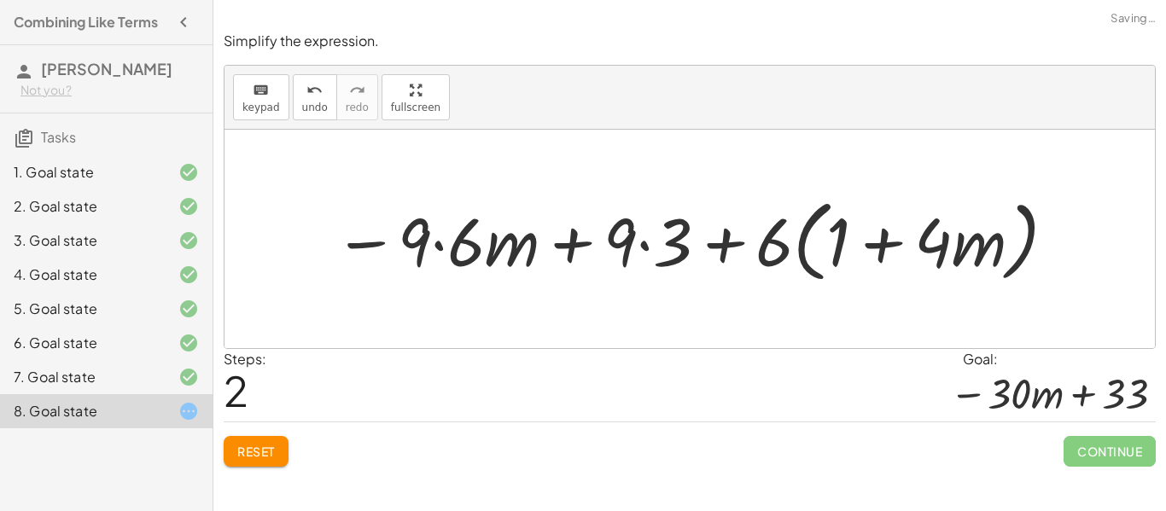
click at [417, 251] on div at bounding box center [696, 239] width 742 height 98
click at [500, 254] on div at bounding box center [696, 239] width 742 height 98
click at [464, 252] on div at bounding box center [696, 239] width 742 height 98
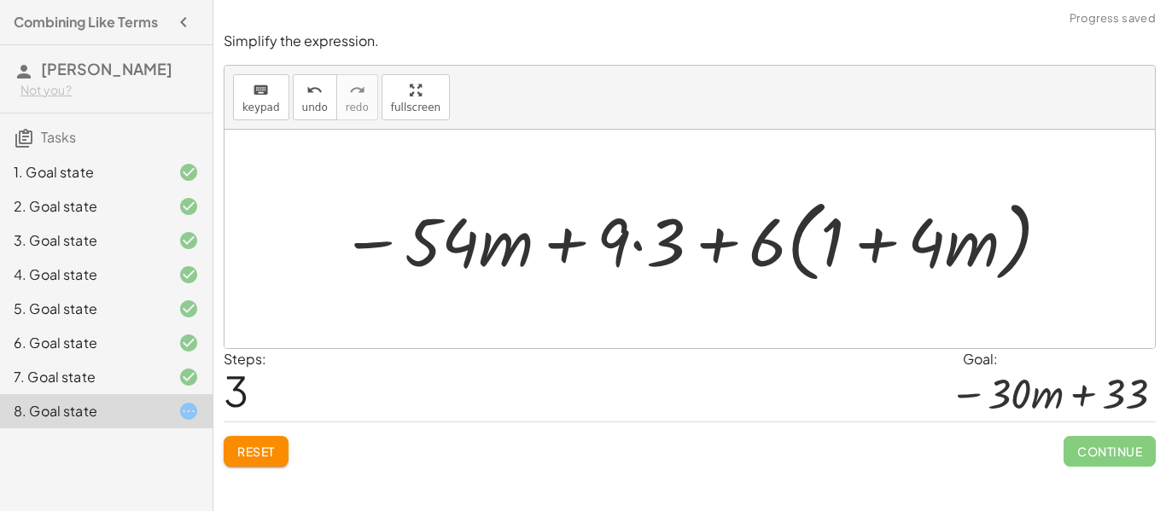
click at [617, 241] on div at bounding box center [696, 239] width 729 height 98
click at [635, 246] on div at bounding box center [696, 239] width 729 height 98
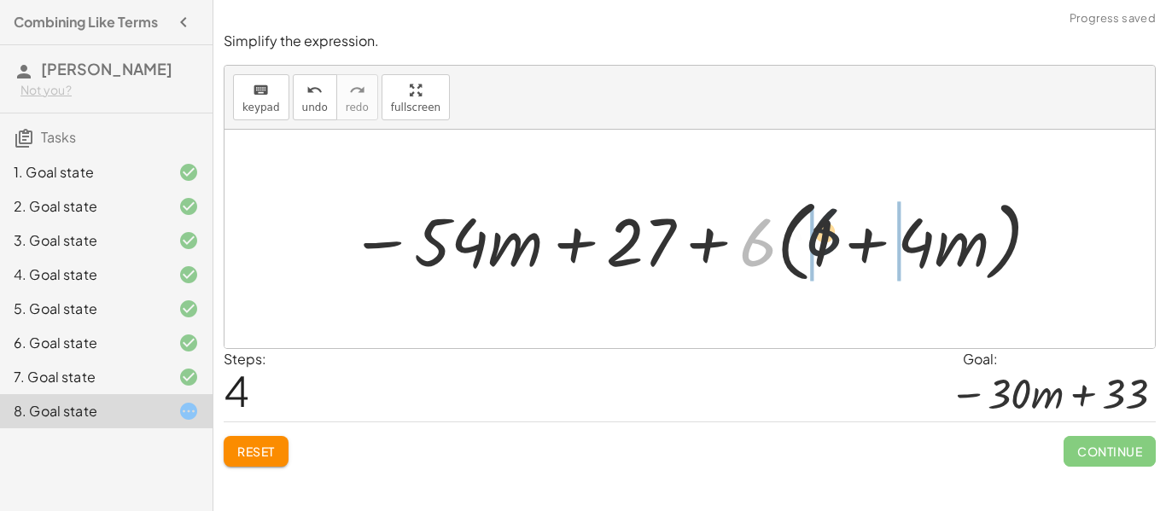
drag, startPoint x: 754, startPoint y: 250, endPoint x: 849, endPoint y: 242, distance: 95.2
click at [849, 242] on div at bounding box center [697, 239] width 710 height 98
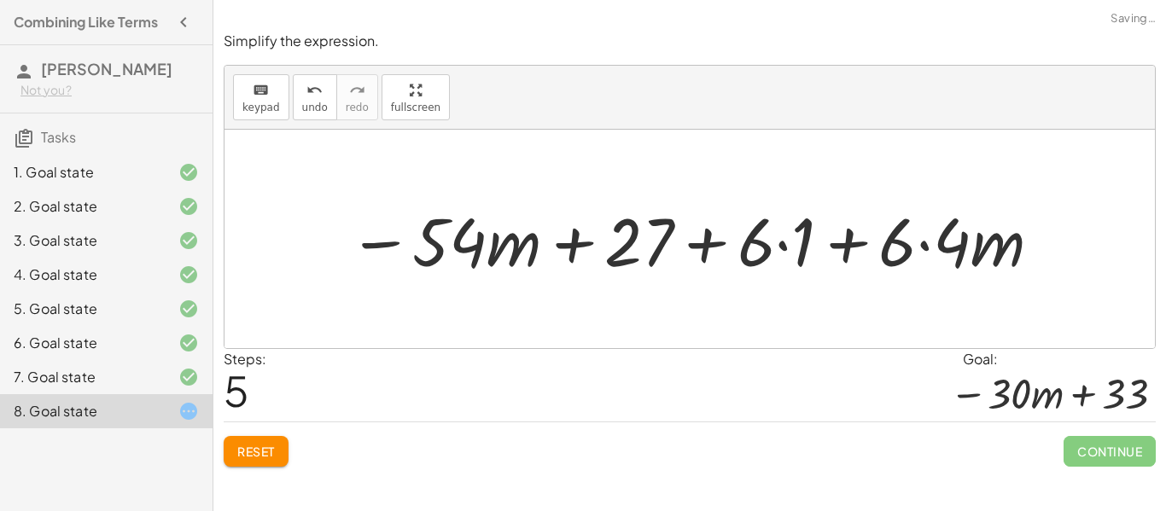
click at [797, 240] on div at bounding box center [696, 240] width 712 height 88
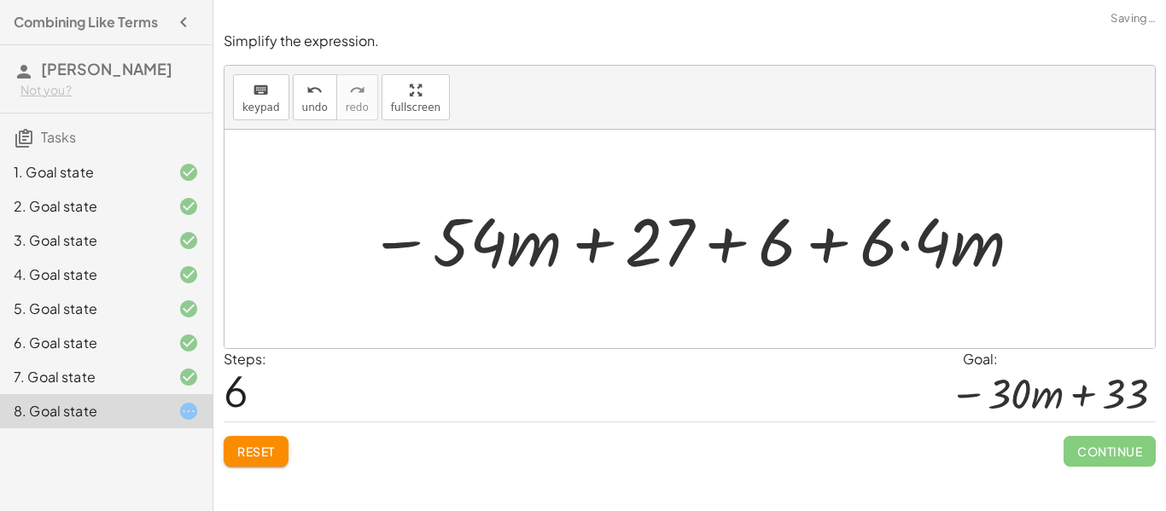
click at [913, 248] on div at bounding box center [696, 240] width 673 height 88
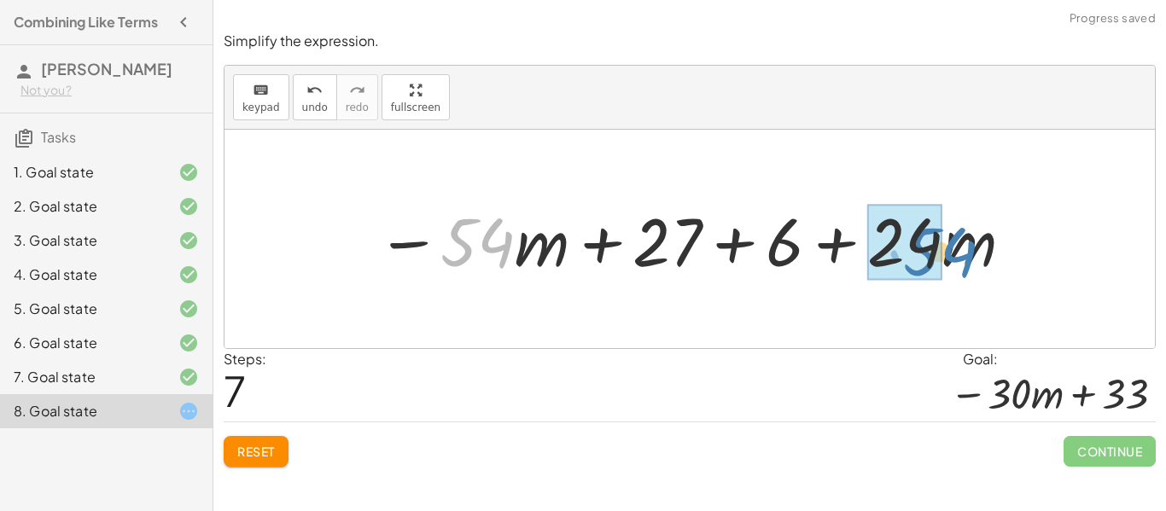
drag, startPoint x: 500, startPoint y: 239, endPoint x: 961, endPoint y: 248, distance: 460.3
click at [961, 248] on div at bounding box center [696, 240] width 656 height 88
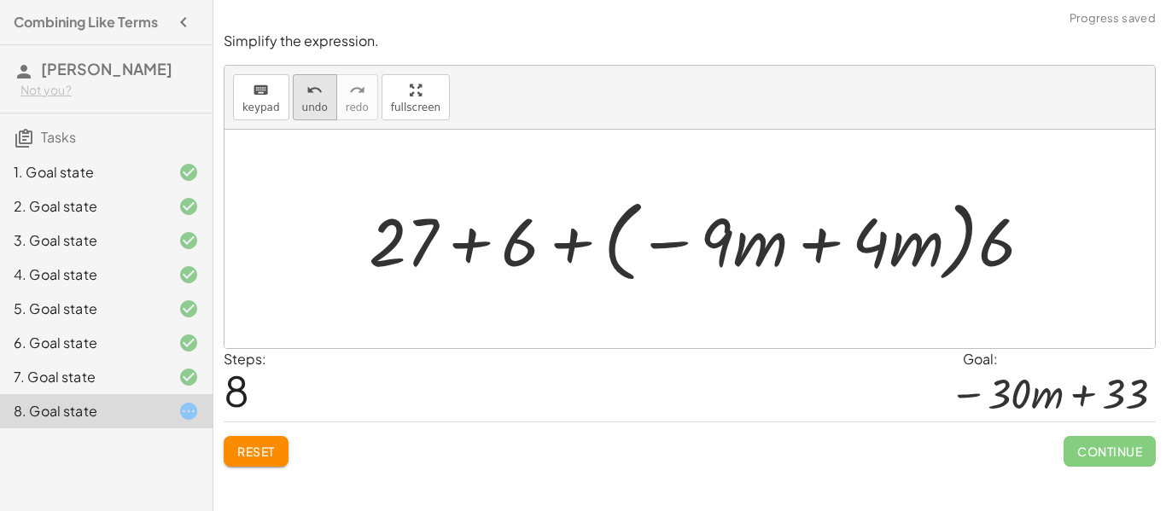
click at [304, 111] on span "undo" at bounding box center [315, 108] width 26 height 12
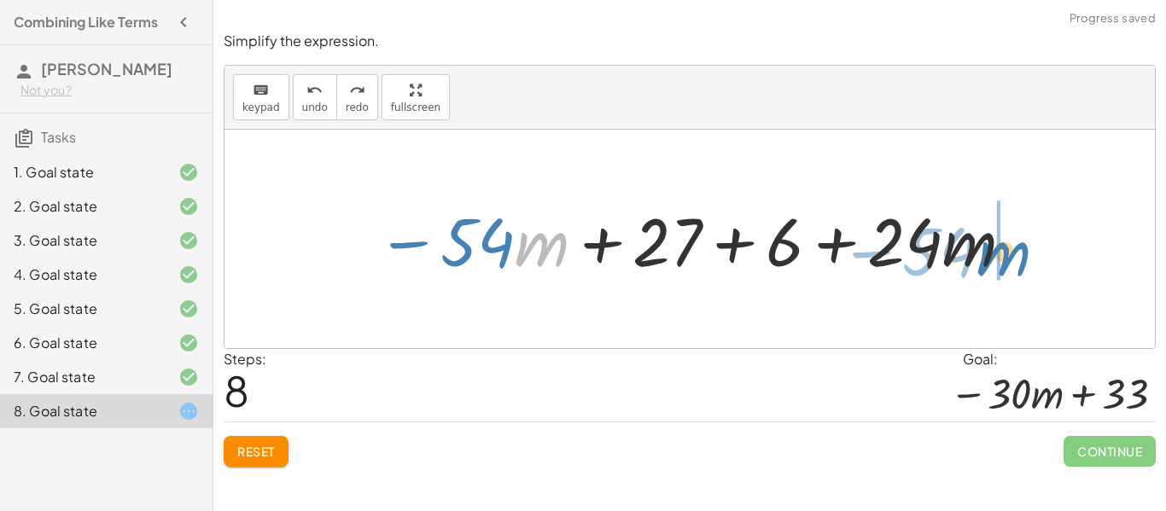
drag, startPoint x: 537, startPoint y: 257, endPoint x: 998, endPoint y: 266, distance: 461.2
click at [998, 266] on div at bounding box center [696, 240] width 656 height 88
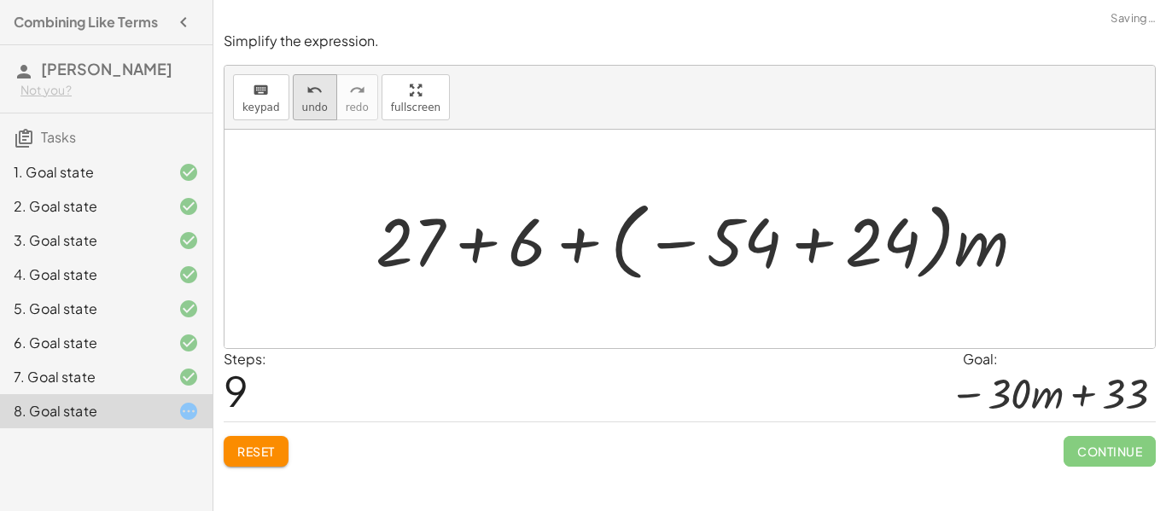
click at [302, 102] on span "undo" at bounding box center [315, 108] width 26 height 12
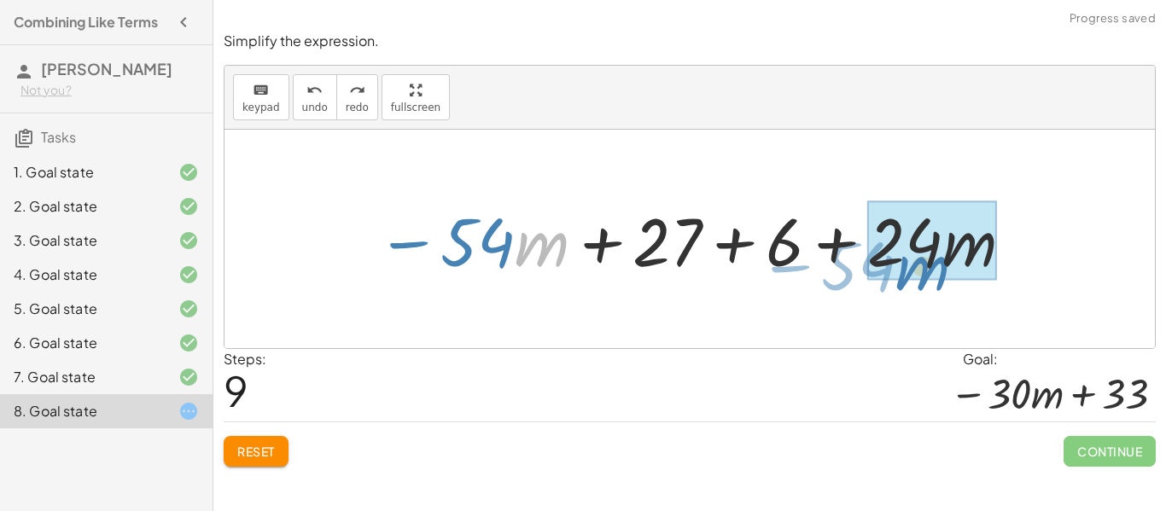
drag, startPoint x: 545, startPoint y: 269, endPoint x: 923, endPoint y: 293, distance: 379.0
click at [923, 293] on div "− · 9 · ( + · 6 · m − 3 ) + · 6 · ( + 1 + · 4 · m ) − ( + · 9 · 6 · m − · 9 · 3…" at bounding box center [690, 239] width 931 height 219
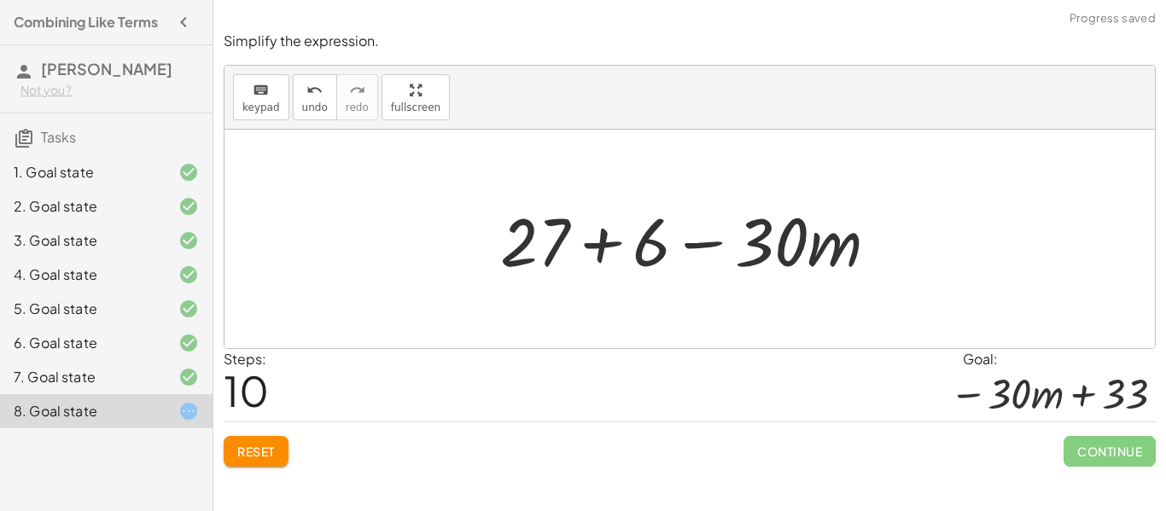
click at [606, 251] on div at bounding box center [696, 240] width 409 height 88
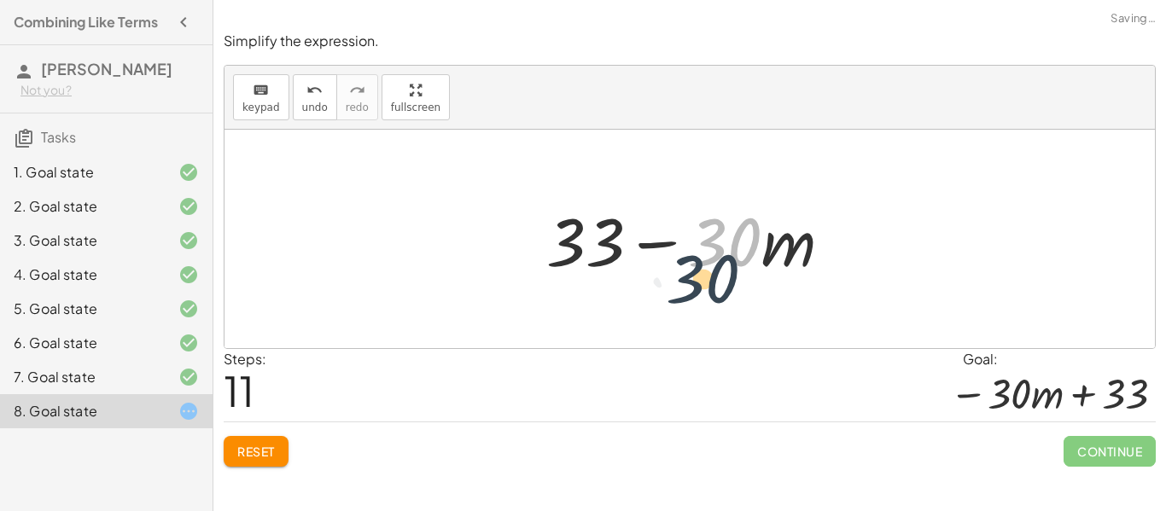
drag, startPoint x: 739, startPoint y: 247, endPoint x: 715, endPoint y: 287, distance: 47.2
click at [715, 287] on div "− · 9 · ( + · 6 · m − 3 ) + · 6 · ( + 1 + · 4 · m ) − ( + · 9 · 6 · m − · 9 · 3…" at bounding box center [689, 239] width 337 height 96
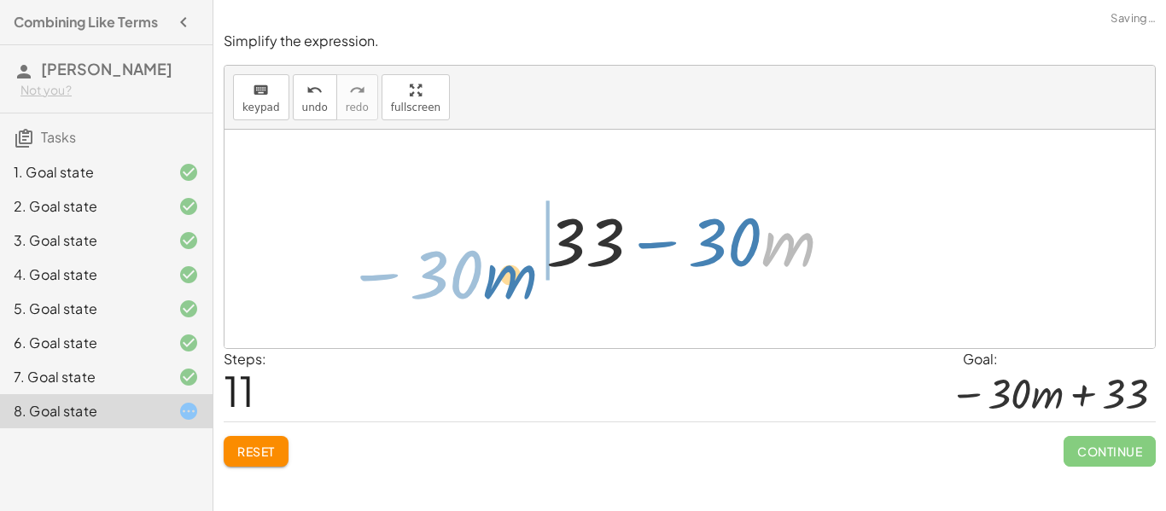
drag, startPoint x: 774, startPoint y: 248, endPoint x: 491, endPoint y: 279, distance: 285.1
click at [491, 279] on div "− · 9 · ( + · 6 · m − 3 ) + · 6 · ( + 1 + · 4 · m ) − ( + · 9 · 6 · m − · 9 · 3…" at bounding box center [690, 239] width 931 height 219
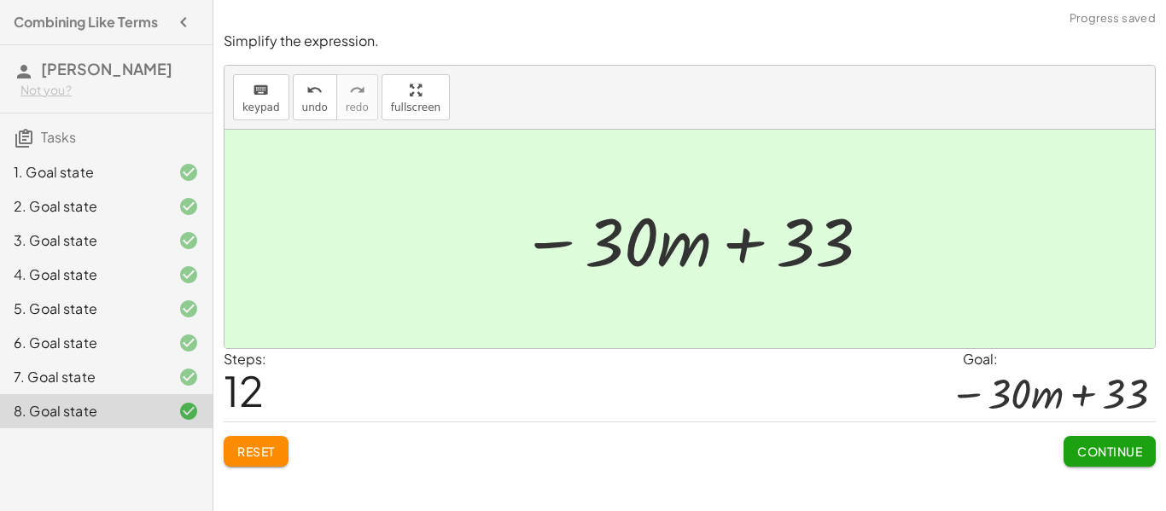
click at [1074, 453] on button "Continue" at bounding box center [1110, 451] width 92 height 31
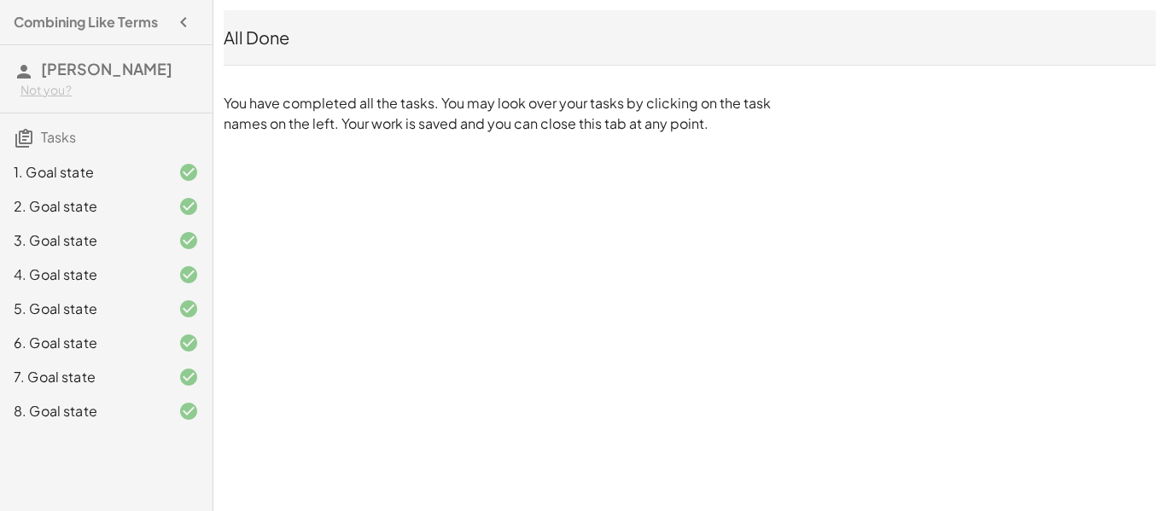
click at [263, 45] on div "All Done" at bounding box center [690, 38] width 932 height 24
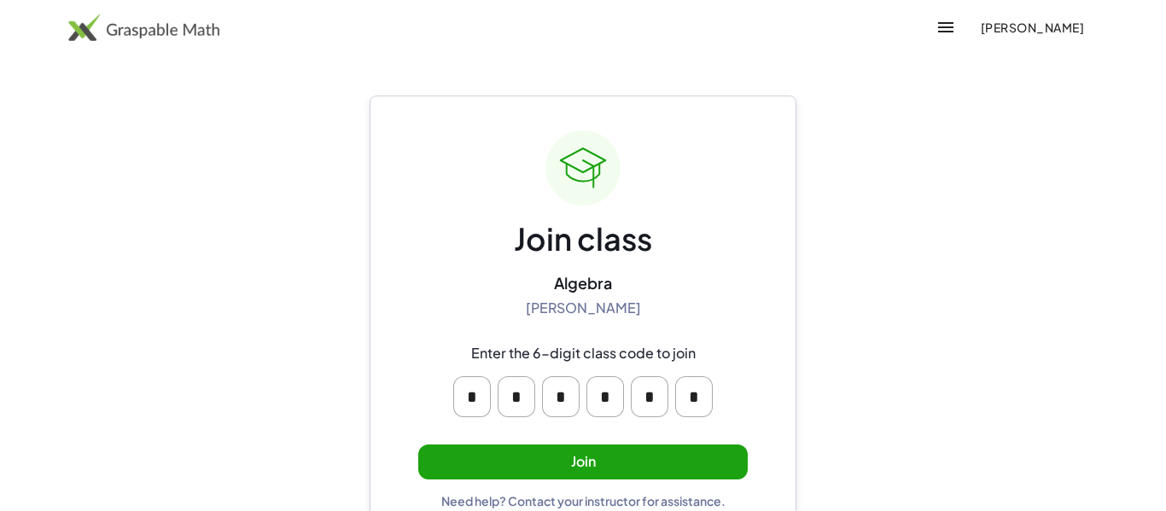
click at [571, 458] on button "Join" at bounding box center [583, 462] width 330 height 35
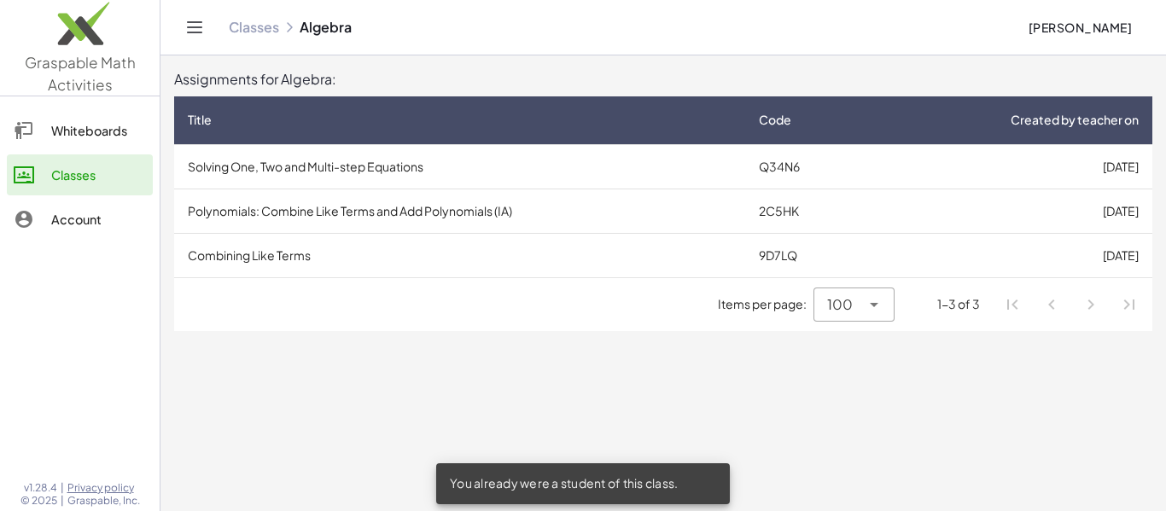
click at [453, 217] on td "Polynomials: Combine Like Terms and Add Polynomials (IA)" at bounding box center [459, 211] width 571 height 44
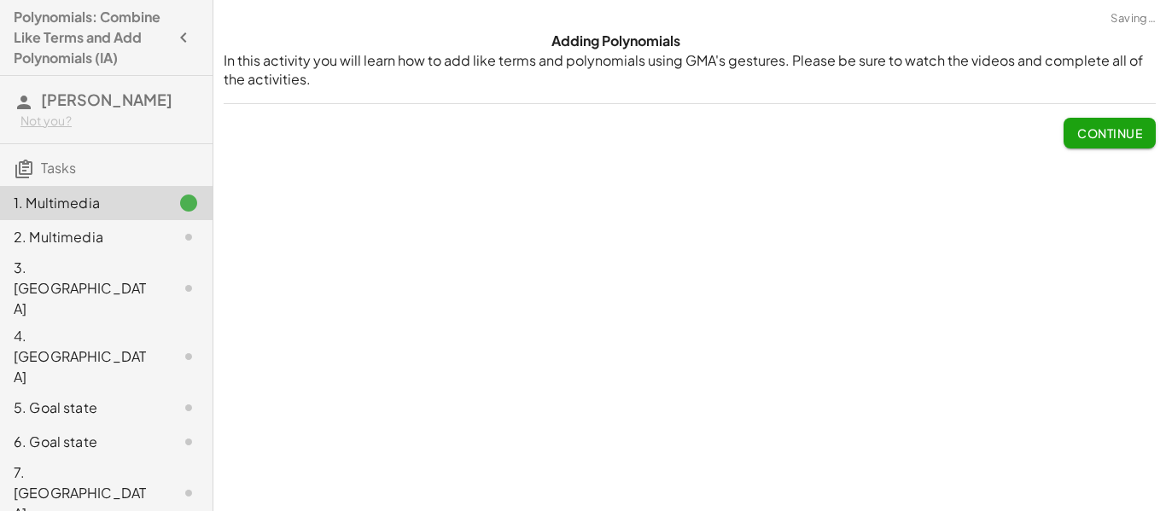
click at [1119, 145] on button "Continue" at bounding box center [1110, 133] width 92 height 31
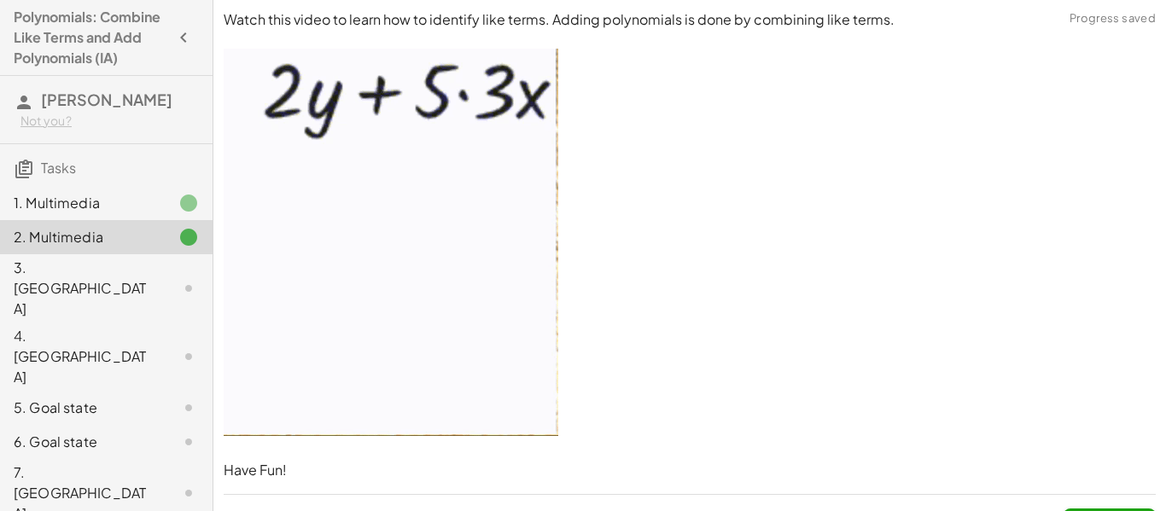
scroll to position [38, 0]
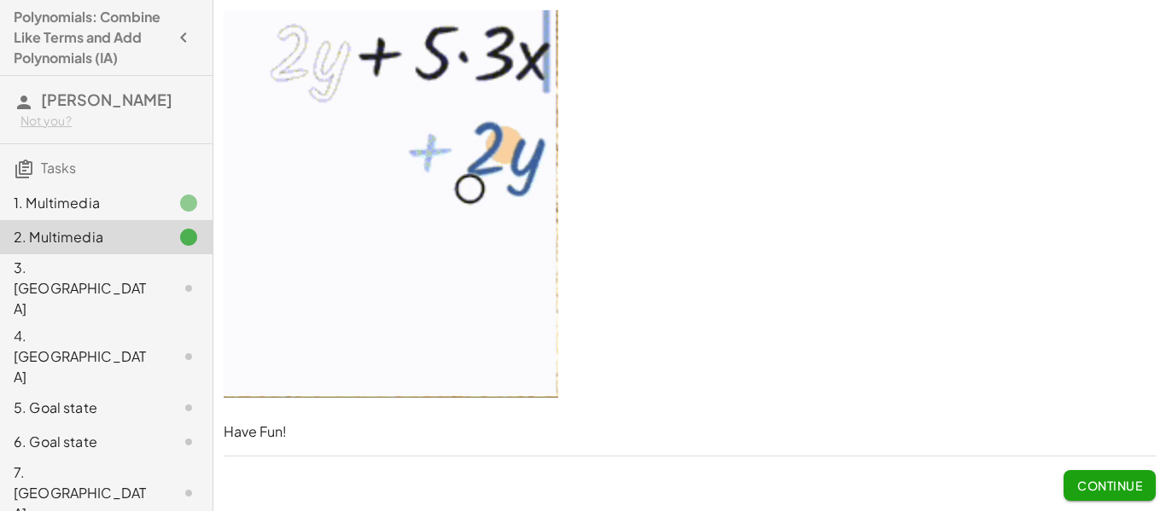
click at [1107, 470] on button "Continue" at bounding box center [1110, 485] width 92 height 31
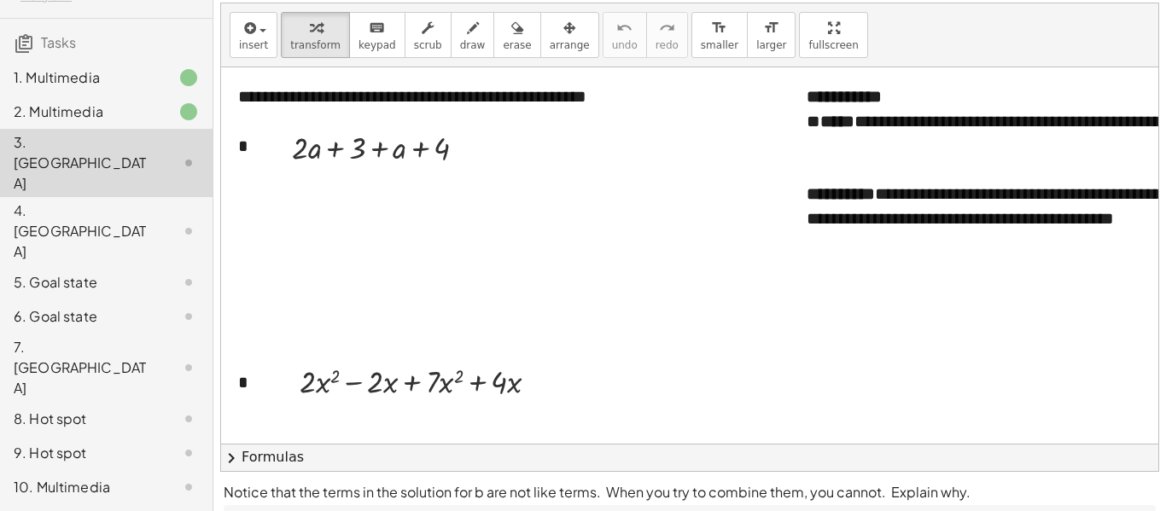
scroll to position [0, 0]
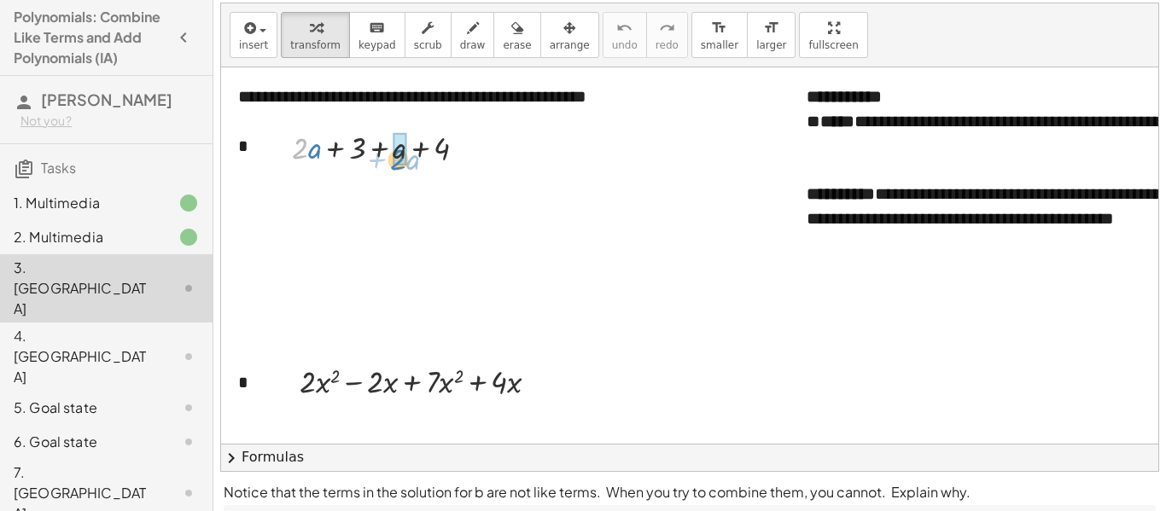
drag, startPoint x: 298, startPoint y: 150, endPoint x: 396, endPoint y: 161, distance: 98.8
drag, startPoint x: 319, startPoint y: 149, endPoint x: 427, endPoint y: 149, distance: 107.6
click at [371, 149] on div "+ · 2 · a + 3 + a + 4 + 3 + · a + 3 + 4 · 3" at bounding box center [371, 149] width 0 height 0
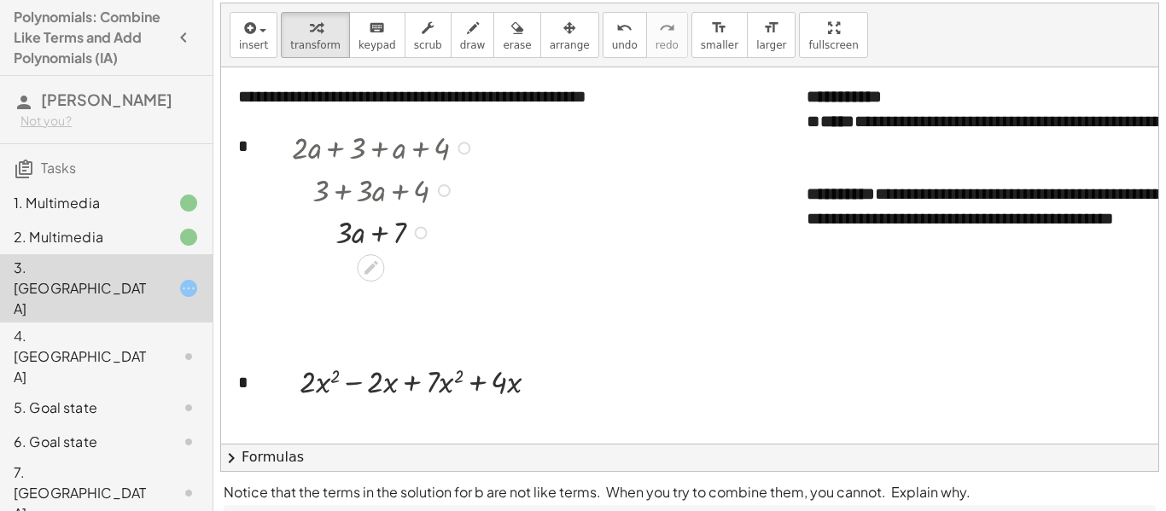
click at [424, 231] on div at bounding box center [421, 233] width 13 height 13
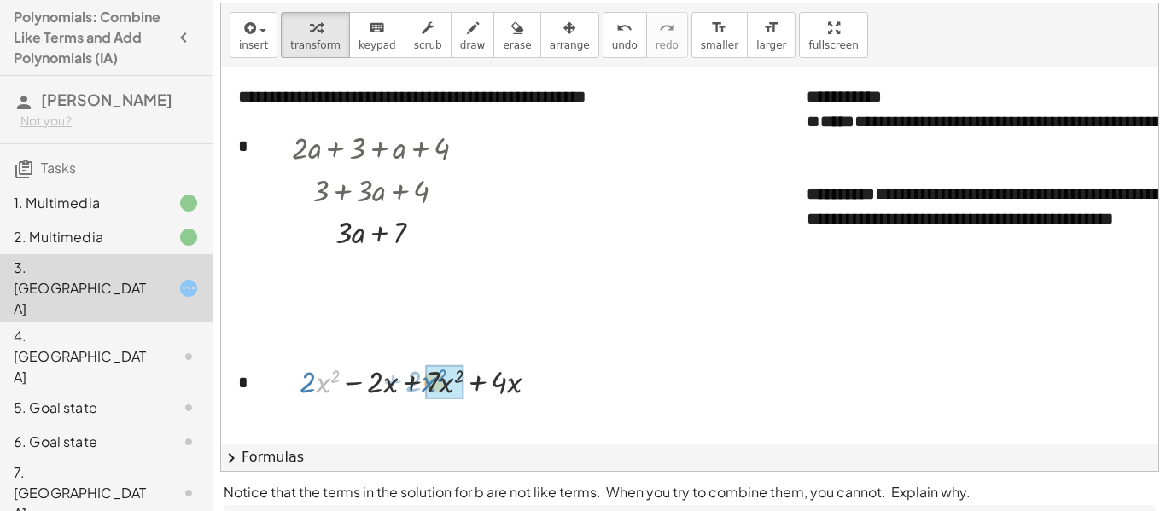
drag, startPoint x: 317, startPoint y: 380, endPoint x: 423, endPoint y: 379, distance: 105.9
click at [423, 379] on div at bounding box center [426, 380] width 270 height 43
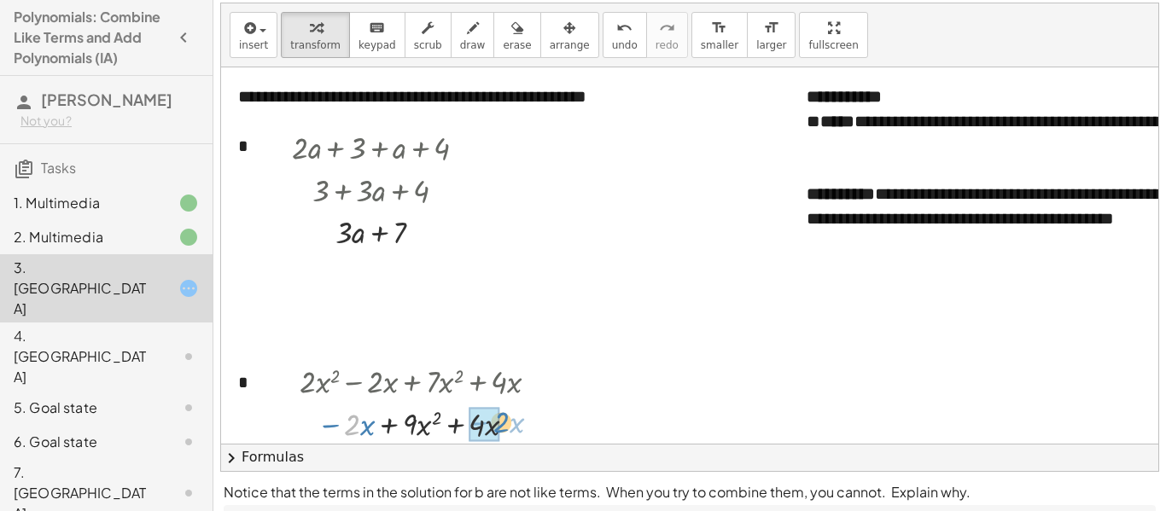
drag, startPoint x: 359, startPoint y: 423, endPoint x: 509, endPoint y: 420, distance: 150.3
click at [509, 420] on div at bounding box center [426, 423] width 270 height 43
drag, startPoint x: 464, startPoint y: 421, endPoint x: 416, endPoint y: 422, distance: 48.7
click at [416, 422] on div at bounding box center [426, 423] width 270 height 43
click at [612, 36] on div "undo" at bounding box center [625, 27] width 26 height 20
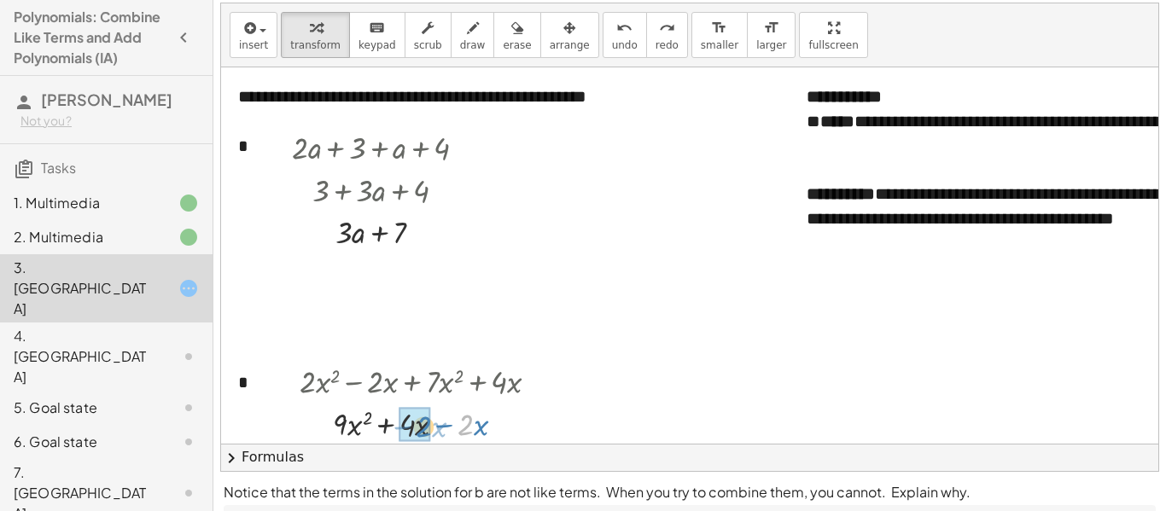
drag, startPoint x: 463, startPoint y: 420, endPoint x: 421, endPoint y: 422, distance: 41.9
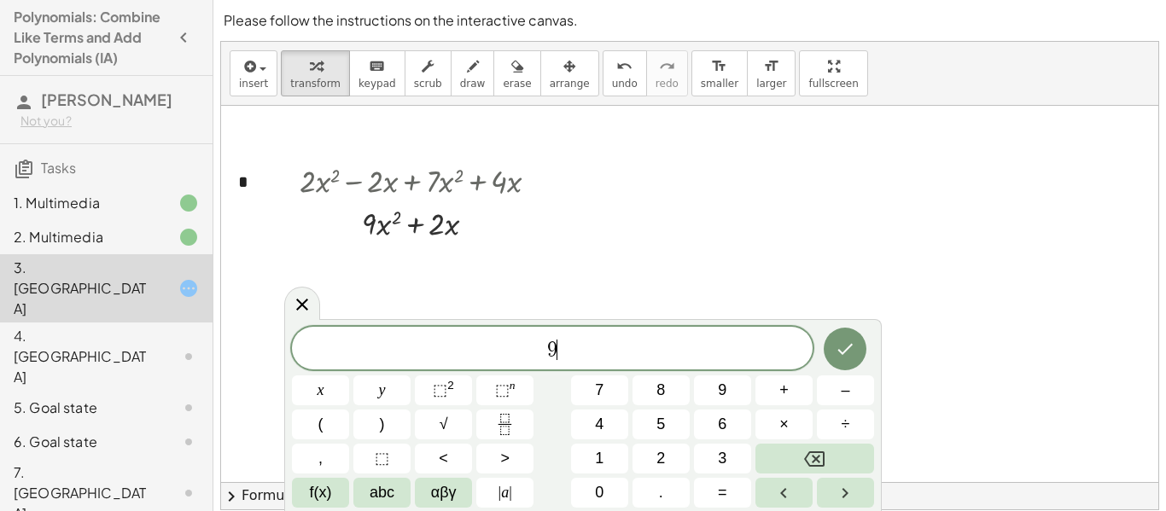
scroll to position [2, 0]
click at [446, 391] on span "⬚" at bounding box center [440, 390] width 15 height 17
click at [660, 459] on span "2" at bounding box center [661, 458] width 9 height 23
click at [850, 345] on icon "Done" at bounding box center [845, 346] width 20 height 20
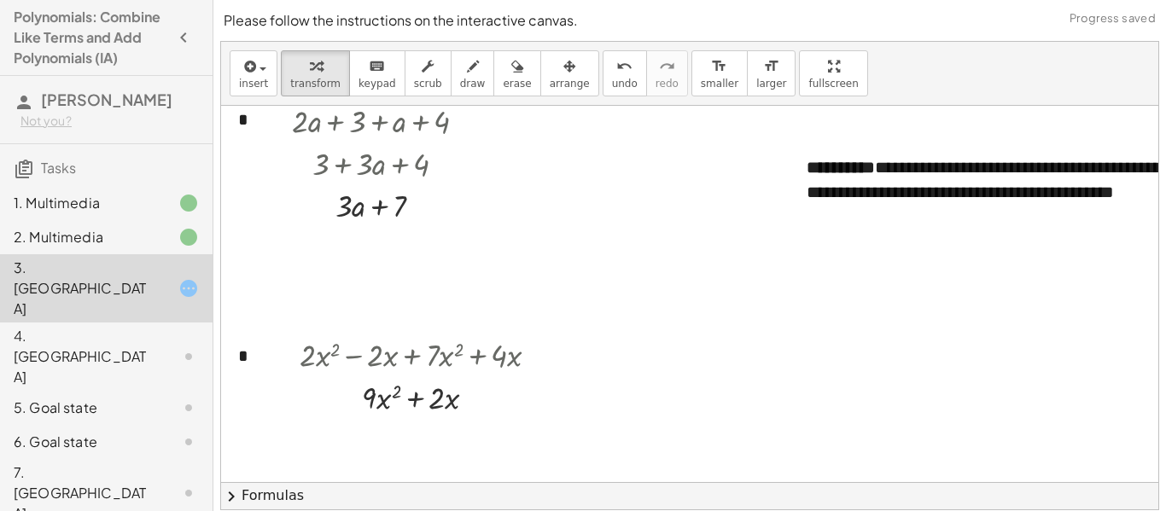
scroll to position [30, 0]
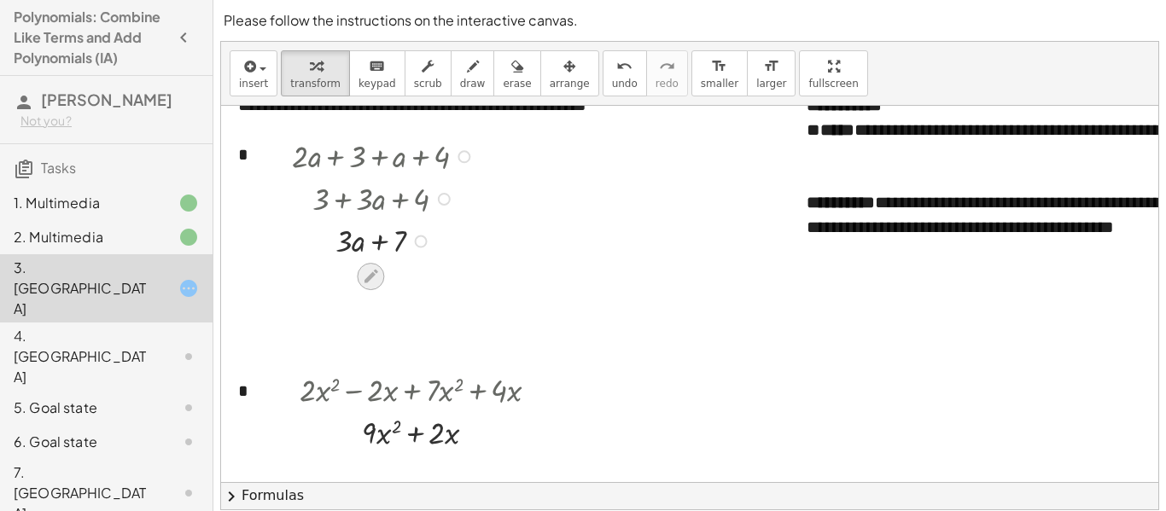
click at [374, 273] on icon at bounding box center [372, 277] width 14 height 14
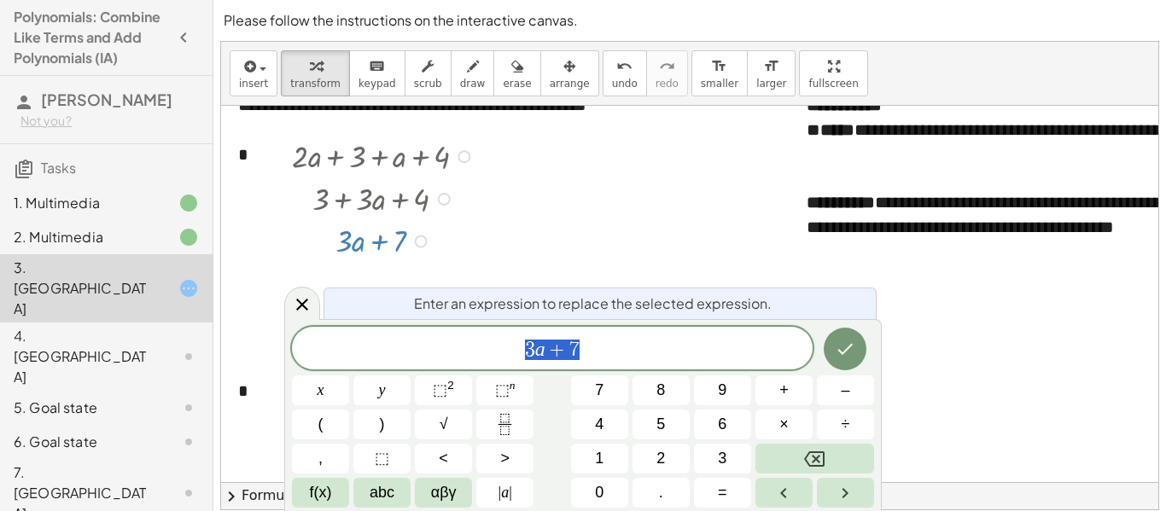
scroll to position [3, 0]
click at [835, 351] on icon "Done" at bounding box center [845, 349] width 20 height 20
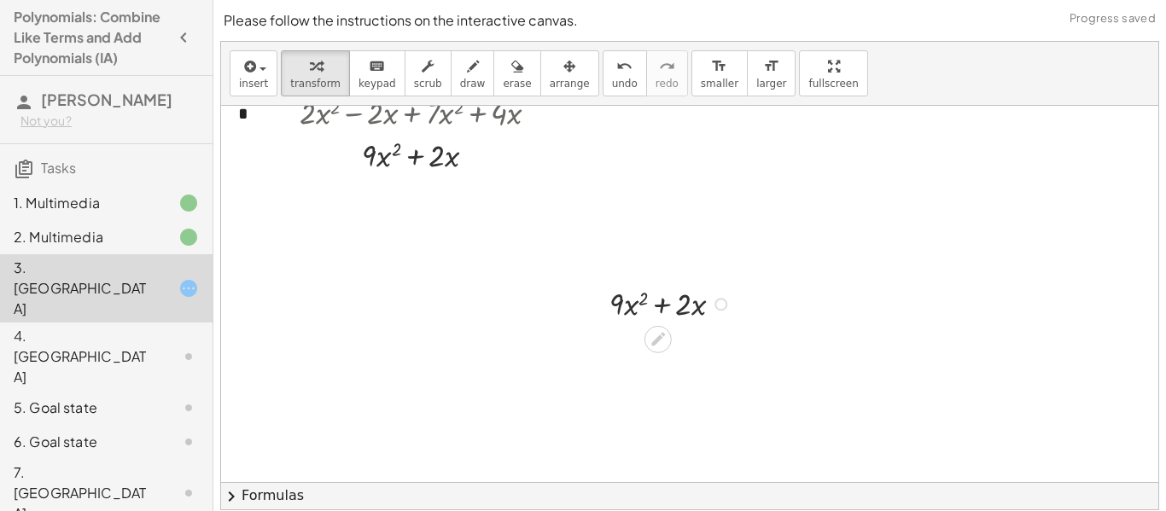
scroll to position [307, 0]
drag, startPoint x: 681, startPoint y: 303, endPoint x: 827, endPoint y: 348, distance: 152.6
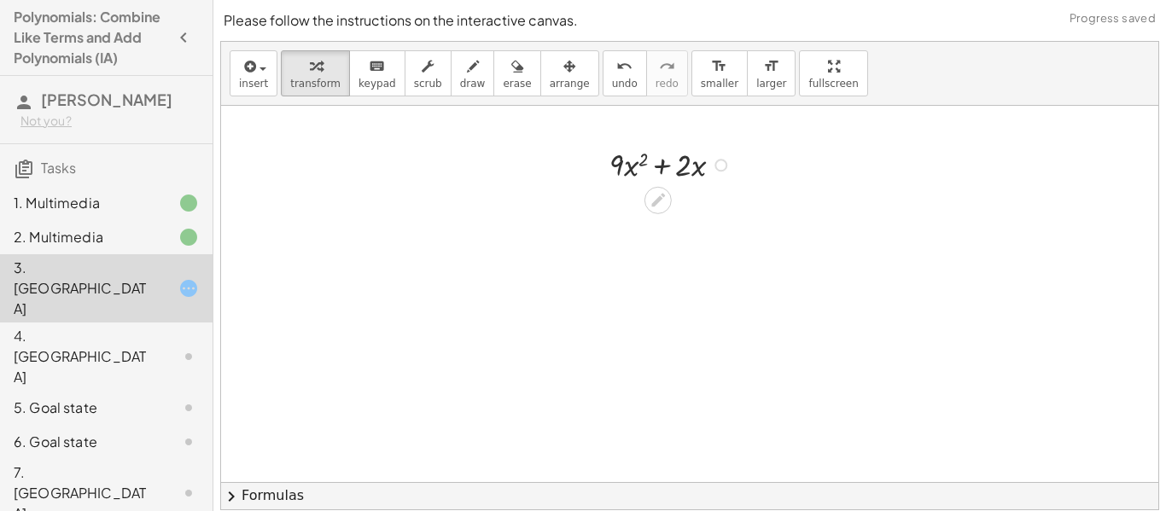
scroll to position [573, 0]
click at [94, 425] on div "4. [GEOGRAPHIC_DATA]" at bounding box center [106, 442] width 213 height 34
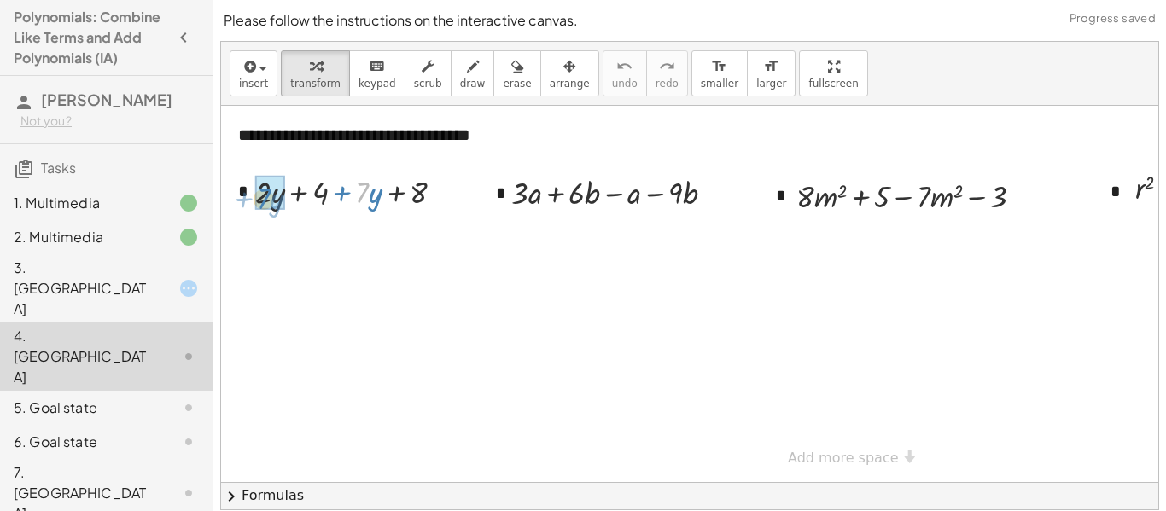
drag, startPoint x: 368, startPoint y: 191, endPoint x: 266, endPoint y: 197, distance: 101.8
drag, startPoint x: 344, startPoint y: 189, endPoint x: 389, endPoint y: 196, distance: 45.8
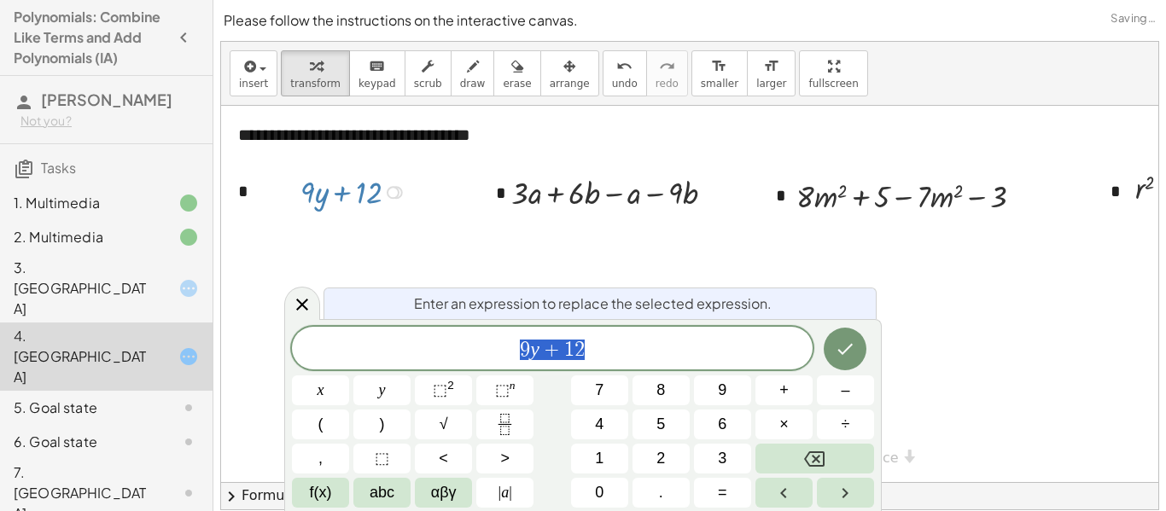
scroll to position [3, 0]
click at [831, 341] on button "Done" at bounding box center [845, 349] width 43 height 43
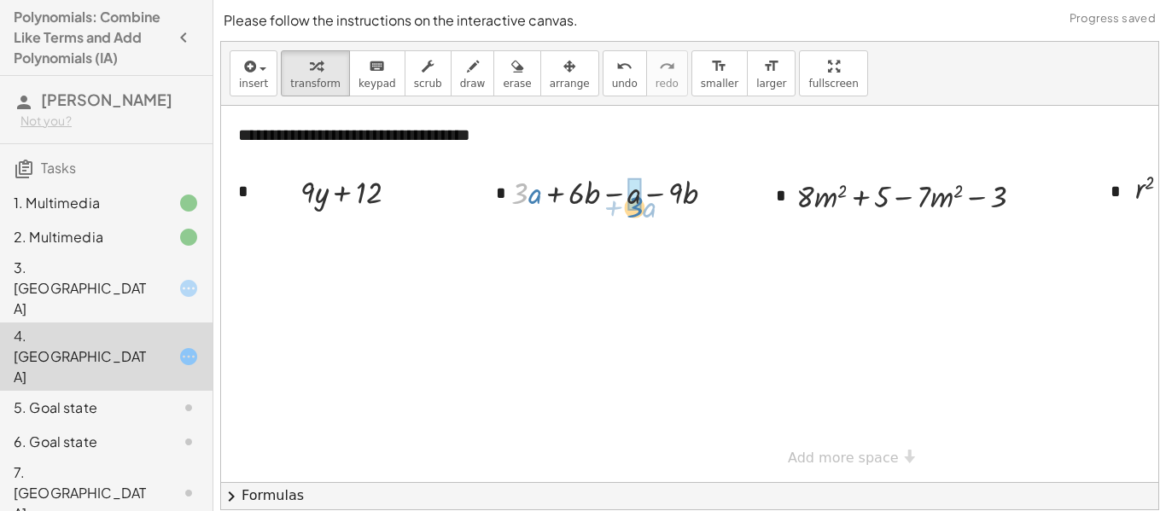
drag, startPoint x: 523, startPoint y: 196, endPoint x: 638, endPoint y: 209, distance: 116.1
drag, startPoint x: 657, startPoint y: 193, endPoint x: 557, endPoint y: 196, distance: 100.8
click at [606, 229] on icon at bounding box center [605, 229] width 14 height 14
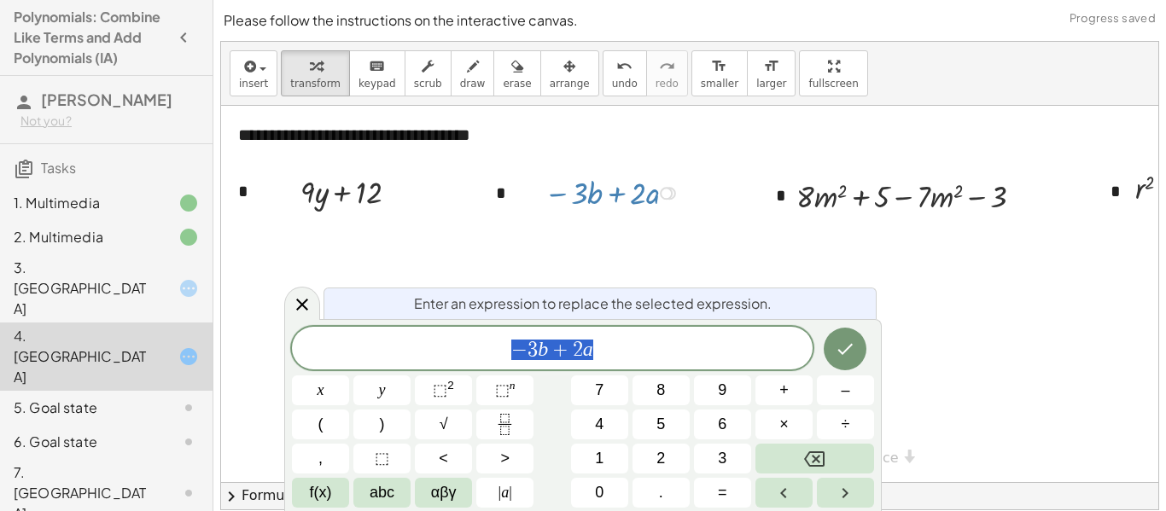
scroll to position [4, 0]
click at [845, 341] on icon "Done" at bounding box center [845, 349] width 20 height 20
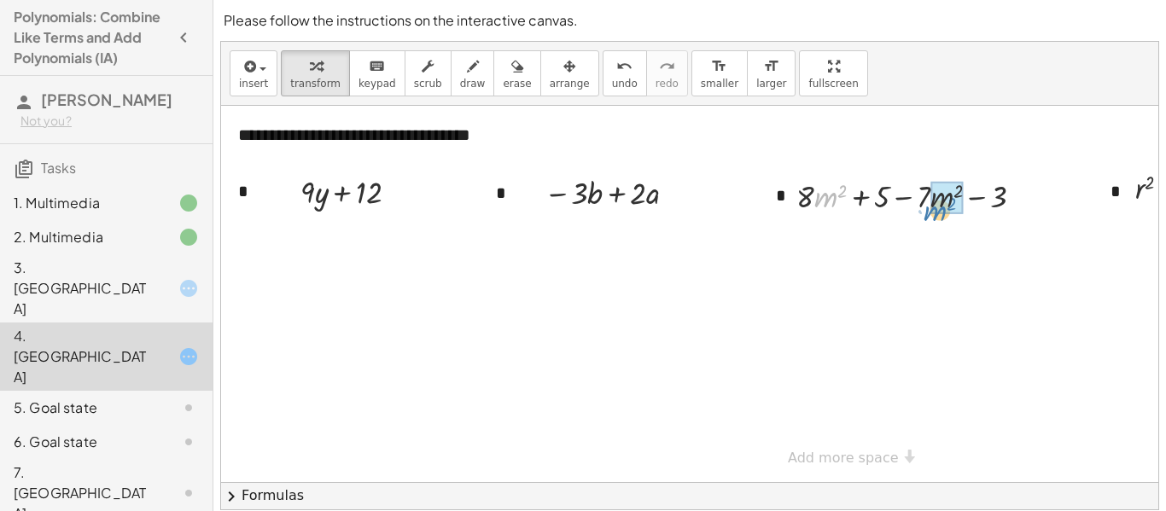
drag, startPoint x: 816, startPoint y: 196, endPoint x: 926, endPoint y: 205, distance: 110.5
click at [926, 205] on div at bounding box center [917, 195] width 258 height 43
click at [616, 67] on icon "undo" at bounding box center [624, 66] width 16 height 20
drag, startPoint x: 806, startPoint y: 193, endPoint x: 943, endPoint y: 184, distance: 136.9
click at [0, 0] on div at bounding box center [0, 0] width 0 height 0
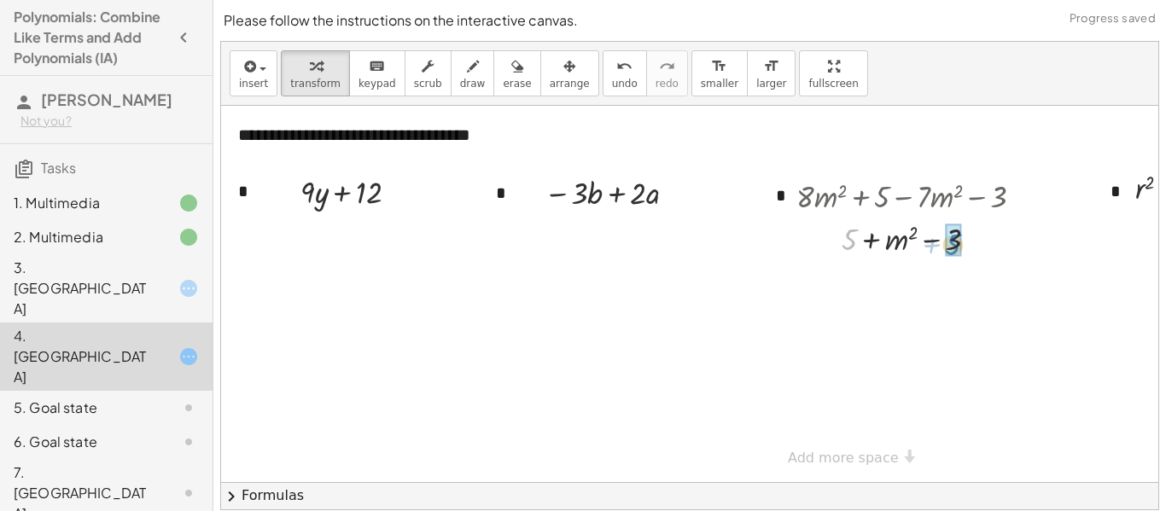
drag, startPoint x: 850, startPoint y: 241, endPoint x: 958, endPoint y: 242, distance: 107.6
click at [902, 313] on icon at bounding box center [903, 317] width 14 height 14
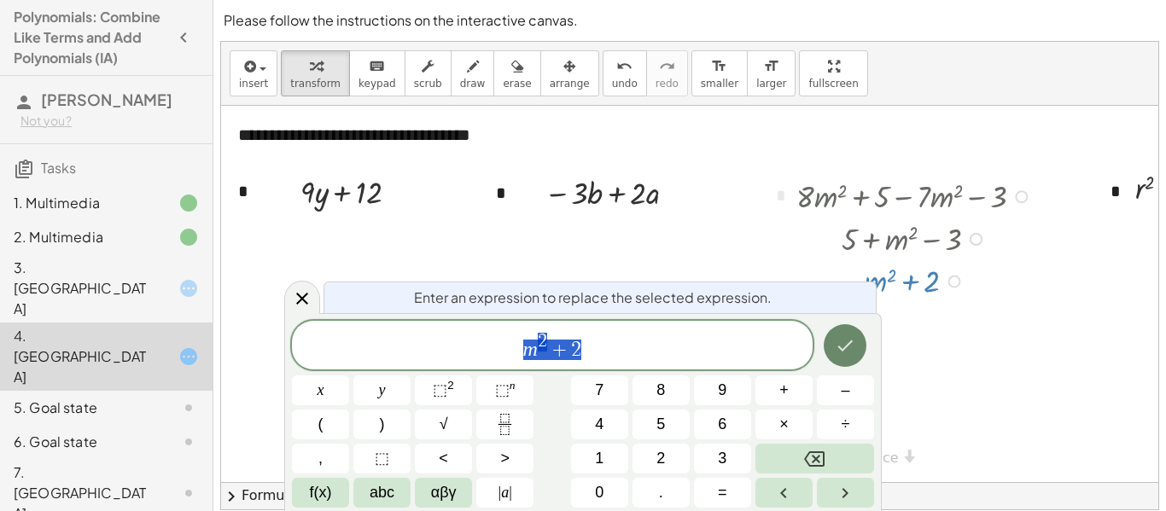
click at [844, 342] on icon "Done" at bounding box center [845, 346] width 20 height 20
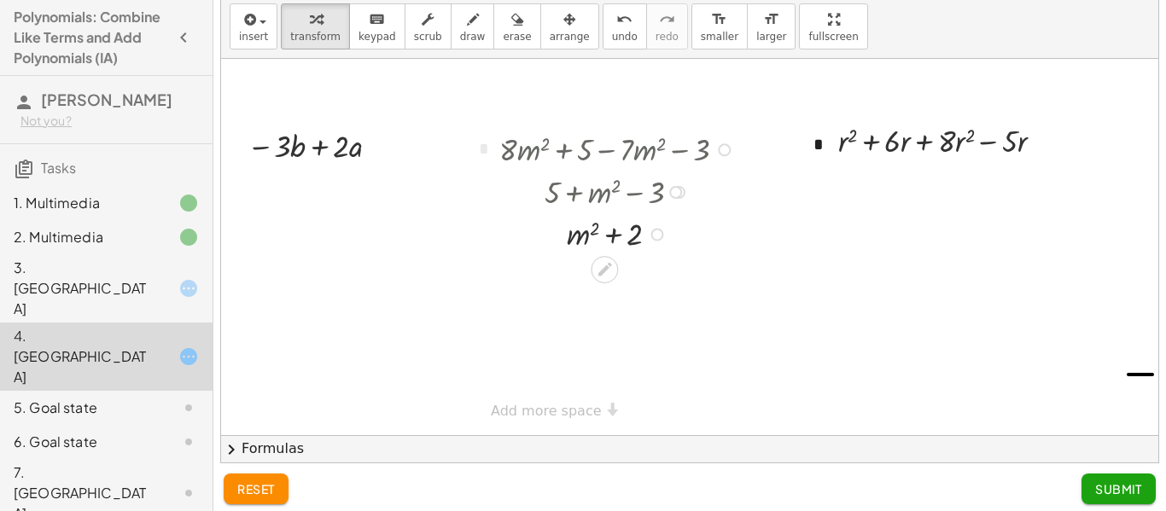
scroll to position [54, 0]
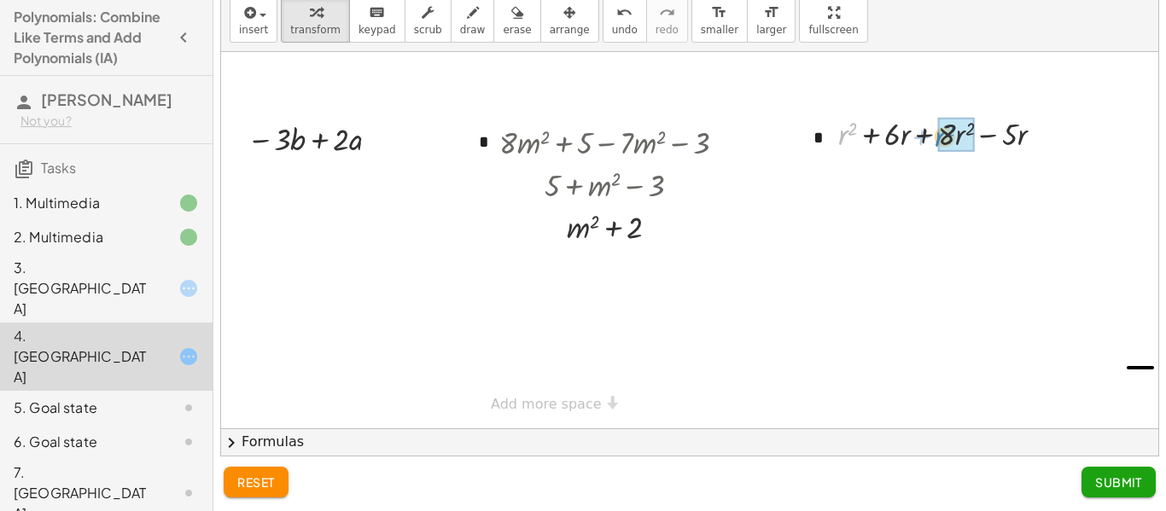
drag, startPoint x: 842, startPoint y: 140, endPoint x: 941, endPoint y: 143, distance: 99.1
drag, startPoint x: 992, startPoint y: 137, endPoint x: 938, endPoint y: 136, distance: 54.7
click at [938, 136] on div at bounding box center [949, 133] width 186 height 43
click at [939, 138] on div at bounding box center [949, 133] width 186 height 43
drag, startPoint x: 929, startPoint y: 134, endPoint x: 990, endPoint y: 137, distance: 60.7
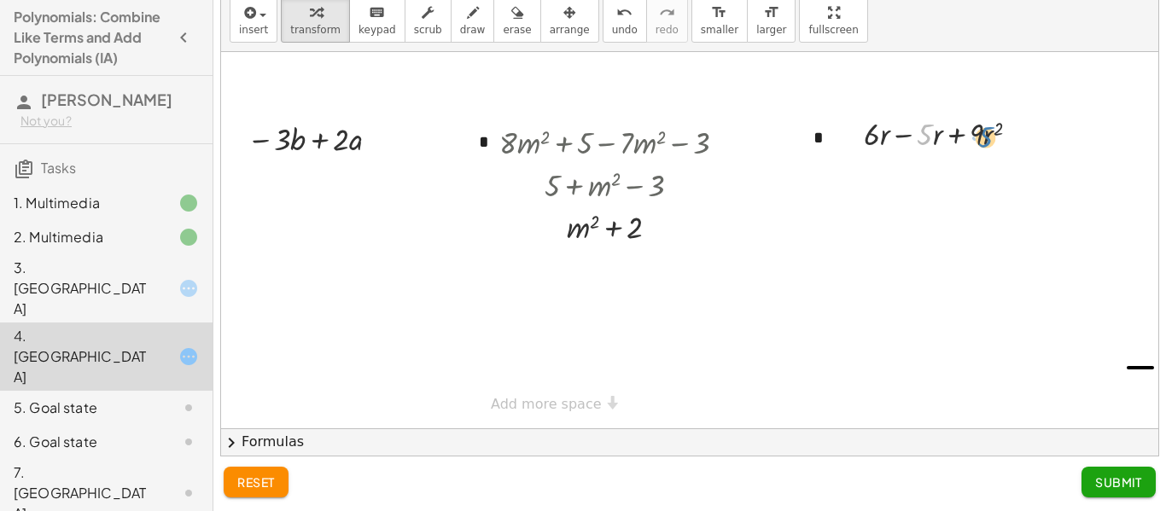
click at [990, 137] on div at bounding box center [949, 133] width 186 height 43
drag, startPoint x: 977, startPoint y: 135, endPoint x: 851, endPoint y: 143, distance: 125.7
click at [851, 143] on div "+ r 2 + · 6 · r + · 8 · r 2 − · 5 · r + · 6 · r + · 9 · r 2 − · 5 · r · 9 + · r…" at bounding box center [935, 133] width 195 height 51
drag, startPoint x: 986, startPoint y: 138, endPoint x: 937, endPoint y: 141, distance: 49.6
click at [933, 157] on div at bounding box center [949, 135] width 186 height 43
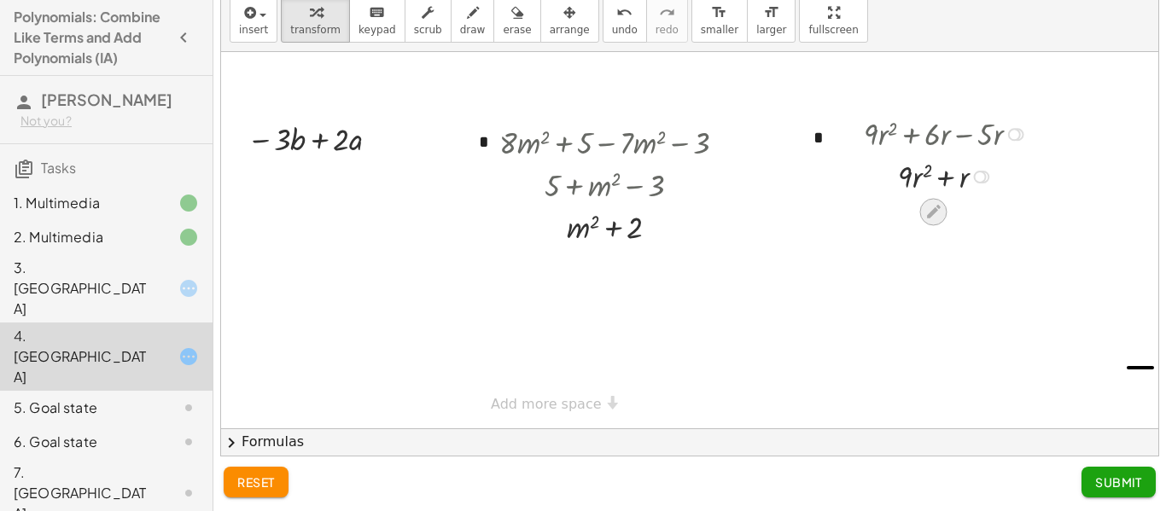
click at [938, 203] on icon at bounding box center [934, 212] width 18 height 18
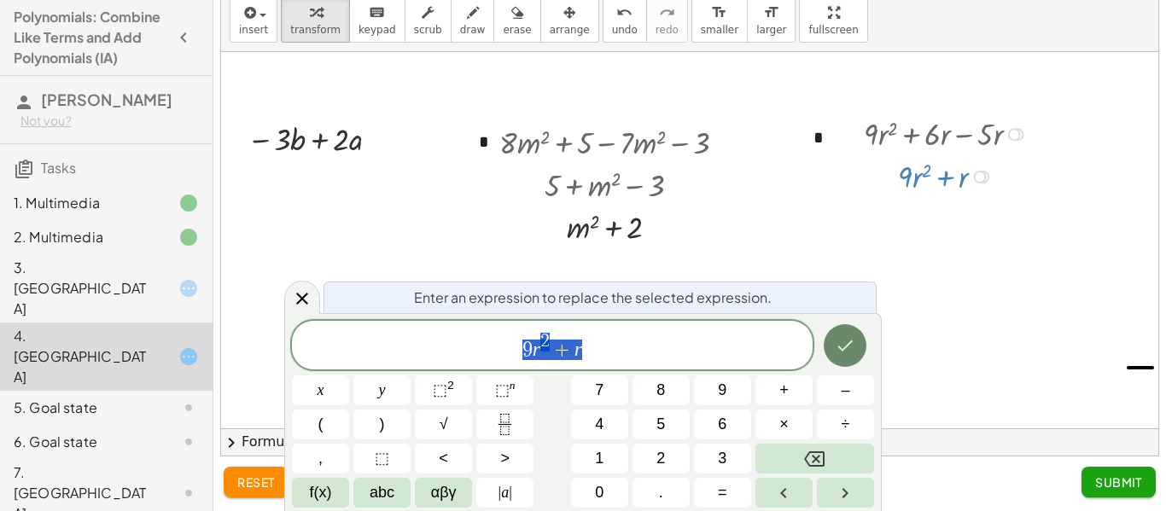
click at [844, 348] on icon "Done" at bounding box center [845, 346] width 15 height 11
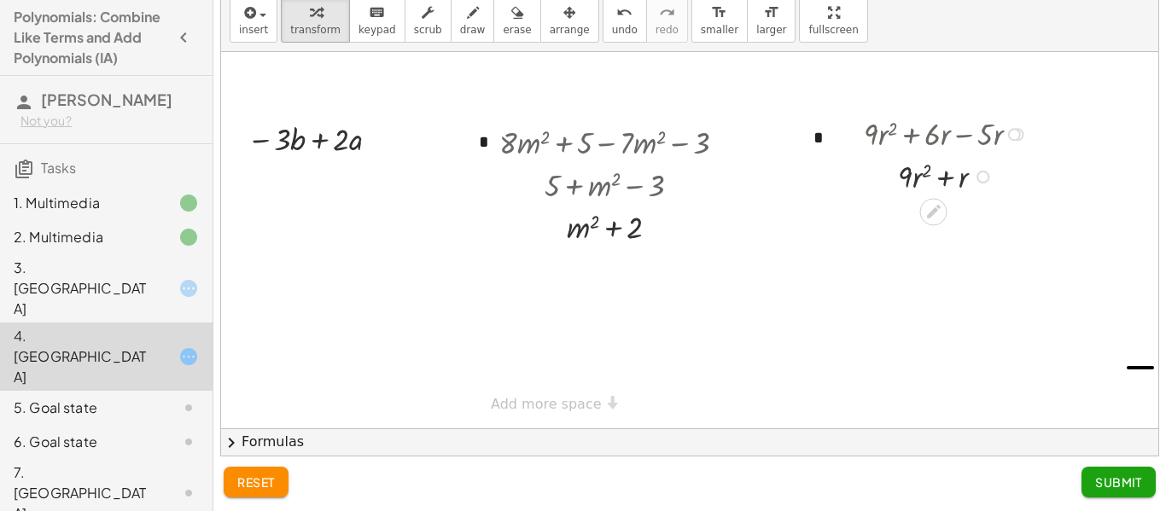
click at [1135, 500] on div "reset Submit" at bounding box center [689, 484] width 953 height 55
click at [1129, 489] on span "Submit" at bounding box center [1118, 482] width 47 height 15
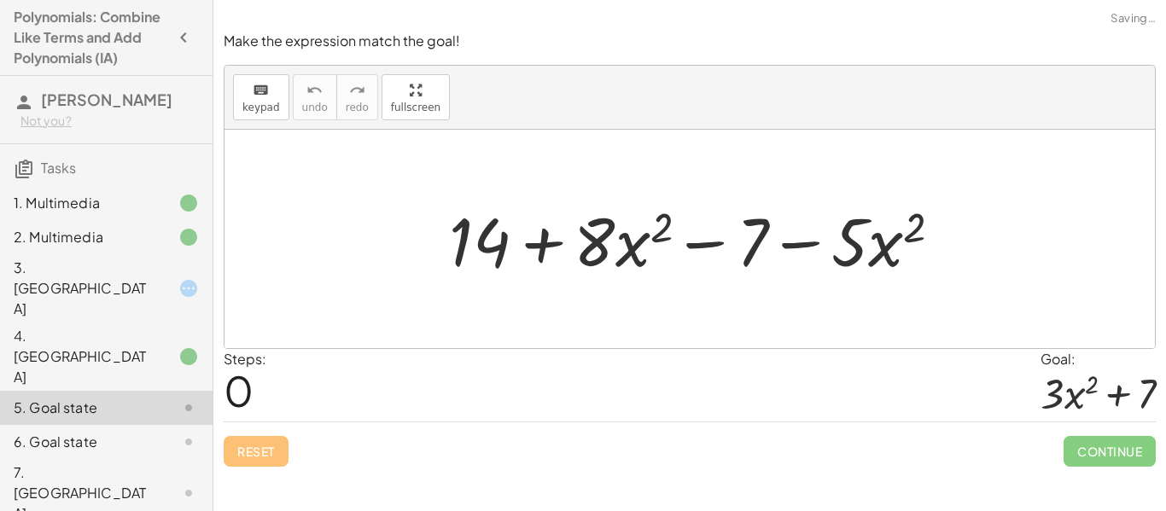
scroll to position [0, 0]
click at [176, 279] on div at bounding box center [175, 288] width 48 height 20
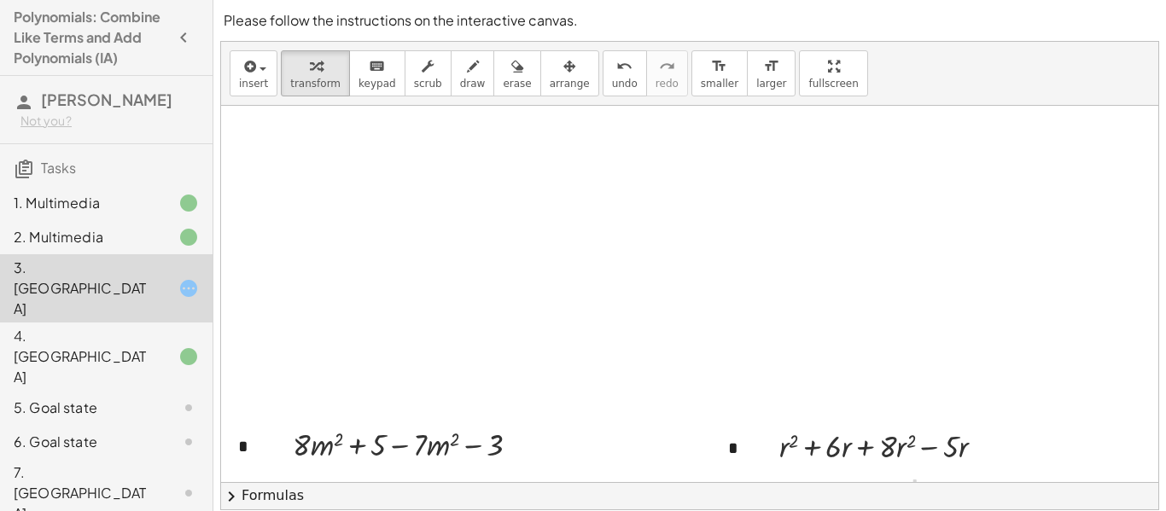
scroll to position [678, 0]
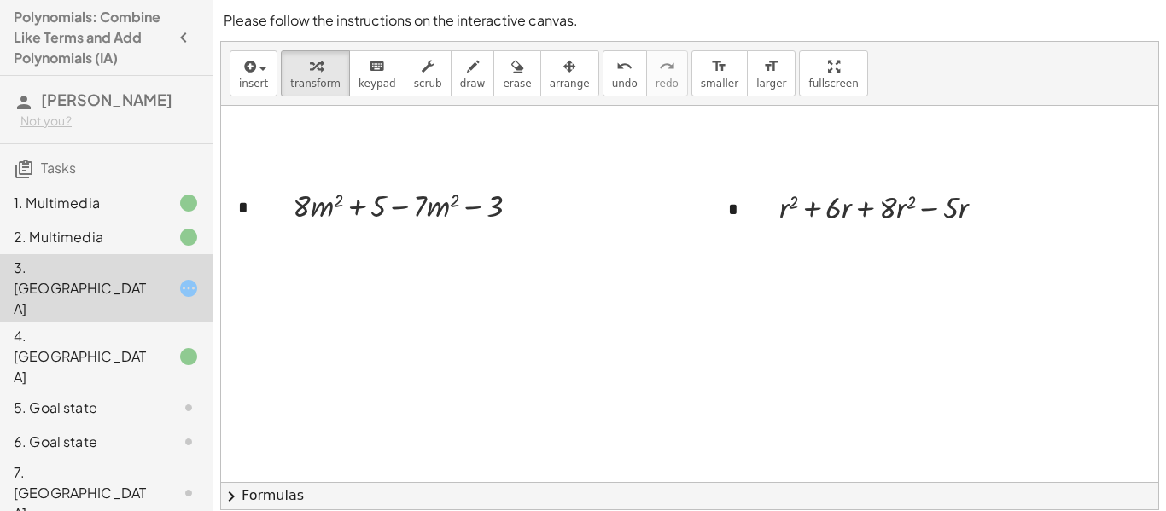
scroll to position [886, 0]
drag, startPoint x: 785, startPoint y: 208, endPoint x: 891, endPoint y: 209, distance: 106.7
drag, startPoint x: 814, startPoint y: 255, endPoint x: 946, endPoint y: 260, distance: 132.4
click at [946, 260] on div at bounding box center [889, 250] width 236 height 43
click at [879, 286] on icon at bounding box center [874, 286] width 18 height 18
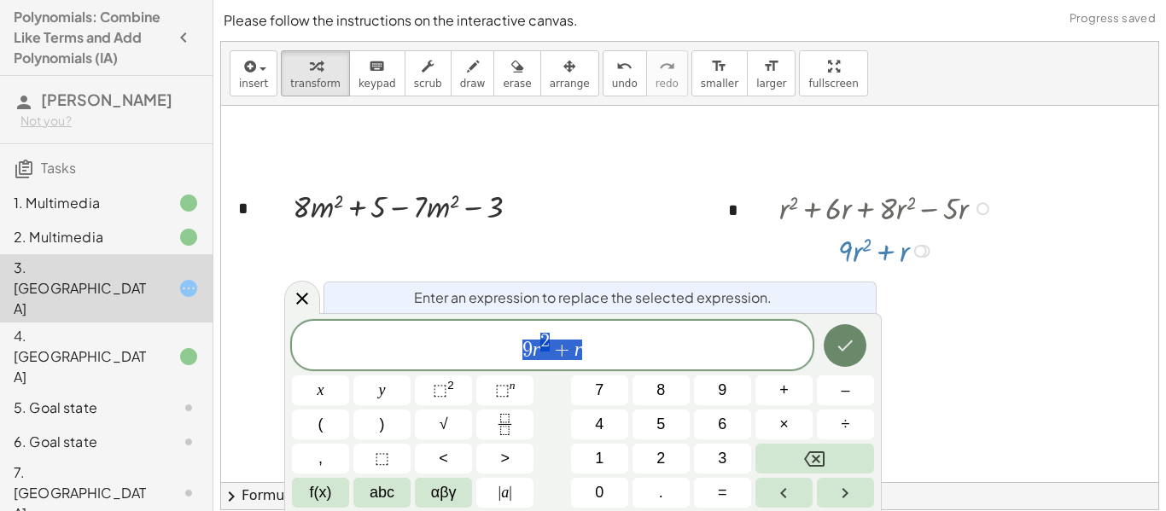
click at [856, 336] on icon "Done" at bounding box center [845, 346] width 20 height 20
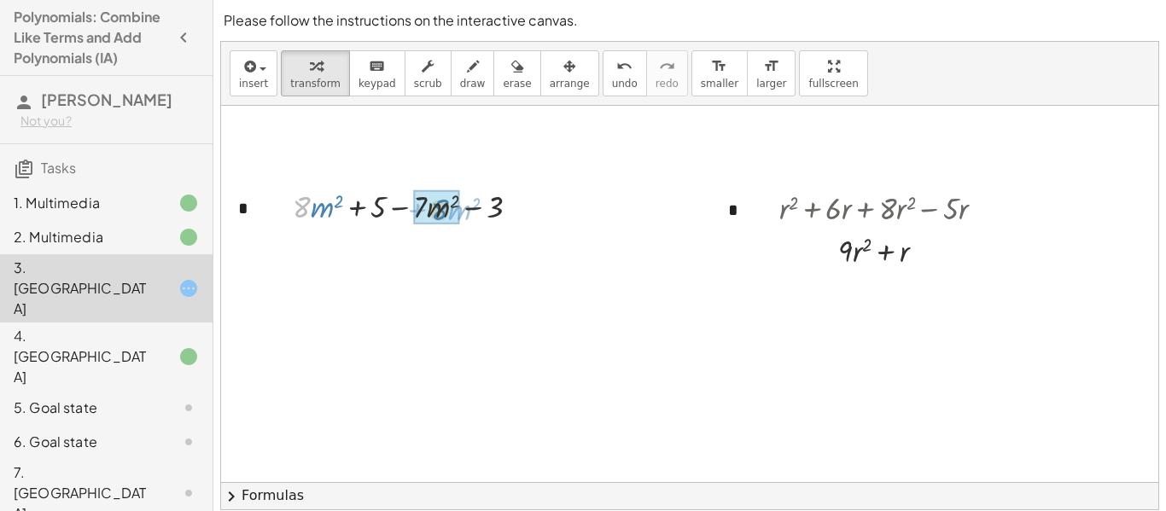
drag, startPoint x: 304, startPoint y: 211, endPoint x: 442, endPoint y: 213, distance: 138.3
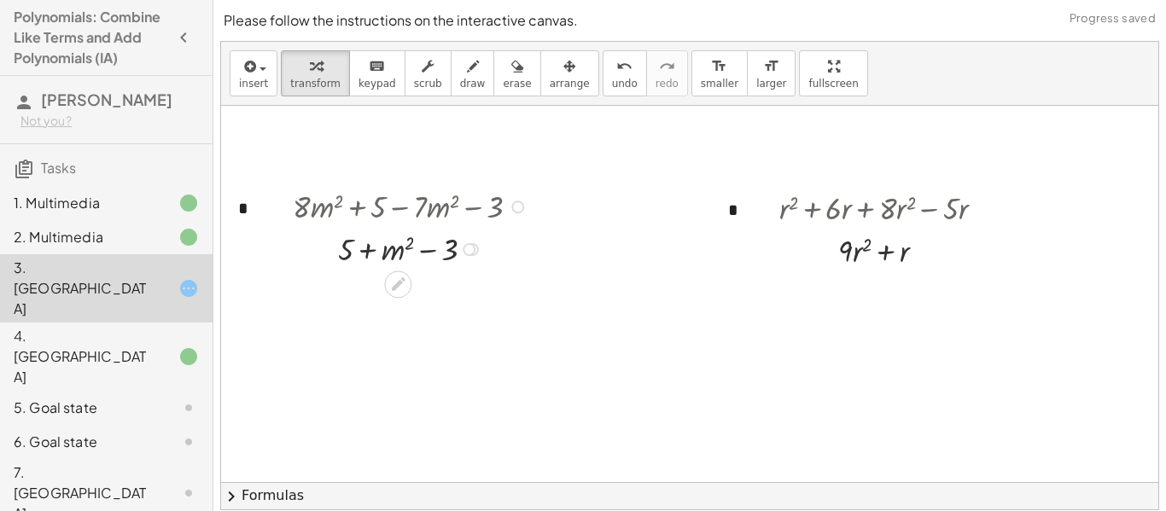
click at [342, 207] on div at bounding box center [413, 205] width 258 height 43
drag, startPoint x: 347, startPoint y: 248, endPoint x: 453, endPoint y: 258, distance: 106.3
click at [394, 270] on div at bounding box center [413, 248] width 258 height 43
click at [400, 321] on icon at bounding box center [399, 327] width 14 height 14
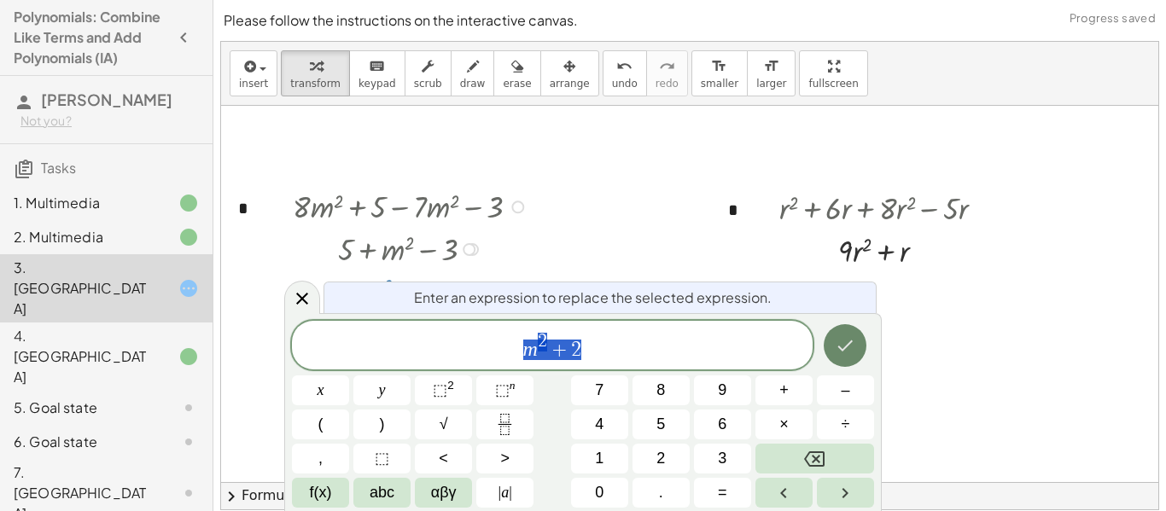
click at [827, 342] on button "Done" at bounding box center [845, 345] width 43 height 43
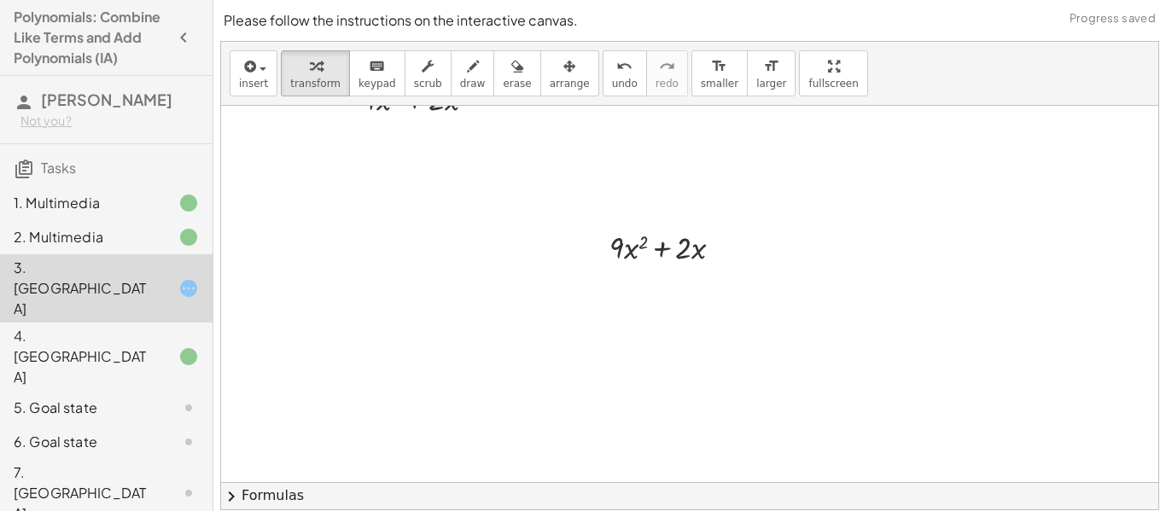
scroll to position [344, 0]
click at [683, 261] on div at bounding box center [673, 266] width 144 height 43
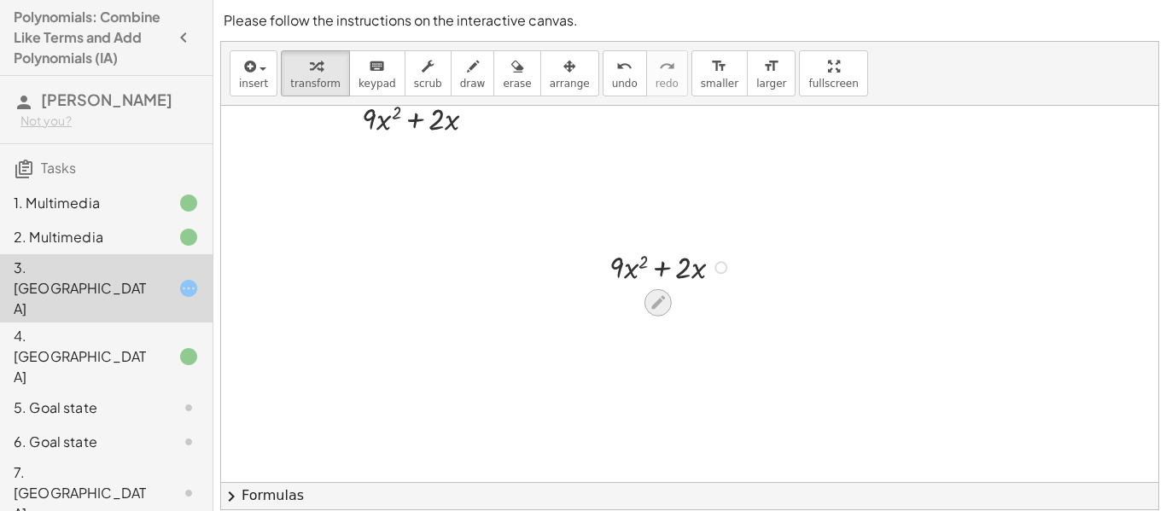
click at [657, 306] on icon at bounding box center [658, 303] width 14 height 14
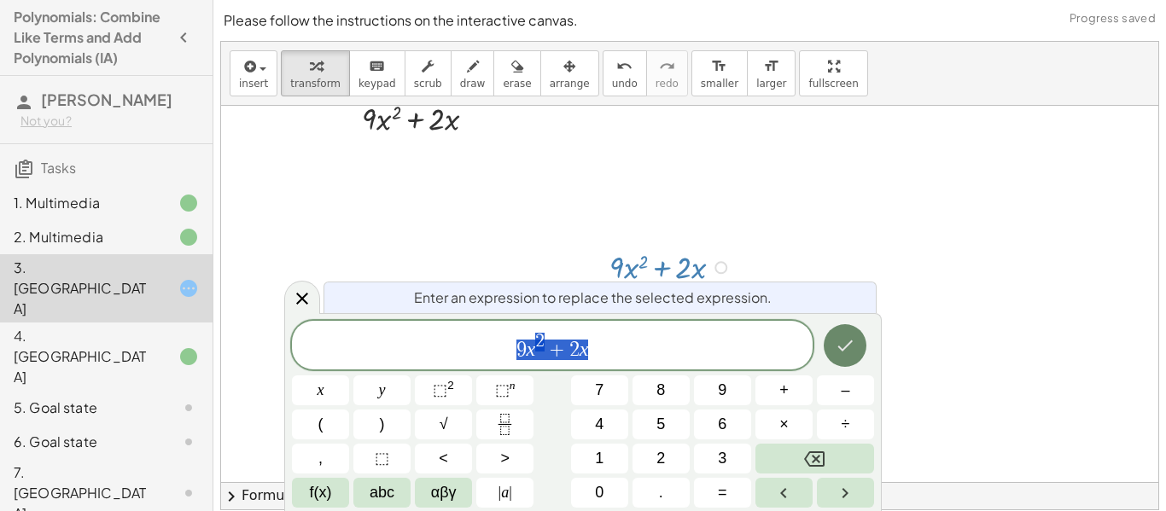
click at [850, 347] on icon "Done" at bounding box center [845, 346] width 20 height 20
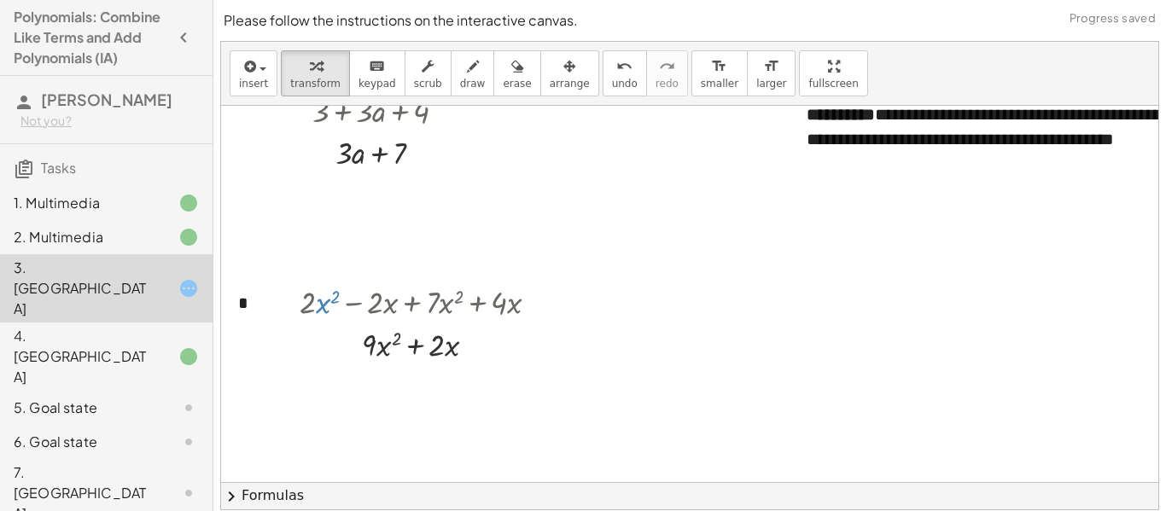
scroll to position [61, 0]
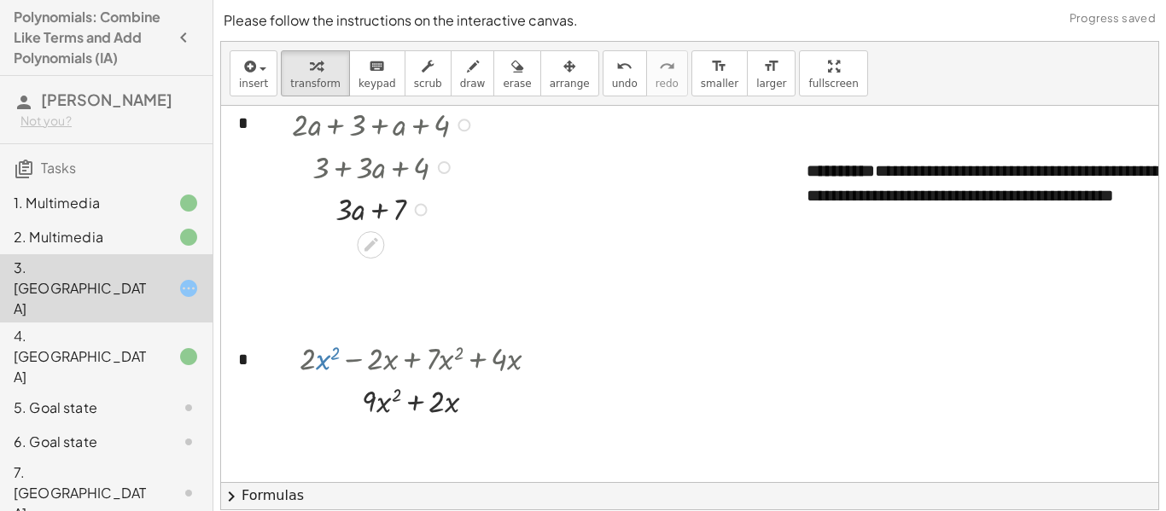
click at [344, 207] on div at bounding box center [385, 208] width 205 height 43
click at [369, 238] on icon at bounding box center [371, 245] width 18 height 18
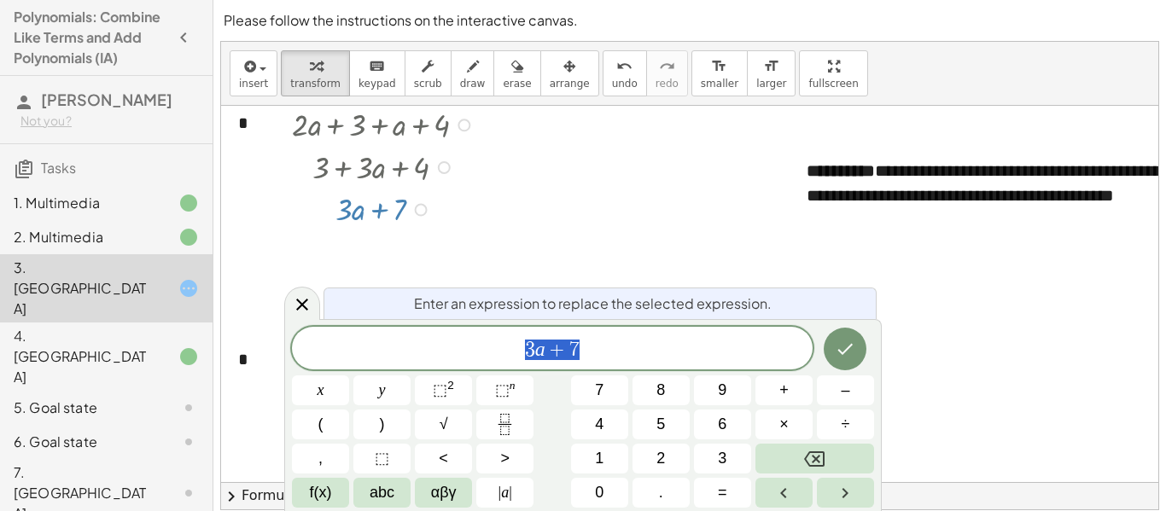
scroll to position [5, 0]
click at [836, 356] on icon "Done" at bounding box center [845, 349] width 20 height 20
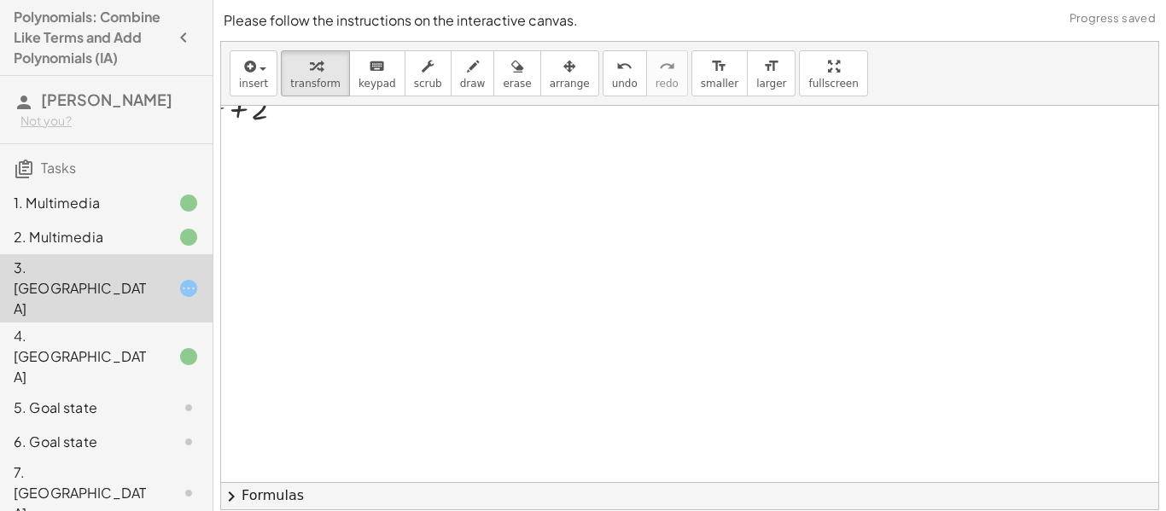
scroll to position [1093, 98]
click at [103, 398] on div "5. Goal state" at bounding box center [82, 408] width 137 height 20
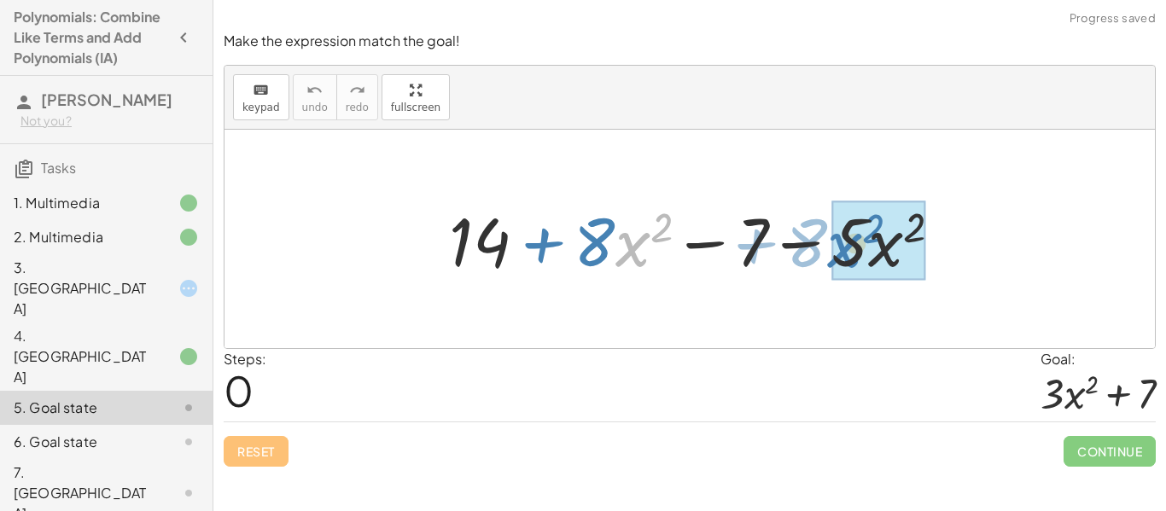
drag, startPoint x: 617, startPoint y: 247, endPoint x: 827, endPoint y: 248, distance: 210.0
click at [827, 248] on div at bounding box center [703, 240] width 524 height 88
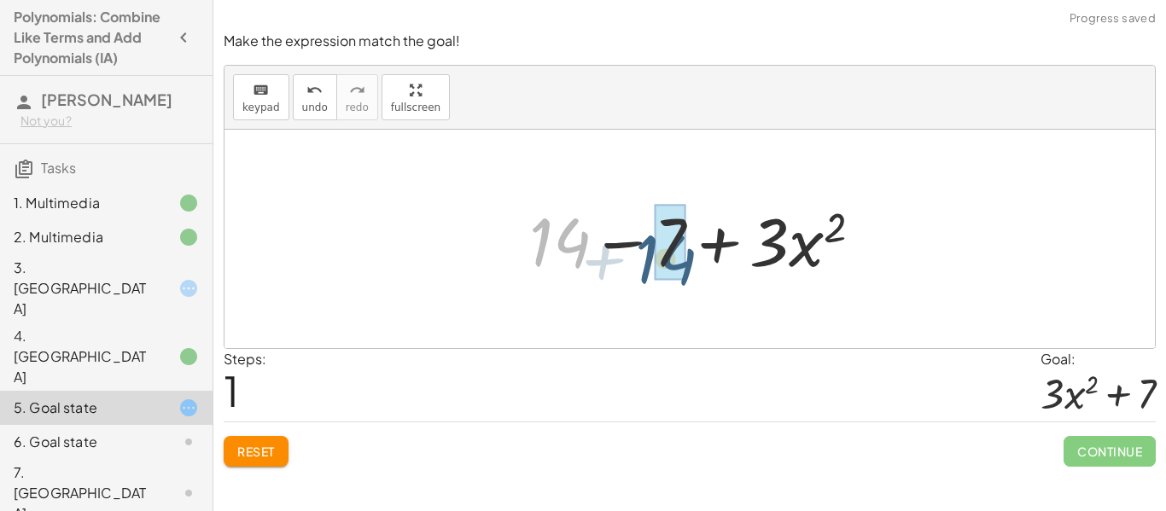
drag, startPoint x: 572, startPoint y: 247, endPoint x: 681, endPoint y: 262, distance: 109.5
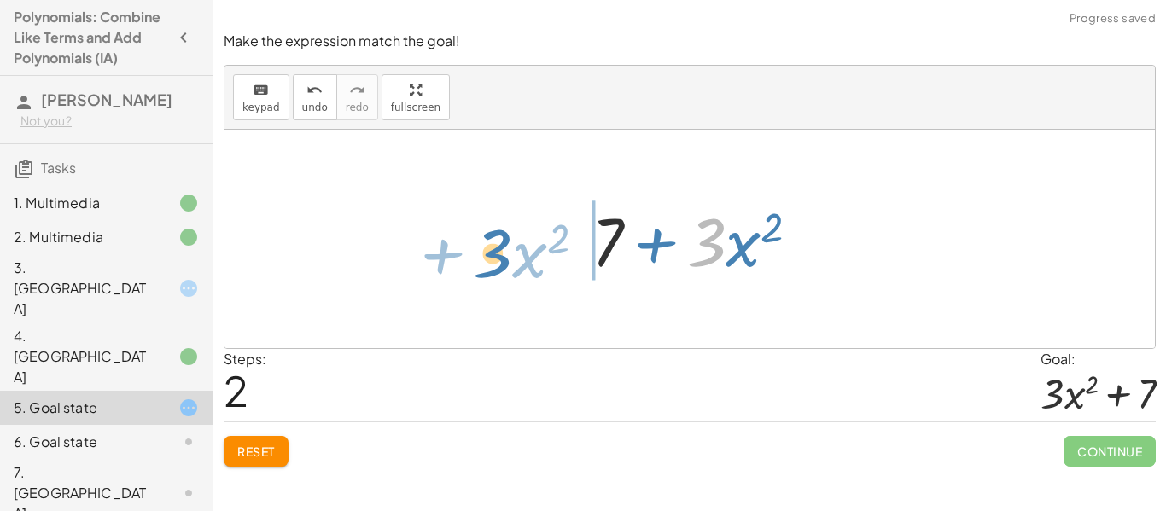
drag, startPoint x: 705, startPoint y: 242, endPoint x: 491, endPoint y: 254, distance: 214.6
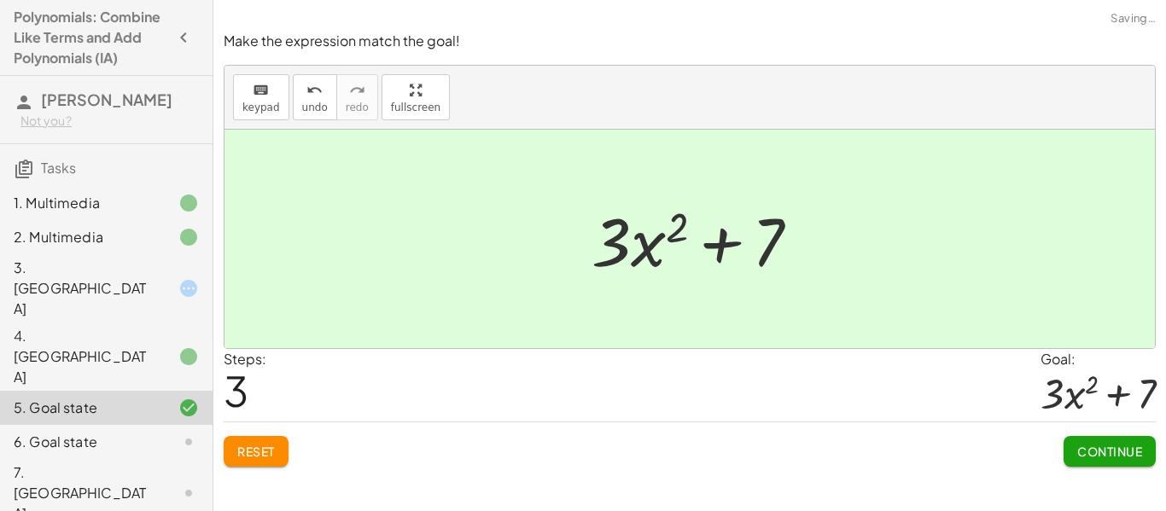
click at [1093, 466] on button "Continue" at bounding box center [1110, 451] width 92 height 31
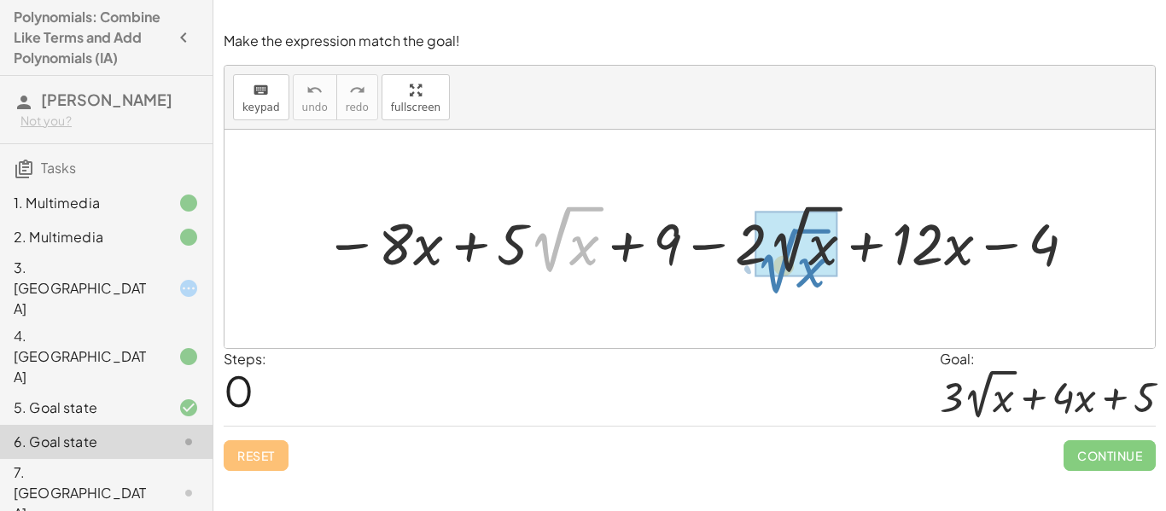
drag, startPoint x: 565, startPoint y: 257, endPoint x: 797, endPoint y: 278, distance: 232.4
click at [797, 278] on div at bounding box center [702, 239] width 773 height 81
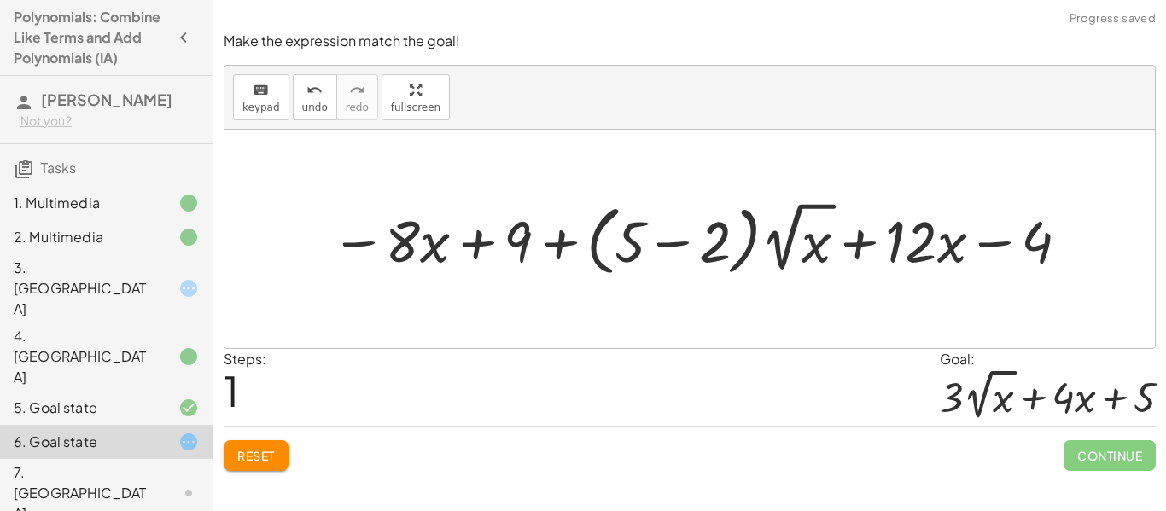
click at [248, 448] on span "Reset" at bounding box center [256, 455] width 38 height 15
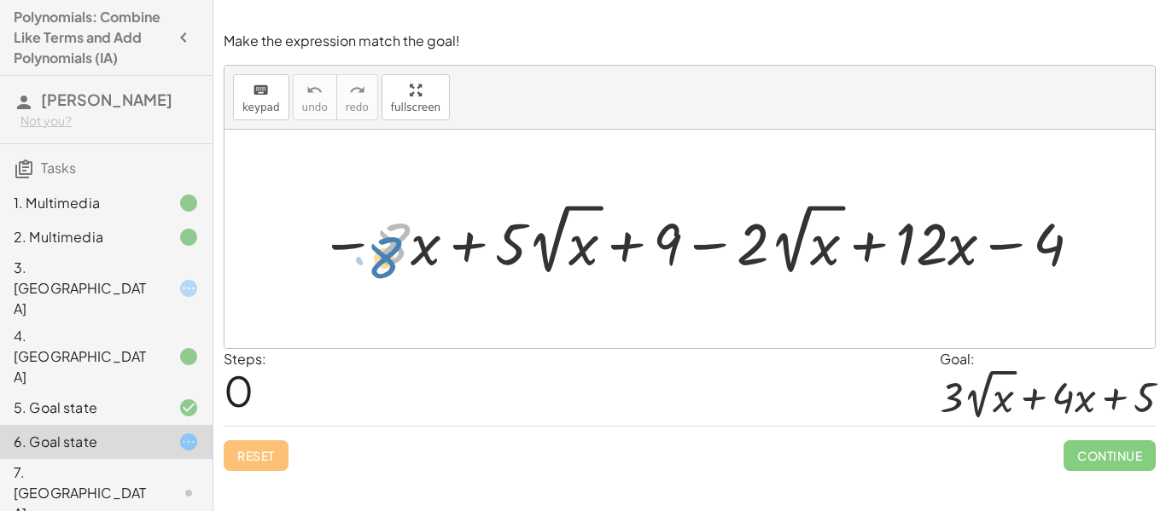
drag, startPoint x: 401, startPoint y: 240, endPoint x: 395, endPoint y: 249, distance: 11.1
click at [395, 249] on div at bounding box center [703, 239] width 782 height 82
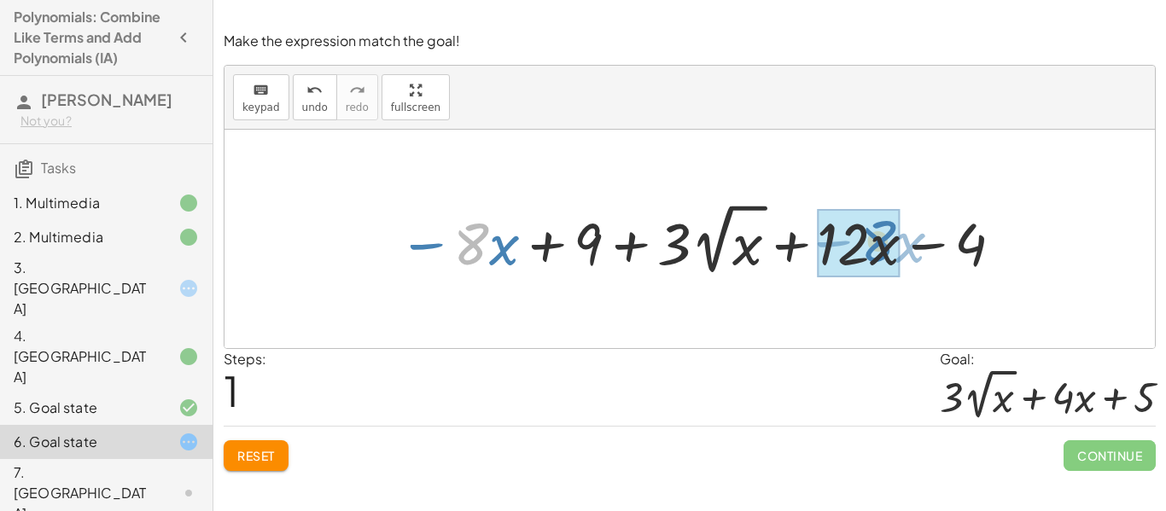
drag, startPoint x: 486, startPoint y: 241, endPoint x: 891, endPoint y: 238, distance: 404.7
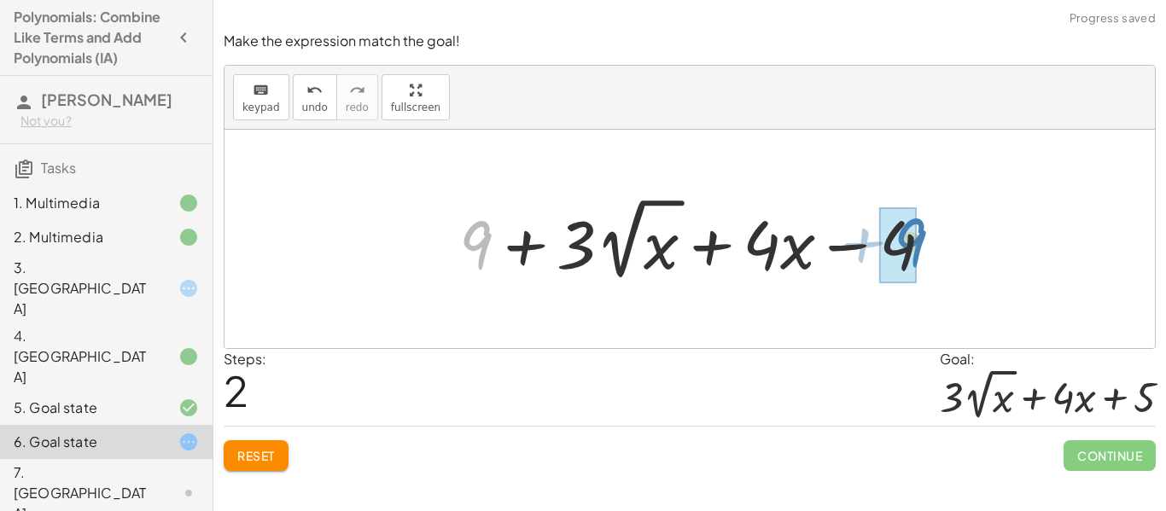
drag, startPoint x: 463, startPoint y: 236, endPoint x: 896, endPoint y: 233, distance: 432.9
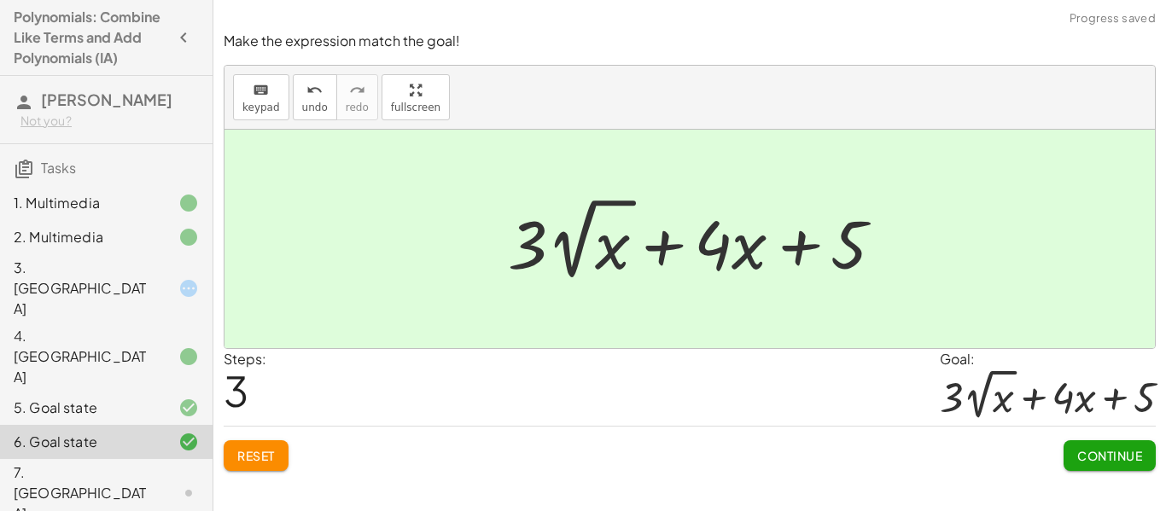
click at [1104, 449] on span "Continue" at bounding box center [1110, 455] width 65 height 15
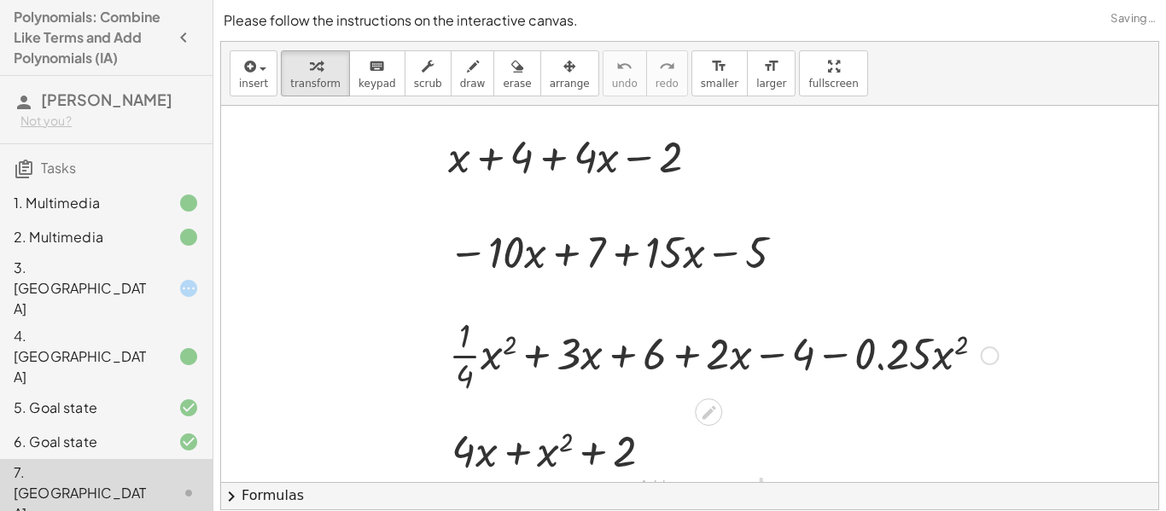
scroll to position [115, 0]
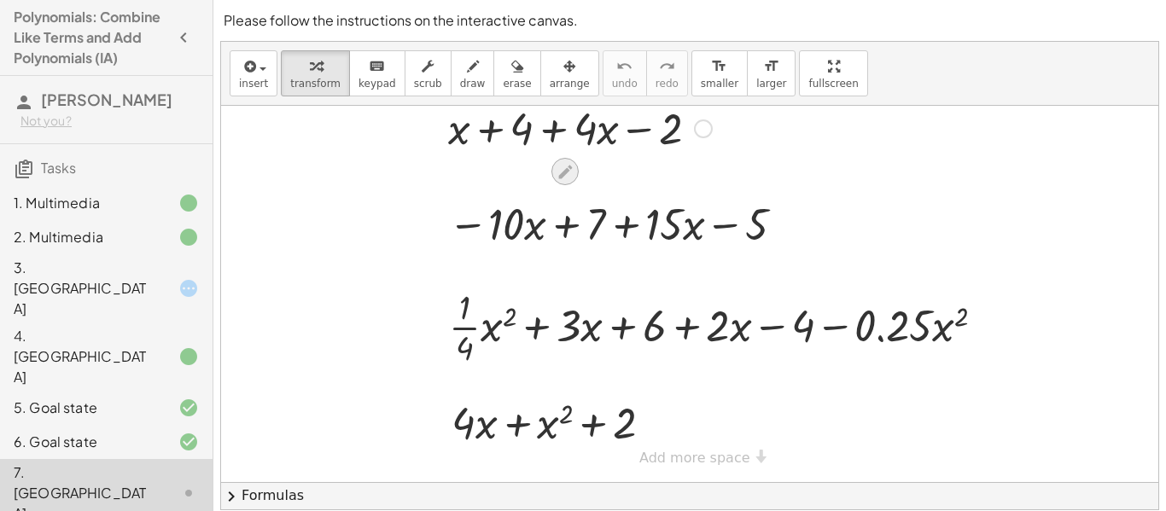
click at [562, 174] on icon at bounding box center [565, 172] width 14 height 14
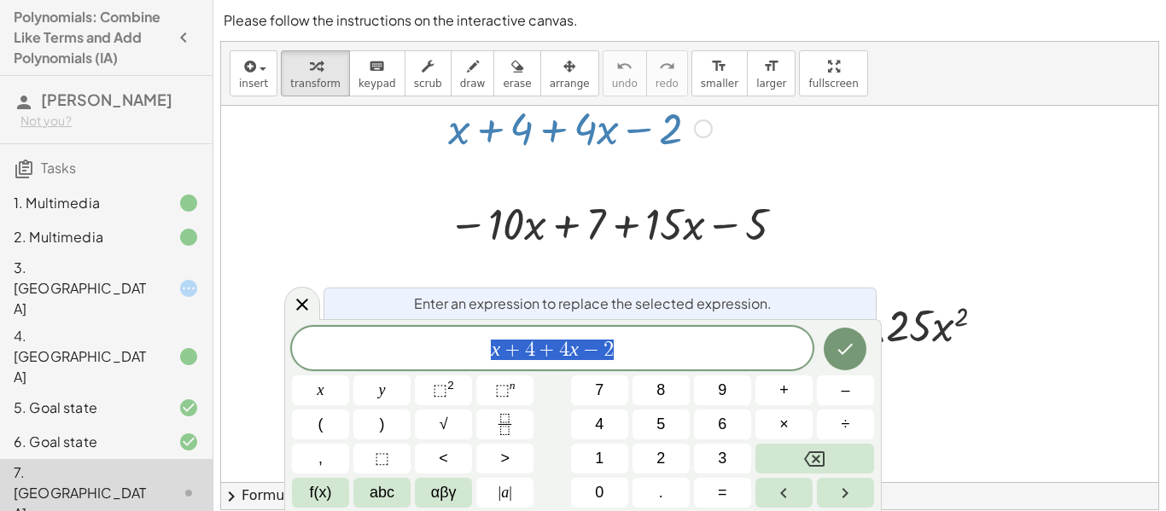
scroll to position [6, 0]
click at [764, 160] on div at bounding box center [690, 237] width 938 height 492
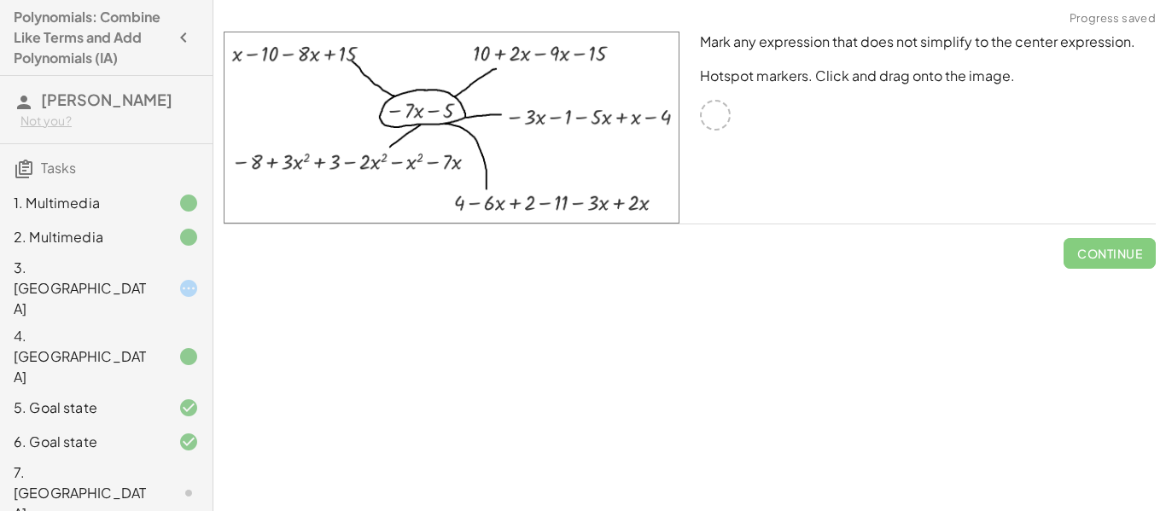
click at [426, 111] on img at bounding box center [452, 128] width 456 height 192
drag, startPoint x: 438, startPoint y: 122, endPoint x: 528, endPoint y: 196, distance: 115.9
click at [528, 196] on img at bounding box center [452, 128] width 456 height 192
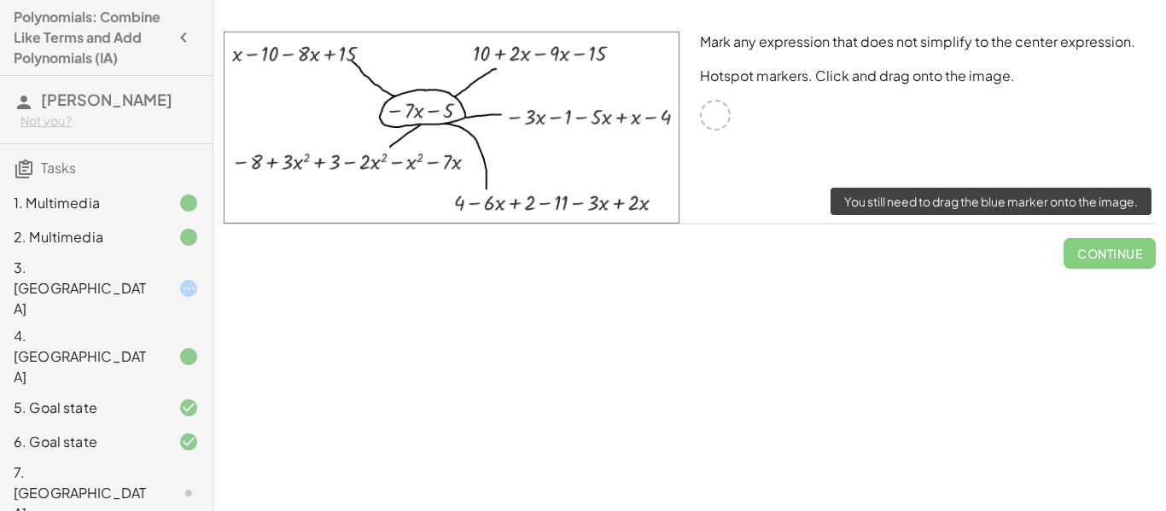
click at [1073, 254] on span "Continue" at bounding box center [1110, 247] width 92 height 44
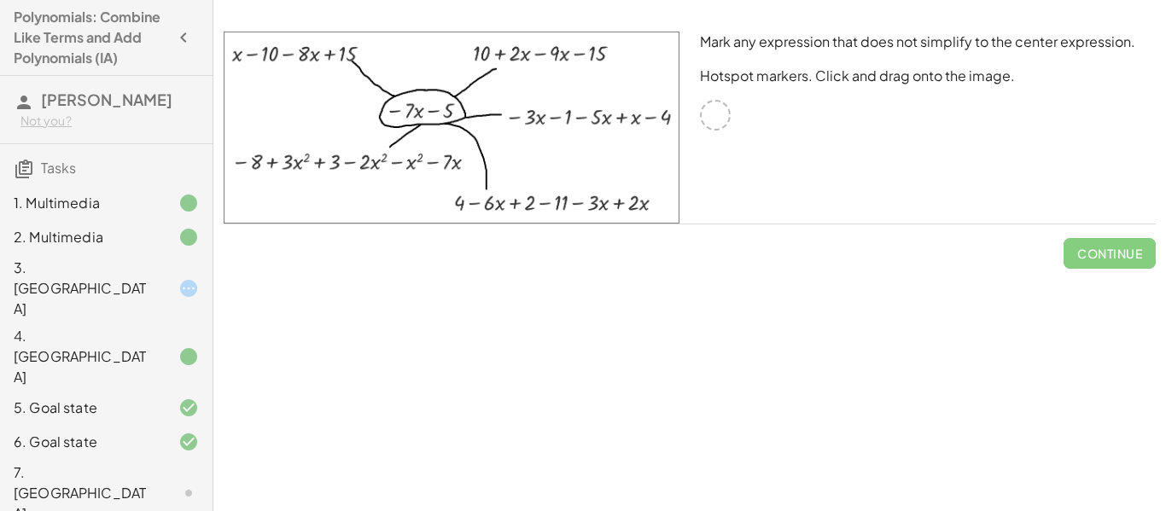
click at [712, 116] on div at bounding box center [715, 115] width 31 height 31
click at [190, 32] on icon "button" at bounding box center [183, 37] width 20 height 20
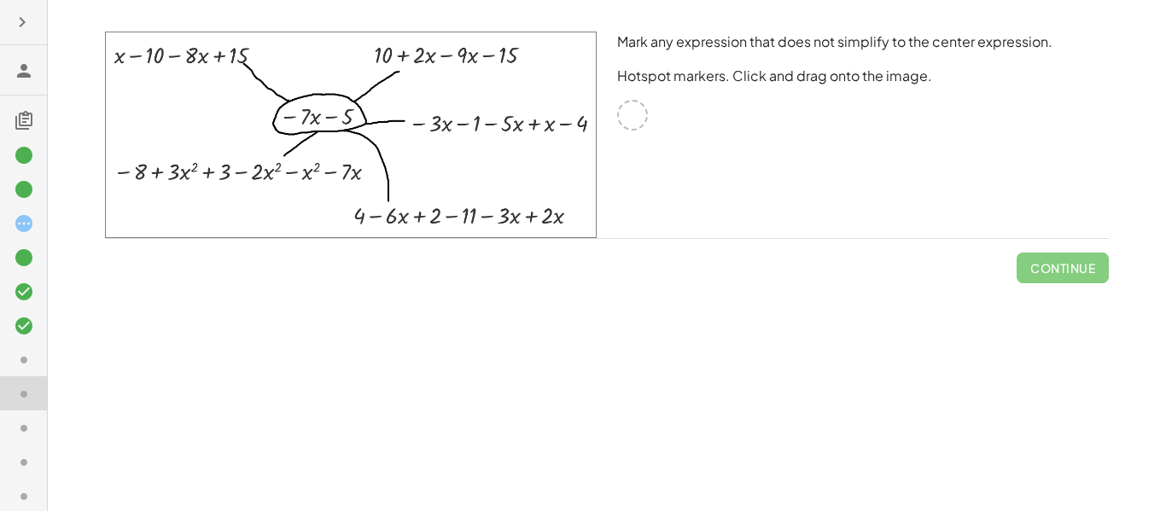
click at [395, 208] on img at bounding box center [351, 135] width 492 height 207
drag, startPoint x: 395, startPoint y: 208, endPoint x: 488, endPoint y: 218, distance: 93.5
click at [488, 218] on img at bounding box center [351, 135] width 492 height 207
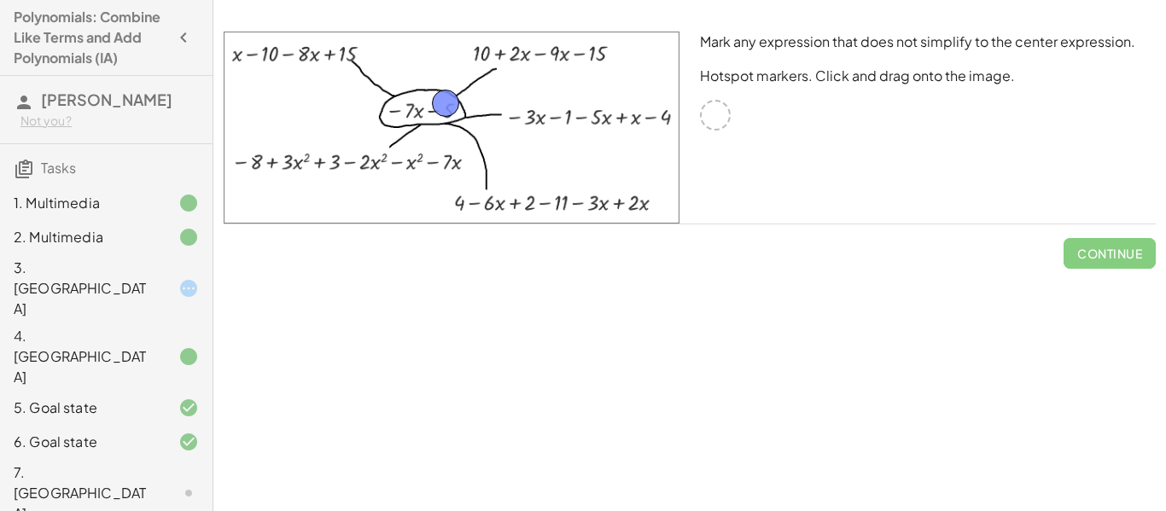
drag, startPoint x: 712, startPoint y: 120, endPoint x: 424, endPoint y: 108, distance: 288.8
click at [1116, 242] on button "Check" at bounding box center [1120, 253] width 72 height 31
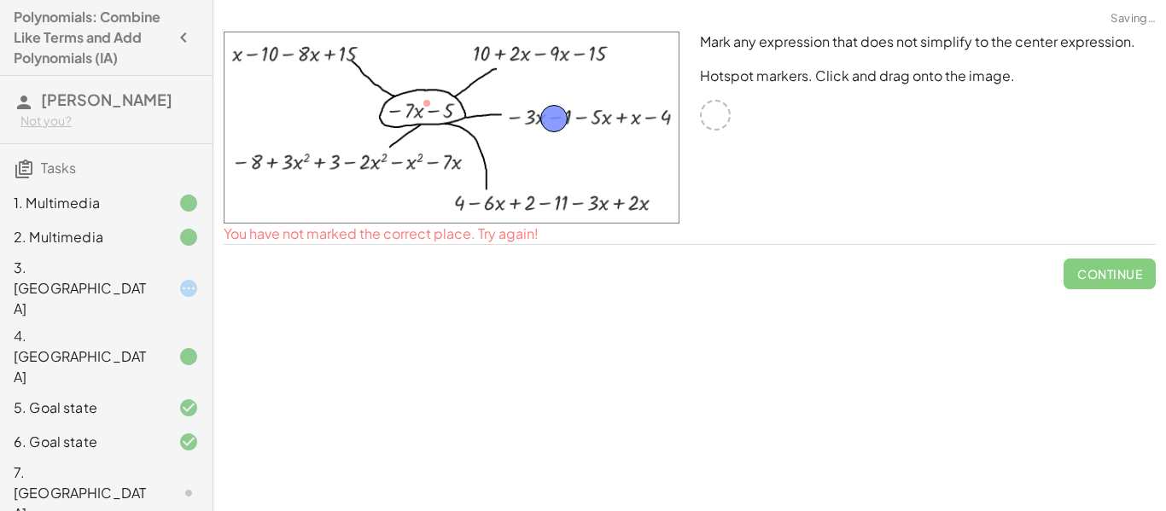
drag, startPoint x: 427, startPoint y: 97, endPoint x: 566, endPoint y: 112, distance: 139.9
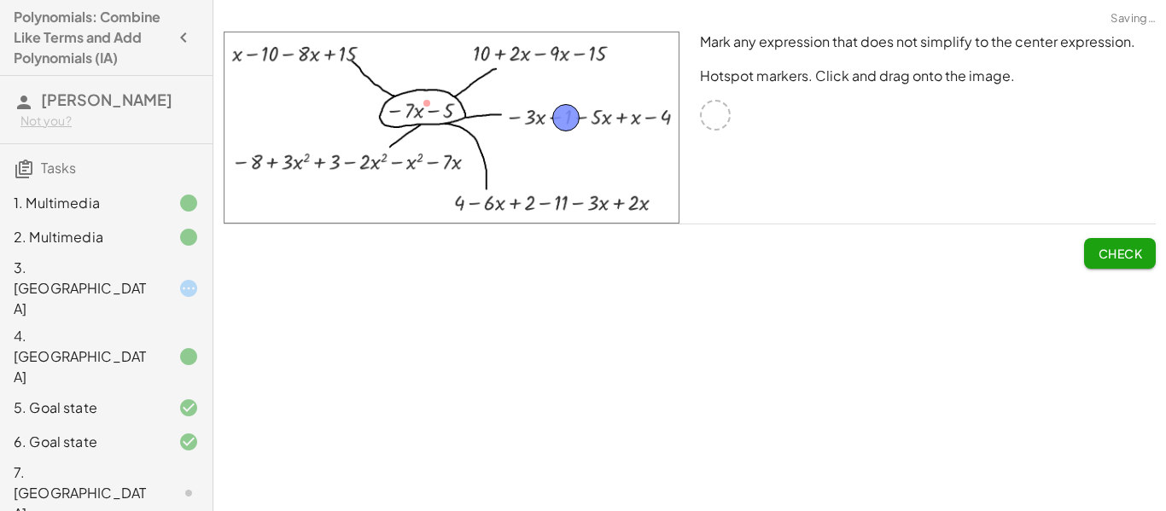
click at [1138, 255] on span "Check" at bounding box center [1120, 253] width 44 height 15
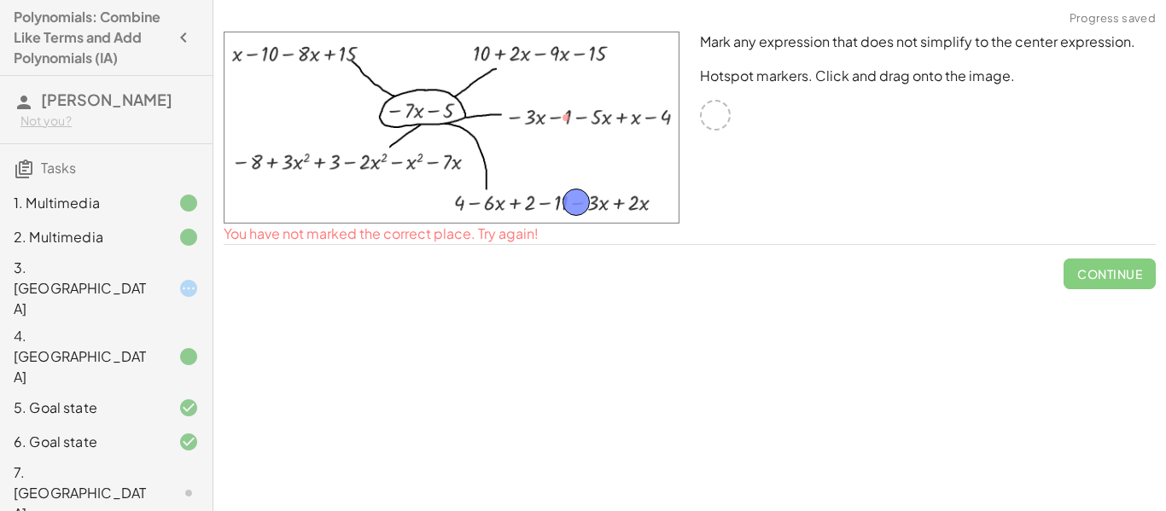
drag, startPoint x: 556, startPoint y: 115, endPoint x: 566, endPoint y: 200, distance: 85.1
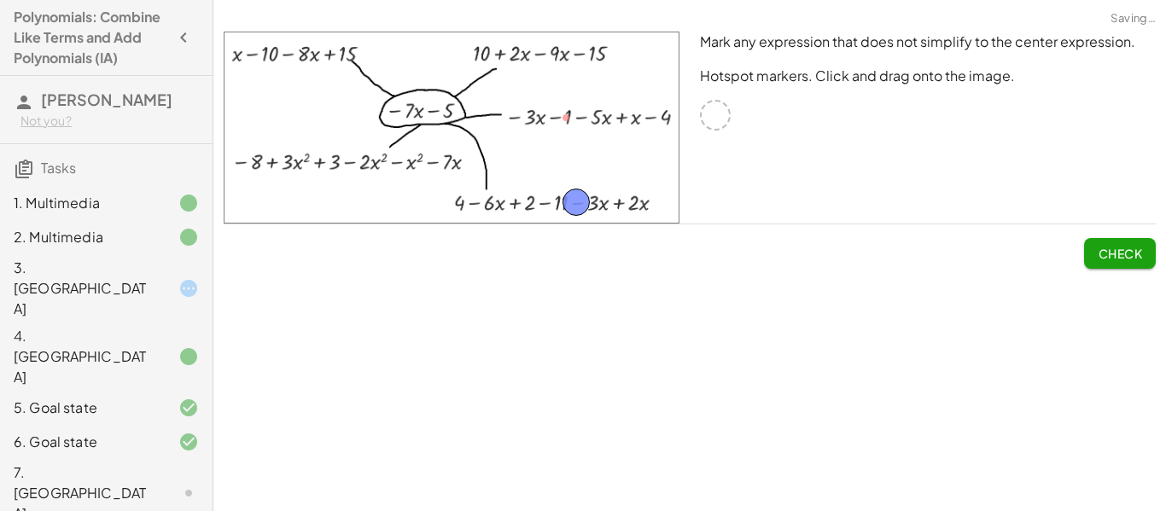
click at [1127, 246] on span "Check" at bounding box center [1120, 253] width 44 height 15
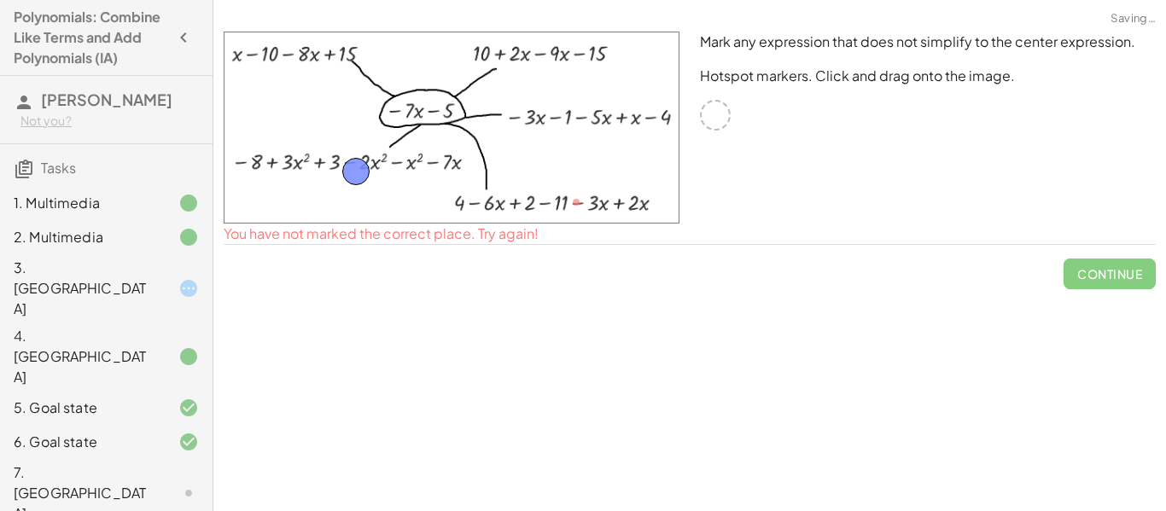
drag, startPoint x: 585, startPoint y: 195, endPoint x: 359, endPoint y: 159, distance: 229.1
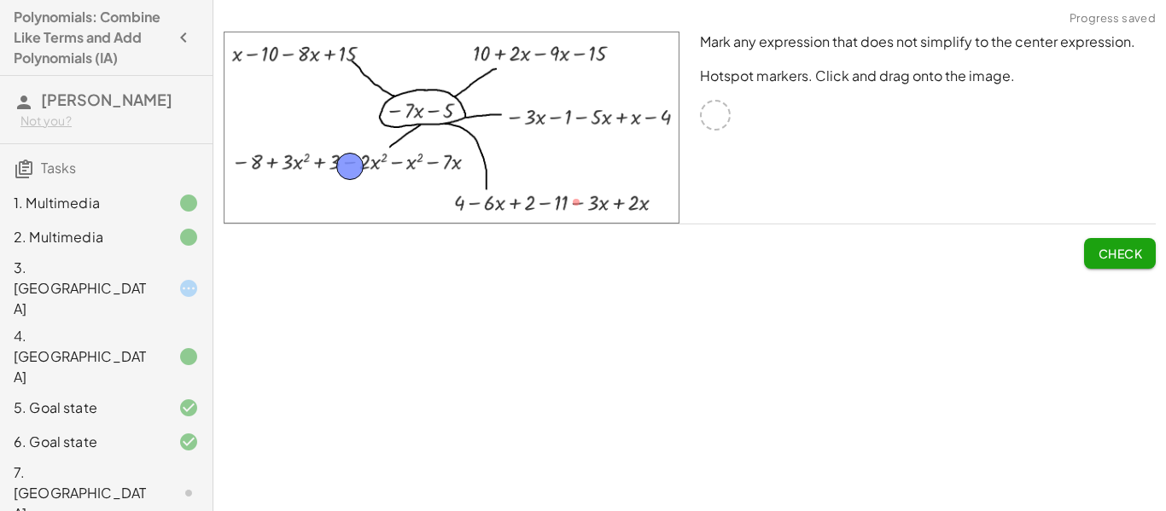
click at [1126, 258] on span "Check" at bounding box center [1120, 253] width 44 height 15
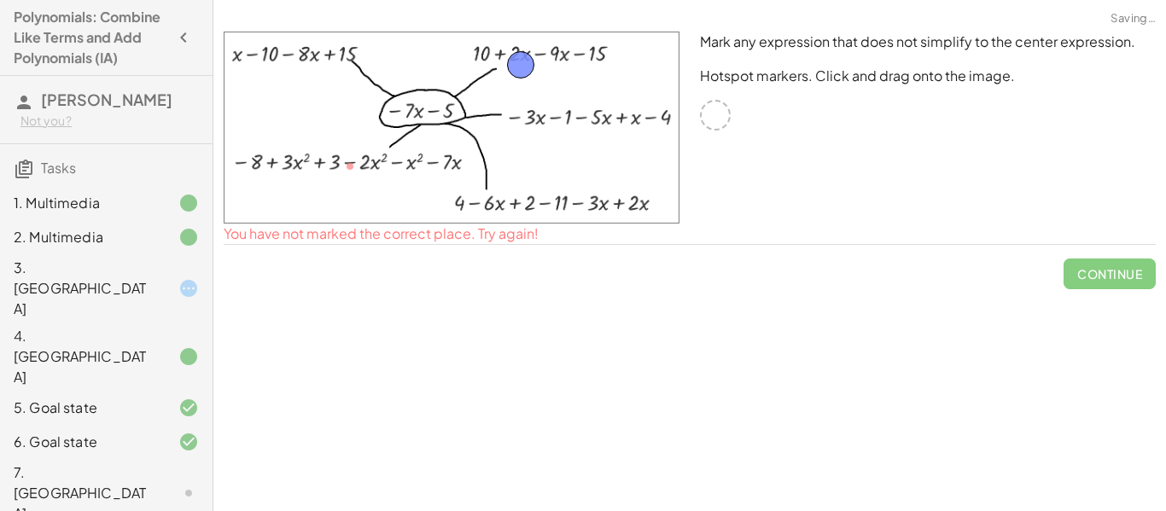
drag, startPoint x: 353, startPoint y: 168, endPoint x: 523, endPoint y: 57, distance: 203.0
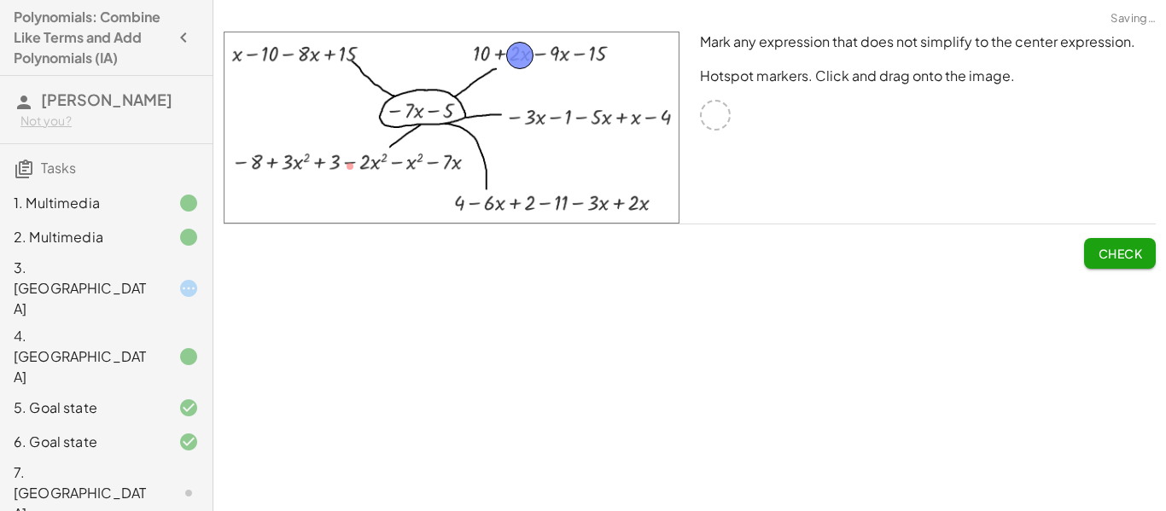
click at [1142, 259] on button "Check" at bounding box center [1120, 253] width 72 height 31
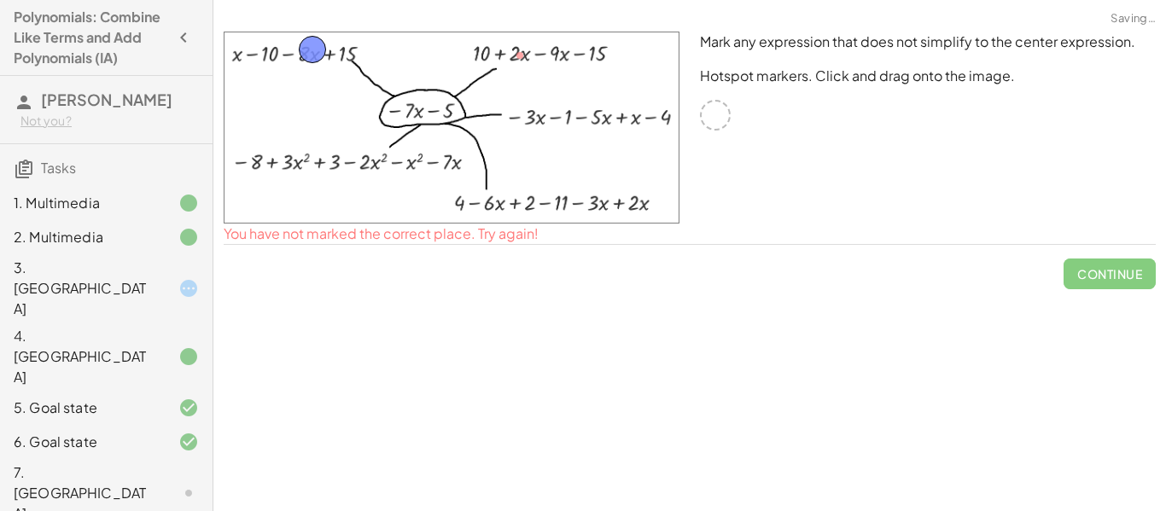
drag, startPoint x: 515, startPoint y: 54, endPoint x: 306, endPoint y: 49, distance: 209.3
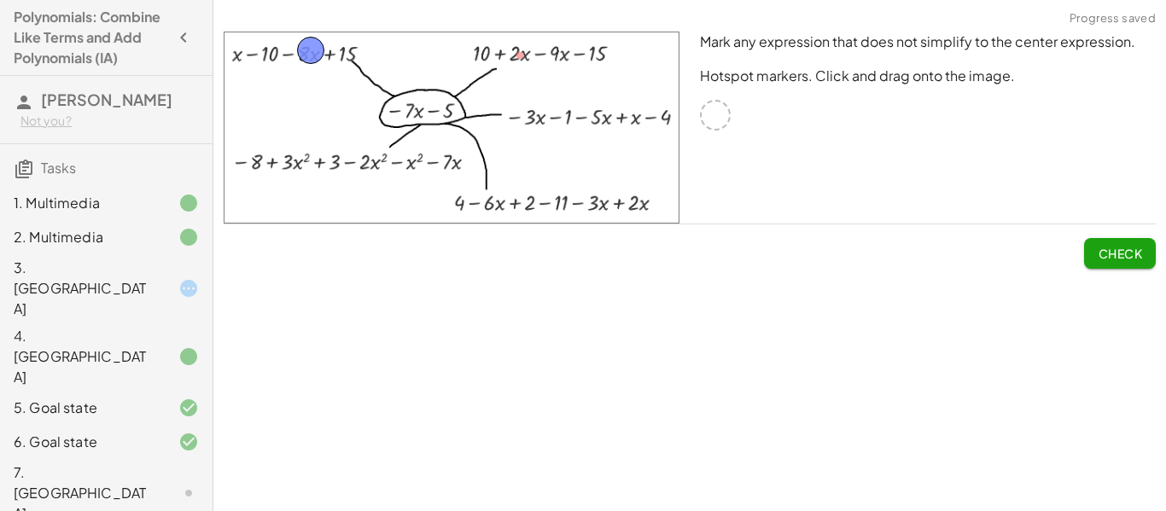
click at [1103, 238] on button "Check" at bounding box center [1120, 253] width 72 height 31
click at [1106, 252] on span "Continue" at bounding box center [1110, 253] width 65 height 15
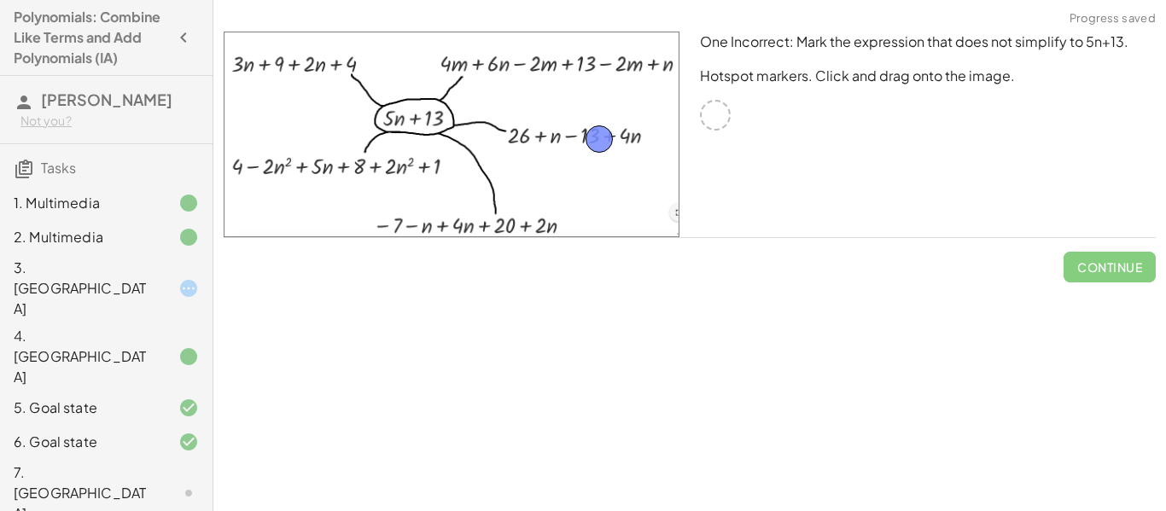
drag, startPoint x: 715, startPoint y: 112, endPoint x: 598, endPoint y: 135, distance: 119.2
click at [1095, 269] on button "Check" at bounding box center [1120, 267] width 72 height 31
drag, startPoint x: 608, startPoint y: 129, endPoint x: 581, endPoint y: 68, distance: 66.1
click at [1106, 257] on button "Check" at bounding box center [1120, 267] width 72 height 31
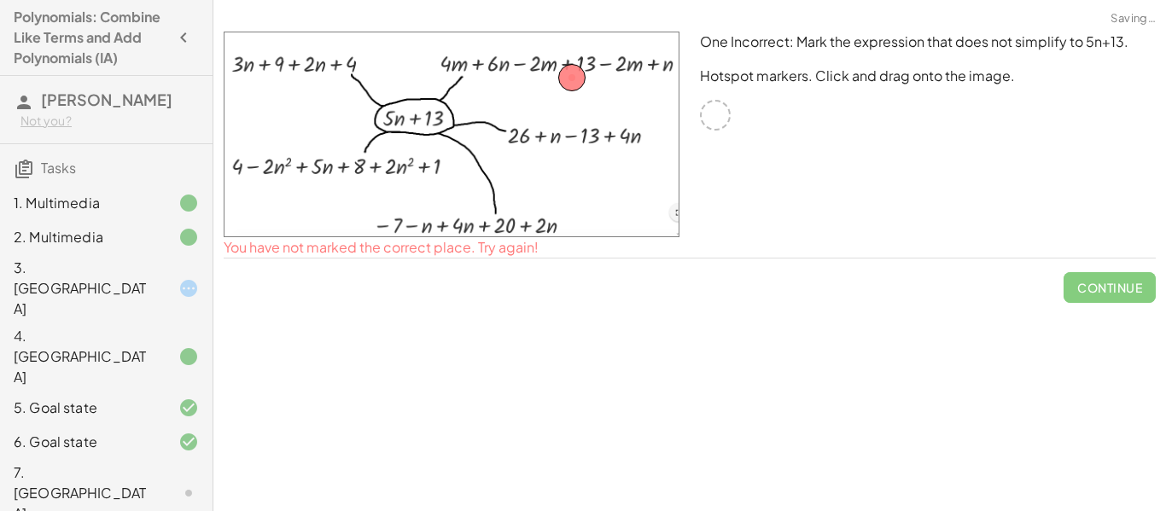
click at [559, 72] on div at bounding box center [452, 135] width 456 height 206
drag, startPoint x: 564, startPoint y: 77, endPoint x: 428, endPoint y: 229, distance: 204.4
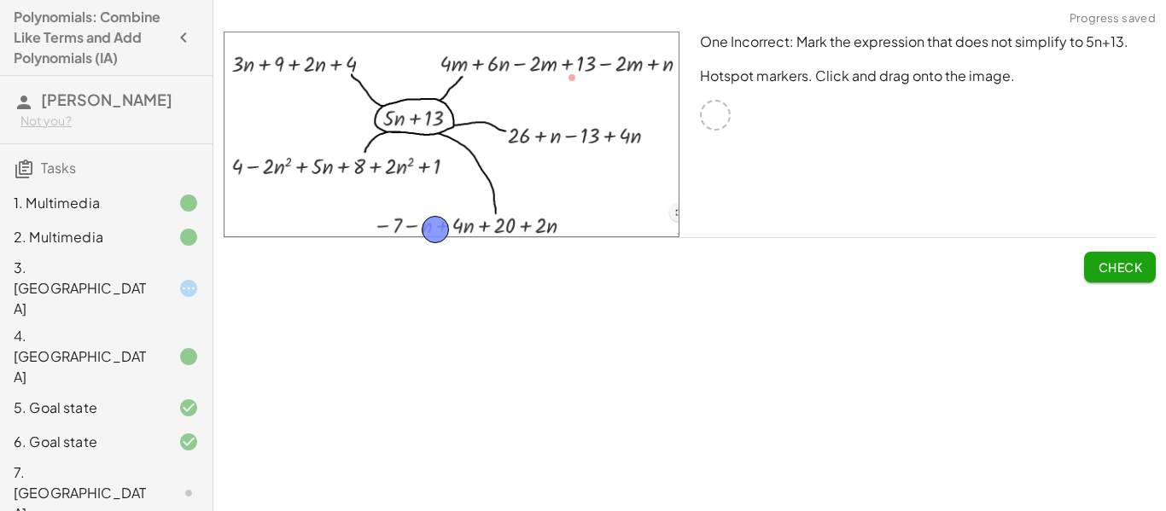
click at [1106, 271] on span "Check" at bounding box center [1120, 267] width 44 height 15
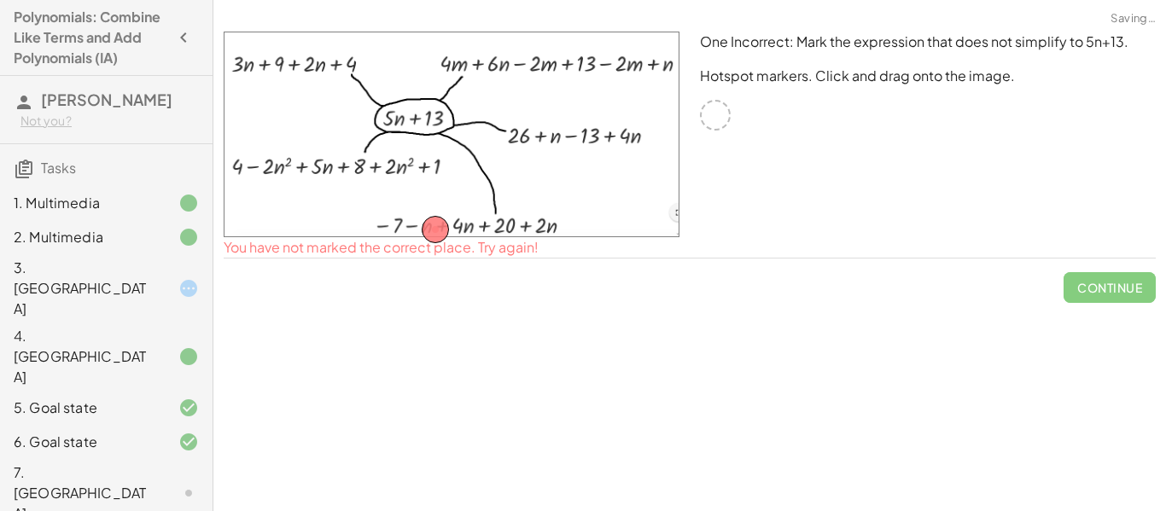
drag, startPoint x: 458, startPoint y: 221, endPoint x: 349, endPoint y: 157, distance: 125.9
click at [349, 157] on img at bounding box center [452, 135] width 456 height 206
drag, startPoint x: 434, startPoint y: 229, endPoint x: 310, endPoint y: 157, distance: 143.1
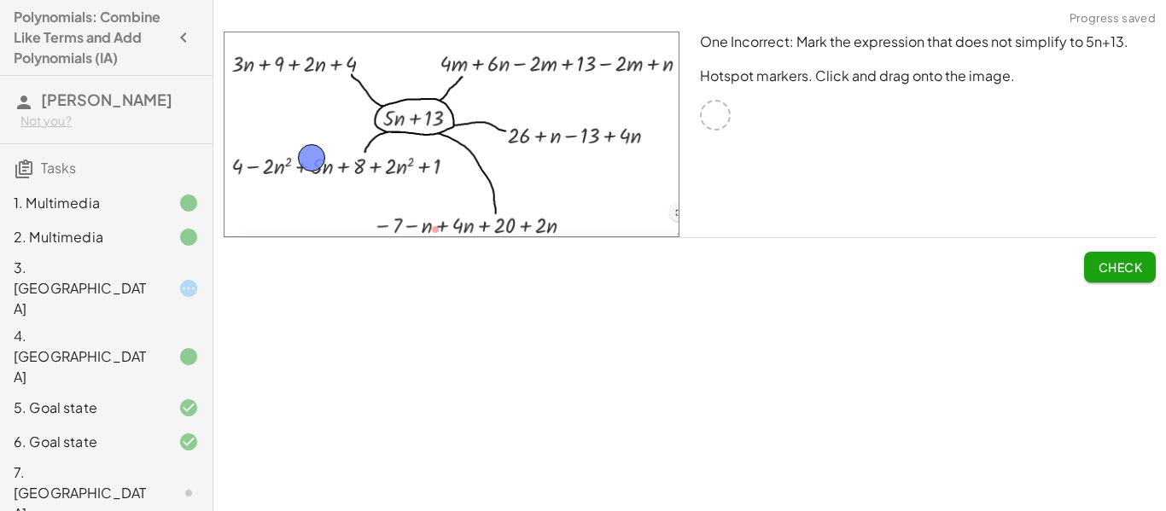
click at [1112, 282] on button "Check" at bounding box center [1120, 267] width 72 height 31
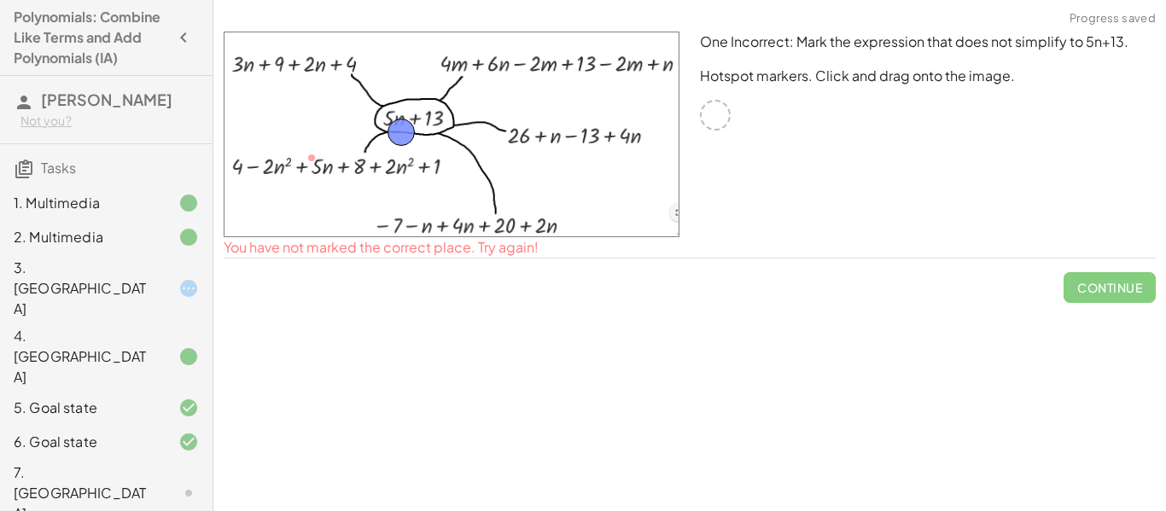
drag, startPoint x: 313, startPoint y: 160, endPoint x: 406, endPoint y: 123, distance: 100.0
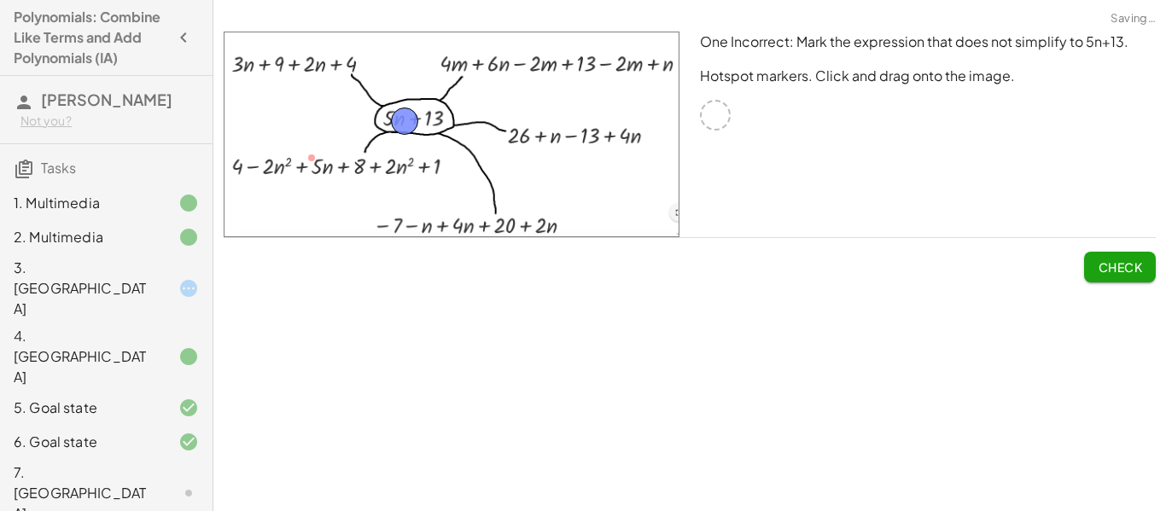
click at [1098, 277] on button "Check" at bounding box center [1120, 267] width 72 height 31
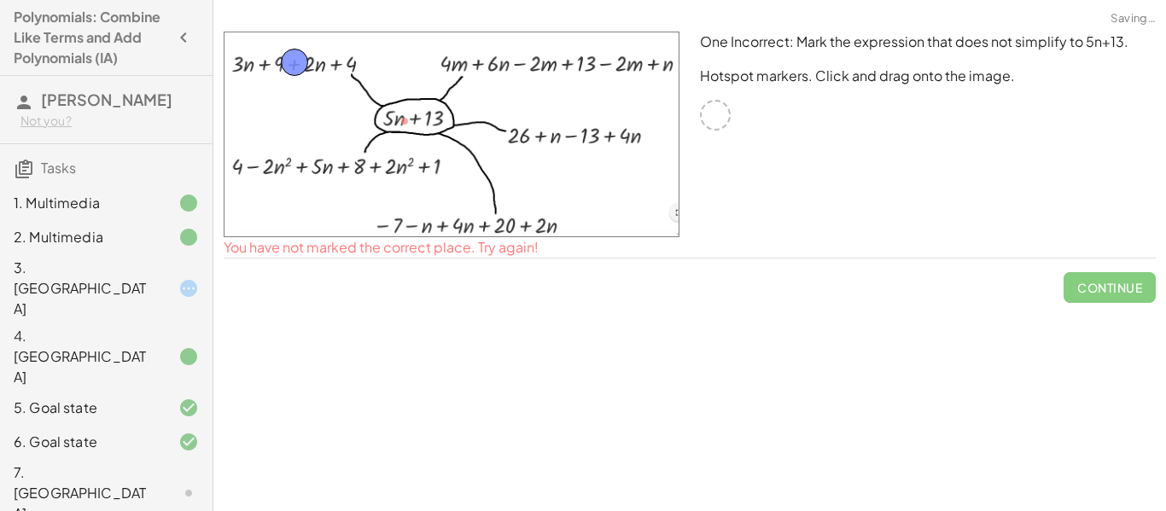
drag, startPoint x: 400, startPoint y: 120, endPoint x: 290, endPoint y: 61, distance: 124.9
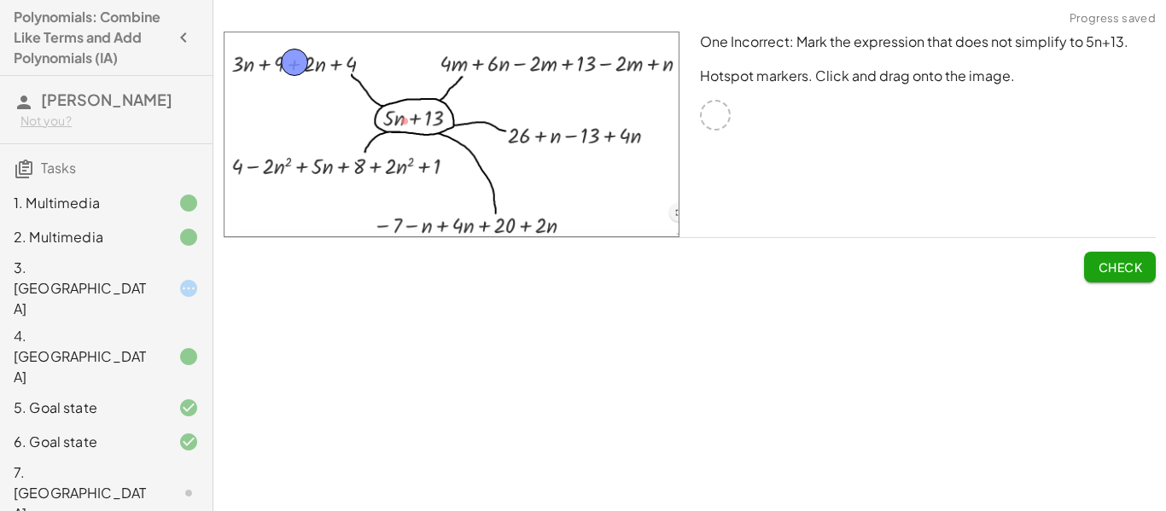
click at [1108, 267] on span "Check" at bounding box center [1120, 267] width 44 height 15
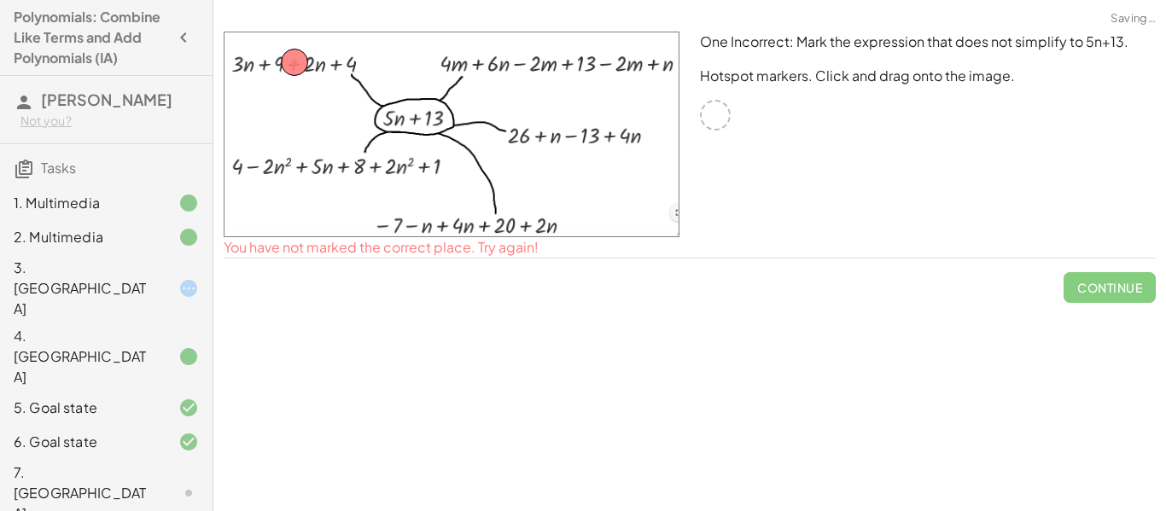
click at [1111, 301] on span "Continue" at bounding box center [1110, 281] width 92 height 44
click at [1099, 275] on span "Continue" at bounding box center [1110, 281] width 92 height 44
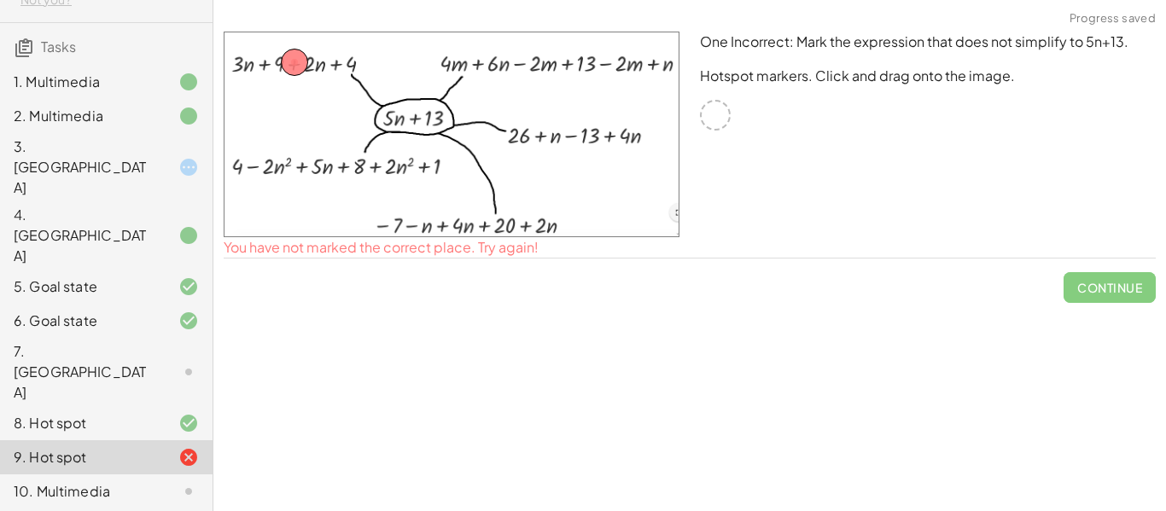
scroll to position [126, 0]
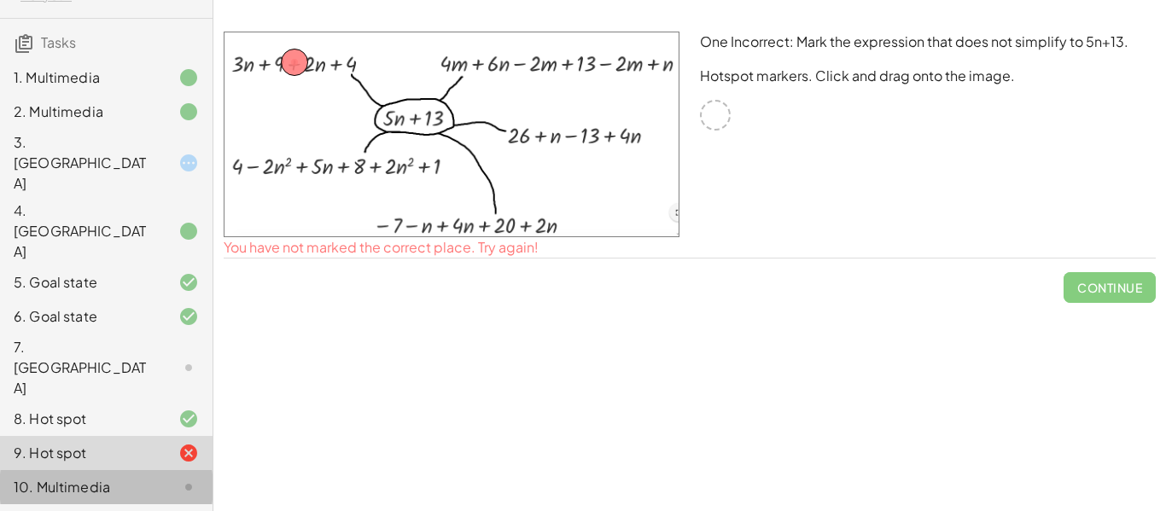
click at [88, 477] on div "10. Multimedia" at bounding box center [82, 487] width 137 height 20
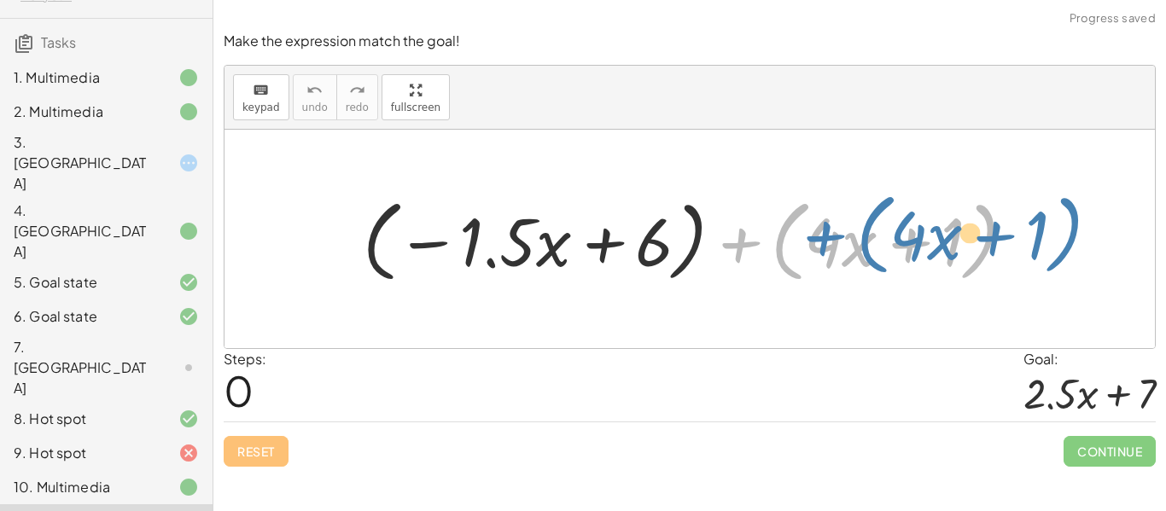
drag, startPoint x: 739, startPoint y: 237, endPoint x: 742, endPoint y: 228, distance: 9.2
click at [742, 228] on div at bounding box center [695, 239] width 683 height 98
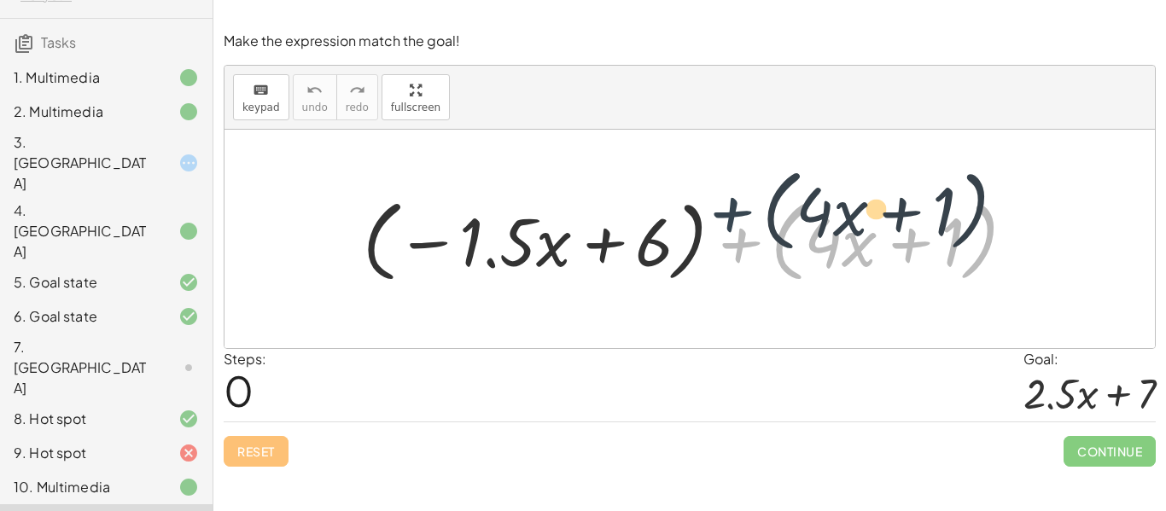
drag, startPoint x: 739, startPoint y: 242, endPoint x: 745, endPoint y: 224, distance: 19.7
click at [745, 224] on div at bounding box center [695, 239] width 683 height 98
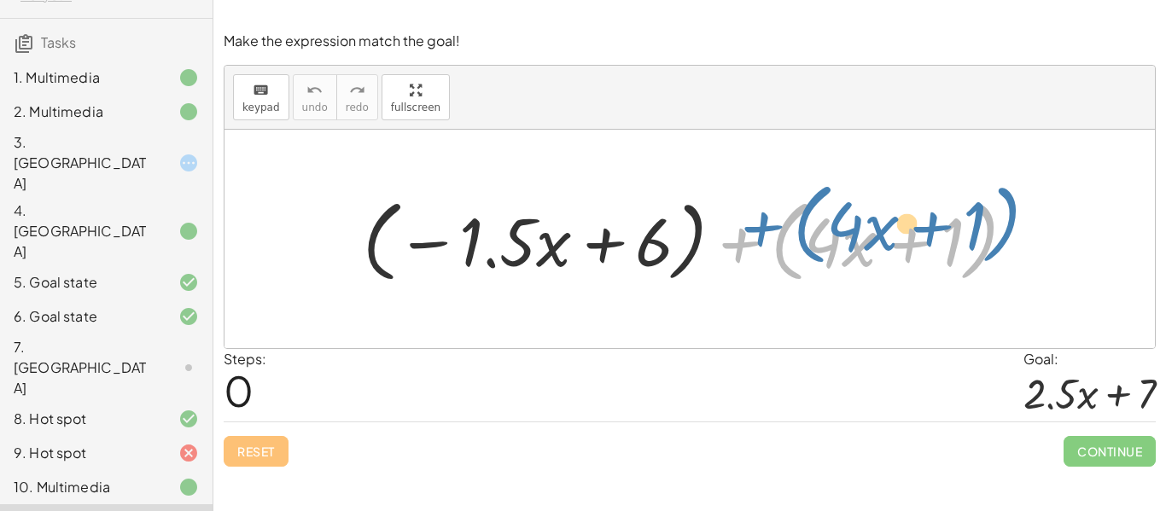
drag, startPoint x: 731, startPoint y: 243, endPoint x: 758, endPoint y: 227, distance: 31.8
click at [758, 227] on div at bounding box center [695, 239] width 683 height 98
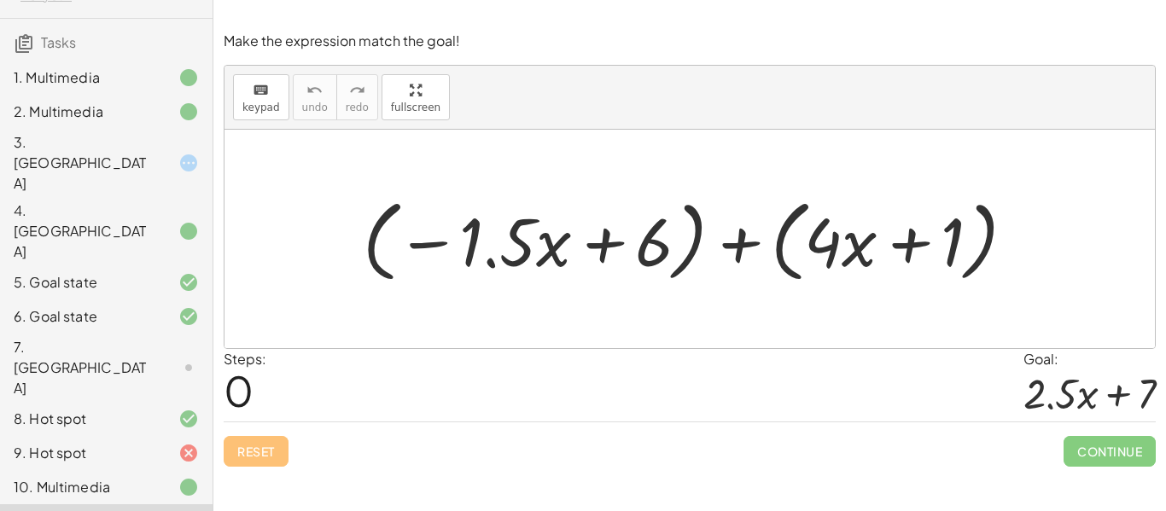
click at [766, 245] on div at bounding box center [695, 239] width 683 height 98
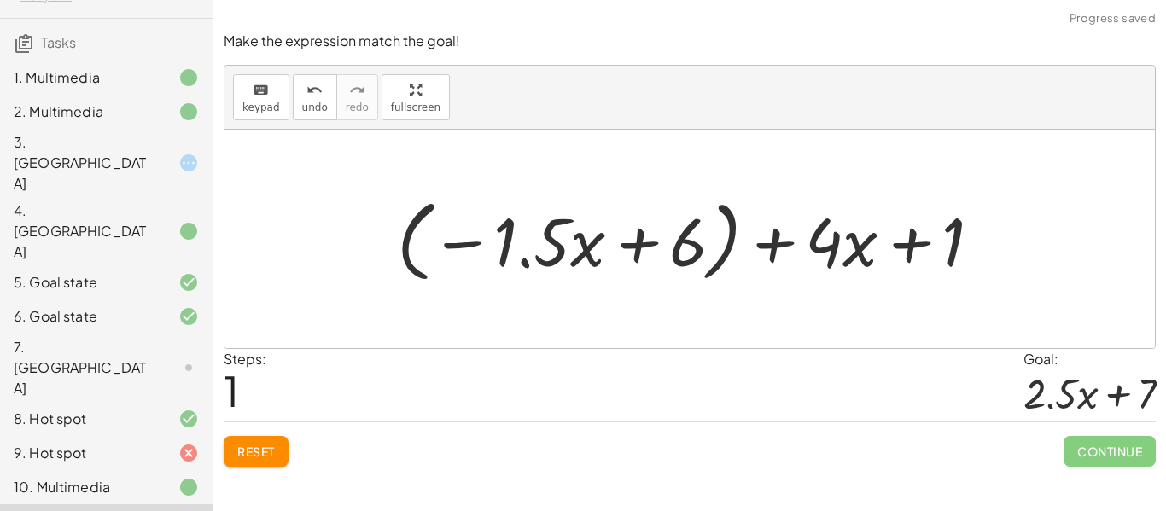
click at [719, 240] on div at bounding box center [696, 239] width 616 height 98
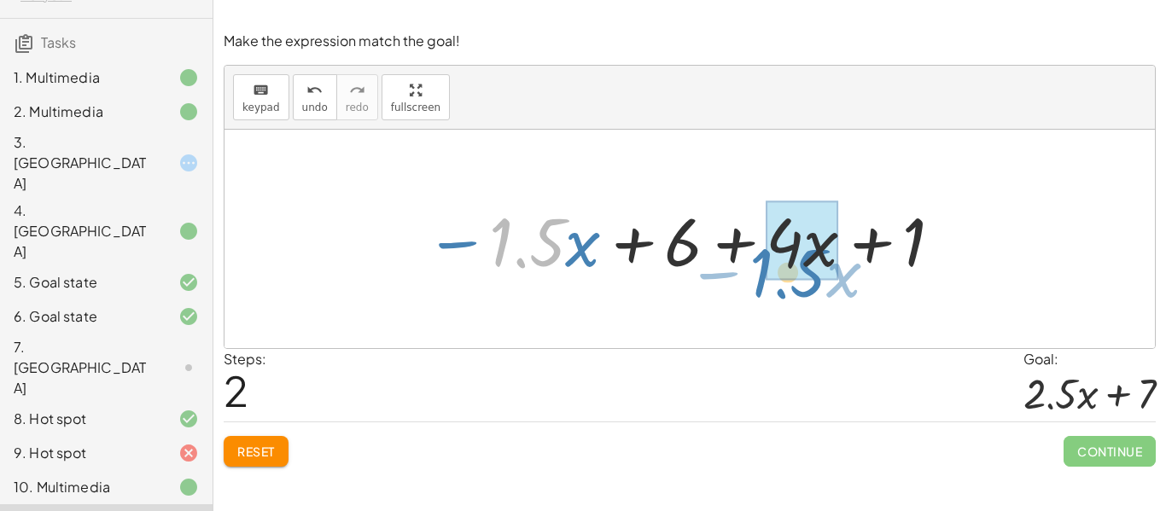
drag, startPoint x: 546, startPoint y: 253, endPoint x: 807, endPoint y: 277, distance: 262.4
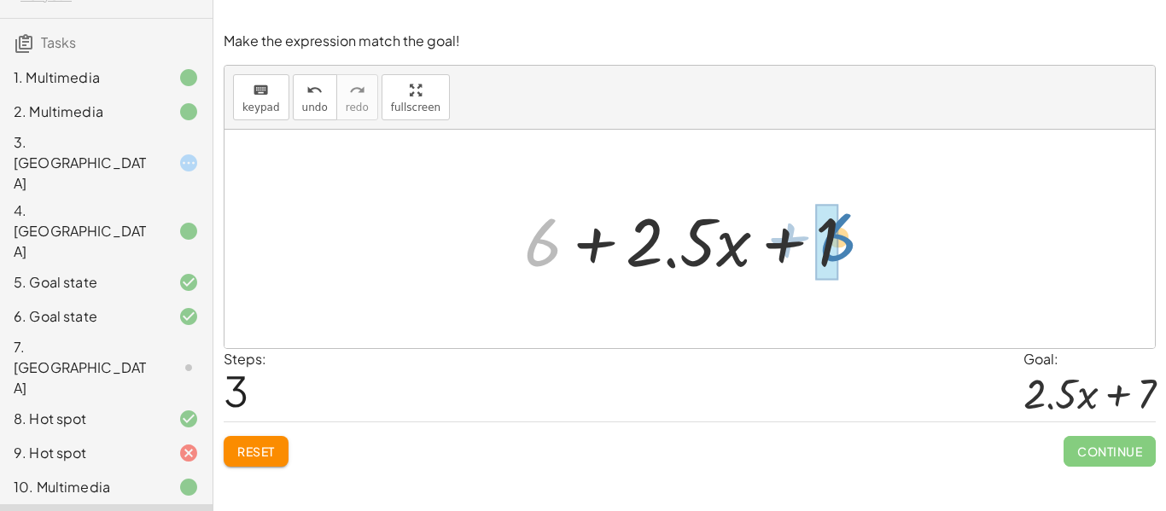
drag, startPoint x: 552, startPoint y: 238, endPoint x: 848, endPoint y: 233, distance: 295.5
click at [848, 233] on div at bounding box center [696, 240] width 361 height 88
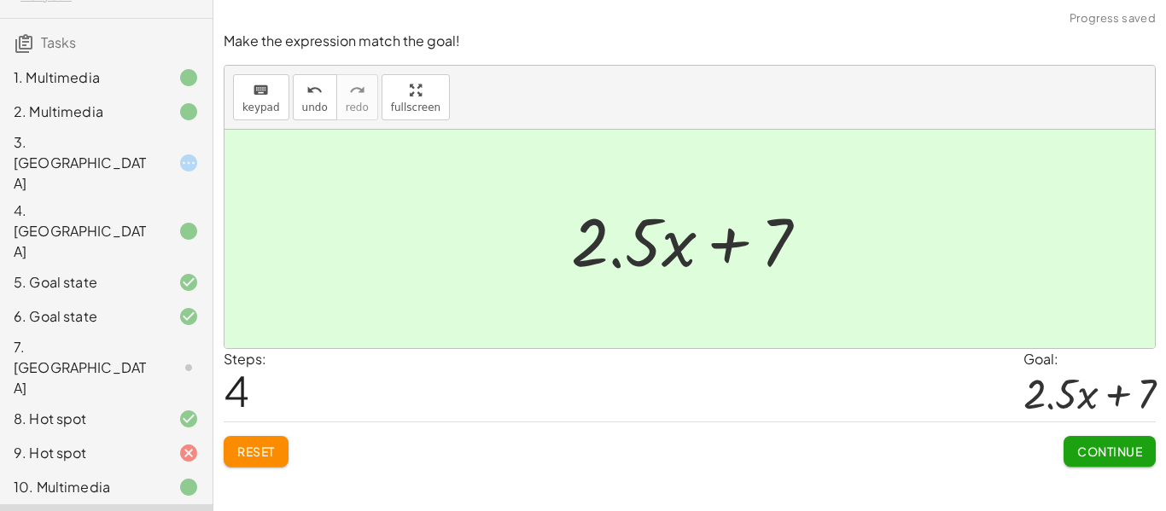
click at [1079, 455] on span "Continue" at bounding box center [1110, 451] width 65 height 15
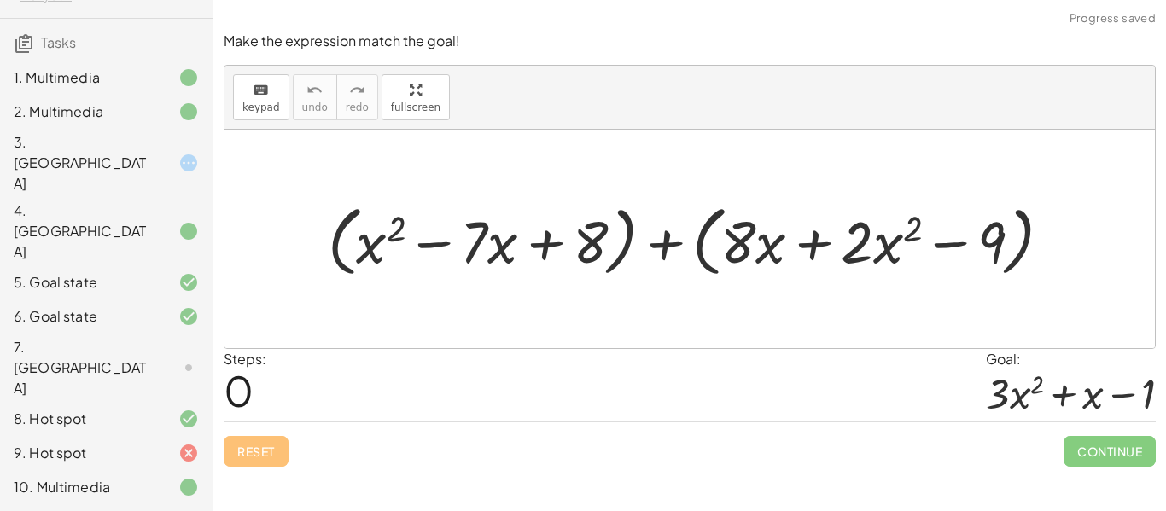
click at [697, 240] on div at bounding box center [696, 238] width 755 height 85
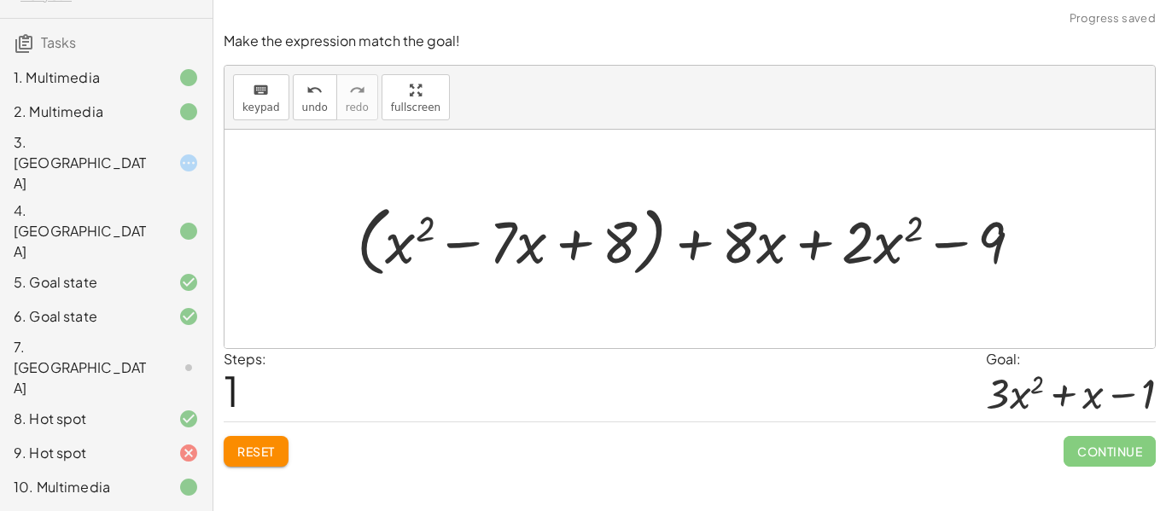
click at [659, 240] on div at bounding box center [696, 238] width 697 height 85
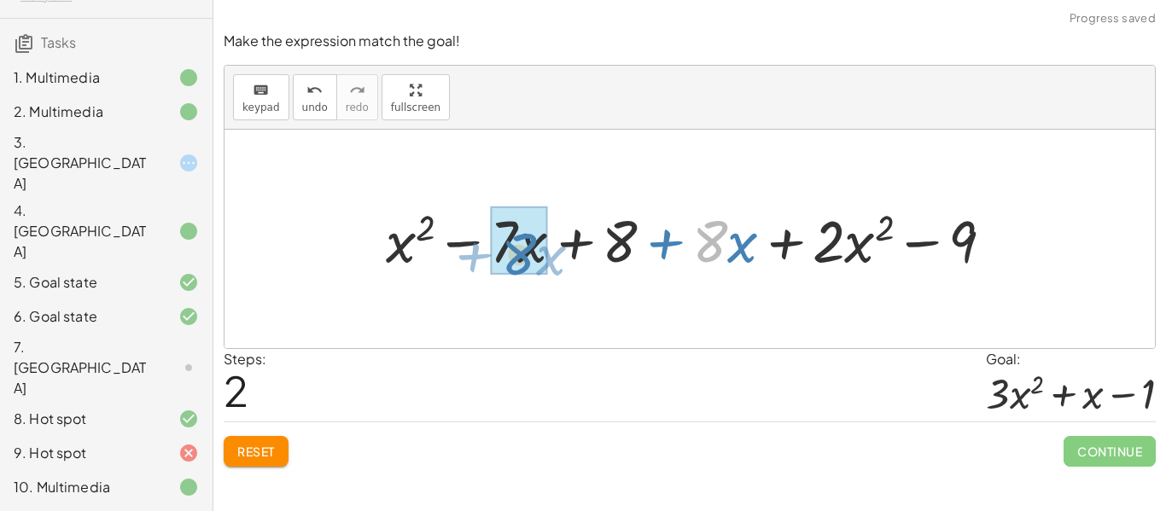
drag, startPoint x: 705, startPoint y: 240, endPoint x: 517, endPoint y: 255, distance: 189.3
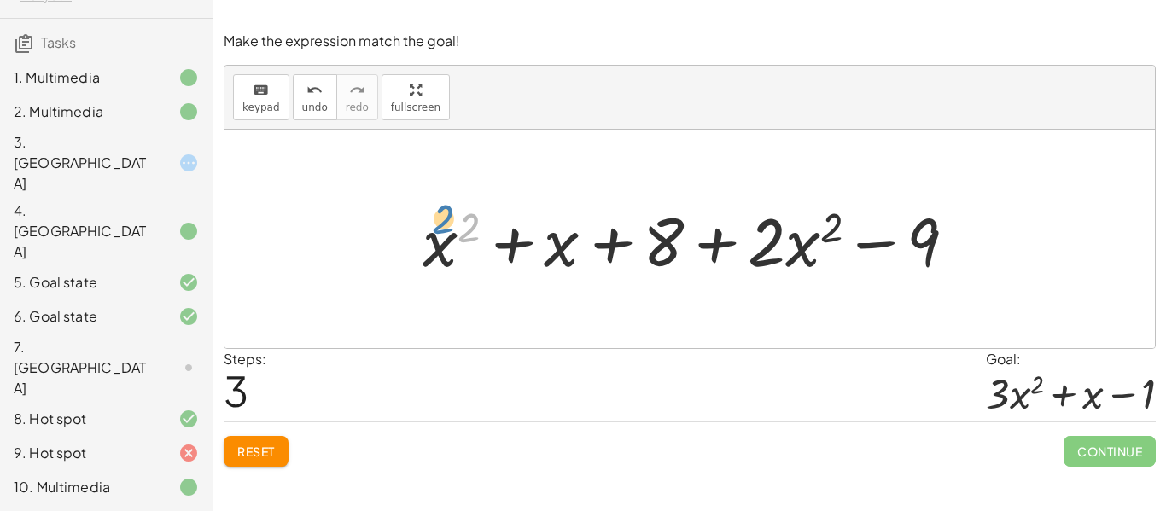
drag, startPoint x: 468, startPoint y: 253, endPoint x: 459, endPoint y: 242, distance: 14.0
click at [459, 242] on div at bounding box center [696, 240] width 564 height 88
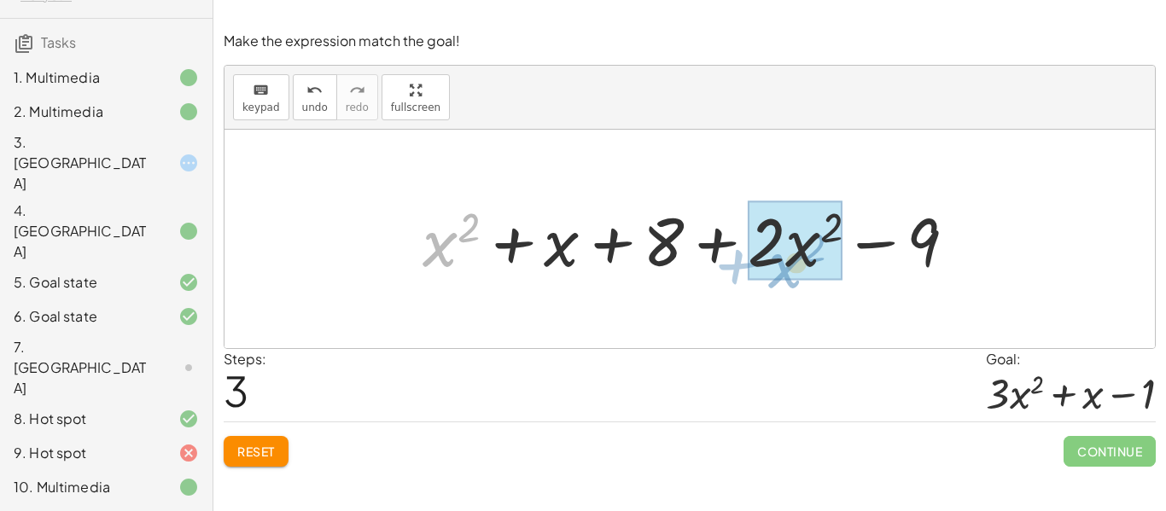
drag, startPoint x: 441, startPoint y: 257, endPoint x: 790, endPoint y: 272, distance: 348.7
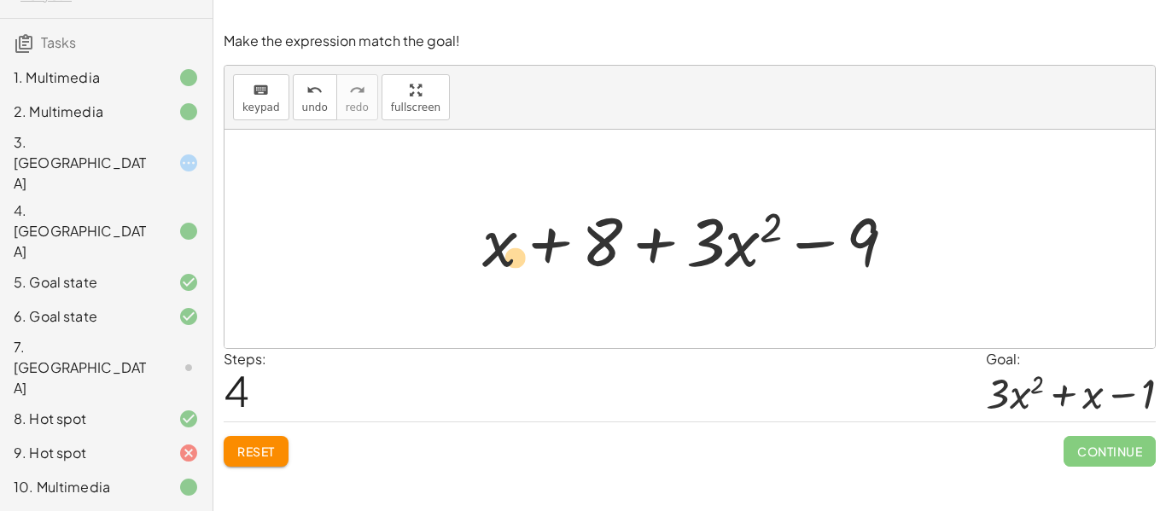
drag, startPoint x: 501, startPoint y: 247, endPoint x: 515, endPoint y: 262, distance: 20.6
click at [515, 262] on div at bounding box center [696, 240] width 444 height 88
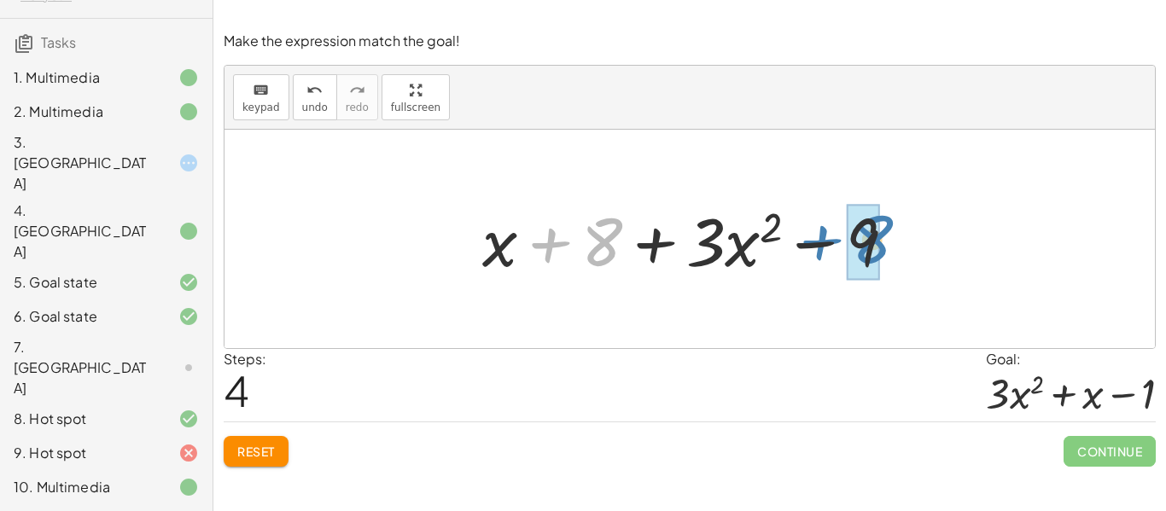
drag, startPoint x: 578, startPoint y: 250, endPoint x: 844, endPoint y: 248, distance: 266.4
click at [844, 248] on div at bounding box center [696, 240] width 444 height 88
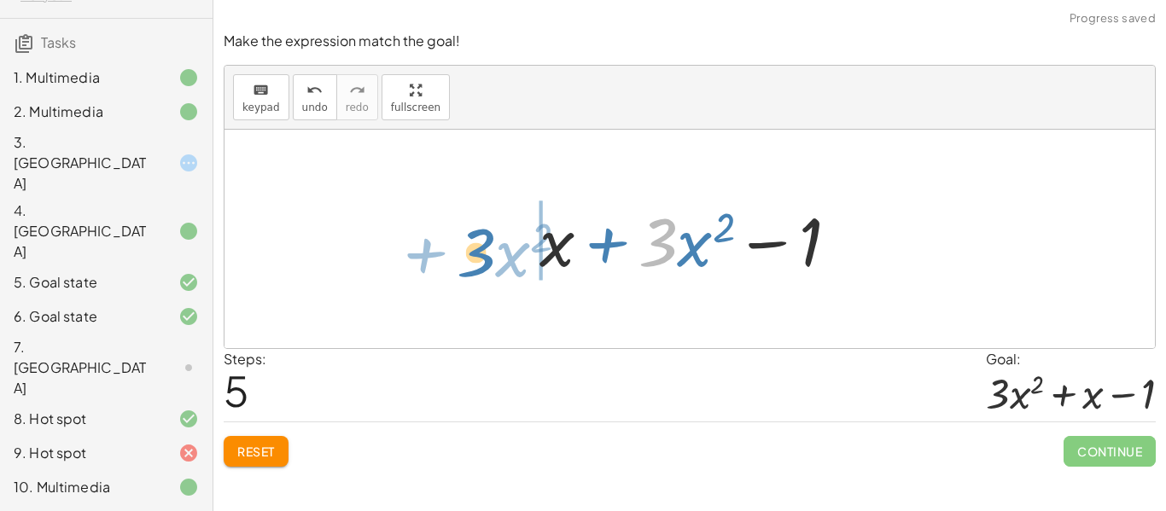
drag, startPoint x: 655, startPoint y: 234, endPoint x: 471, endPoint y: 243, distance: 183.8
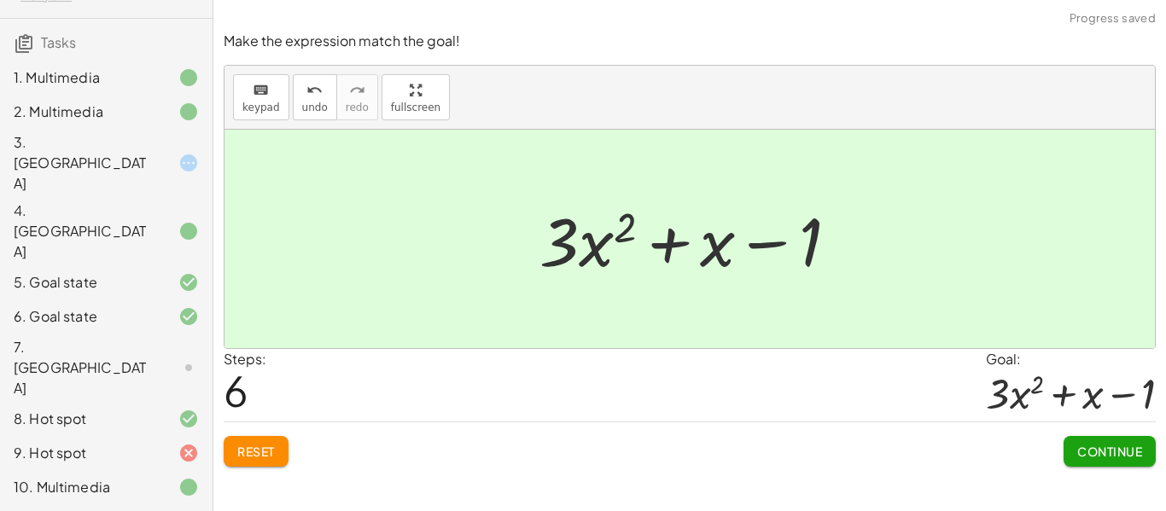
click at [1121, 459] on button "Continue" at bounding box center [1110, 451] width 92 height 31
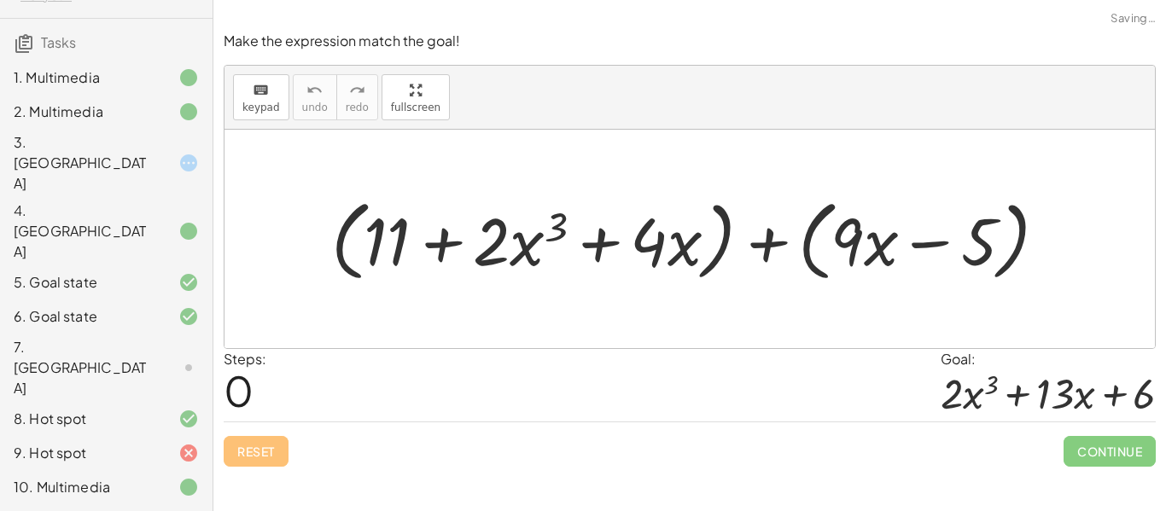
click at [717, 249] on div at bounding box center [696, 238] width 747 height 96
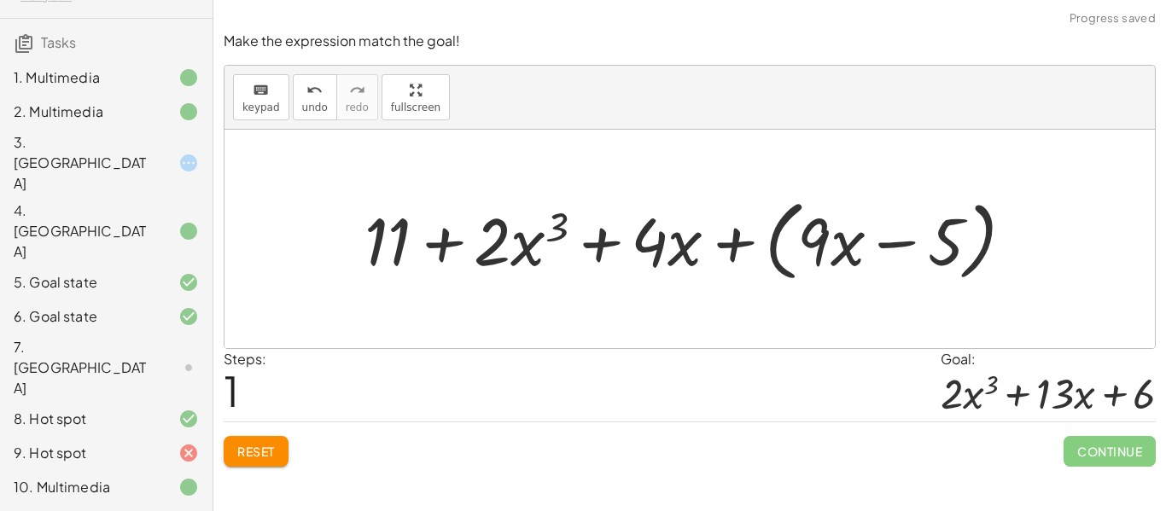
click at [770, 242] on div at bounding box center [696, 238] width 681 height 96
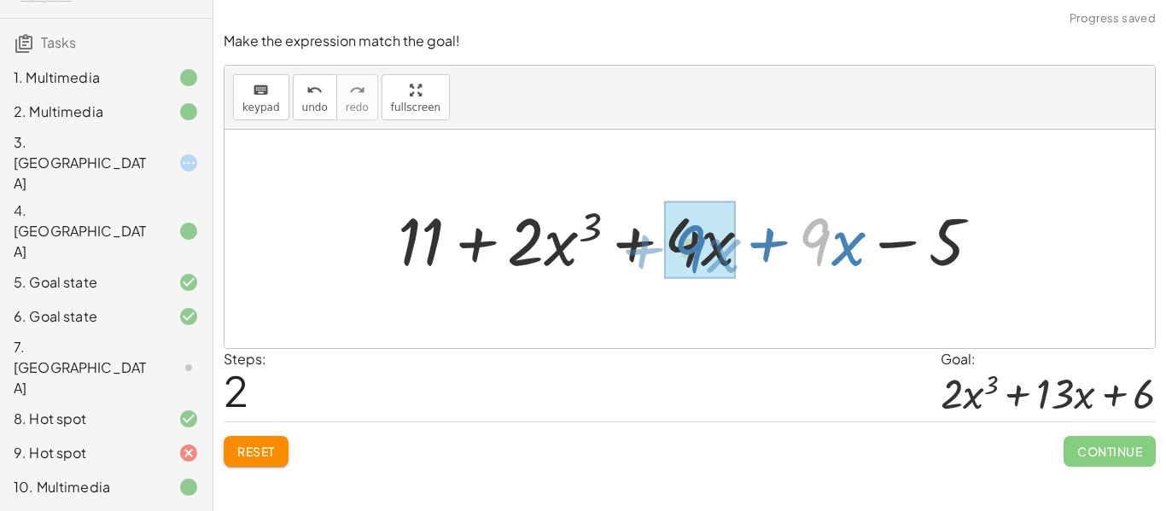
drag, startPoint x: 826, startPoint y: 244, endPoint x: 701, endPoint y: 250, distance: 124.8
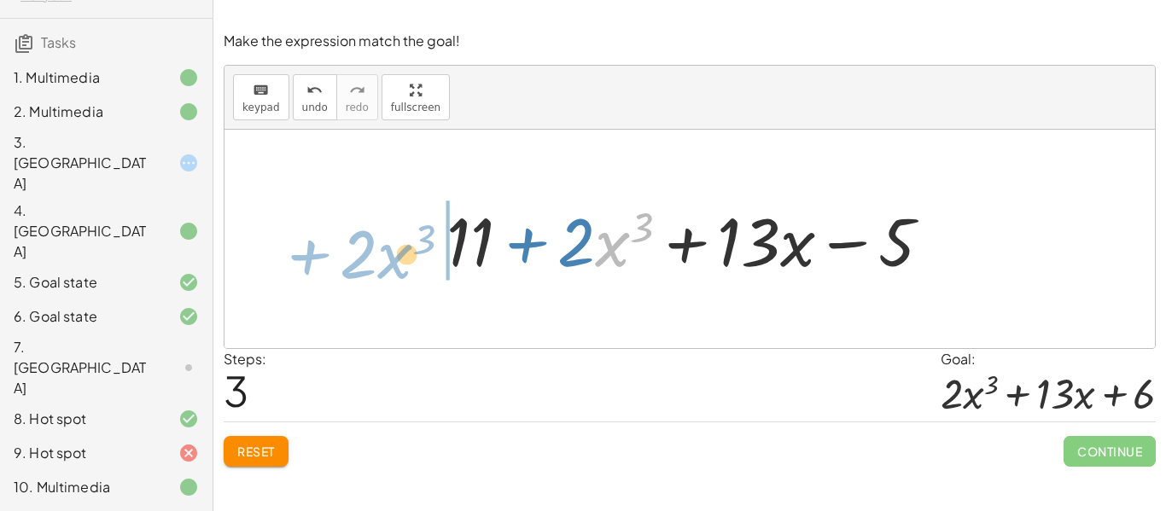
drag, startPoint x: 605, startPoint y: 248, endPoint x: 385, endPoint y: 260, distance: 220.6
click at [385, 260] on div "+ ( + 11 + · 2 · x 3 + · 4 · x ) + ( + · 9 · x − 5 ) + 11 + · 2 · x 3 + · 4 · x…" at bounding box center [690, 239] width 931 height 219
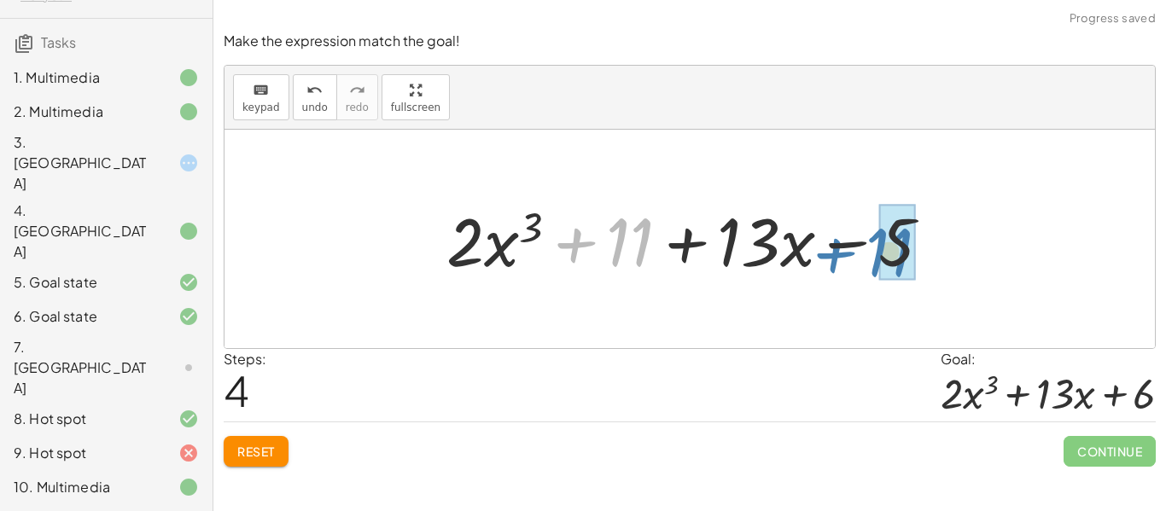
drag, startPoint x: 610, startPoint y: 238, endPoint x: 873, endPoint y: 236, distance: 263.0
click at [873, 236] on div at bounding box center [696, 240] width 516 height 88
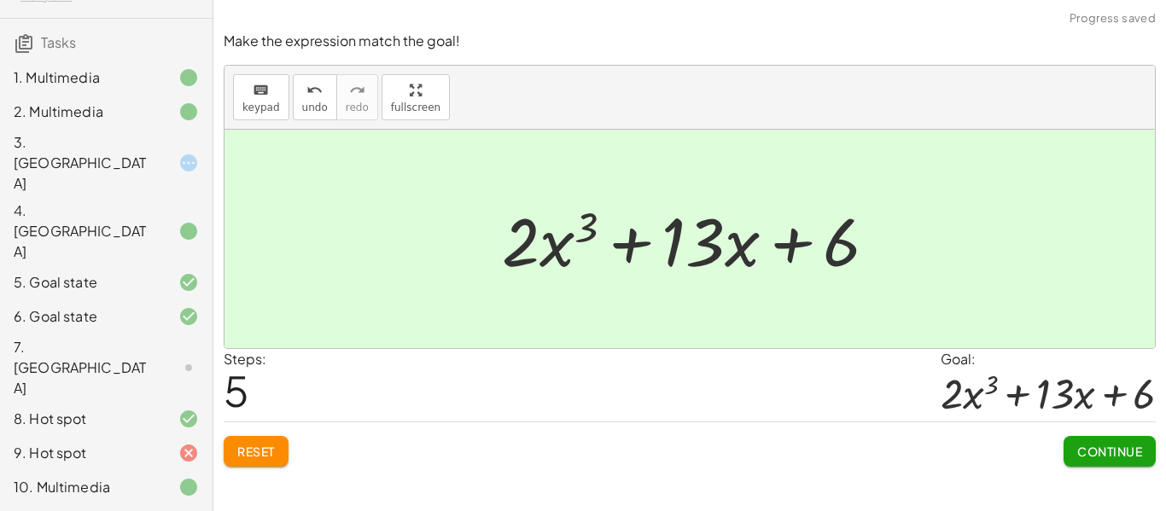
click at [1112, 456] on span "Continue" at bounding box center [1110, 451] width 65 height 15
